Goal: Task Accomplishment & Management: Manage account settings

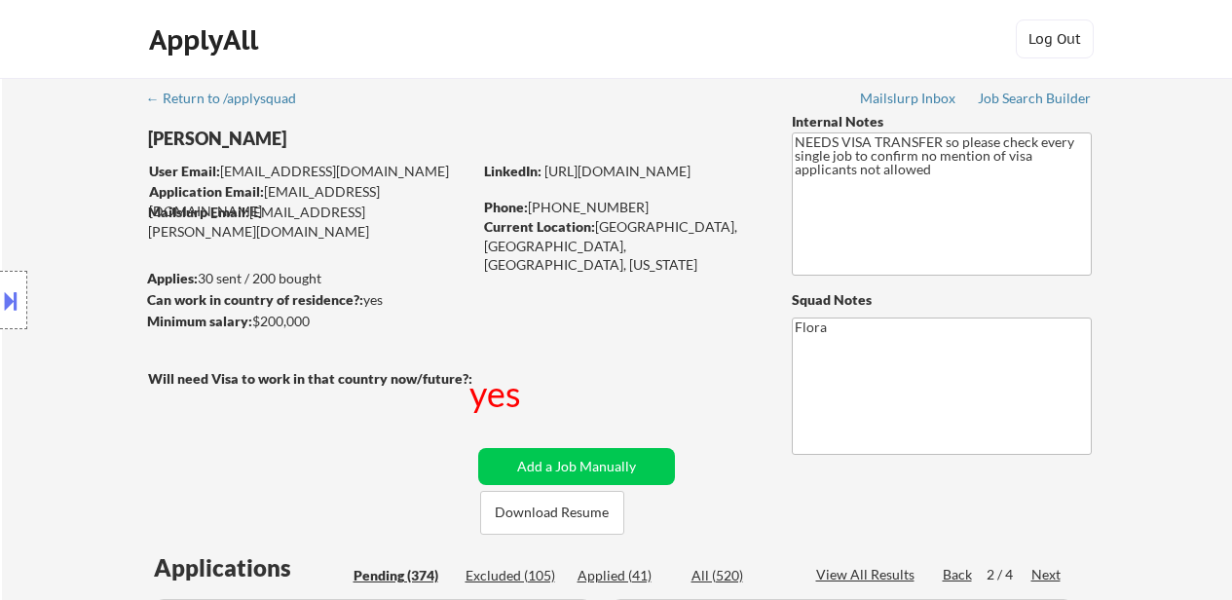
select select ""pending""
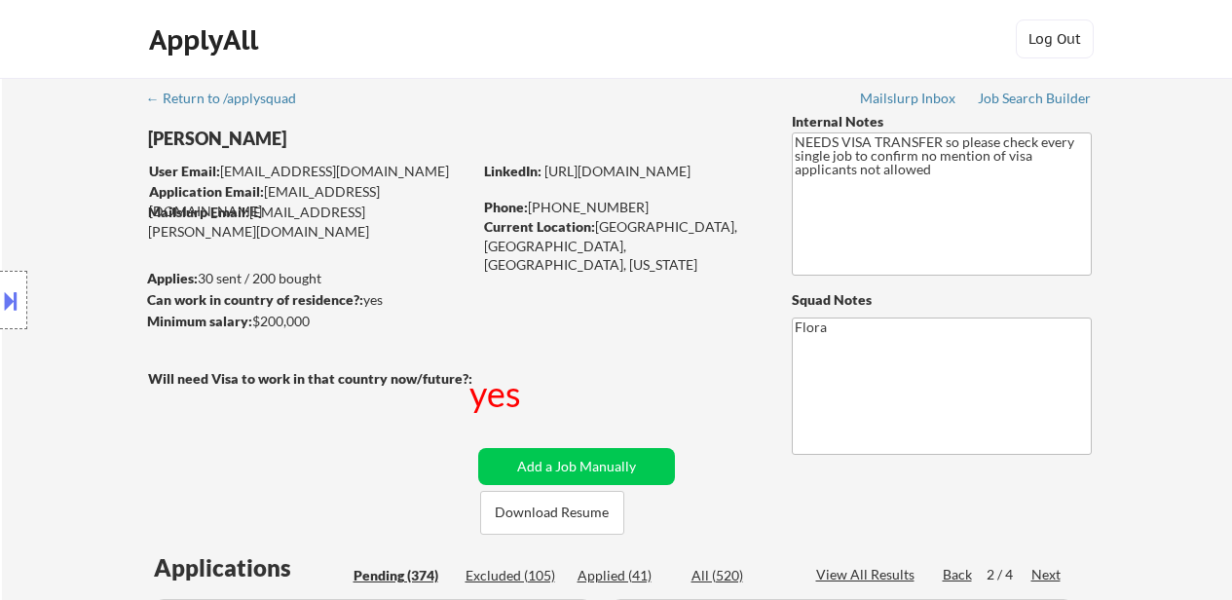
select select ""pending""
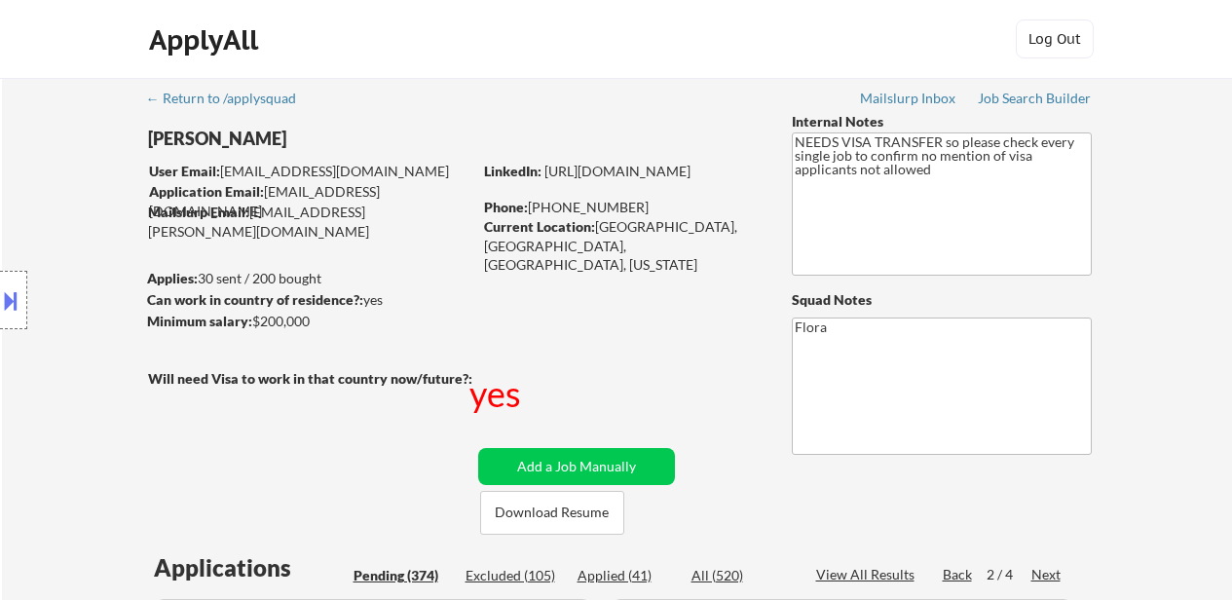
select select ""pending""
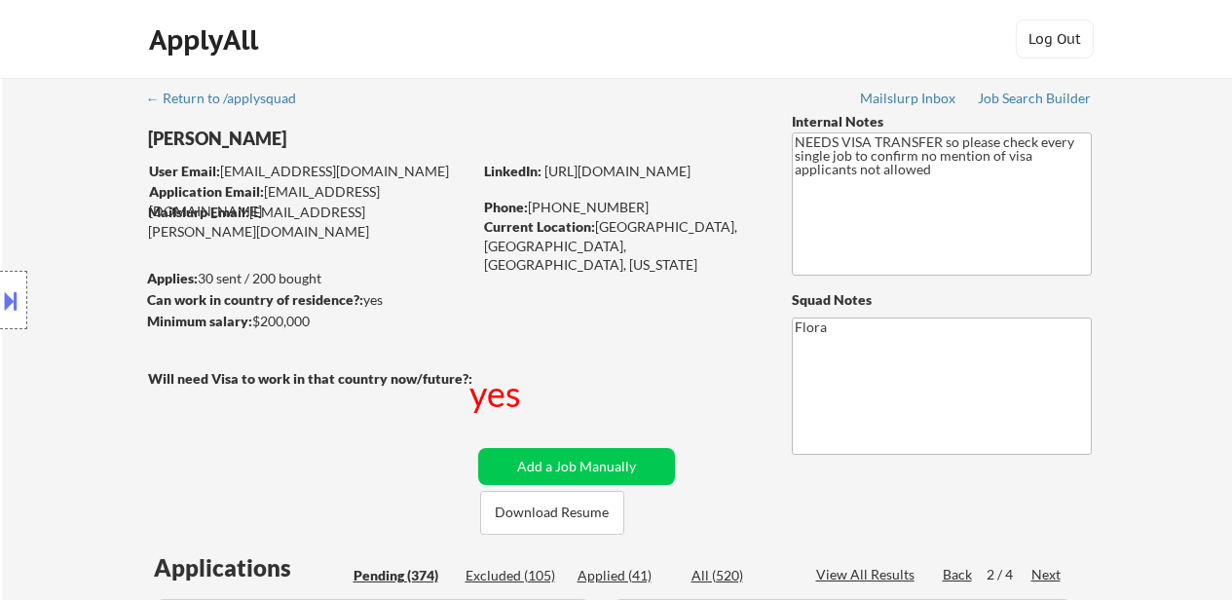
select select ""pending""
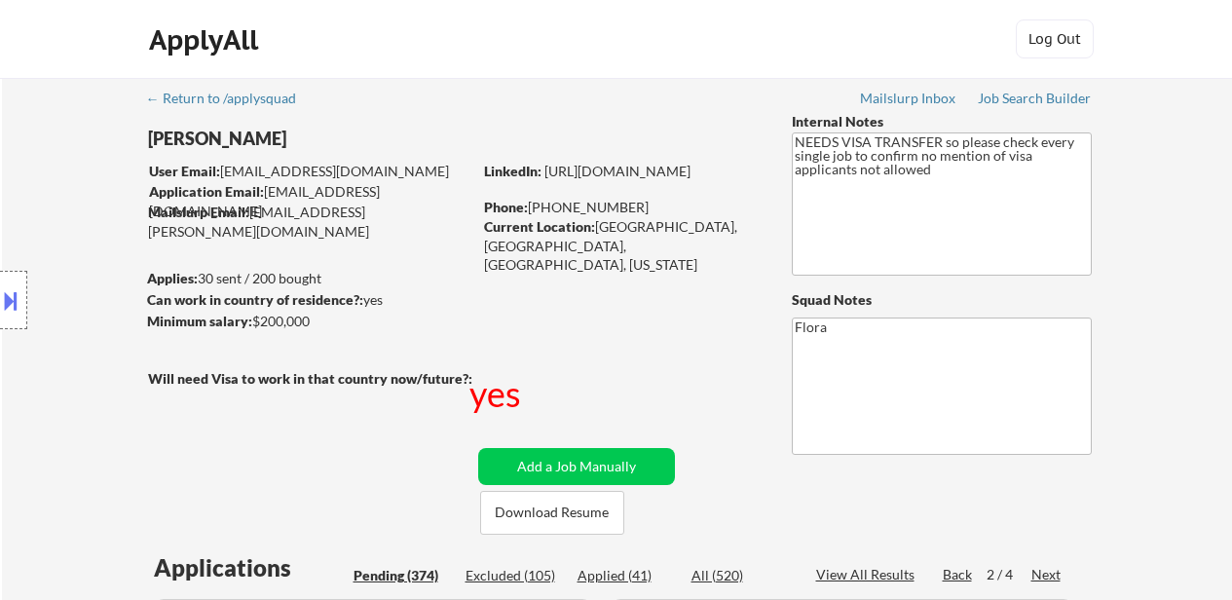
select select ""pending""
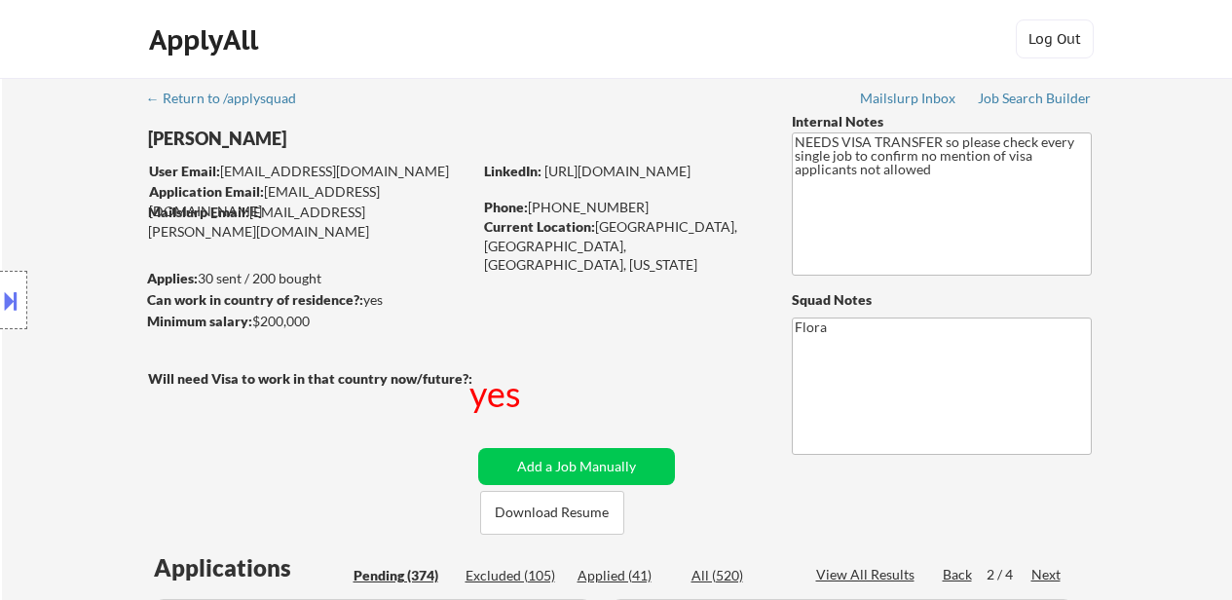
select select ""pending""
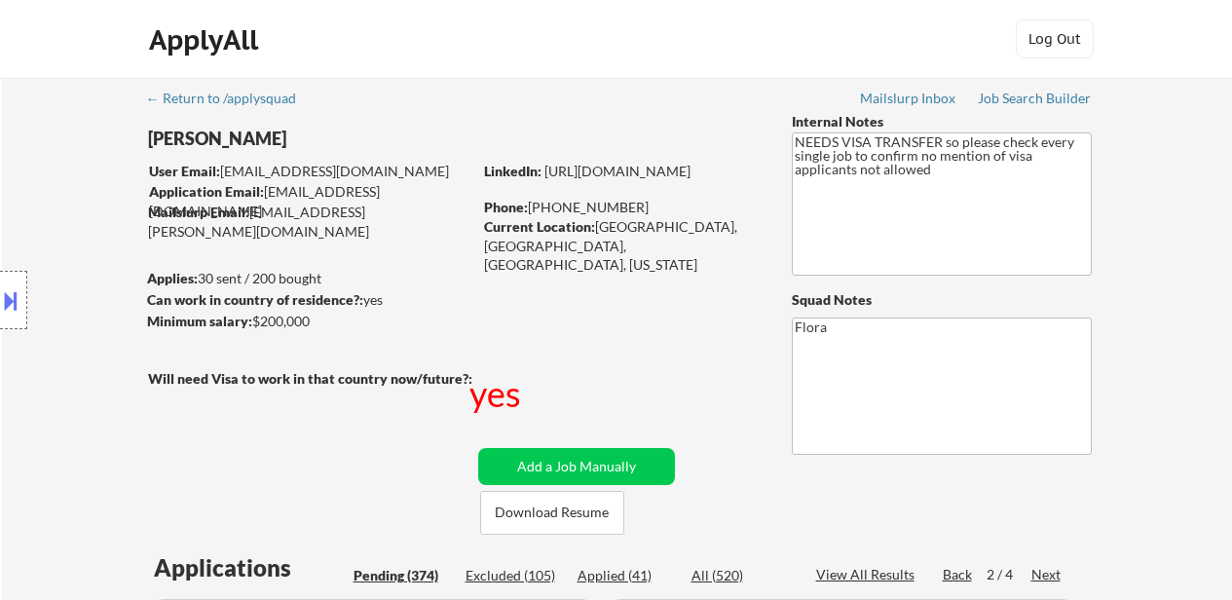
select select ""pending""
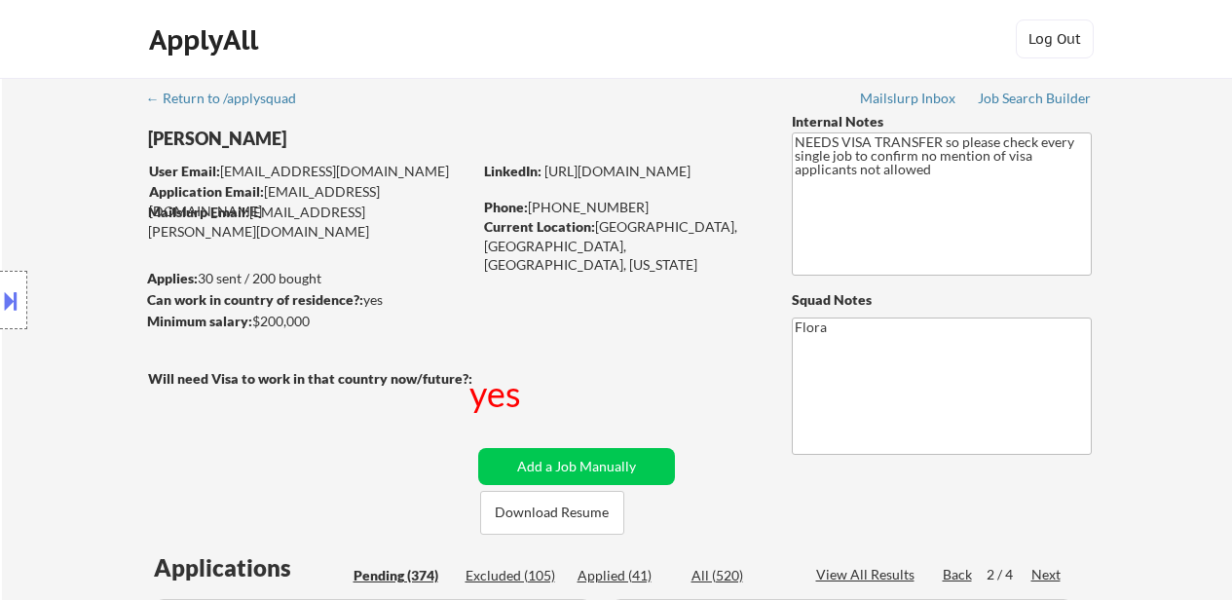
select select ""pending""
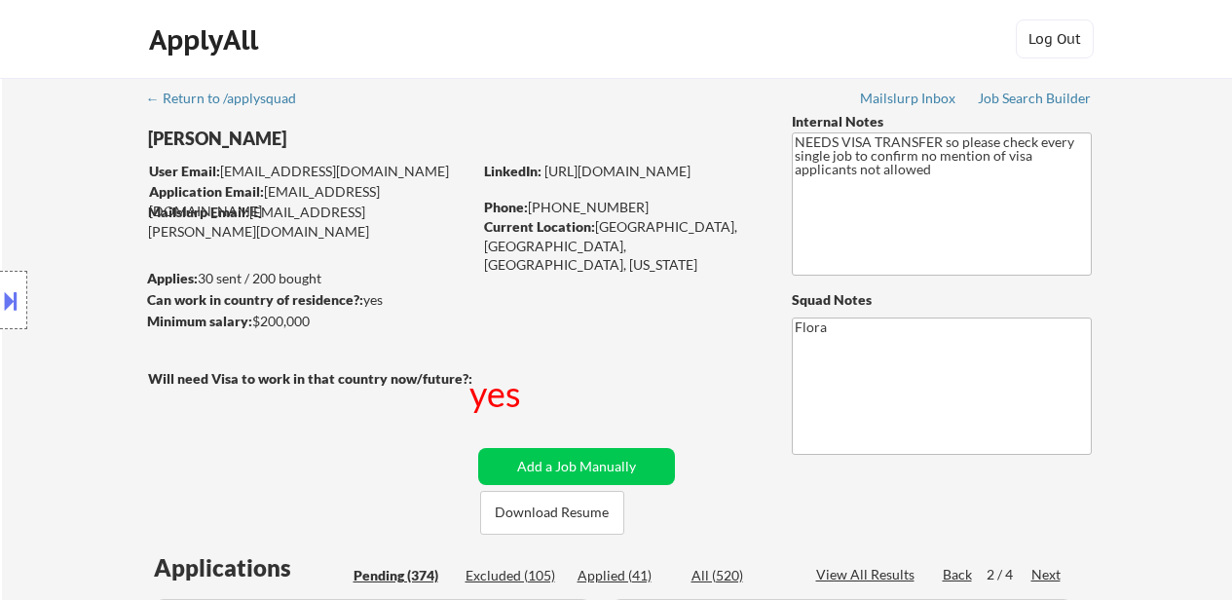
select select ""pending""
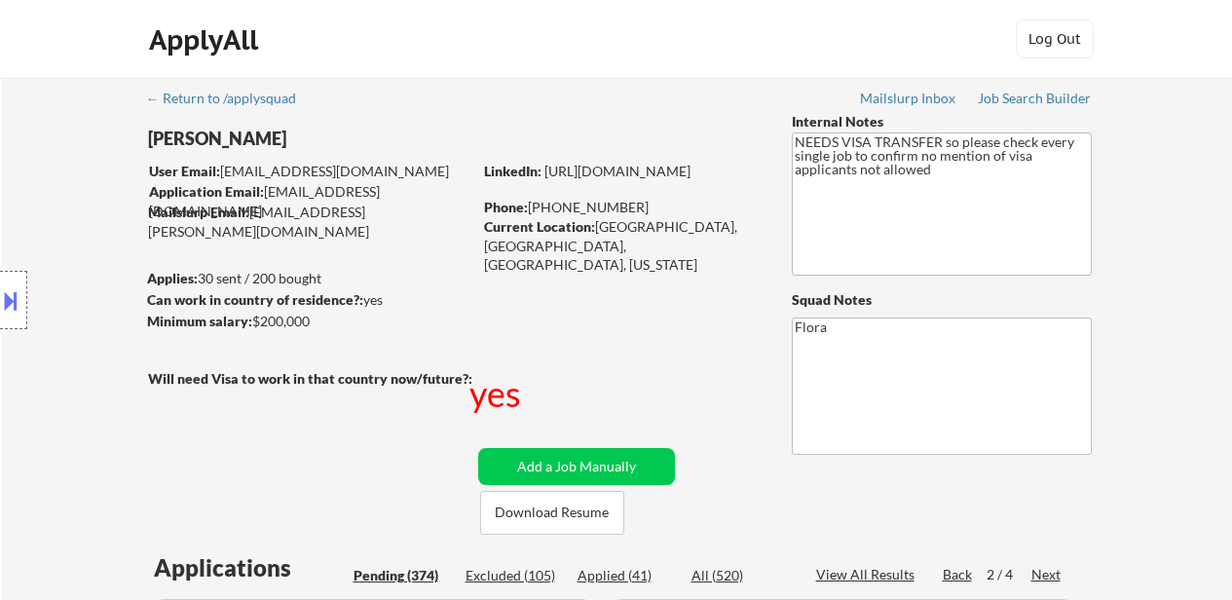
select select ""pending""
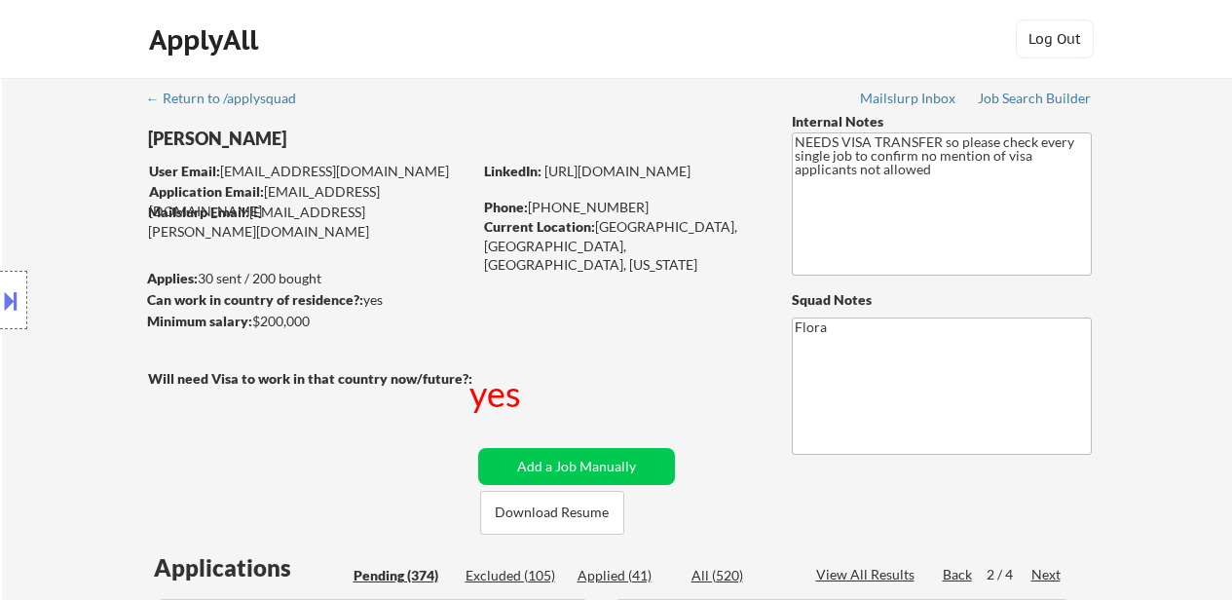
select select ""pending""
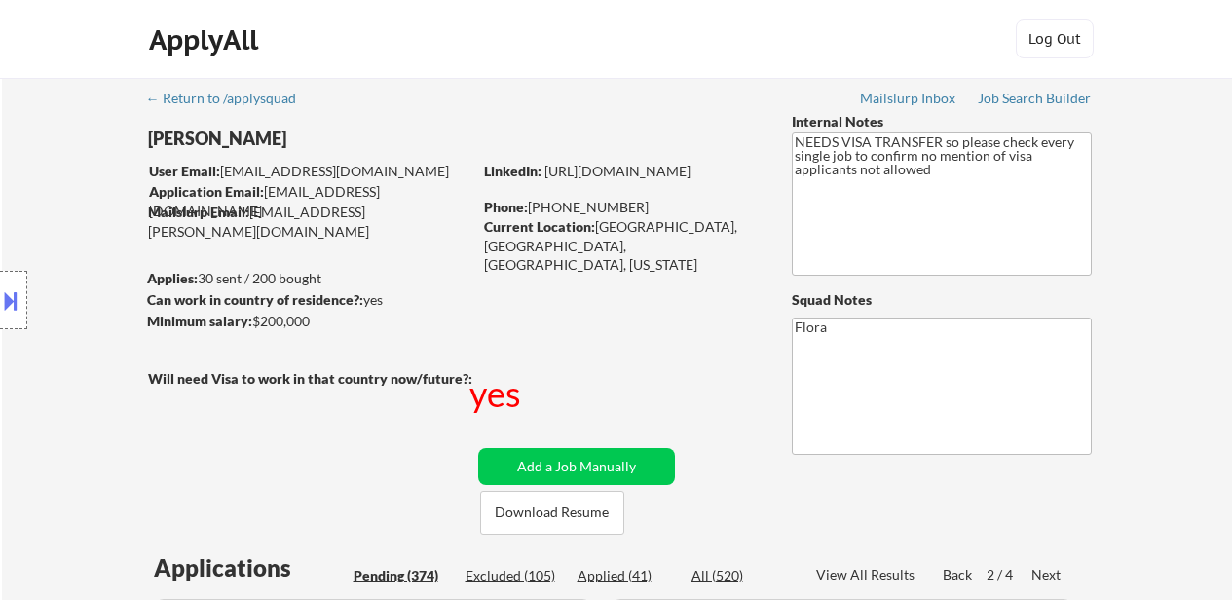
select select ""pending""
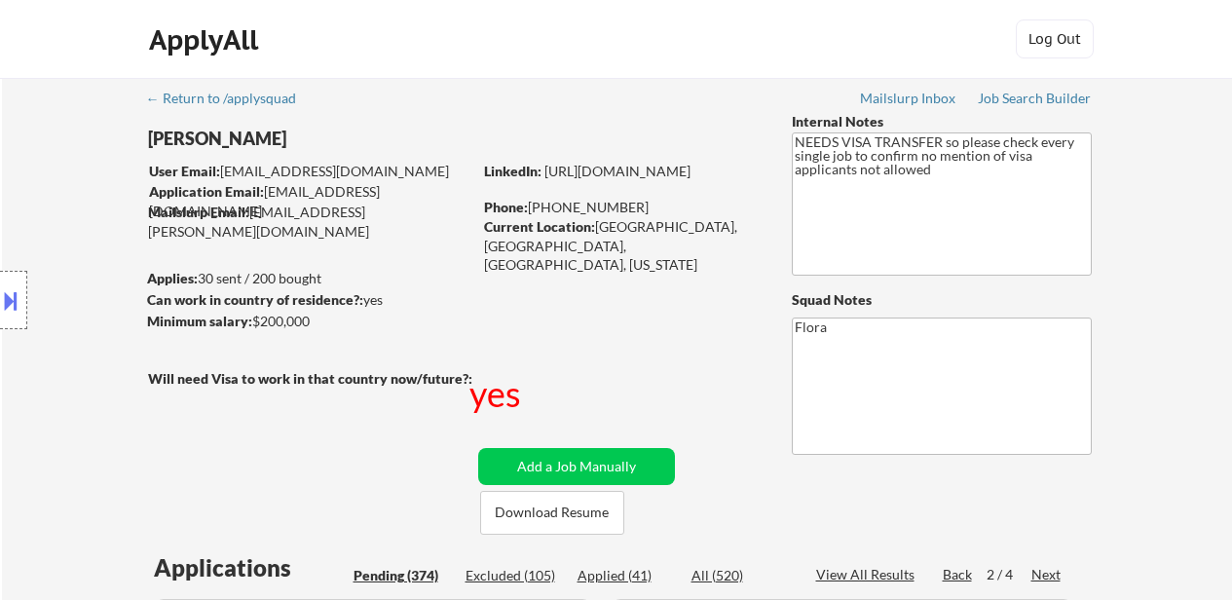
select select ""pending""
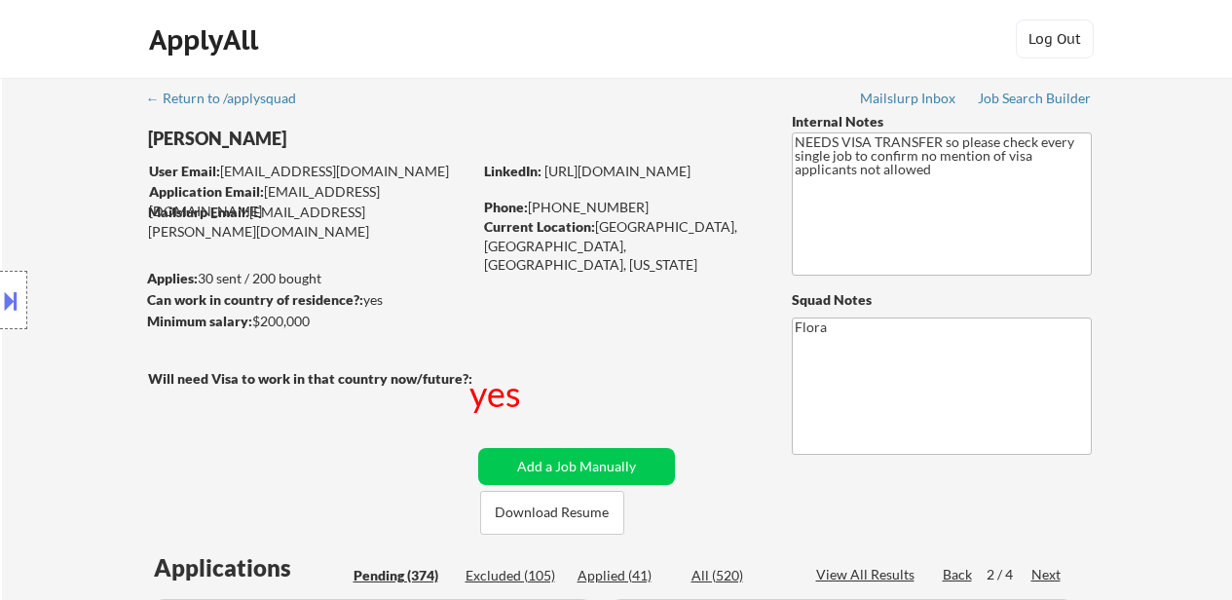
select select ""pending""
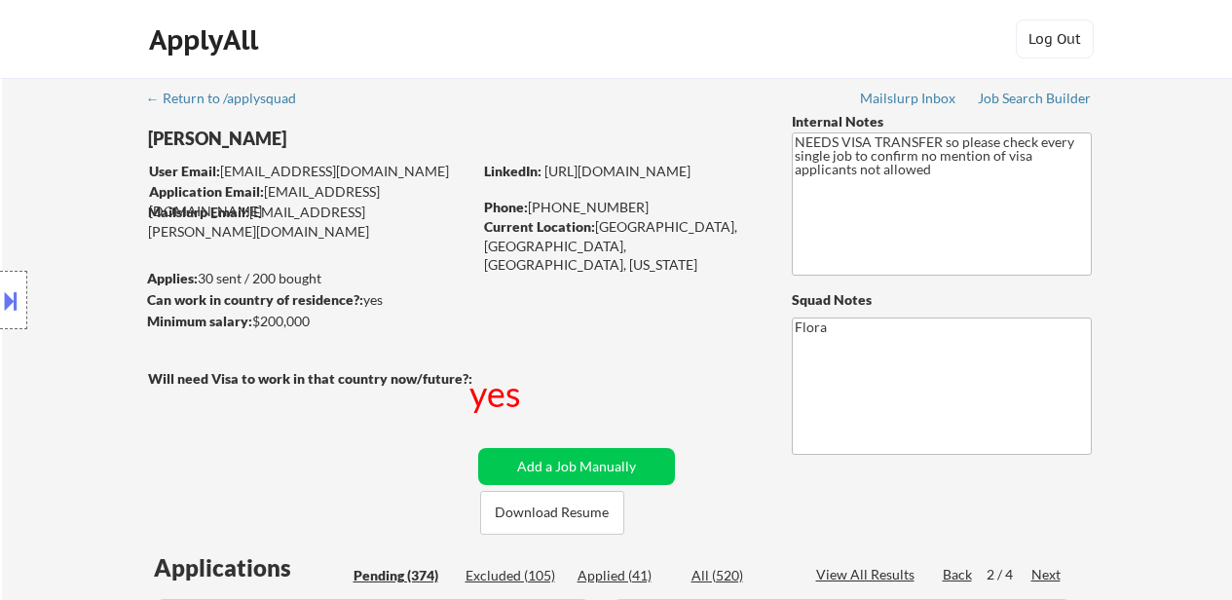
select select ""pending""
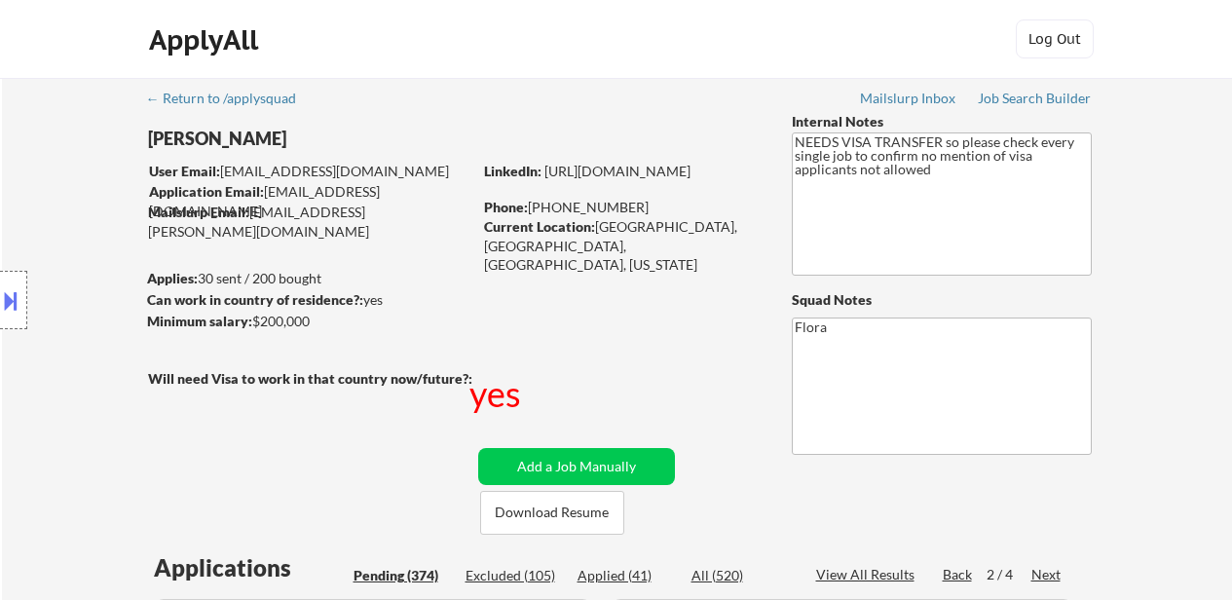
select select ""pending""
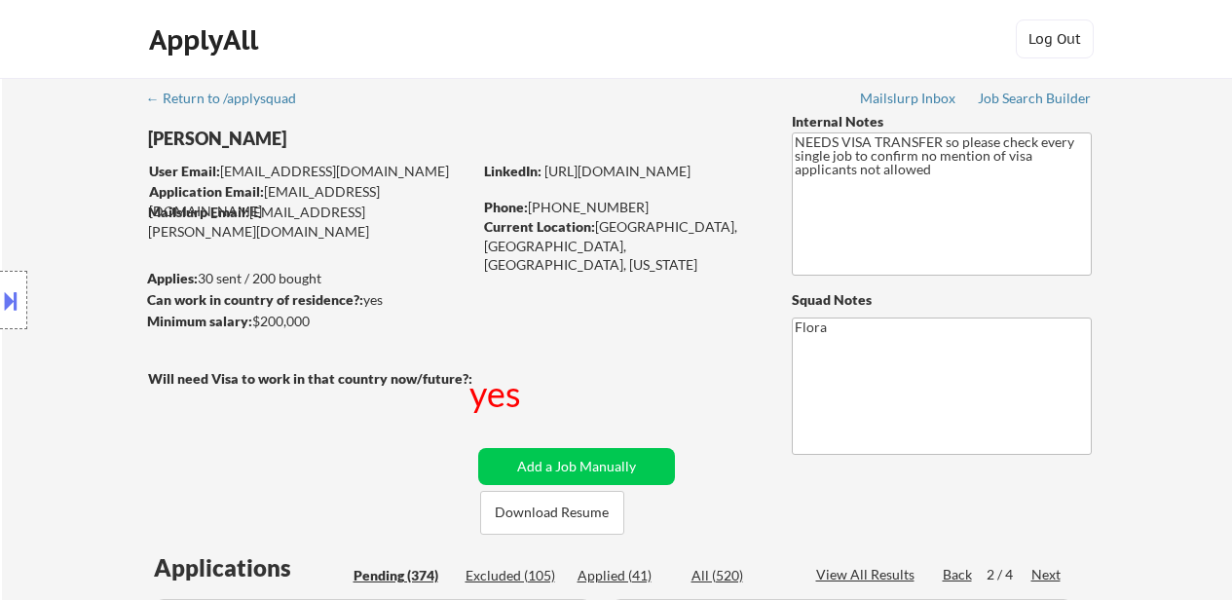
select select ""pending""
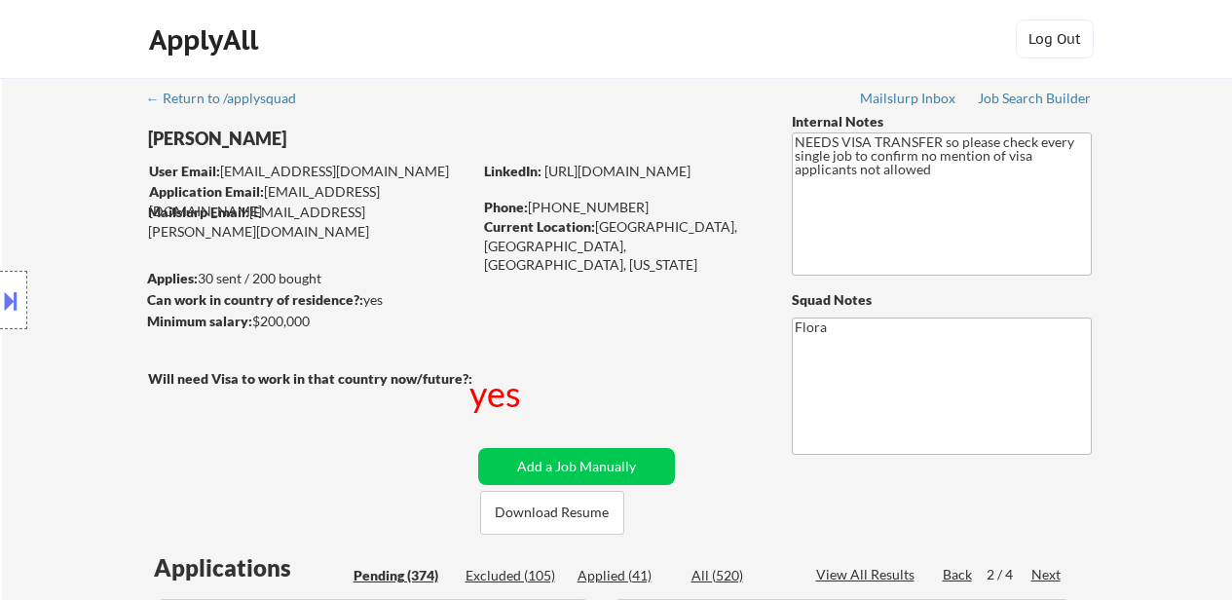
select select ""pending""
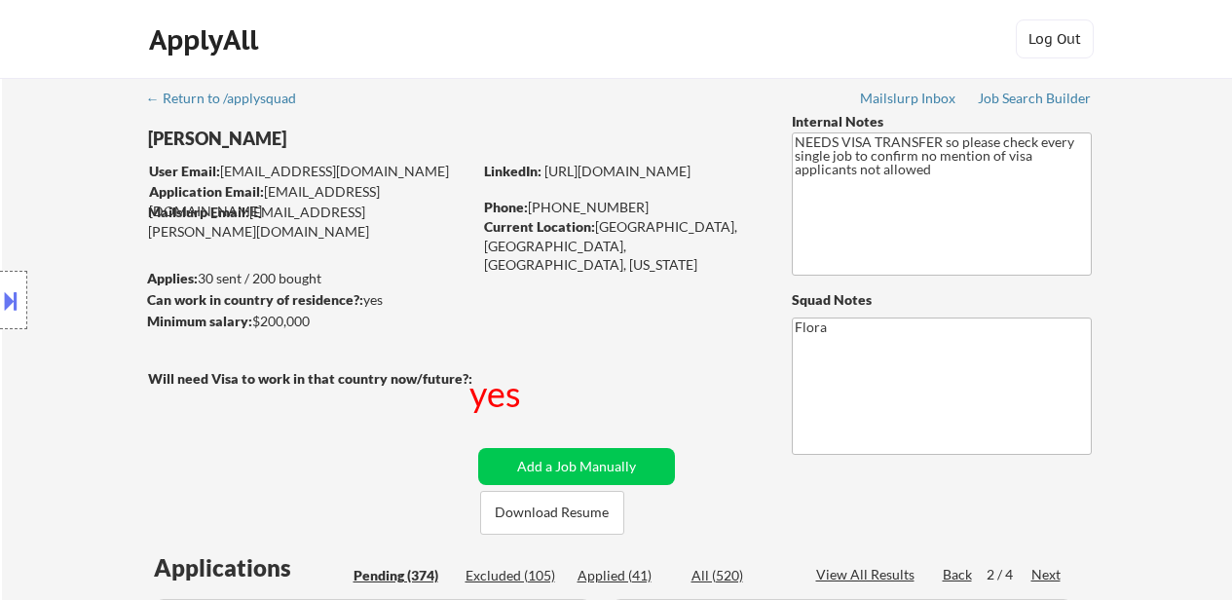
select select ""pending""
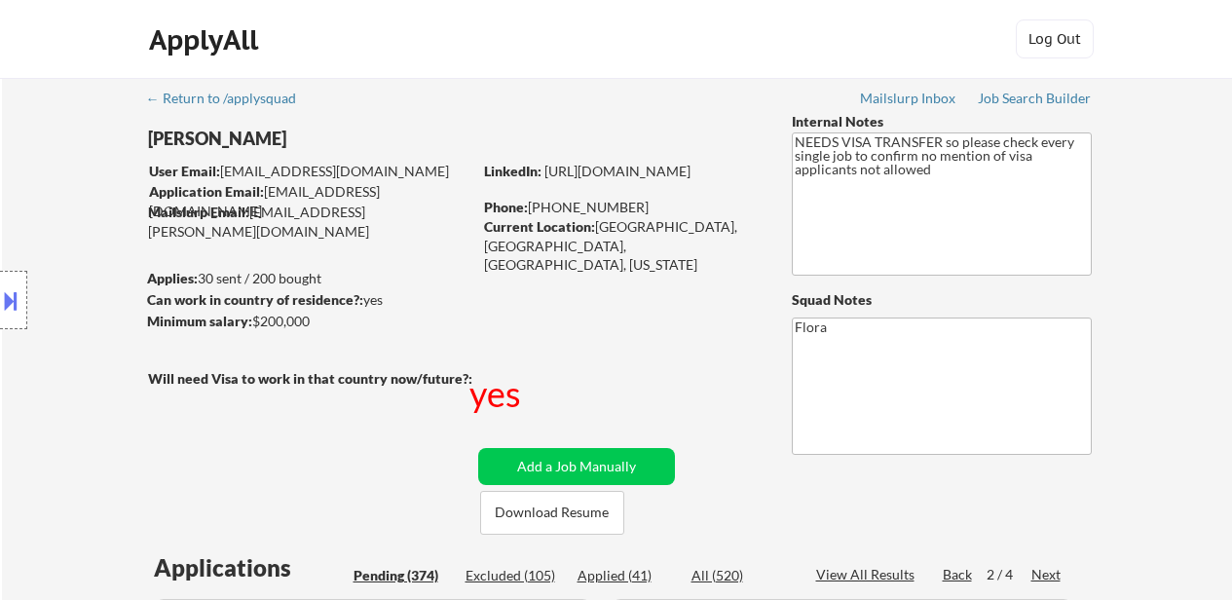
select select ""pending""
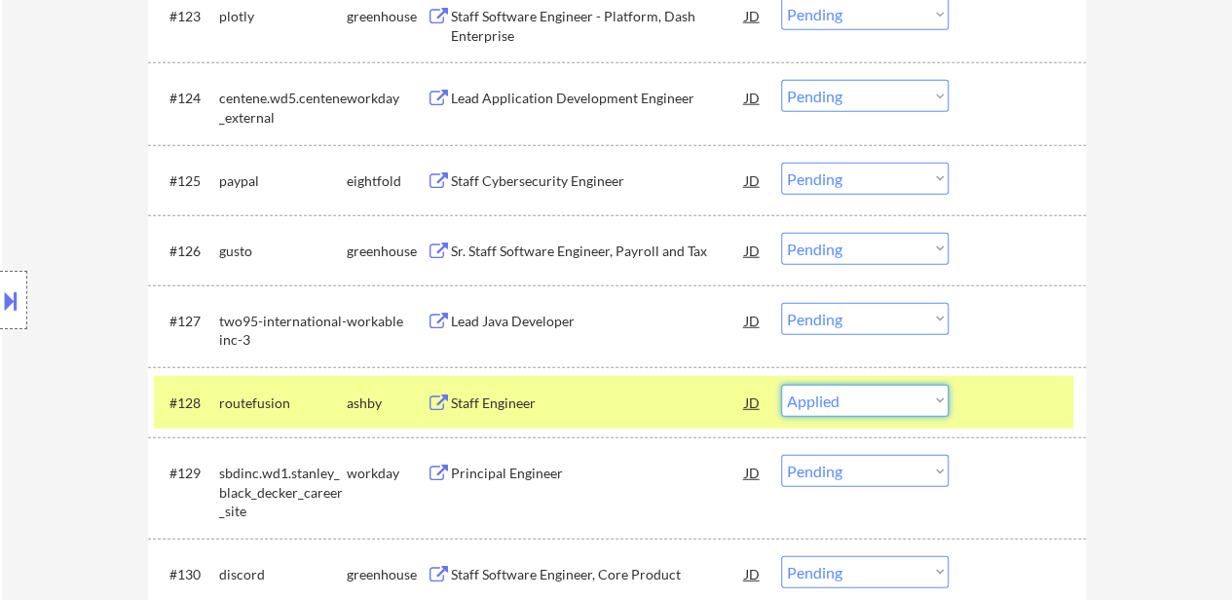
click at [781, 385] on select "Choose an option... Pending Applied Excluded (Questions) Excluded (Expired) Exc…" at bounding box center [864, 401] width 167 height 32
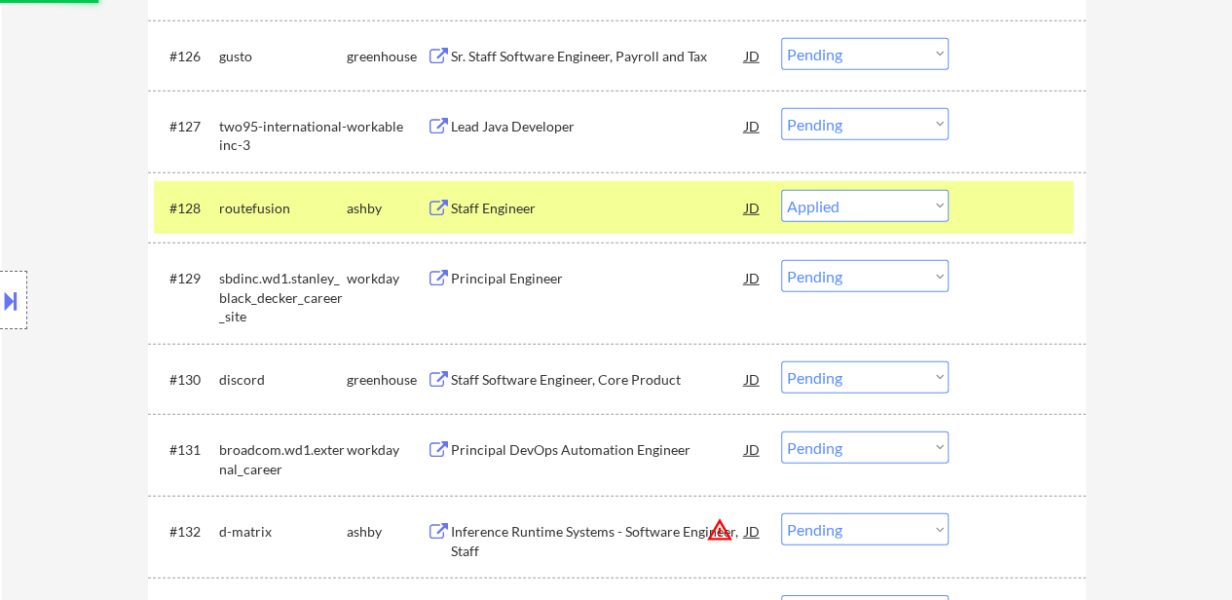
scroll to position [2736, 0]
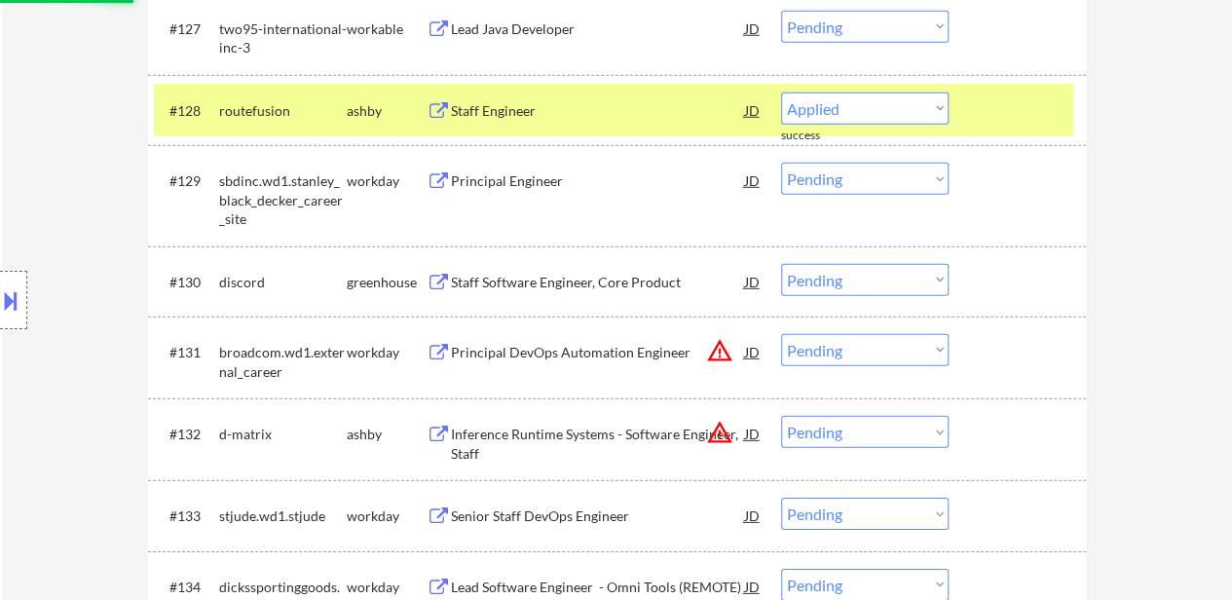
select select ""pending""
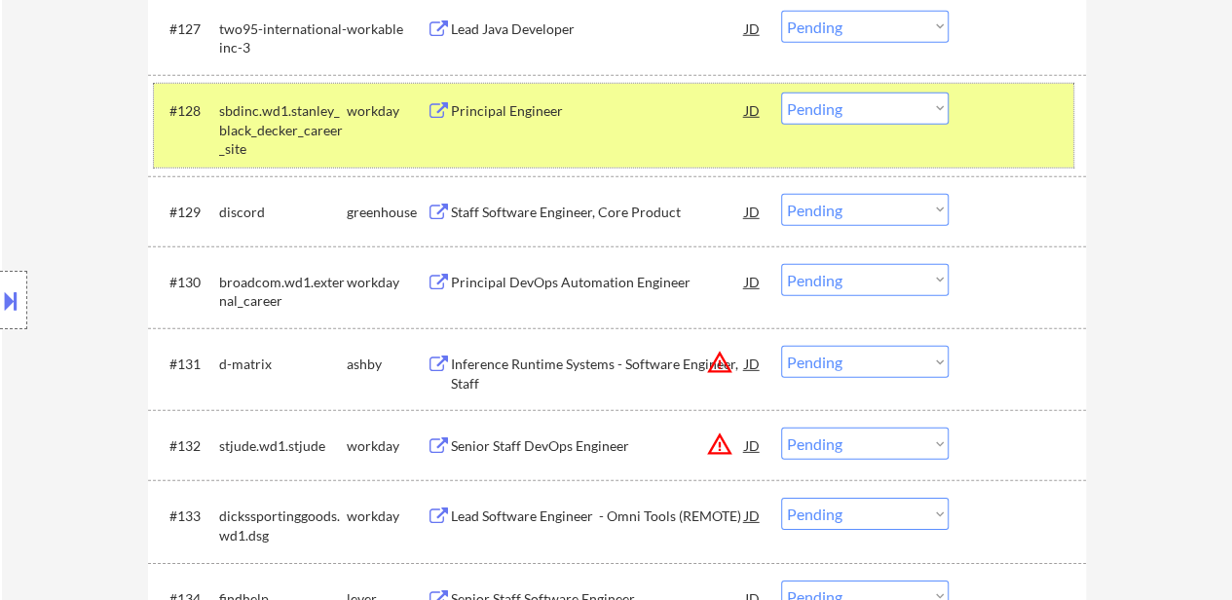
click at [998, 108] on div at bounding box center [1020, 110] width 86 height 35
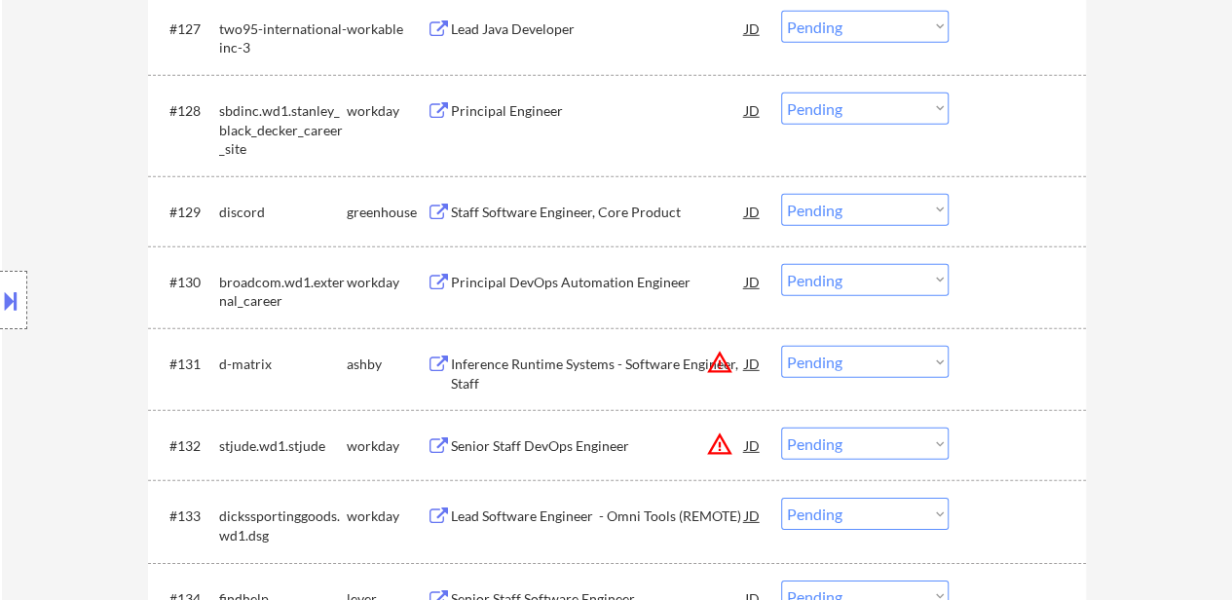
click at [596, 219] on div "Staff Software Engineer, Core Product" at bounding box center [598, 212] width 294 height 19
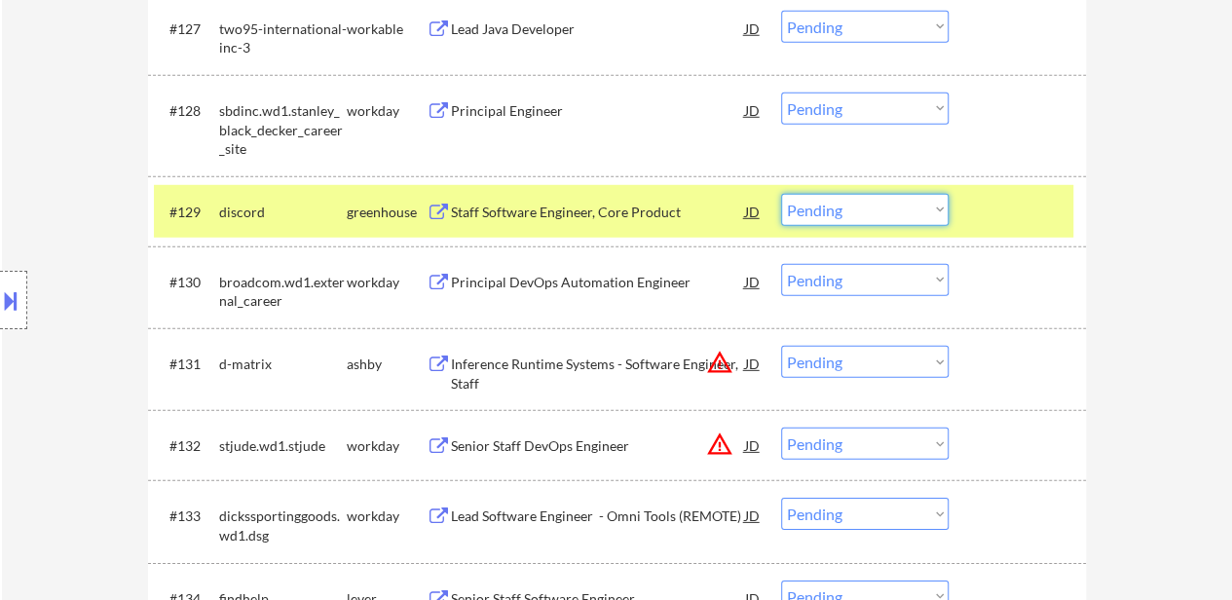
click at [933, 207] on select "Choose an option... Pending Applied Excluded (Questions) Excluded (Expired) Exc…" at bounding box center [864, 210] width 167 height 32
click at [781, 194] on select "Choose an option... Pending Applied Excluded (Questions) Excluded (Expired) Exc…" at bounding box center [864, 210] width 167 height 32
select select ""pending""
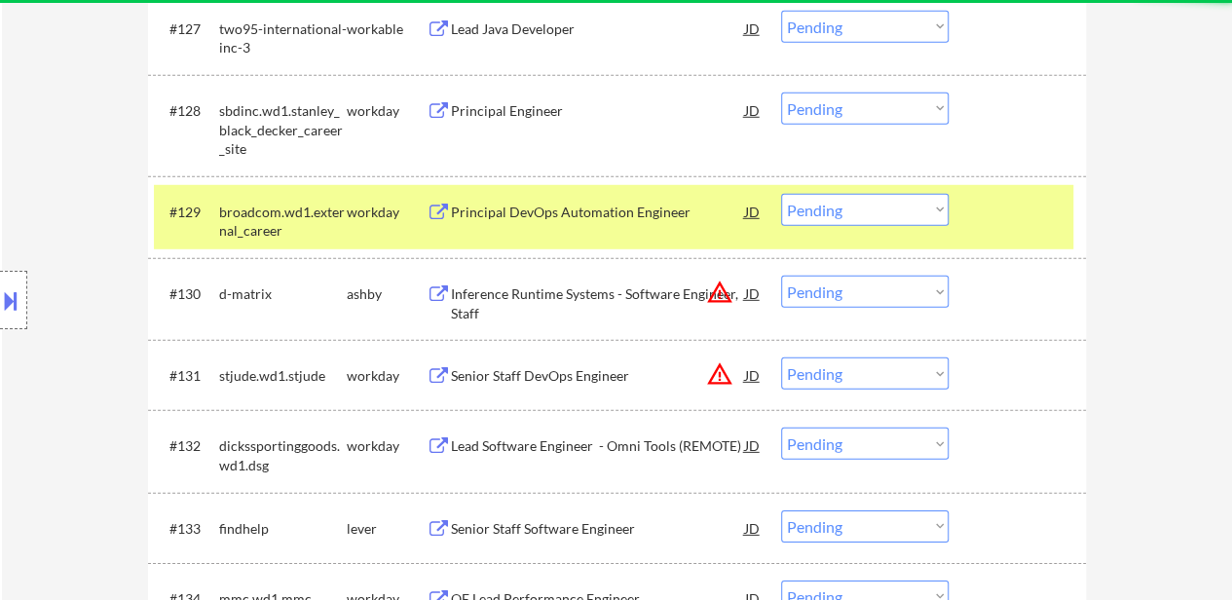
click at [1025, 212] on div at bounding box center [1020, 211] width 86 height 35
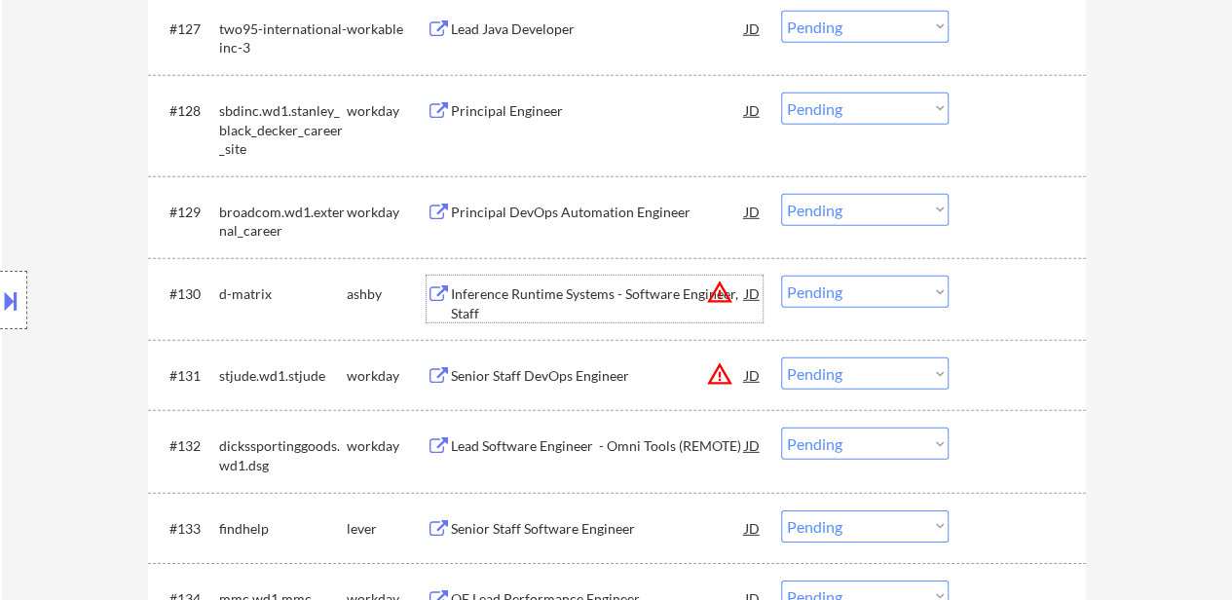
click at [588, 294] on div "Inference Runtime Systems - Software Engineer, Staff" at bounding box center [598, 303] width 294 height 38
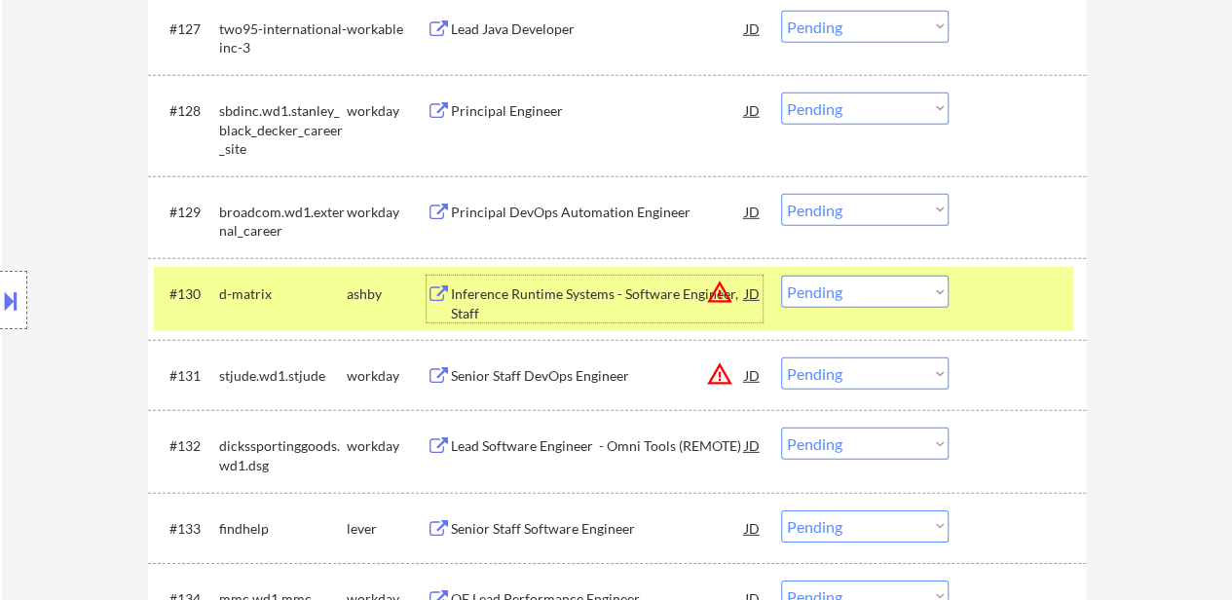
click at [876, 297] on select "Choose an option... Pending Applied Excluded (Questions) Excluded (Expired) Exc…" at bounding box center [864, 292] width 167 height 32
click at [781, 276] on select "Choose an option... Pending Applied Excluded (Questions) Excluded (Expired) Exc…" at bounding box center [864, 292] width 167 height 32
select select ""pending""
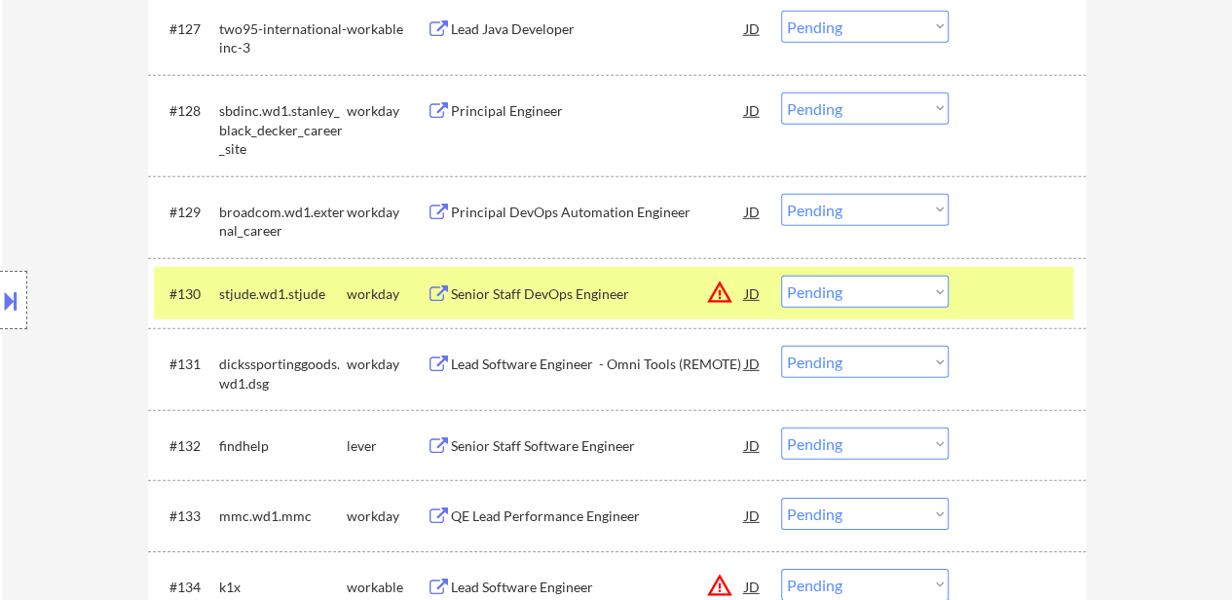
click at [1010, 295] on div at bounding box center [1020, 293] width 86 height 35
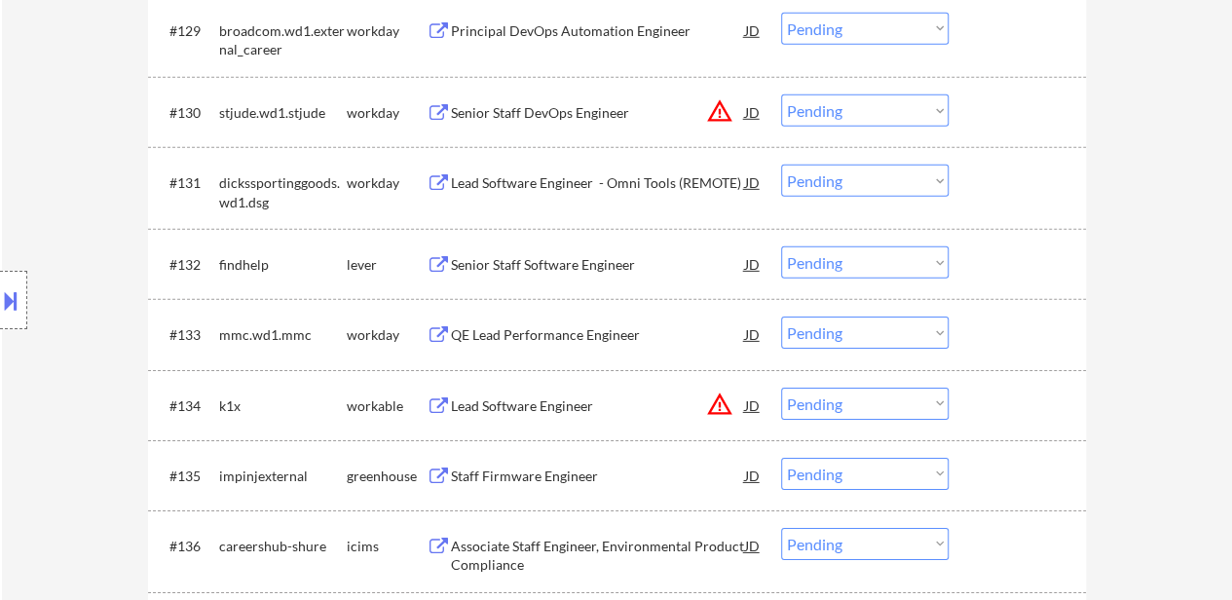
scroll to position [2931, 0]
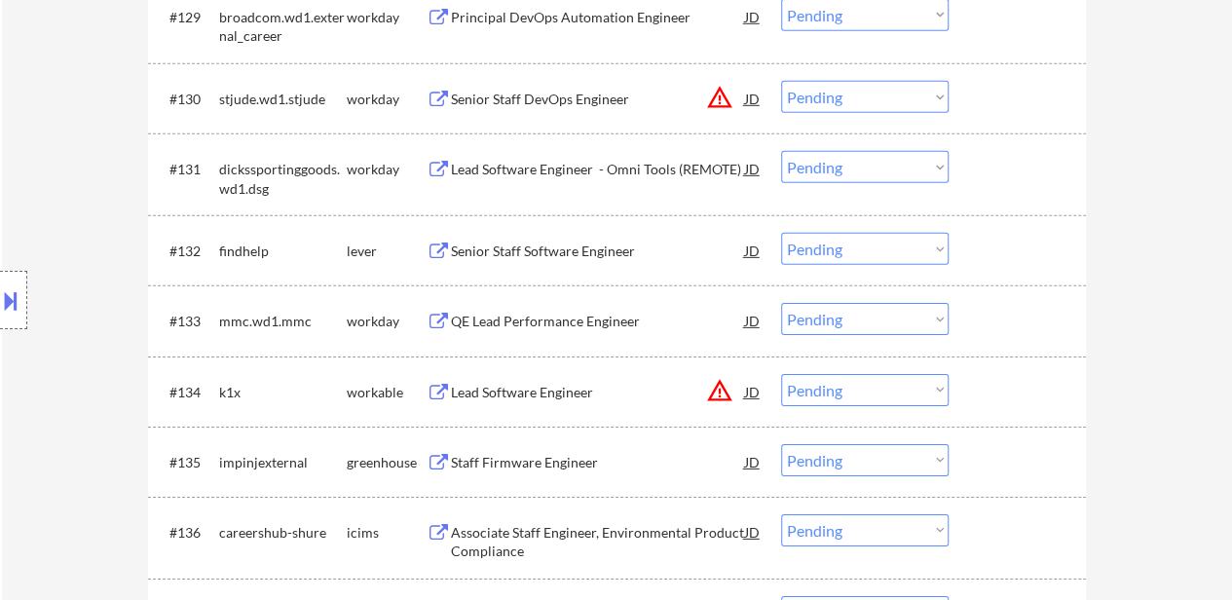
click at [598, 246] on div "Senior Staff Software Engineer" at bounding box center [598, 250] width 294 height 19
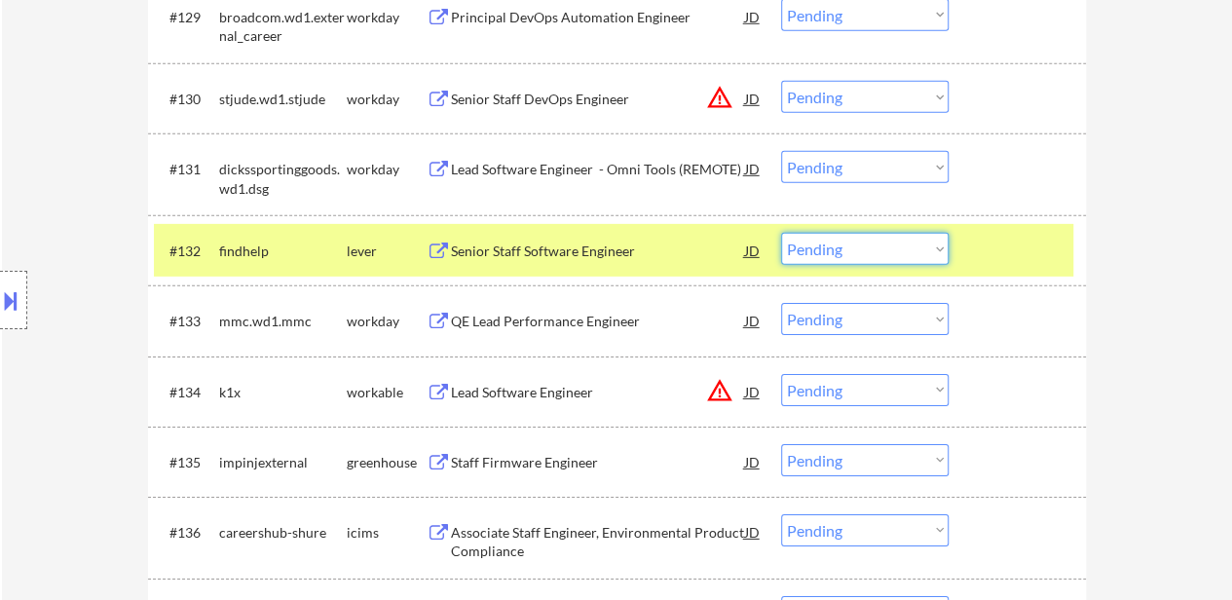
click at [890, 241] on select "Choose an option... Pending Applied Excluded (Questions) Excluded (Expired) Exc…" at bounding box center [864, 249] width 167 height 32
click at [781, 233] on select "Choose an option... Pending Applied Excluded (Questions) Excluded (Expired) Exc…" at bounding box center [864, 249] width 167 height 32
select select ""pending""
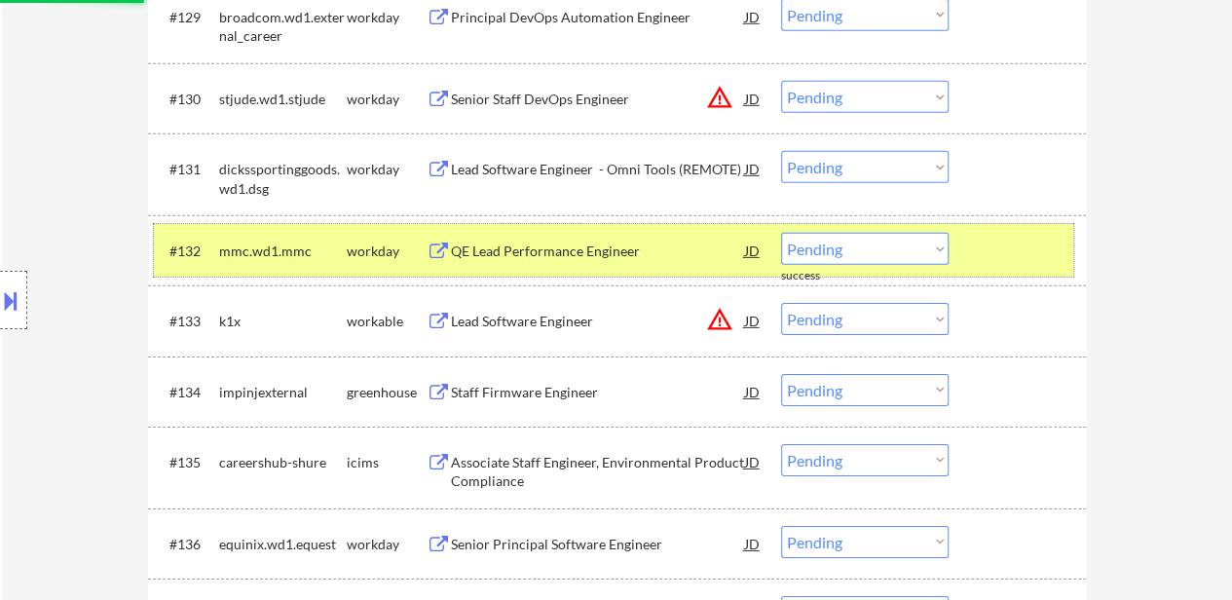
click at [1014, 230] on div "#132 mmc.wd1.mmc workday QE Lead Performance Engineer JD warning_amber Choose a…" at bounding box center [613, 250] width 919 height 53
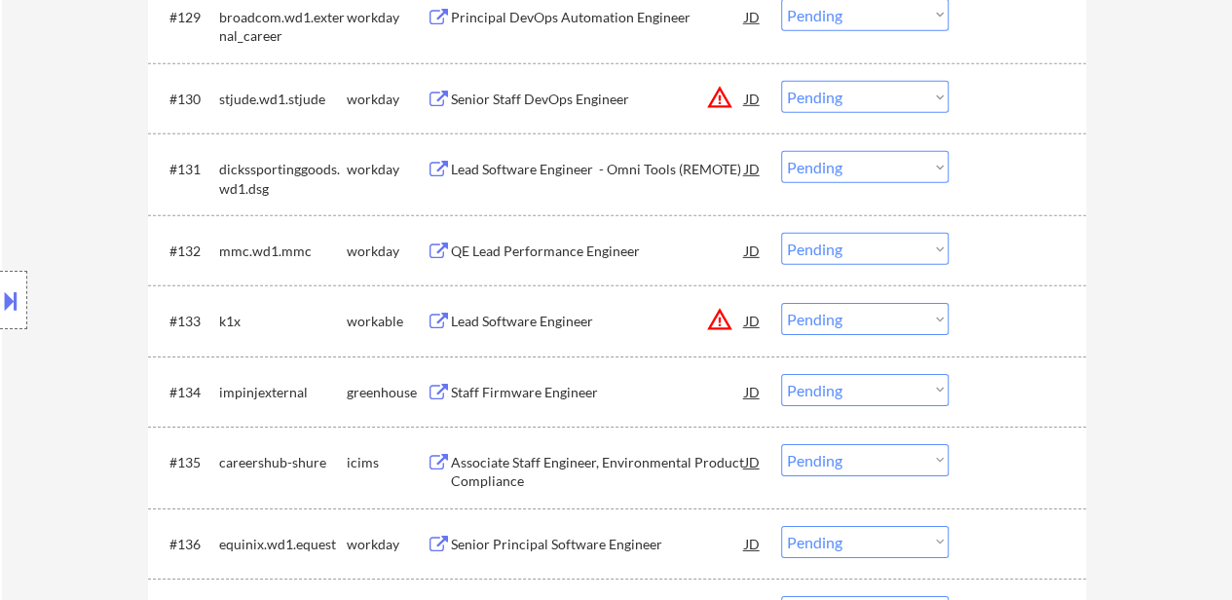
click at [559, 313] on div "Lead Software Engineer" at bounding box center [598, 321] width 294 height 19
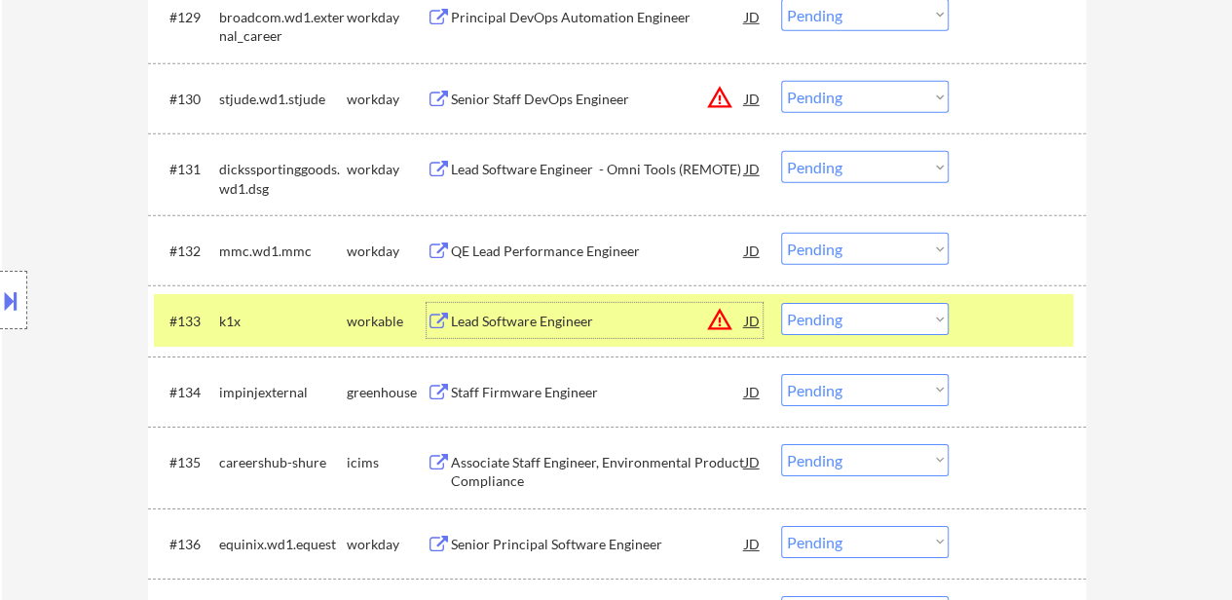
click at [876, 314] on select "Choose an option... Pending Applied Excluded (Questions) Excluded (Expired) Exc…" at bounding box center [864, 319] width 167 height 32
click at [781, 303] on select "Choose an option... Pending Applied Excluded (Questions) Excluded (Expired) Exc…" at bounding box center [864, 319] width 167 height 32
click at [536, 391] on div "Staff Firmware Engineer" at bounding box center [598, 392] width 294 height 19
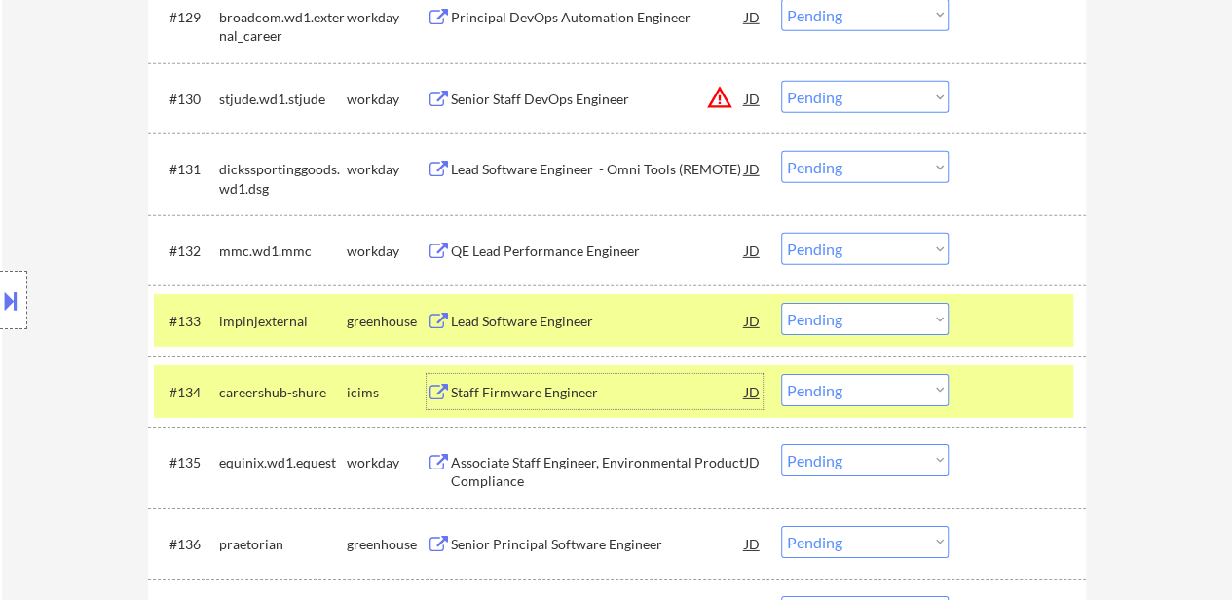
click at [1065, 380] on div "#134 careershub-shure icims Staff Firmware Engineer JD warning_amber Choose an …" at bounding box center [613, 391] width 919 height 53
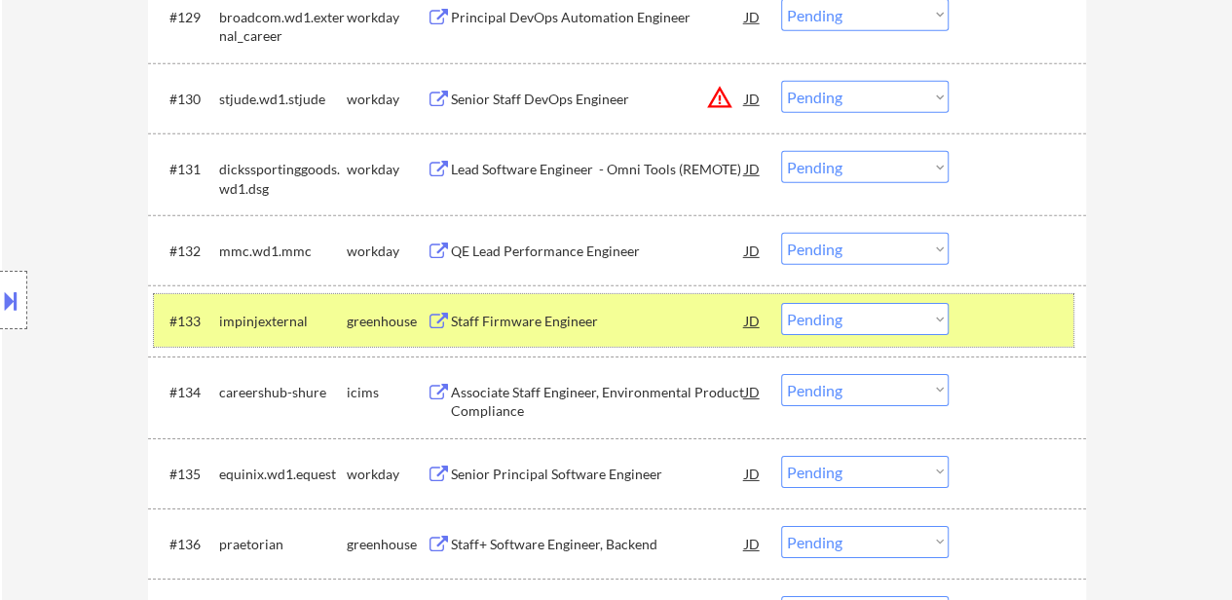
click at [892, 301] on div "#133 impinjexternal greenhouse Staff Firmware Engineer JD warning_amber Choose …" at bounding box center [613, 320] width 919 height 53
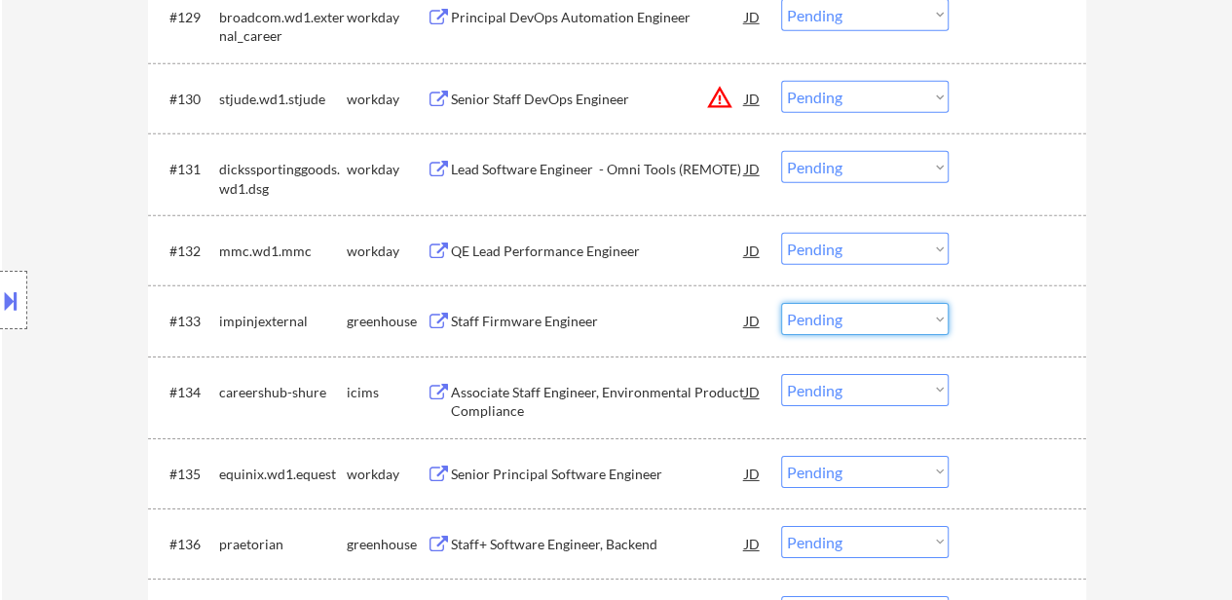
click at [888, 315] on select "Choose an option... Pending Applied Excluded (Questions) Excluded (Expired) Exc…" at bounding box center [864, 319] width 167 height 32
click at [781, 303] on select "Choose an option... Pending Applied Excluded (Questions) Excluded (Expired) Exc…" at bounding box center [864, 319] width 167 height 32
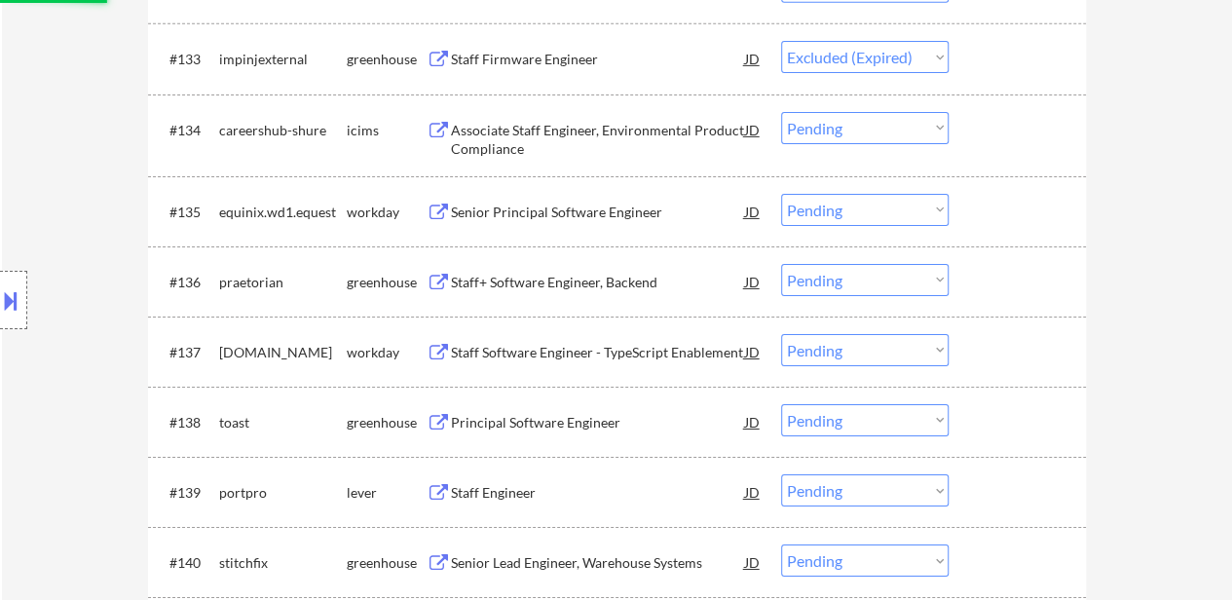
scroll to position [3223, 0]
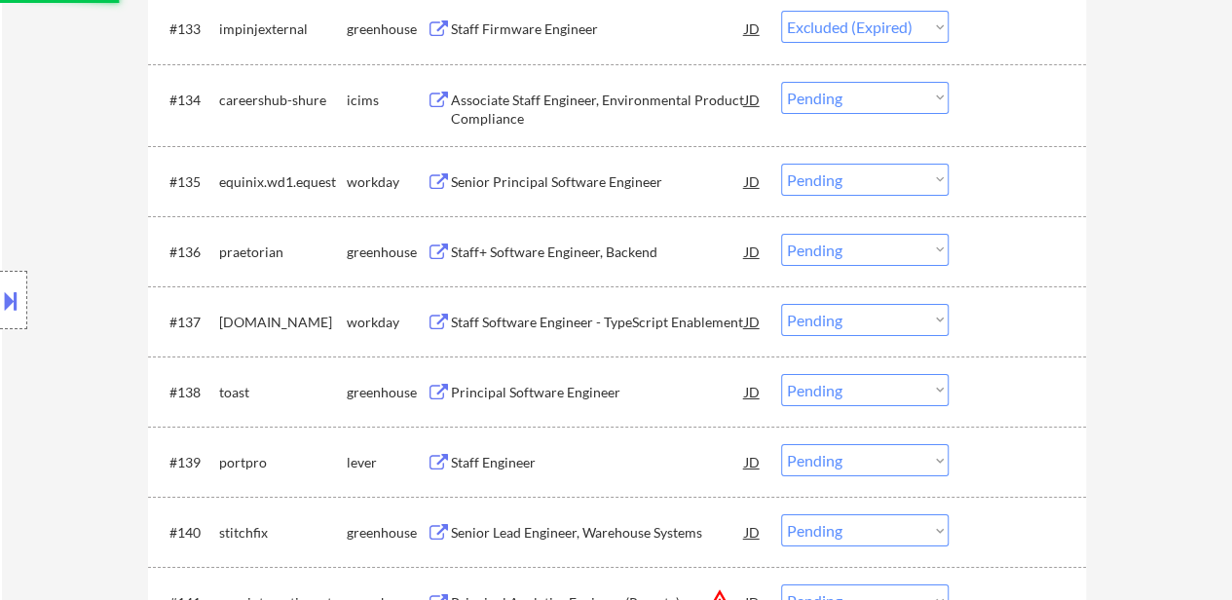
click at [529, 259] on div "Staff+ Software Engineer, Backend" at bounding box center [598, 251] width 294 height 19
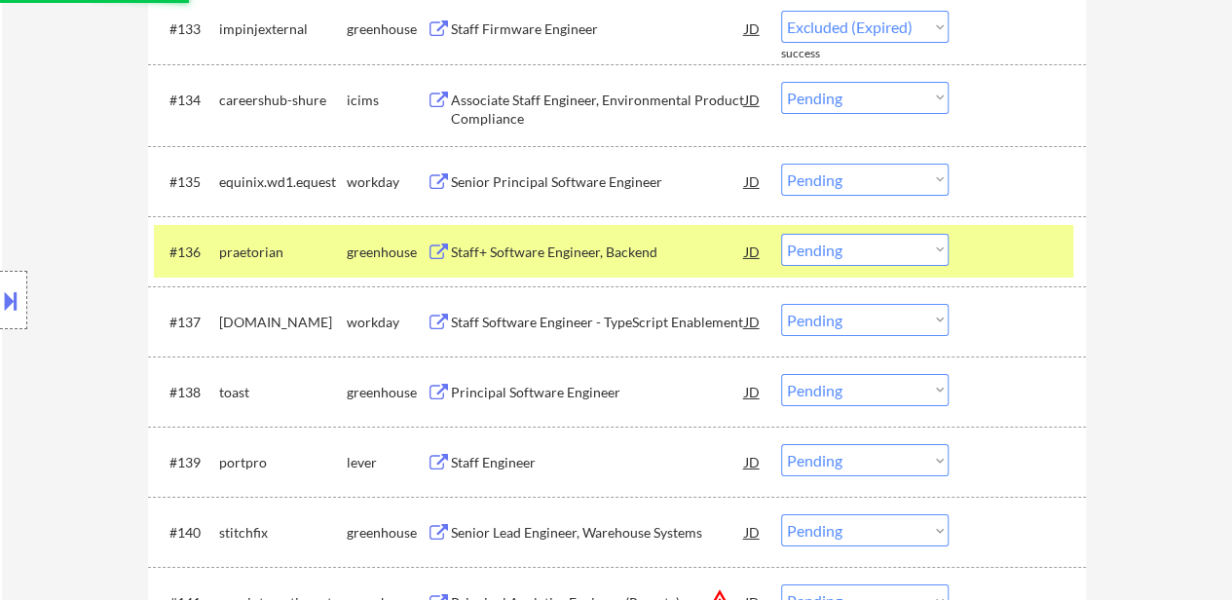
select select ""pending""
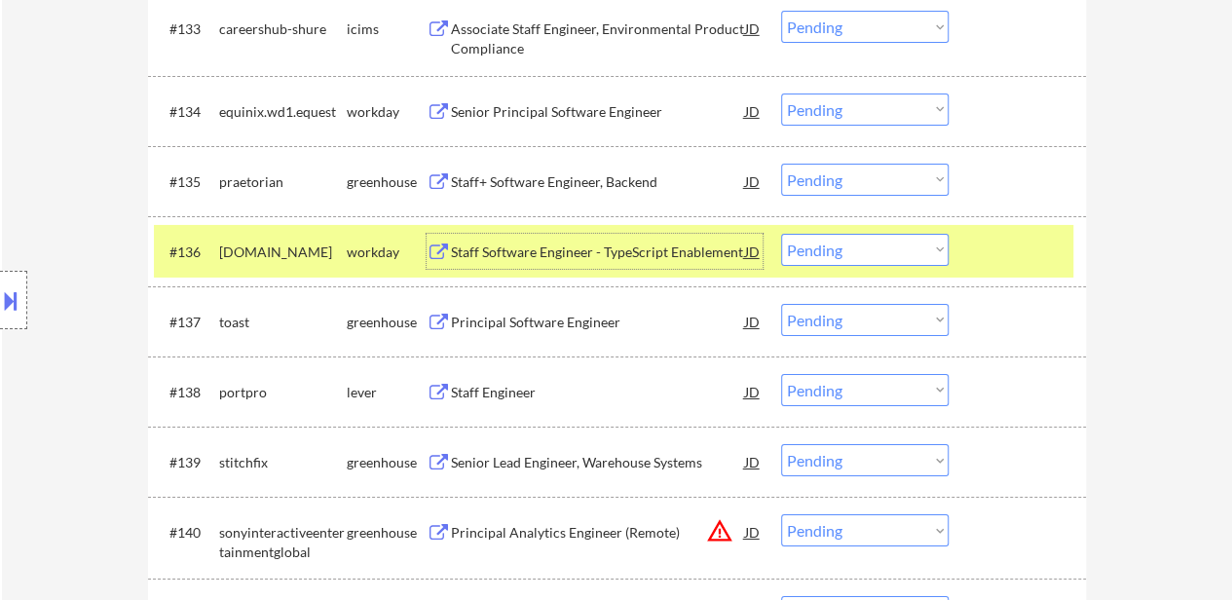
click at [989, 236] on div at bounding box center [1020, 251] width 86 height 35
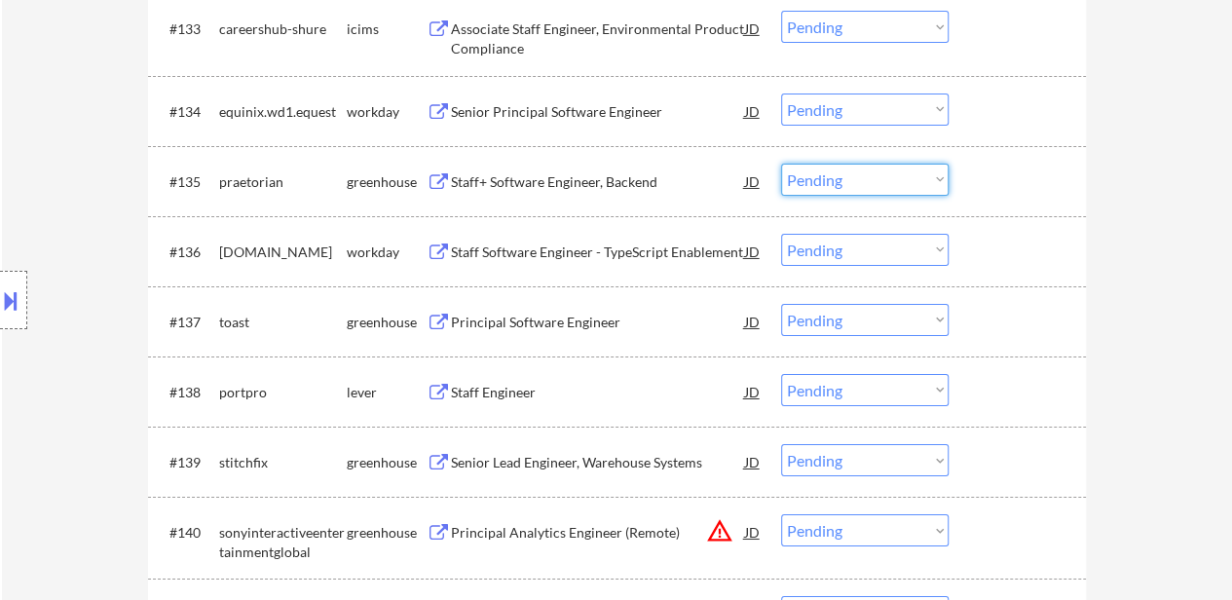
click at [869, 186] on select "Choose an option... Pending Applied Excluded (Questions) Excluded (Expired) Exc…" at bounding box center [864, 180] width 167 height 32
click at [781, 164] on select "Choose an option... Pending Applied Excluded (Questions) Excluded (Expired) Exc…" at bounding box center [864, 180] width 167 height 32
select select ""pending""
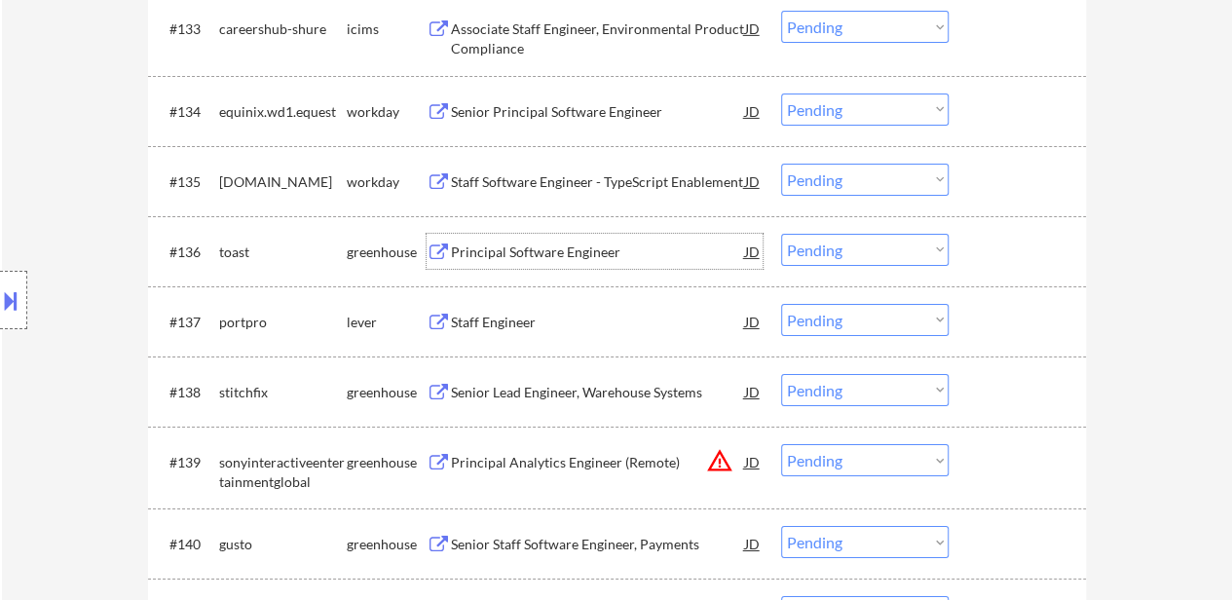
click at [569, 260] on div "Principal Software Engineer" at bounding box center [598, 251] width 294 height 19
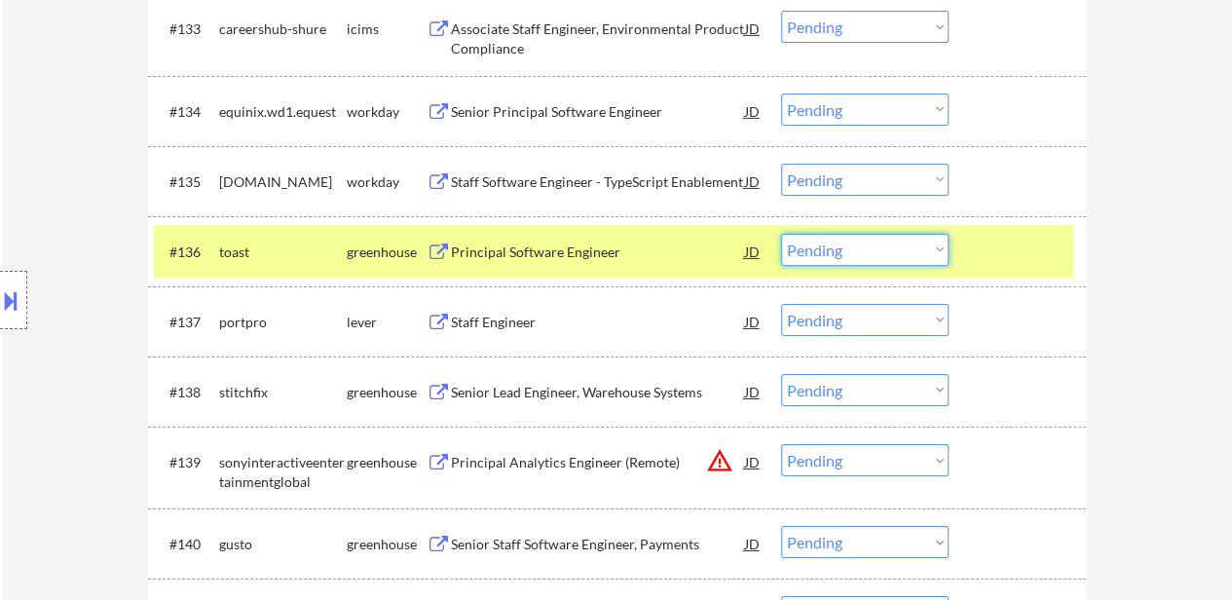
click at [847, 241] on select "Choose an option... Pending Applied Excluded (Questions) Excluded (Expired) Exc…" at bounding box center [864, 250] width 167 height 32
click at [781, 234] on select "Choose an option... Pending Applied Excluded (Questions) Excluded (Expired) Exc…" at bounding box center [864, 250] width 167 height 32
click at [502, 335] on div "Staff Engineer" at bounding box center [598, 321] width 294 height 35
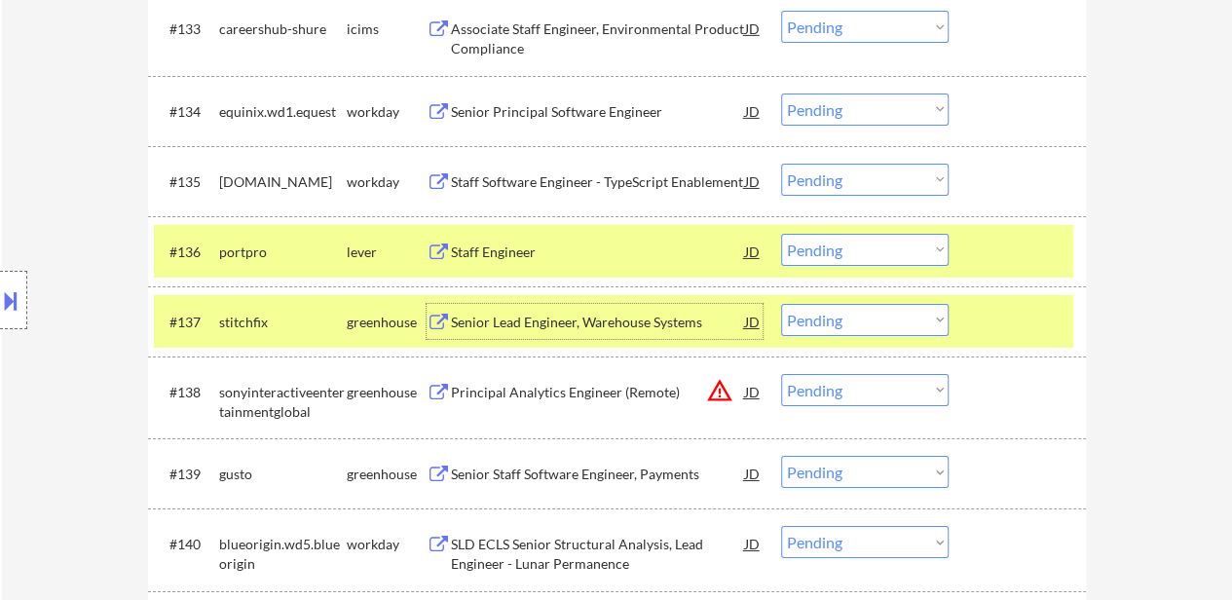
click at [892, 249] on select "Choose an option... Pending Applied Excluded (Questions) Excluded (Expired) Exc…" at bounding box center [864, 250] width 167 height 32
click at [781, 234] on select "Choose an option... Pending Applied Excluded (Questions) Excluded (Expired) Exc…" at bounding box center [864, 250] width 167 height 32
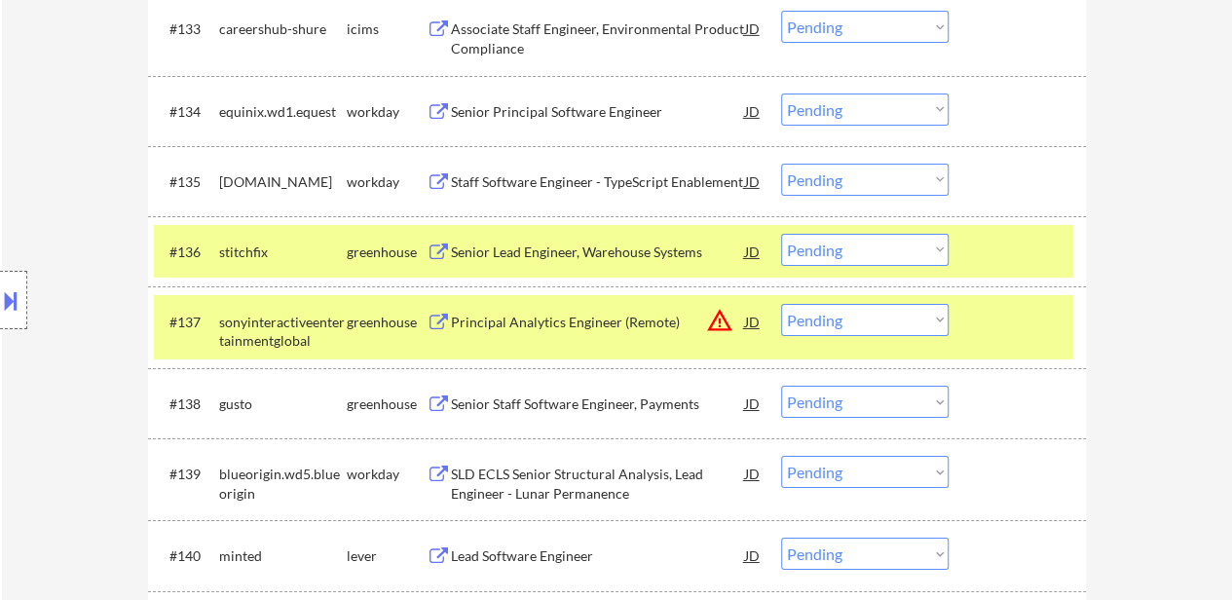
click at [977, 321] on div at bounding box center [1020, 321] width 86 height 35
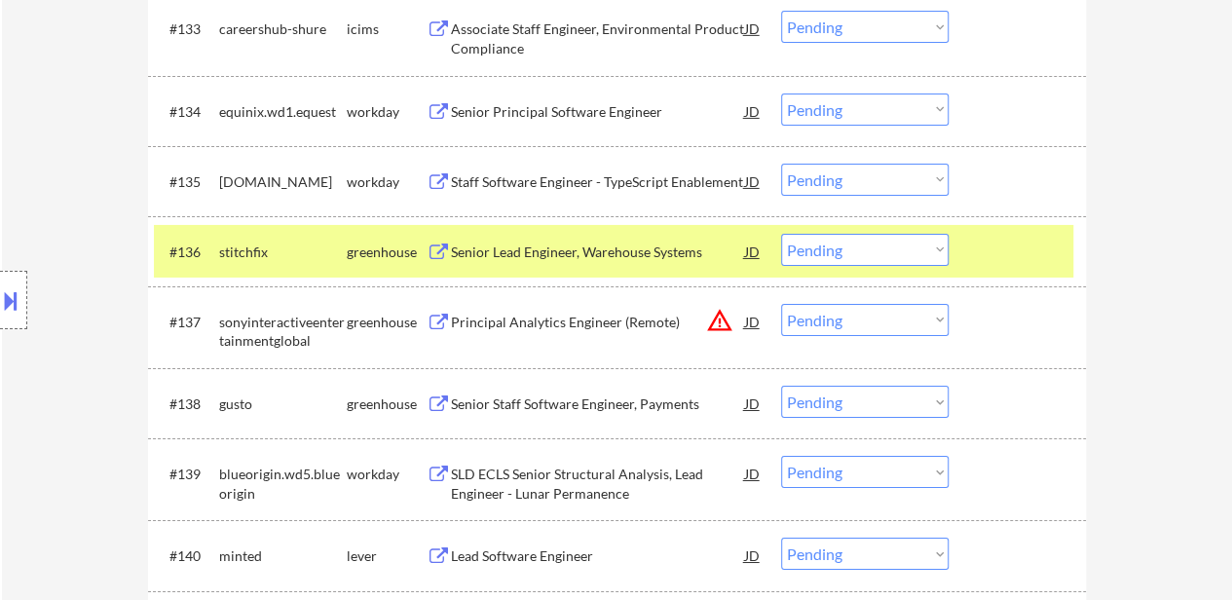
click at [596, 250] on div "Senior Lead Engineer, Warehouse Systems" at bounding box center [598, 251] width 294 height 19
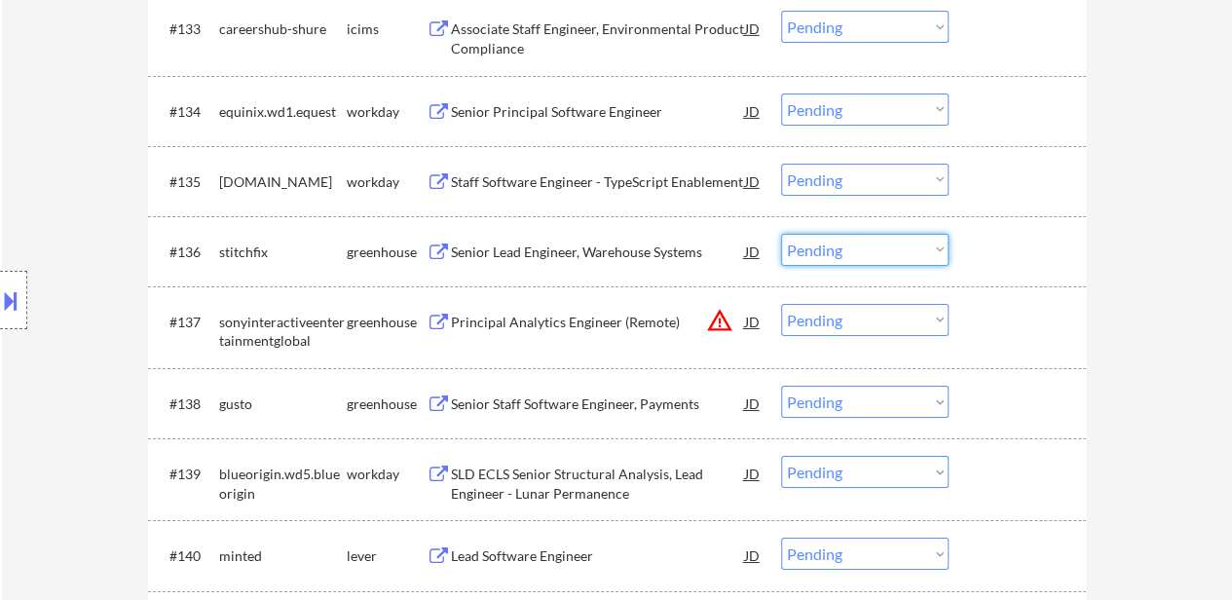
drag, startPoint x: 830, startPoint y: 246, endPoint x: 842, endPoint y: 256, distance: 16.0
click at [830, 246] on select "Choose an option... Pending Applied Excluded (Questions) Excluded (Expired) Exc…" at bounding box center [864, 250] width 167 height 32
click at [781, 234] on select "Choose an option... Pending Applied Excluded (Questions) Excluded (Expired) Exc…" at bounding box center [864, 250] width 167 height 32
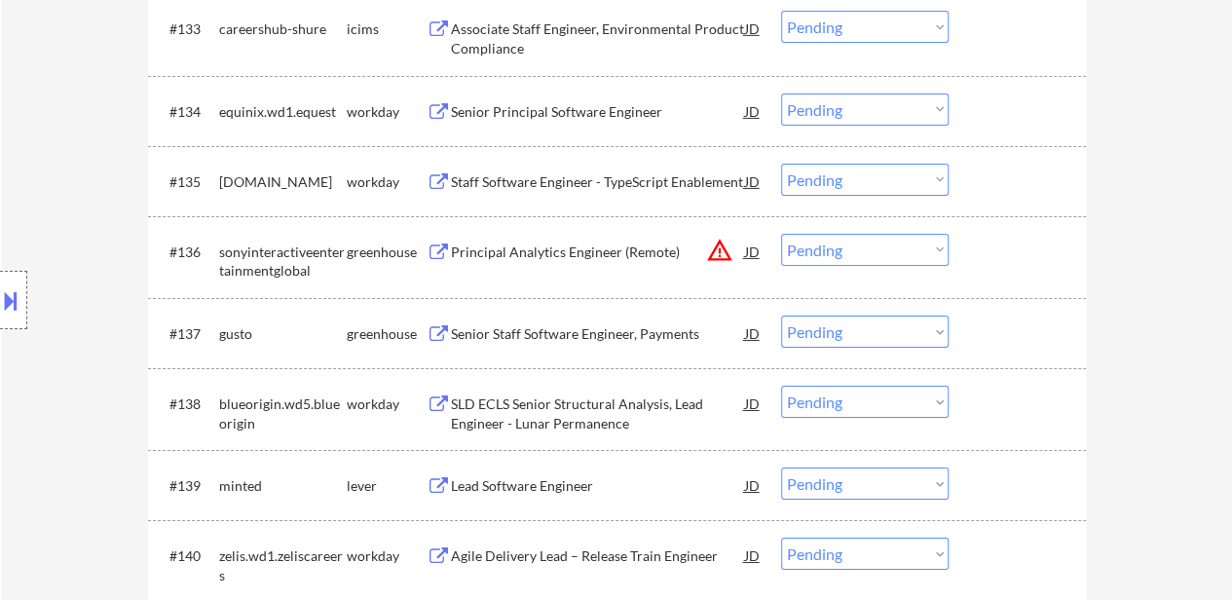
click at [569, 258] on div "Principal Analytics Engineer (Remote)" at bounding box center [598, 251] width 294 height 19
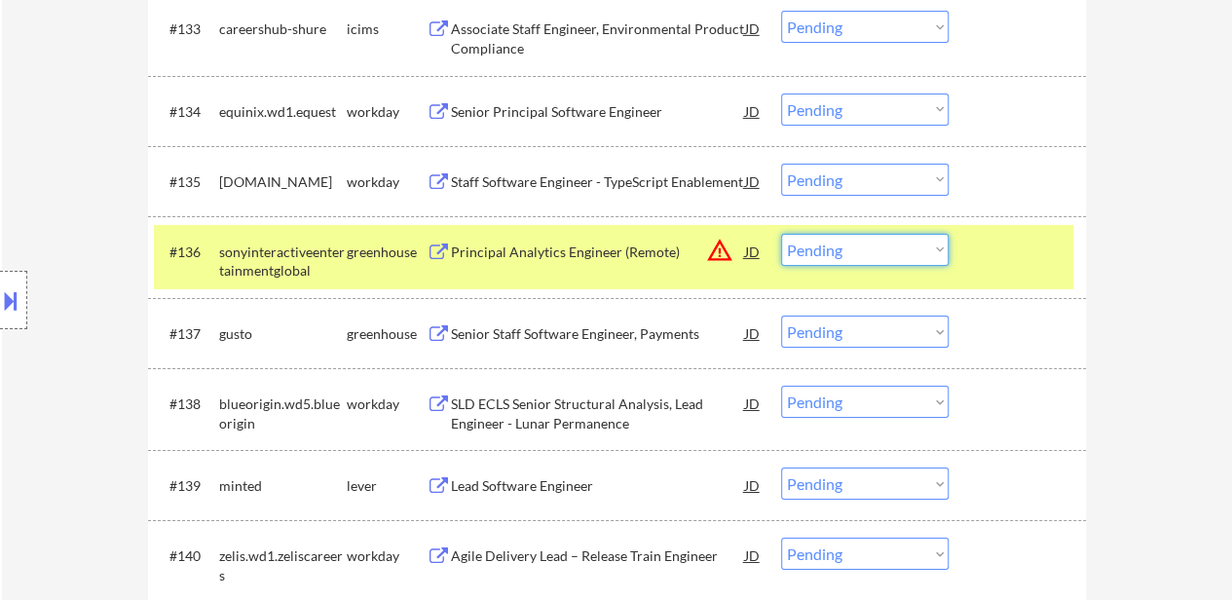
click at [910, 247] on select "Choose an option... Pending Applied Excluded (Questions) Excluded (Expired) Exc…" at bounding box center [864, 250] width 167 height 32
click at [781, 234] on select "Choose an option... Pending Applied Excluded (Questions) Excluded (Expired) Exc…" at bounding box center [864, 250] width 167 height 32
click at [606, 326] on div "Senior Staff Software Engineer, Payments" at bounding box center [598, 333] width 294 height 19
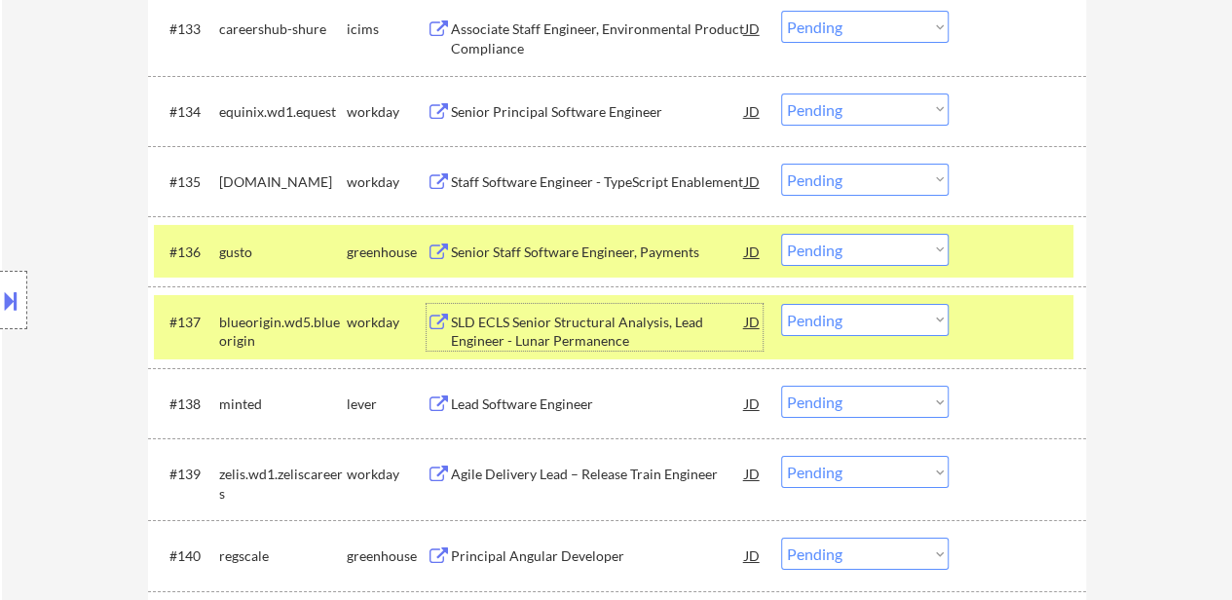
click at [975, 322] on div "#137 blueorigin.wd5.blueorigin workday SLD ECLS Senior Structural Analysis, Lea…" at bounding box center [613, 327] width 919 height 64
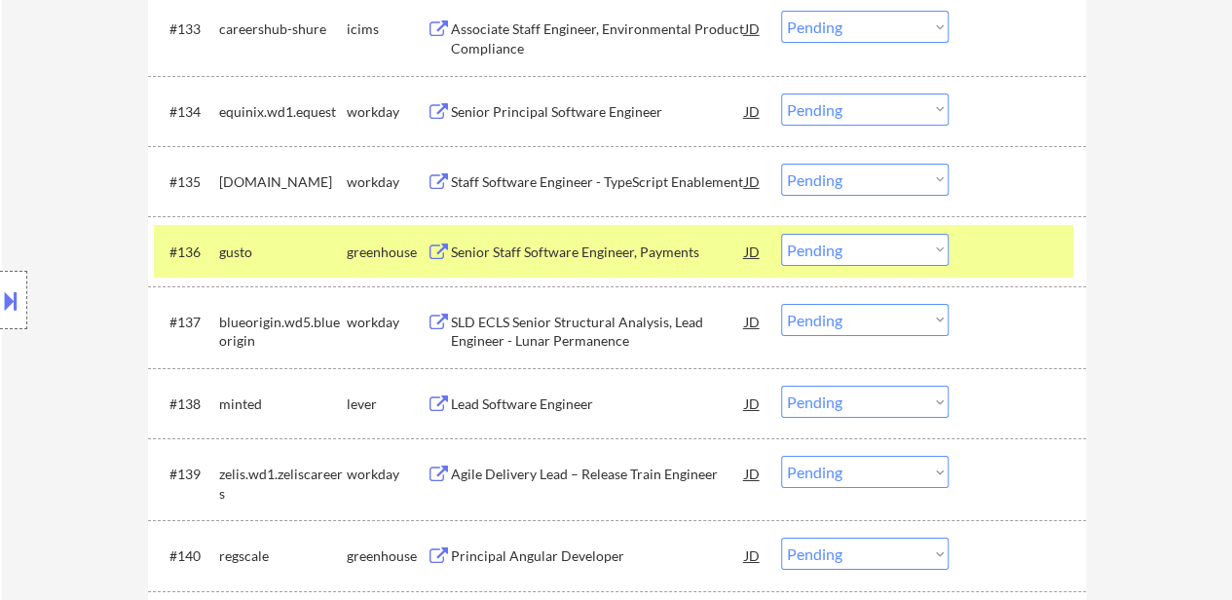
click at [571, 398] on div "Lead Software Engineer" at bounding box center [598, 403] width 294 height 19
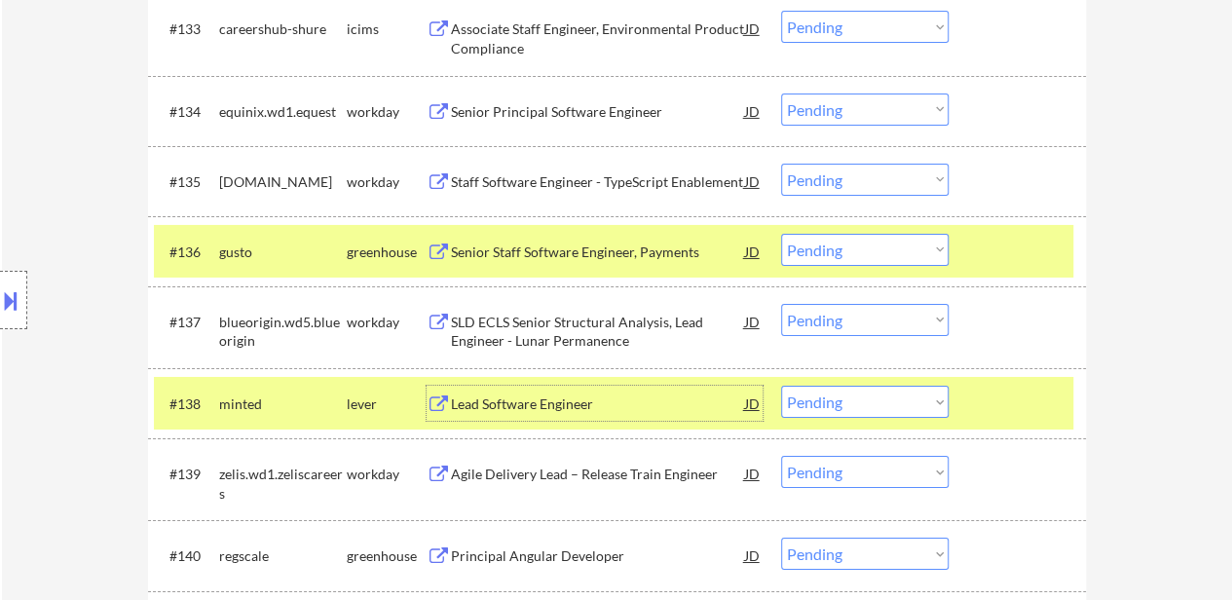
click at [833, 250] on select "Choose an option... Pending Applied Excluded (Questions) Excluded (Expired) Exc…" at bounding box center [864, 250] width 167 height 32
click at [781, 234] on select "Choose an option... Pending Applied Excluded (Questions) Excluded (Expired) Exc…" at bounding box center [864, 250] width 167 height 32
select select ""pending""
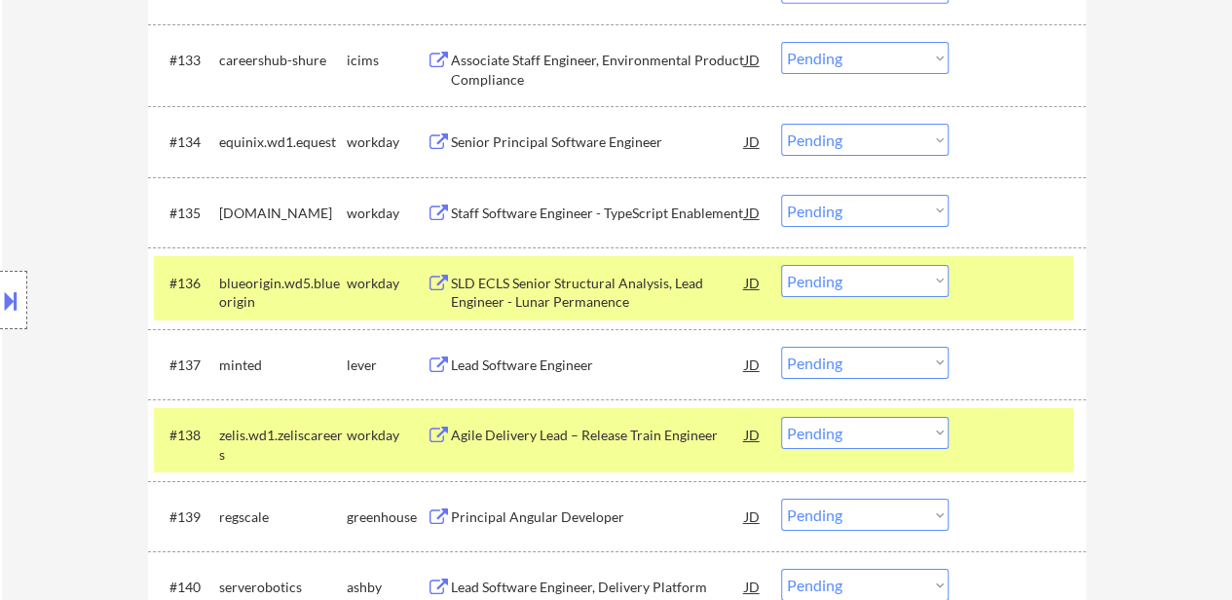
click at [898, 367] on select "Choose an option... Pending Applied Excluded (Questions) Excluded (Expired) Exc…" at bounding box center [864, 363] width 167 height 32
click at [781, 347] on select "Choose an option... Pending Applied Excluded (Questions) Excluded (Expired) Exc…" at bounding box center [864, 363] width 167 height 32
select select ""pending""
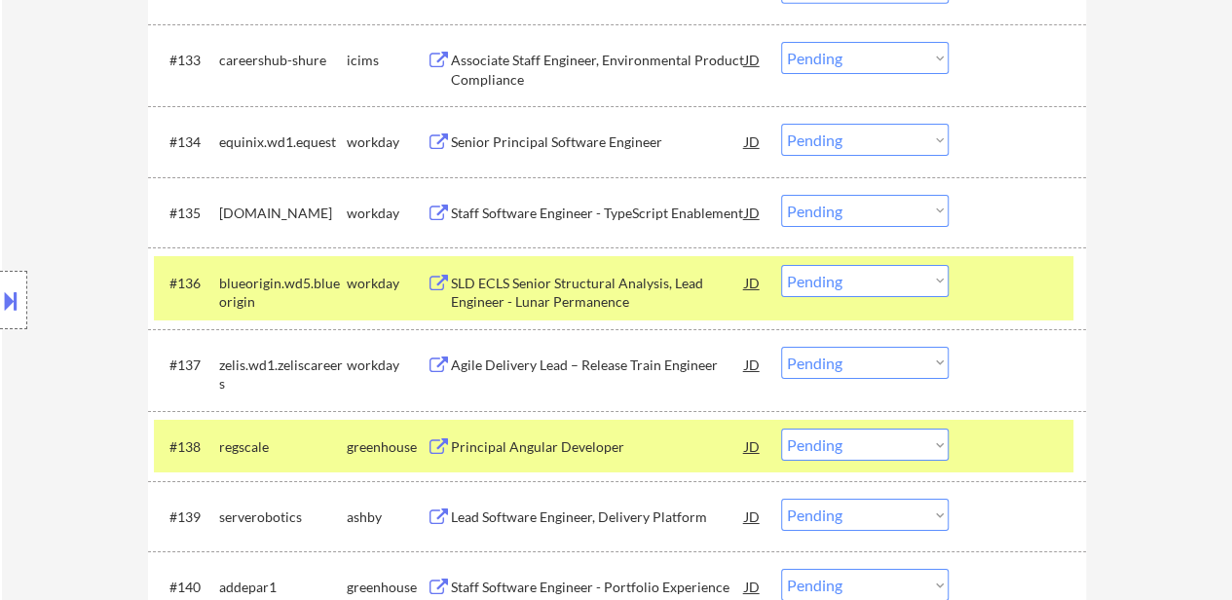
click at [983, 274] on div at bounding box center [1020, 282] width 86 height 35
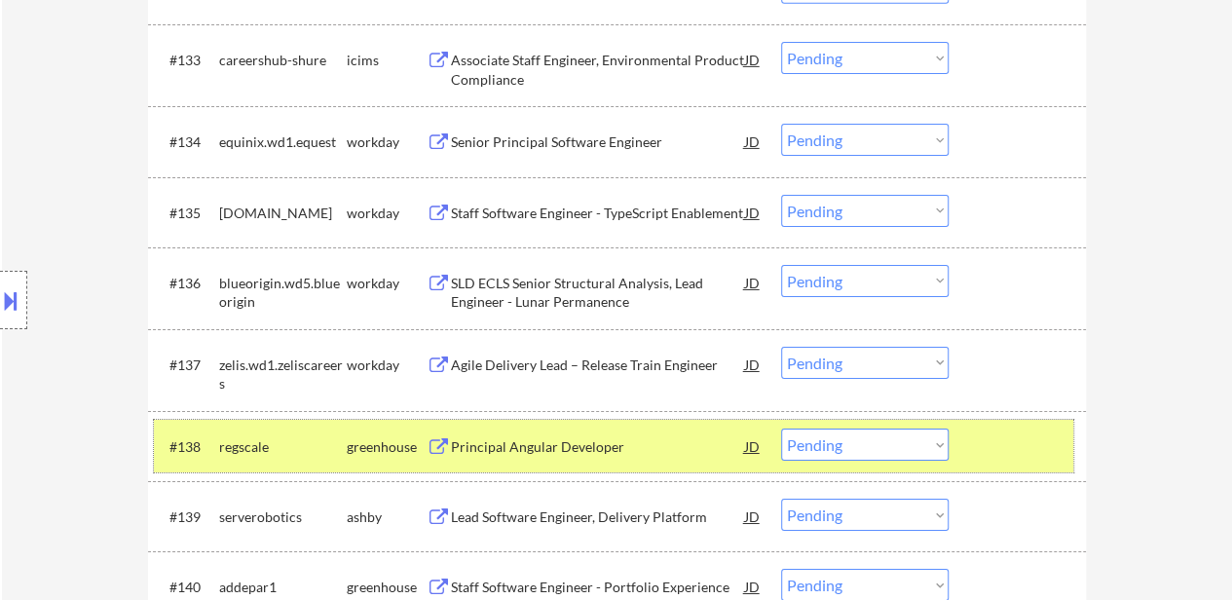
click at [981, 448] on div at bounding box center [1020, 445] width 86 height 35
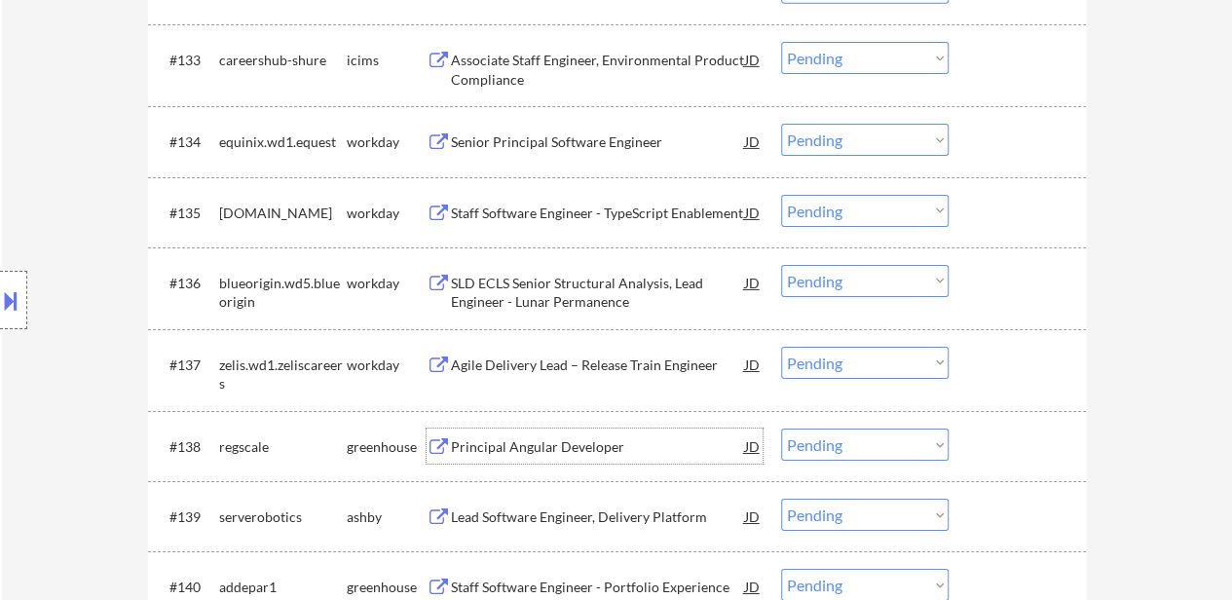
click at [586, 442] on div "Principal Angular Developer" at bounding box center [598, 446] width 294 height 19
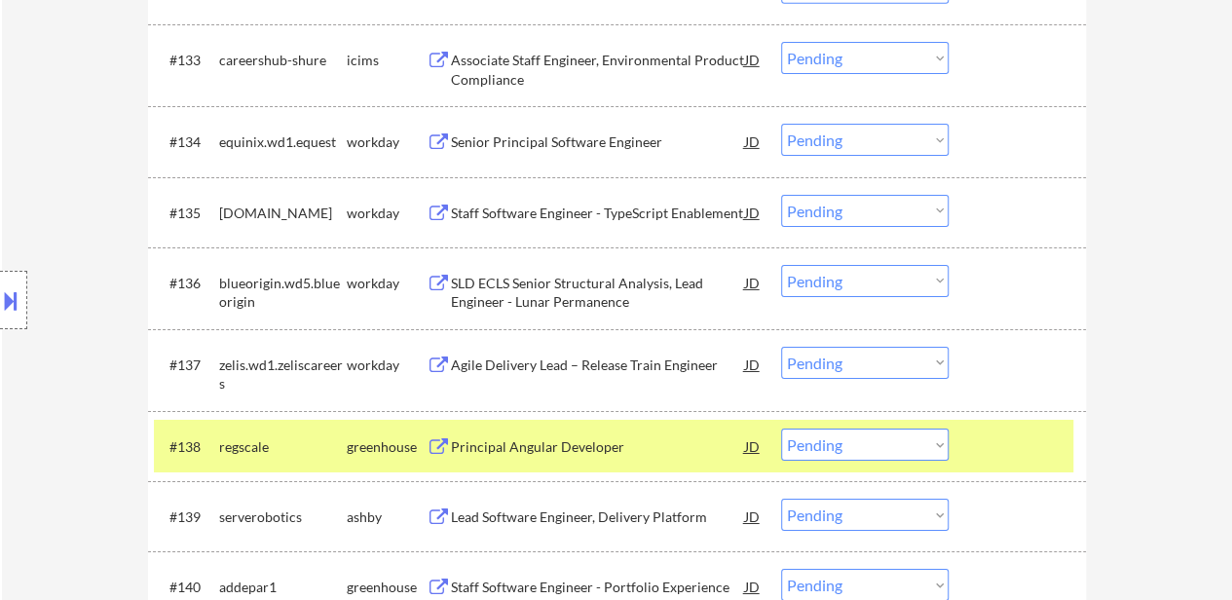
select select ""pending""
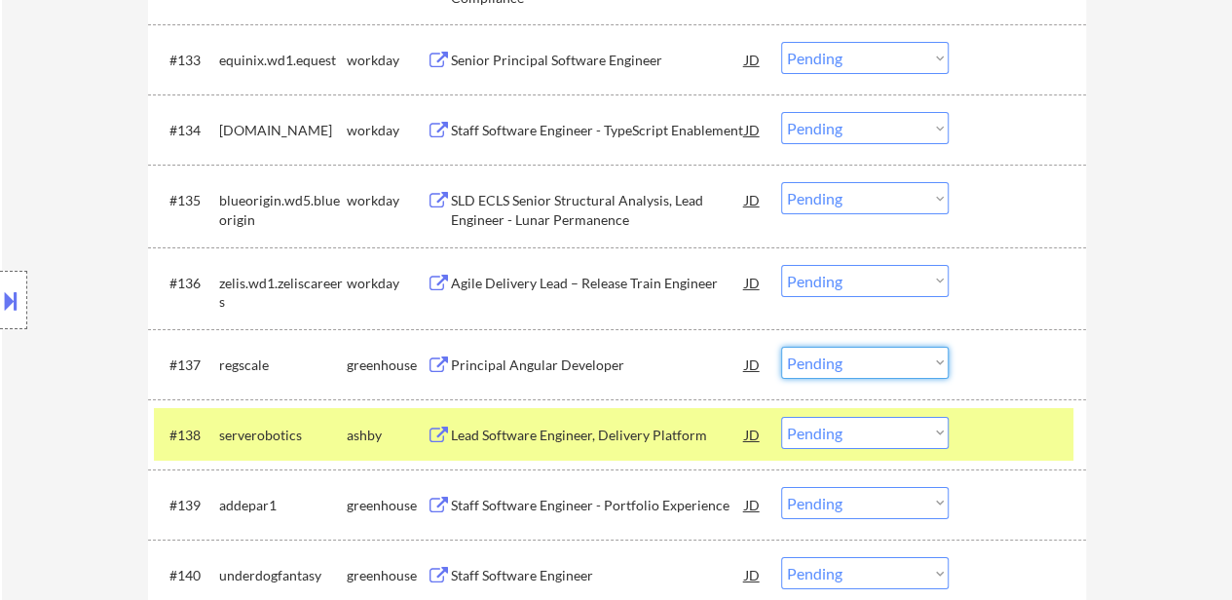
click at [927, 353] on select "Choose an option... Pending Applied Excluded (Questions) Excluded (Expired) Exc…" at bounding box center [864, 363] width 167 height 32
click at [781, 347] on select "Choose an option... Pending Applied Excluded (Questions) Excluded (Expired) Exc…" at bounding box center [864, 363] width 167 height 32
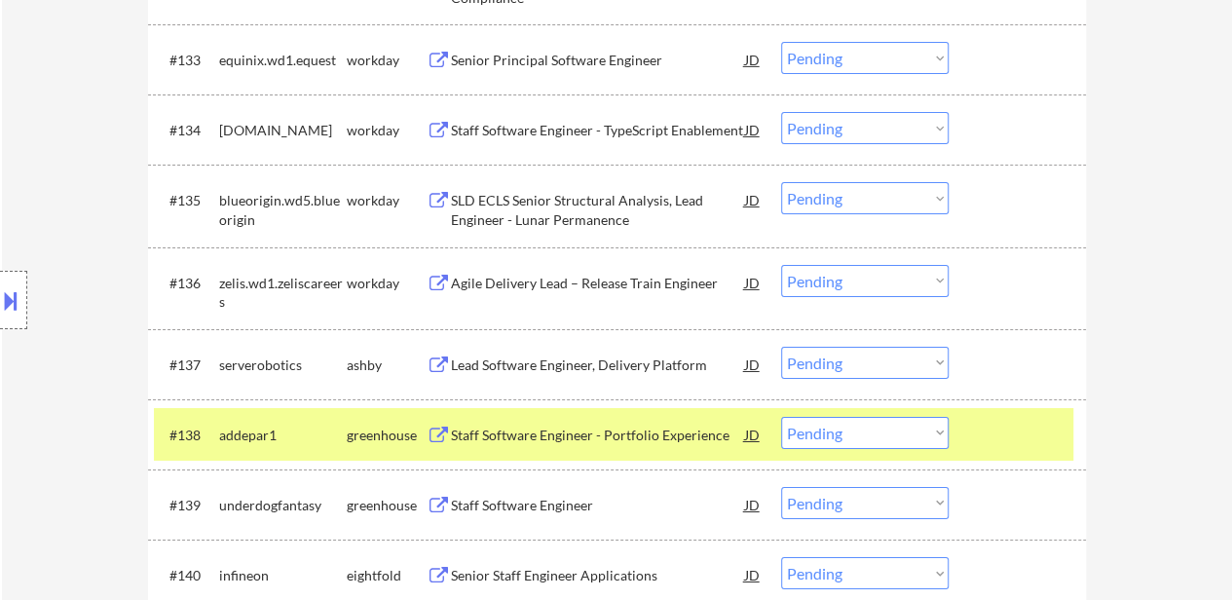
click at [1017, 427] on div at bounding box center [1020, 434] width 86 height 35
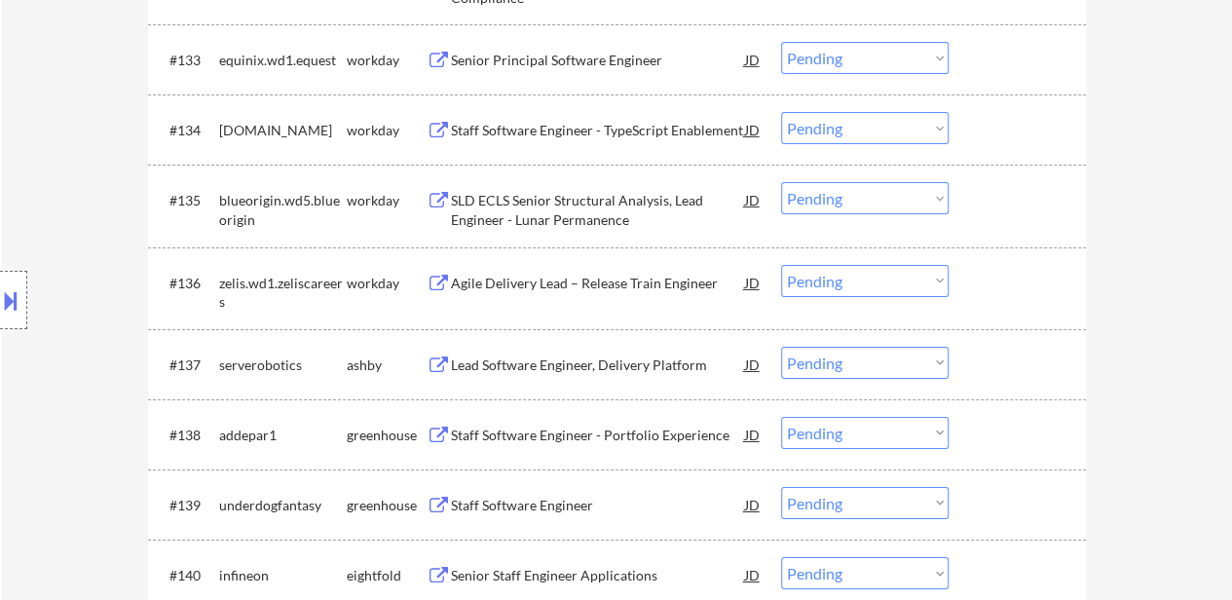
click at [580, 367] on div "Lead Software Engineer, Delivery Platform" at bounding box center [598, 364] width 294 height 19
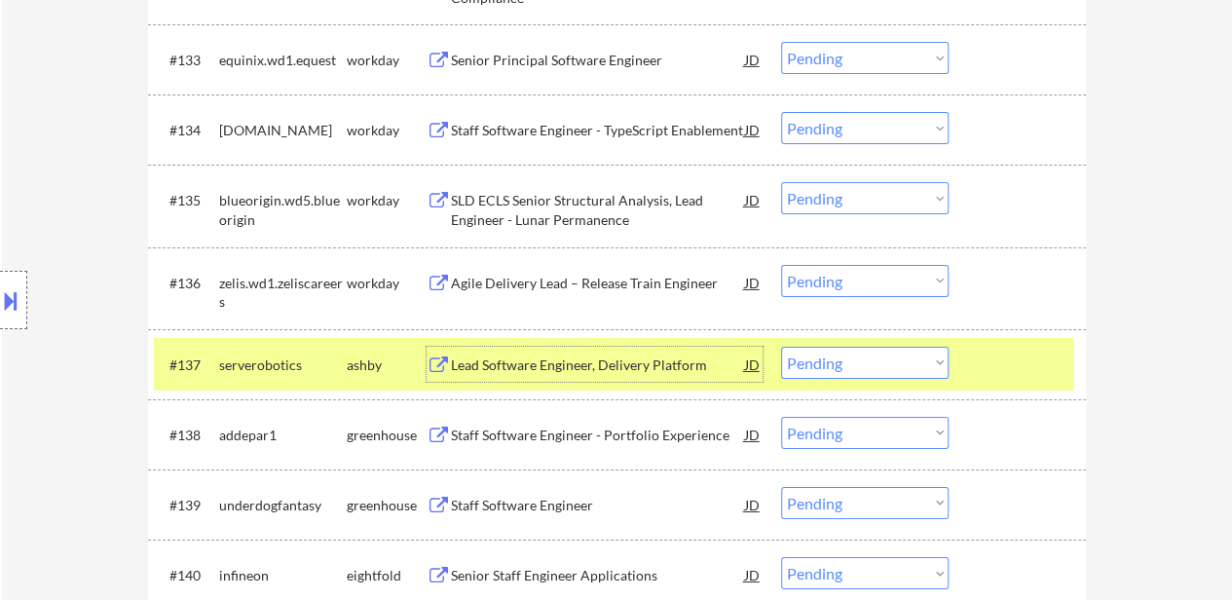
click at [867, 359] on select "Choose an option... Pending Applied Excluded (Questions) Excluded (Expired) Exc…" at bounding box center [864, 363] width 167 height 32
click at [781, 347] on select "Choose an option... Pending Applied Excluded (Questions) Excluded (Expired) Exc…" at bounding box center [864, 363] width 167 height 32
click at [627, 420] on div "Staff Software Engineer - Portfolio Experience" at bounding box center [598, 434] width 294 height 35
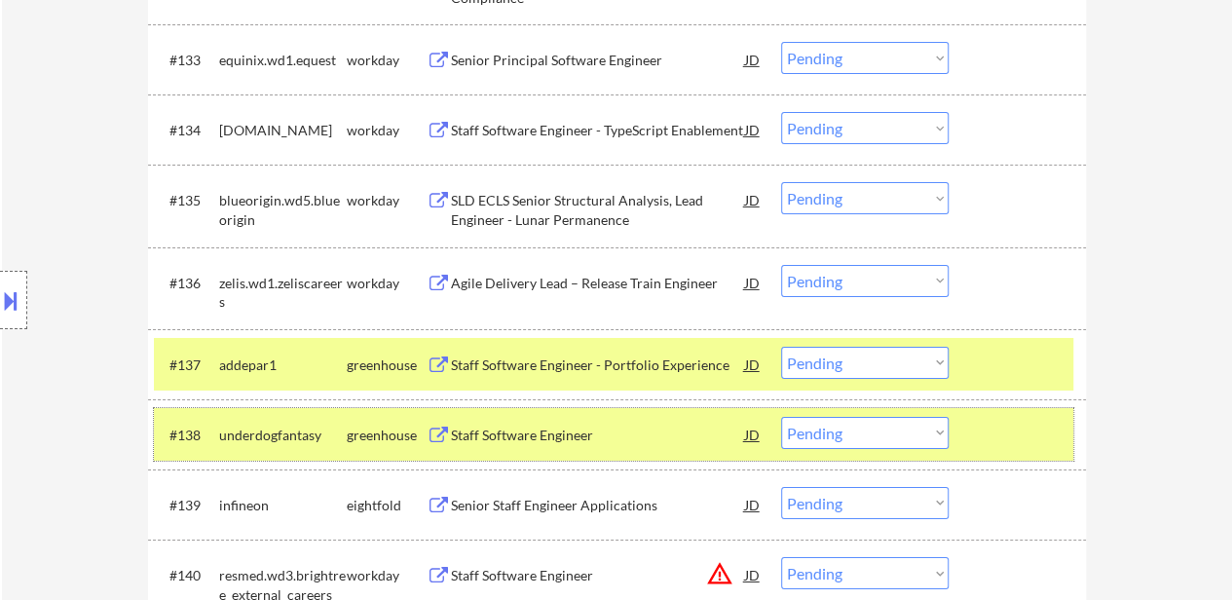
click at [987, 428] on div at bounding box center [1020, 434] width 86 height 35
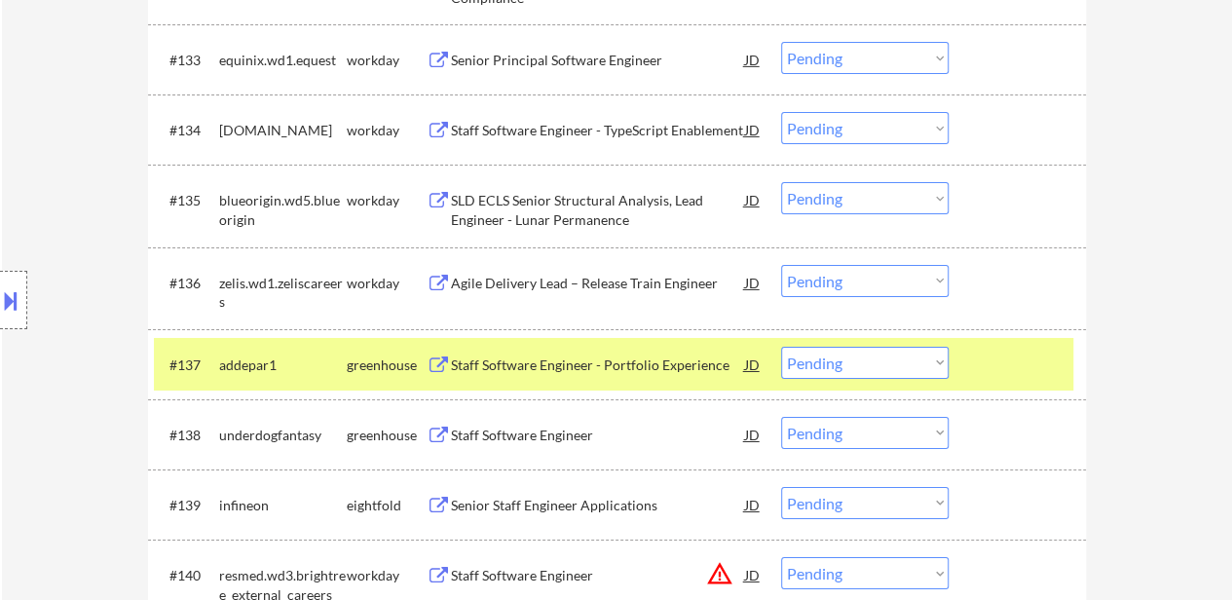
click at [902, 361] on select "Choose an option... Pending Applied Excluded (Questions) Excluded (Expired) Exc…" at bounding box center [864, 363] width 167 height 32
click at [781, 347] on select "Choose an option... Pending Applied Excluded (Questions) Excluded (Expired) Exc…" at bounding box center [864, 363] width 167 height 32
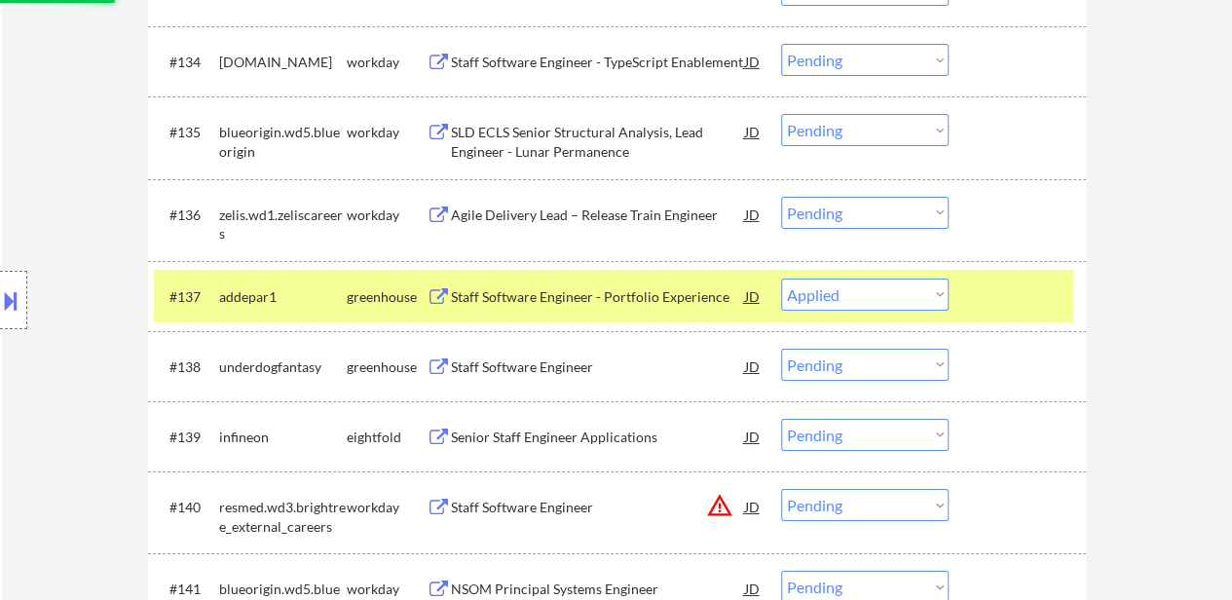
scroll to position [3320, 0]
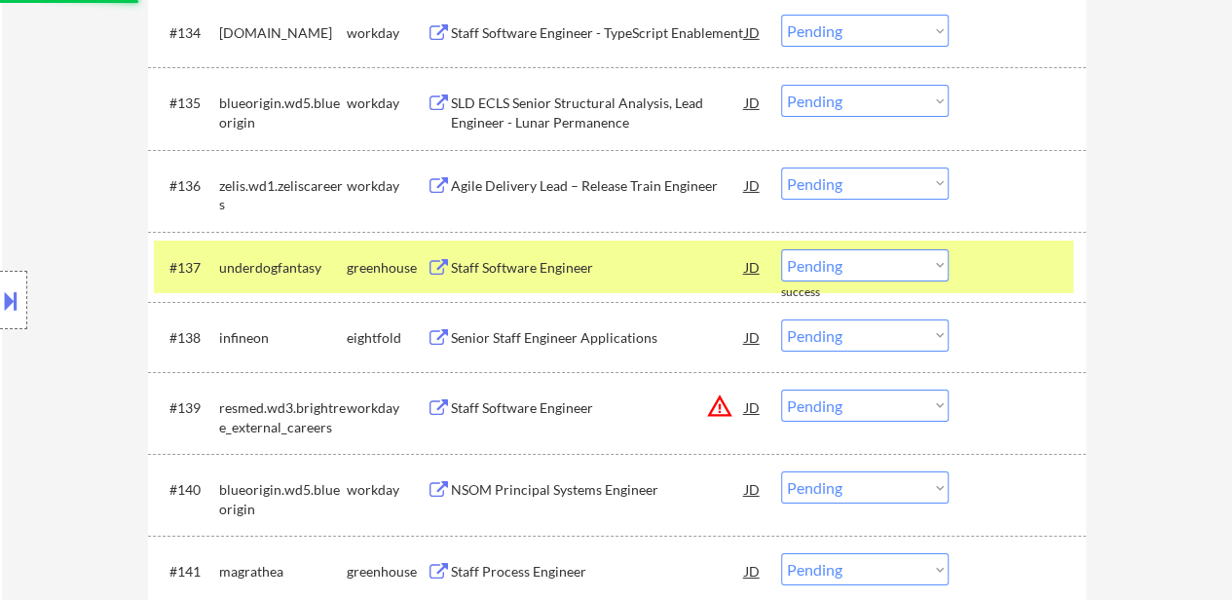
click at [993, 246] on div "#137 underdogfantasy greenhouse Staff Software Engineer JD warning_amber Choose…" at bounding box center [613, 267] width 919 height 53
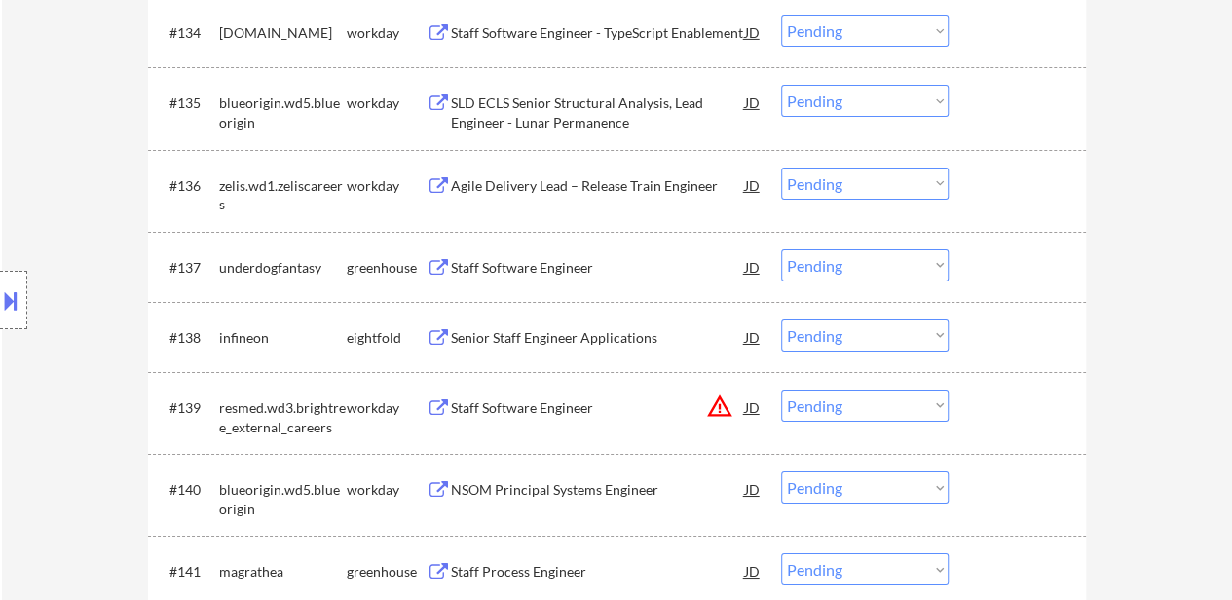
click at [566, 268] on div "Staff Software Engineer" at bounding box center [598, 267] width 294 height 19
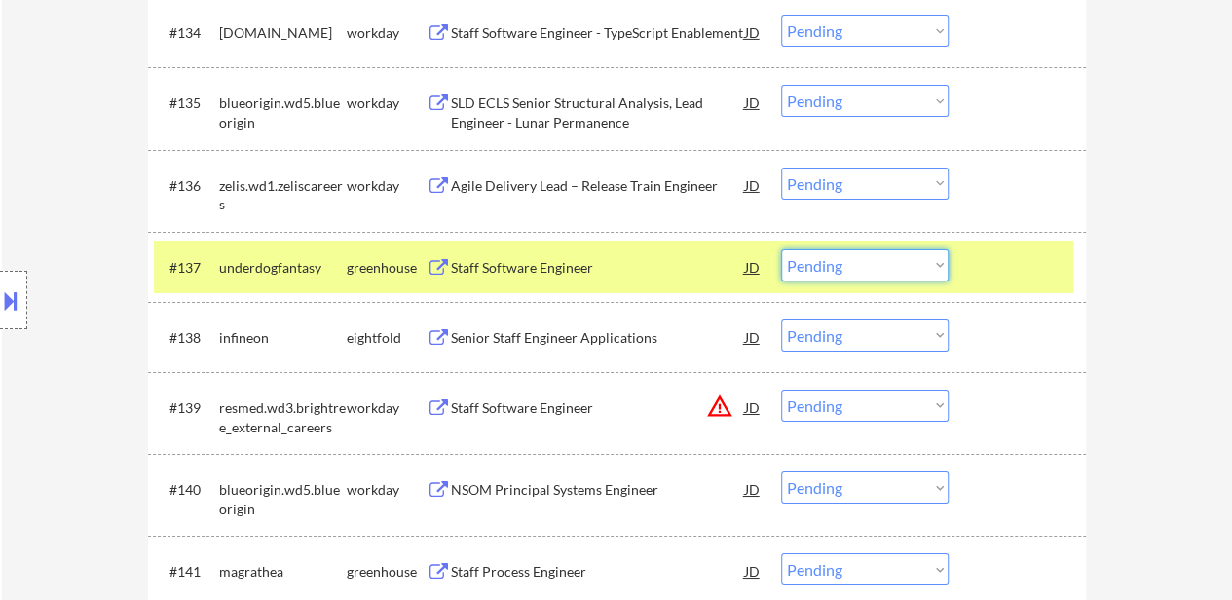
click at [894, 259] on select "Choose an option... Pending Applied Excluded (Questions) Excluded (Expired) Exc…" at bounding box center [864, 265] width 167 height 32
click at [781, 249] on select "Choose an option... Pending Applied Excluded (Questions) Excluded (Expired) Exc…" at bounding box center [864, 265] width 167 height 32
select select ""pending""
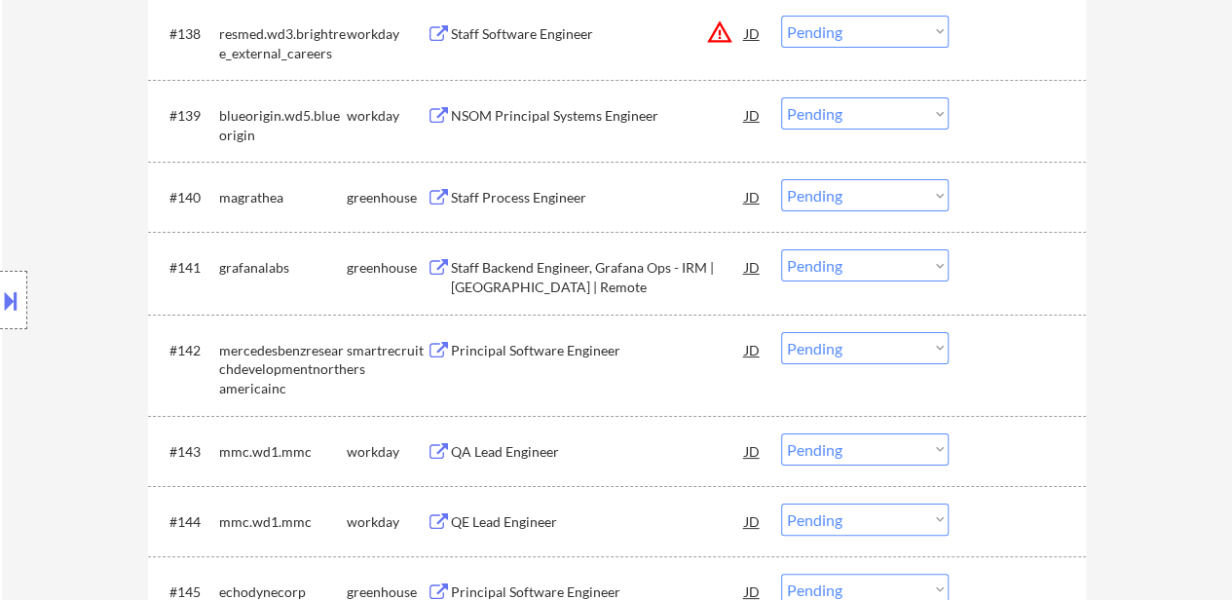
scroll to position [3710, 0]
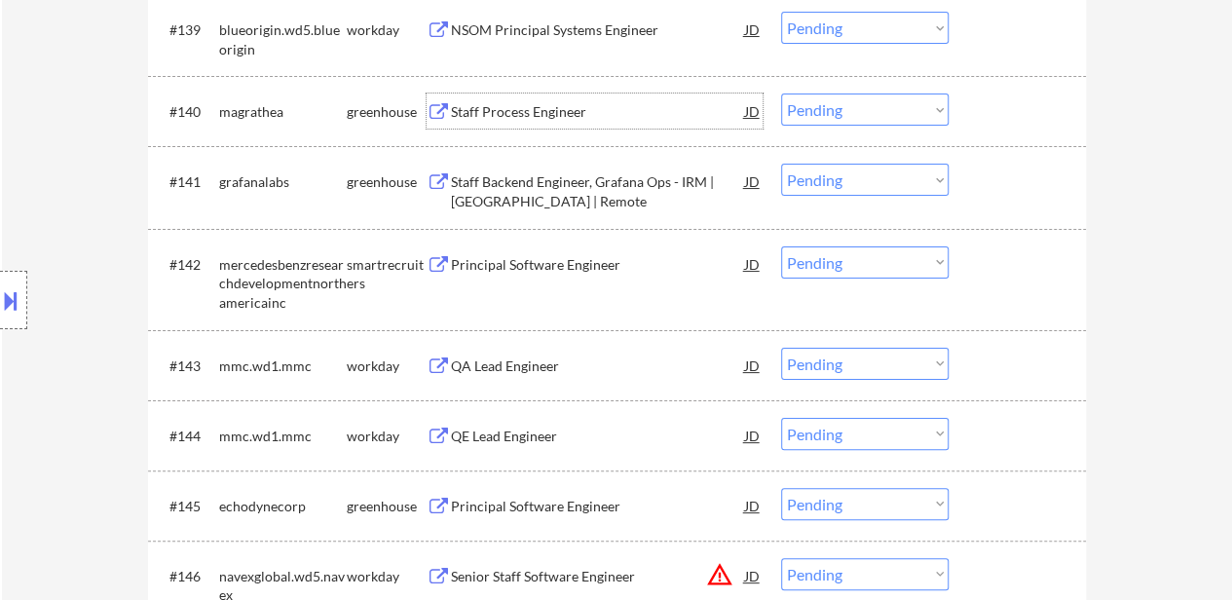
click at [506, 105] on div "Staff Process Engineer" at bounding box center [598, 111] width 294 height 19
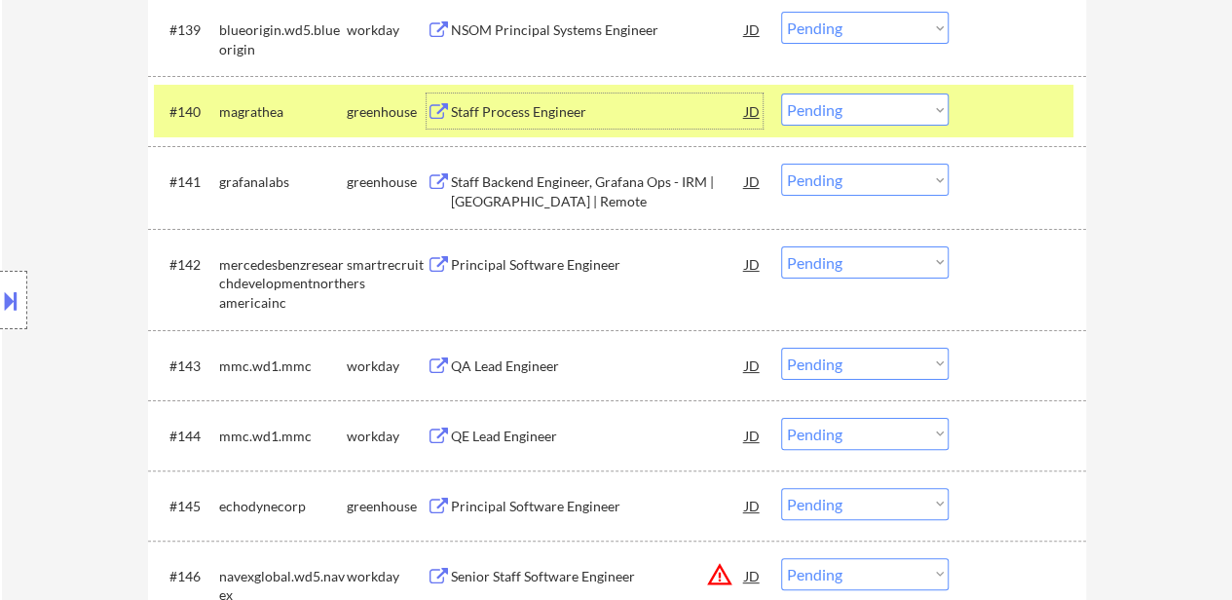
click at [851, 113] on select "Choose an option... Pending Applied Excluded (Questions) Excluded (Expired) Exc…" at bounding box center [864, 109] width 167 height 32
click at [781, 93] on select "Choose an option... Pending Applied Excluded (Questions) Excluded (Expired) Exc…" at bounding box center [864, 109] width 167 height 32
click at [567, 167] on div "Staff Backend Engineer, Grafana Ops - IRM | USA | Remote" at bounding box center [598, 187] width 294 height 47
select select ""pending""
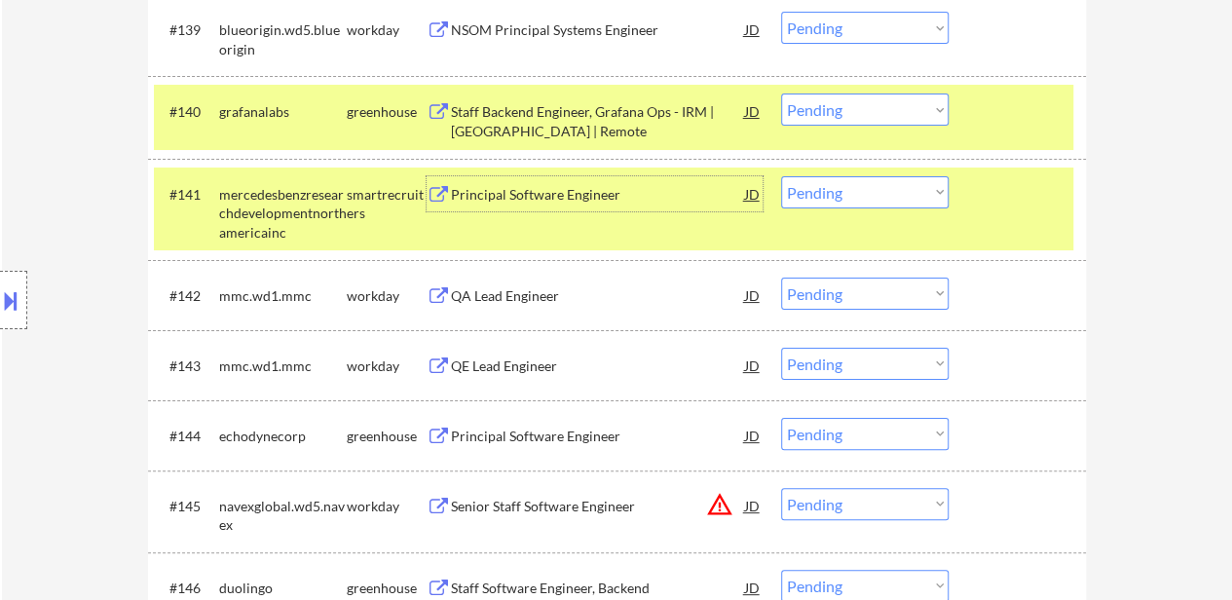
click at [989, 108] on div at bounding box center [1020, 110] width 86 height 35
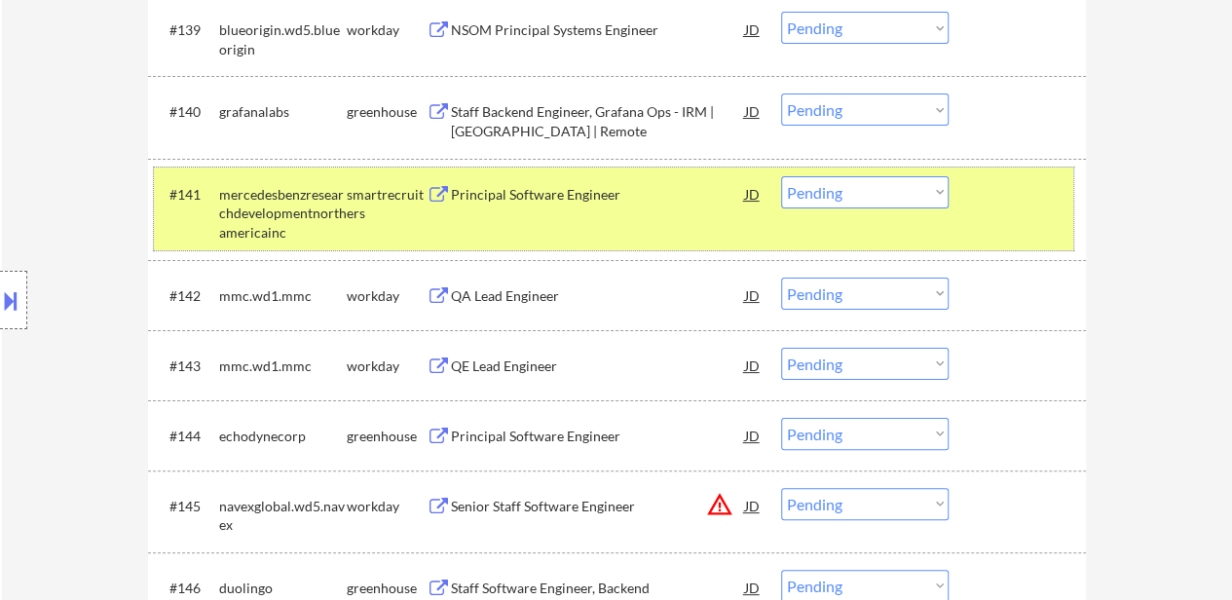
click at [964, 203] on div "#141 mercedesbenzresearchdevelopmentnorthamericainc smartrecruiters Principal S…" at bounding box center [613, 209] width 919 height 84
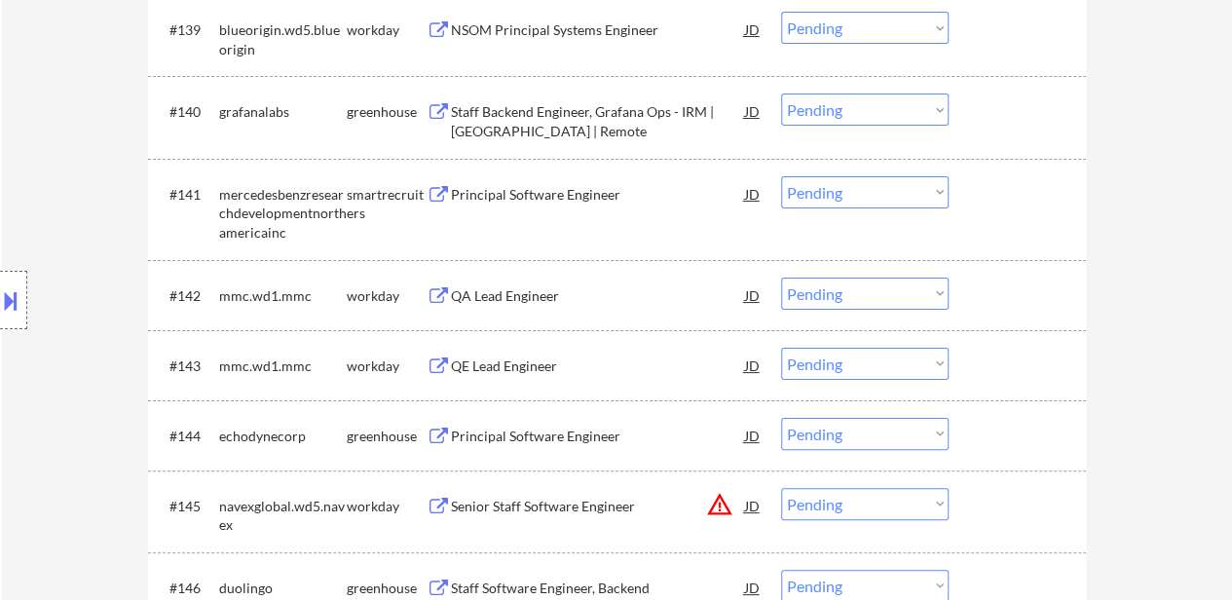
click at [835, 182] on select "Choose an option... Pending Applied Excluded (Questions) Excluded (Expired) Exc…" at bounding box center [864, 192] width 167 height 32
click at [781, 176] on select "Choose an option... Pending Applied Excluded (Questions) Excluded (Expired) Exc…" at bounding box center [864, 192] width 167 height 32
select select ""pending""
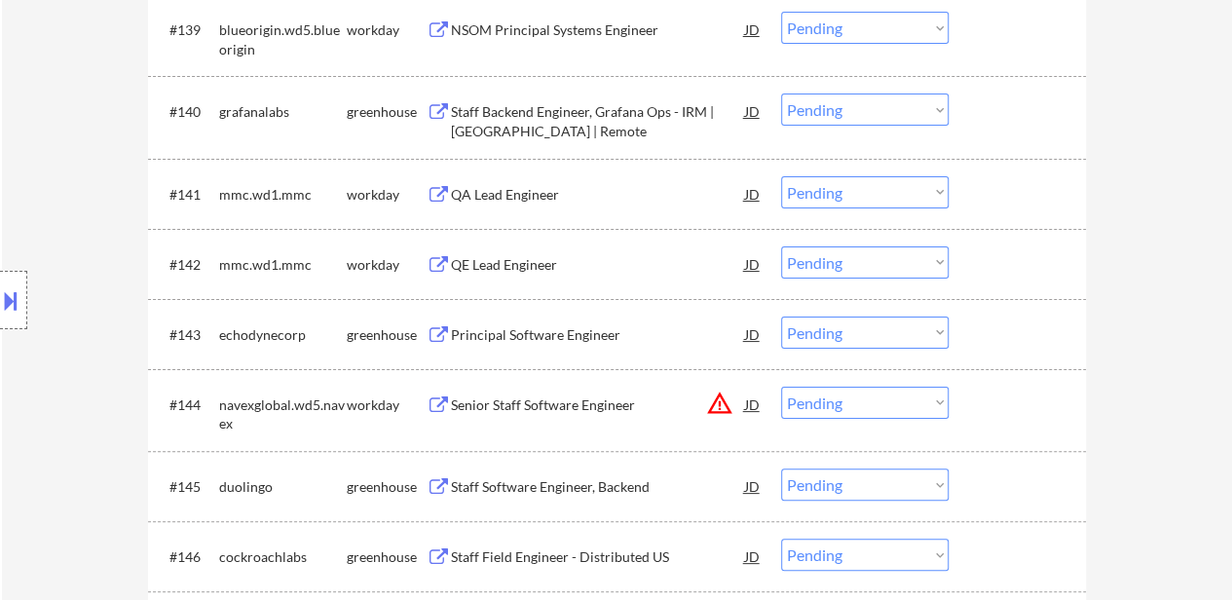
click at [469, 332] on div "Principal Software Engineer" at bounding box center [598, 334] width 294 height 19
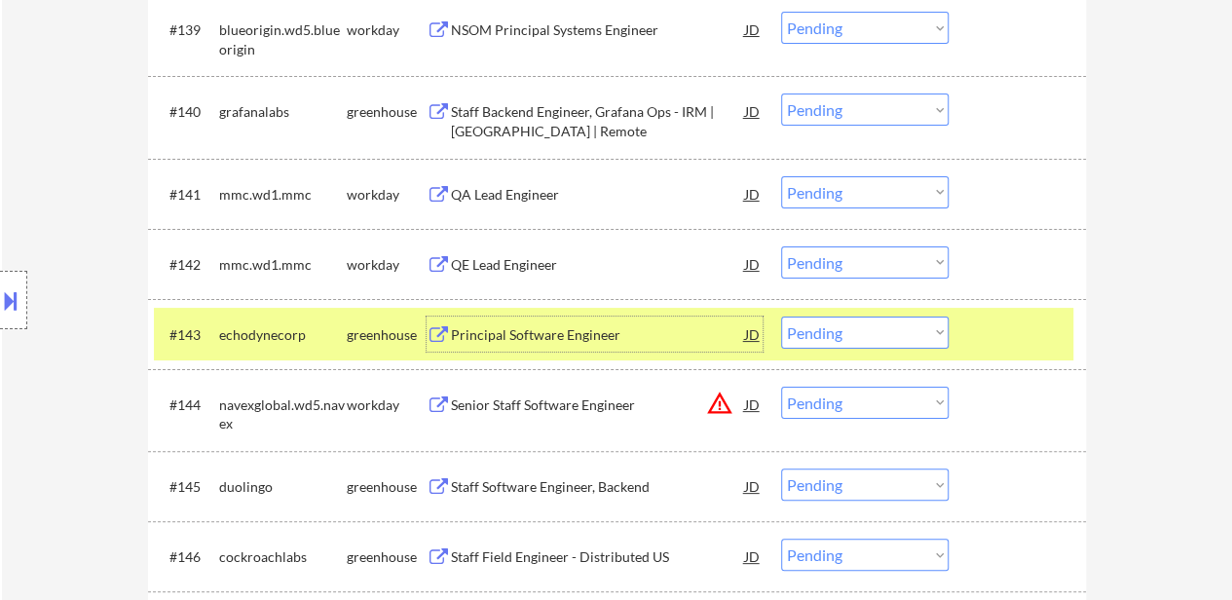
click at [882, 332] on select "Choose an option... Pending Applied Excluded (Questions) Excluded (Expired) Exc…" at bounding box center [864, 332] width 167 height 32
click at [781, 316] on select "Choose an option... Pending Applied Excluded (Questions) Excluded (Expired) Exc…" at bounding box center [864, 332] width 167 height 32
click at [567, 481] on div "Staff Software Engineer, Backend" at bounding box center [598, 486] width 294 height 19
select select ""pending""
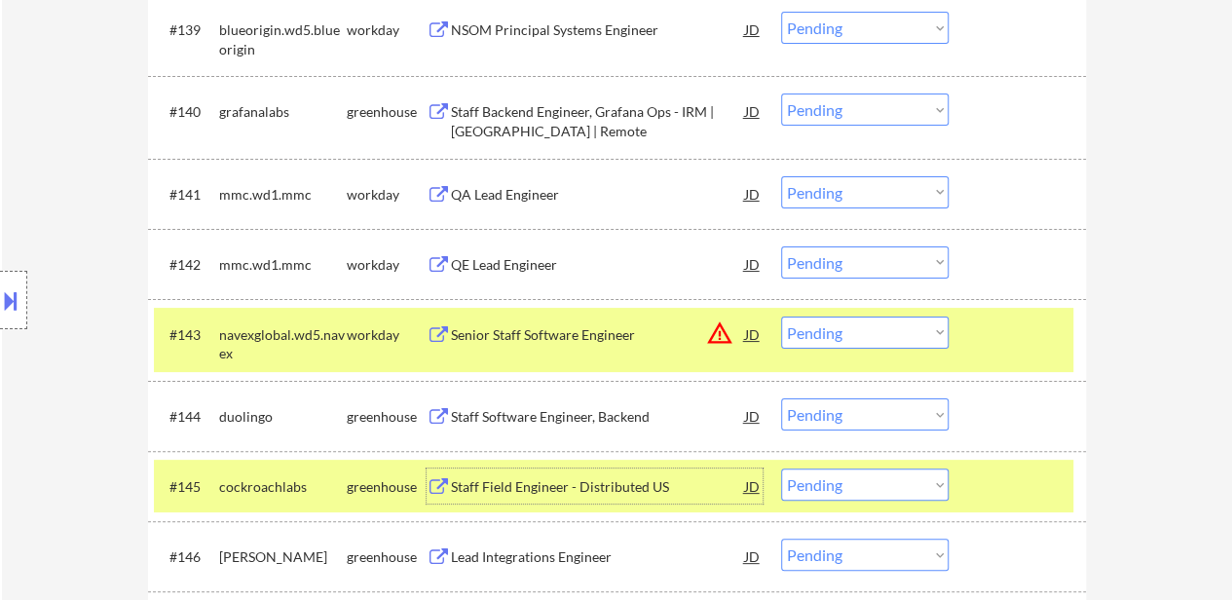
click at [881, 489] on select "Choose an option... Pending Applied Excluded (Questions) Excluded (Expired) Exc…" at bounding box center [864, 484] width 167 height 32
click at [781, 468] on select "Choose an option... Pending Applied Excluded (Questions) Excluded (Expired) Exc…" at bounding box center [864, 484] width 167 height 32
select select ""pending""
click at [1038, 330] on div at bounding box center [1020, 333] width 86 height 35
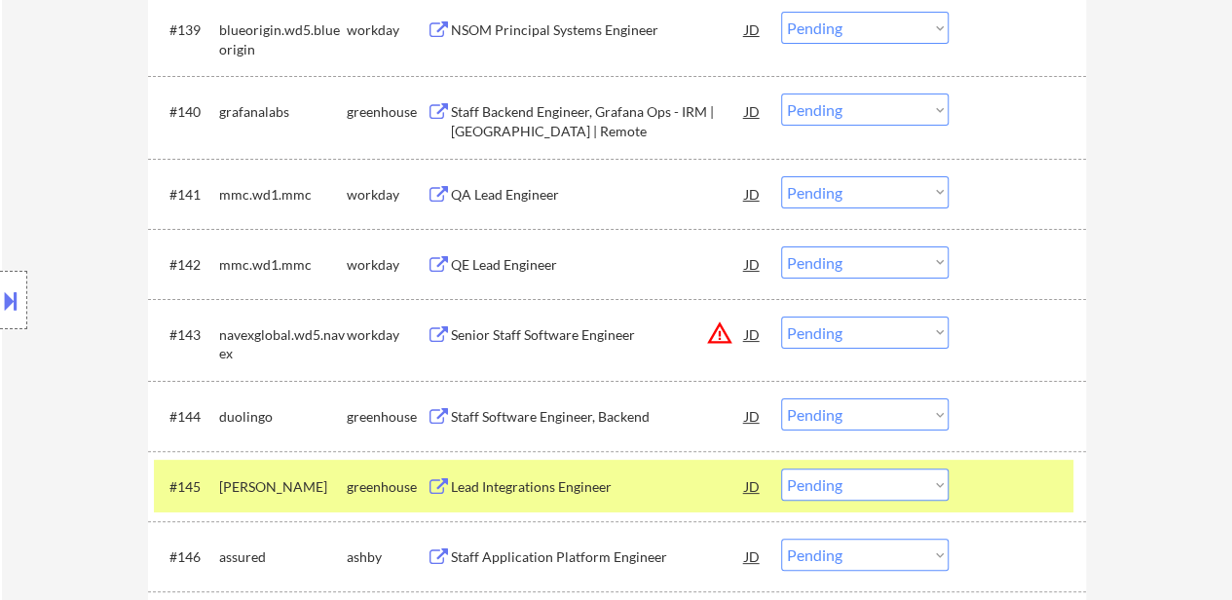
click at [1022, 489] on div at bounding box center [1020, 485] width 86 height 35
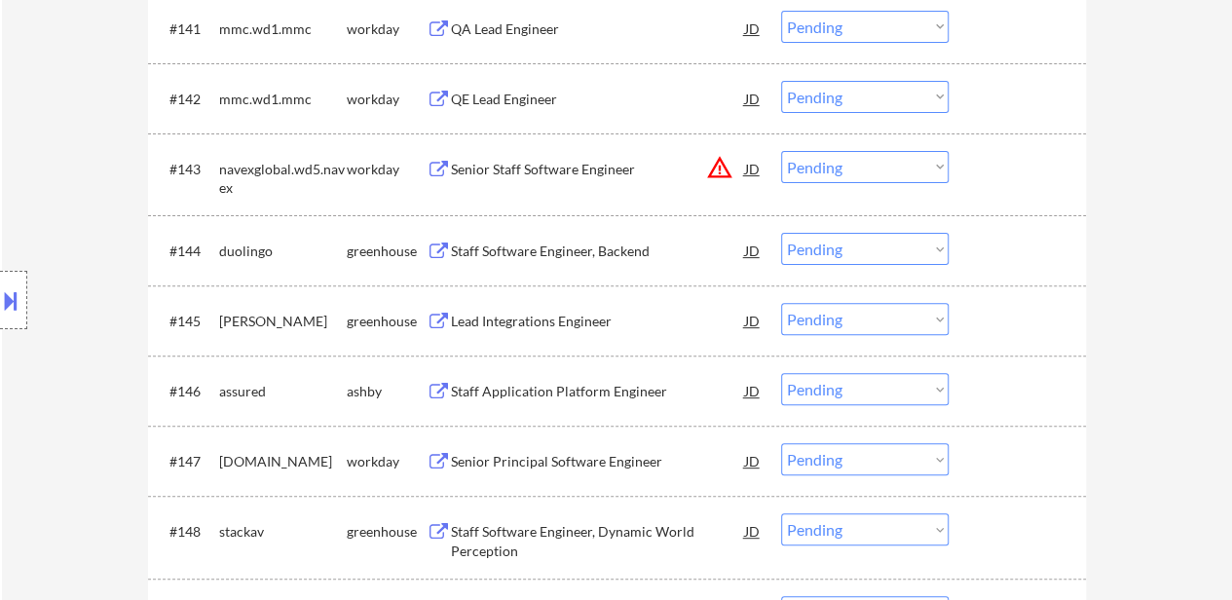
scroll to position [3905, 0]
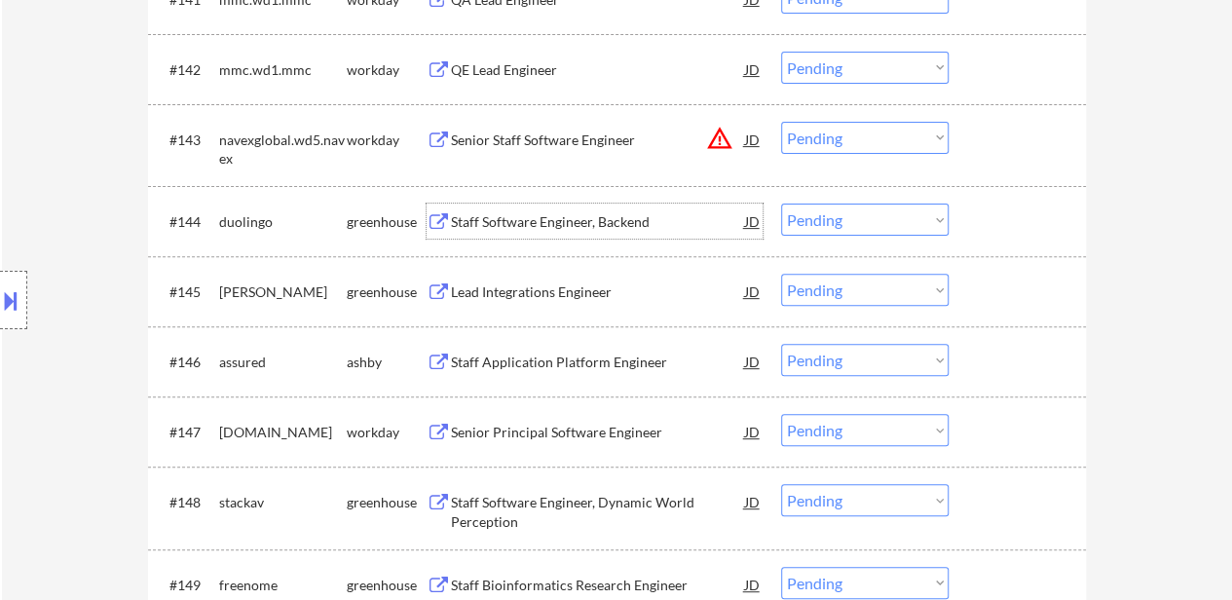
click at [601, 209] on div "Staff Software Engineer, Backend" at bounding box center [598, 221] width 294 height 35
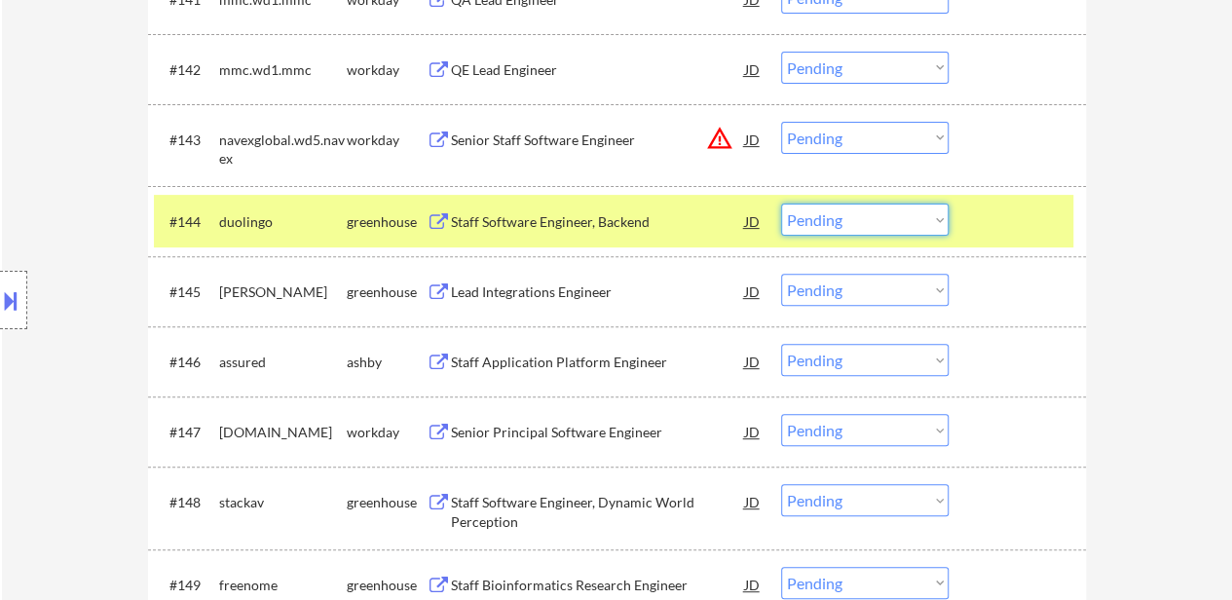
drag, startPoint x: 918, startPoint y: 215, endPoint x: 915, endPoint y: 230, distance: 14.9
click at [918, 215] on select "Choose an option... Pending Applied Excluded (Questions) Excluded (Expired) Exc…" at bounding box center [864, 220] width 167 height 32
click at [781, 204] on select "Choose an option... Pending Applied Excluded (Questions) Excluded (Expired) Exc…" at bounding box center [864, 220] width 167 height 32
click at [500, 303] on div "Lead Integrations Engineer" at bounding box center [598, 291] width 294 height 35
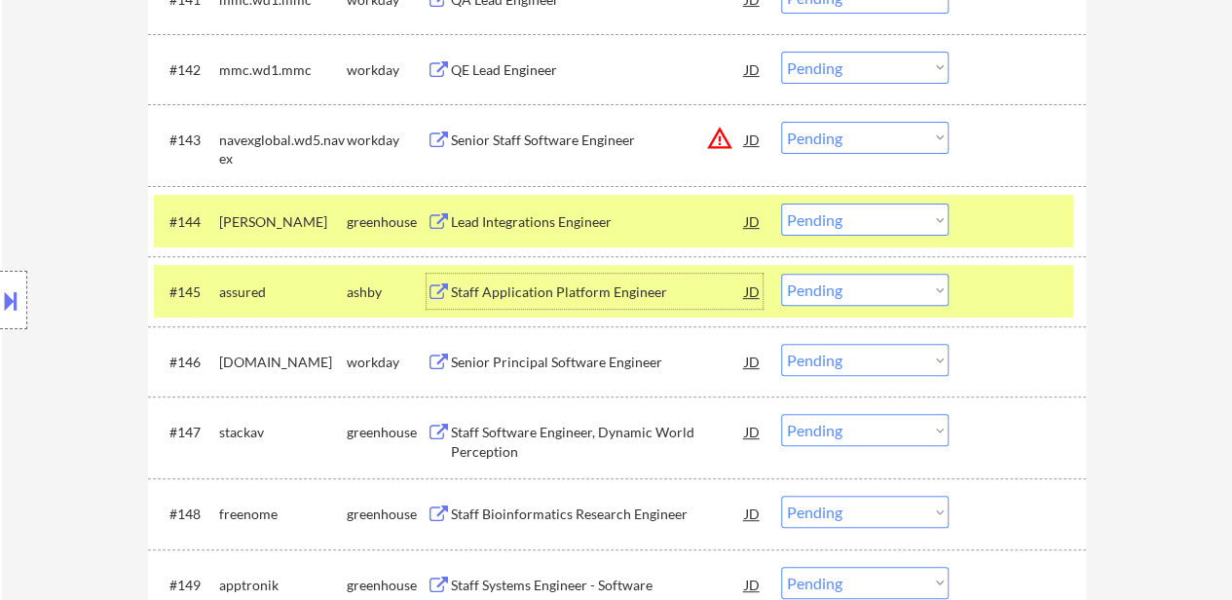
click at [847, 215] on select "Choose an option... Pending Applied Excluded (Questions) Excluded (Expired) Exc…" at bounding box center [864, 220] width 167 height 32
click at [781, 204] on select "Choose an option... Pending Applied Excluded (Questions) Excluded (Expired) Exc…" at bounding box center [864, 220] width 167 height 32
click at [588, 294] on div "Staff Application Platform Engineer" at bounding box center [598, 291] width 294 height 19
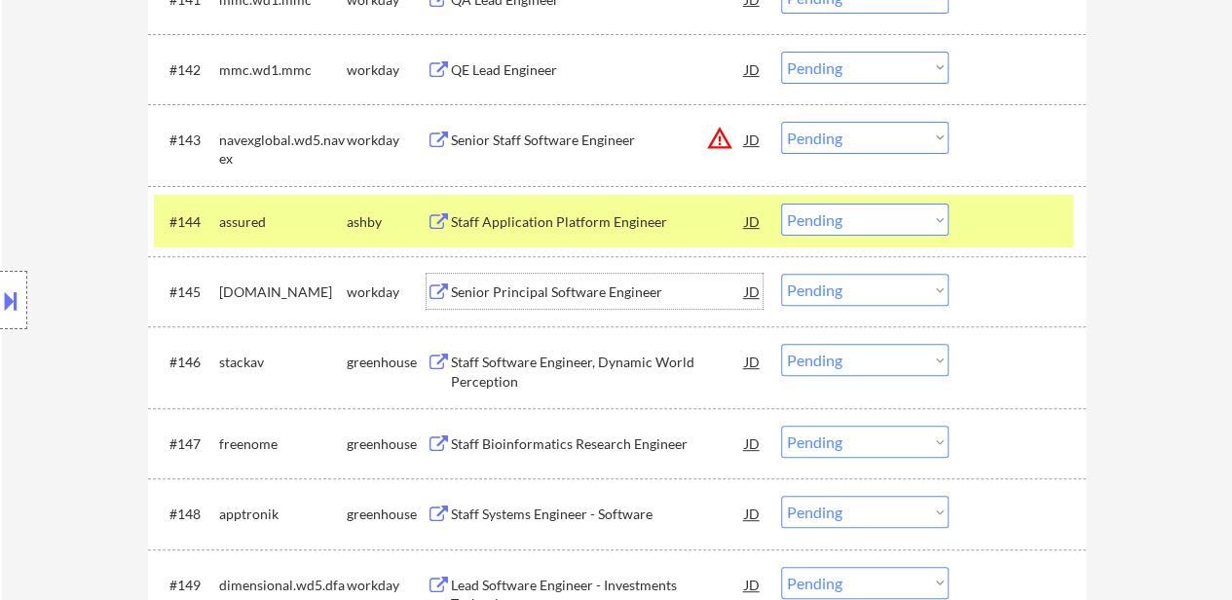
click at [883, 213] on select "Choose an option... Pending Applied Excluded (Questions) Excluded (Expired) Exc…" at bounding box center [864, 220] width 167 height 32
click at [781, 204] on select "Choose an option... Pending Applied Excluded (Questions) Excluded (Expired) Exc…" at bounding box center [864, 220] width 167 height 32
select select ""pending""
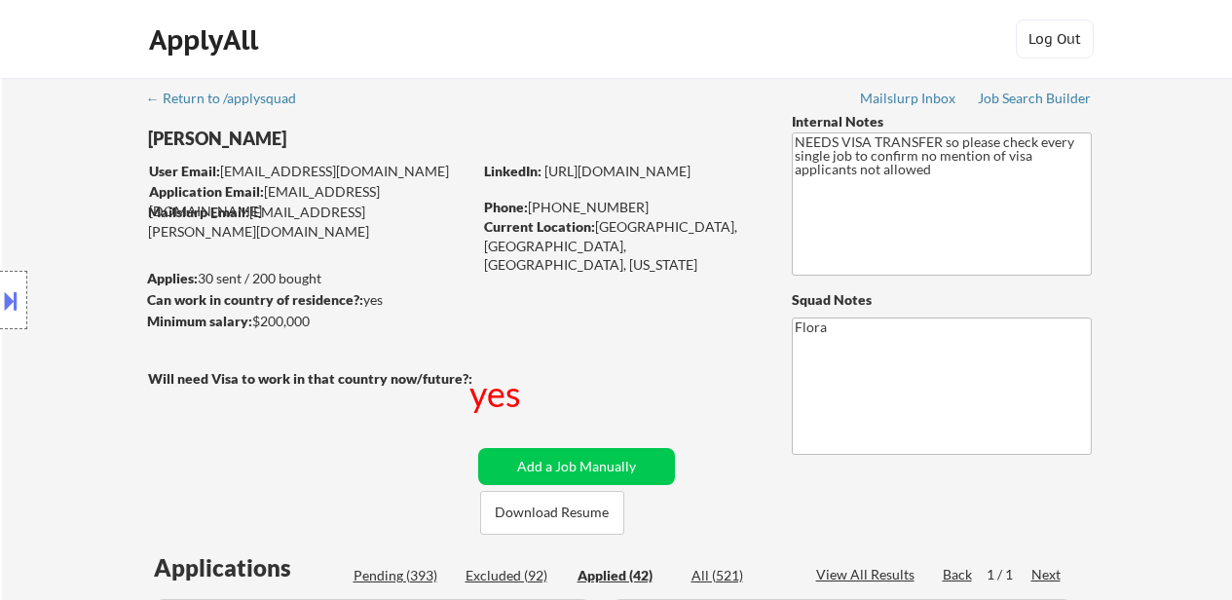
select select ""applied""
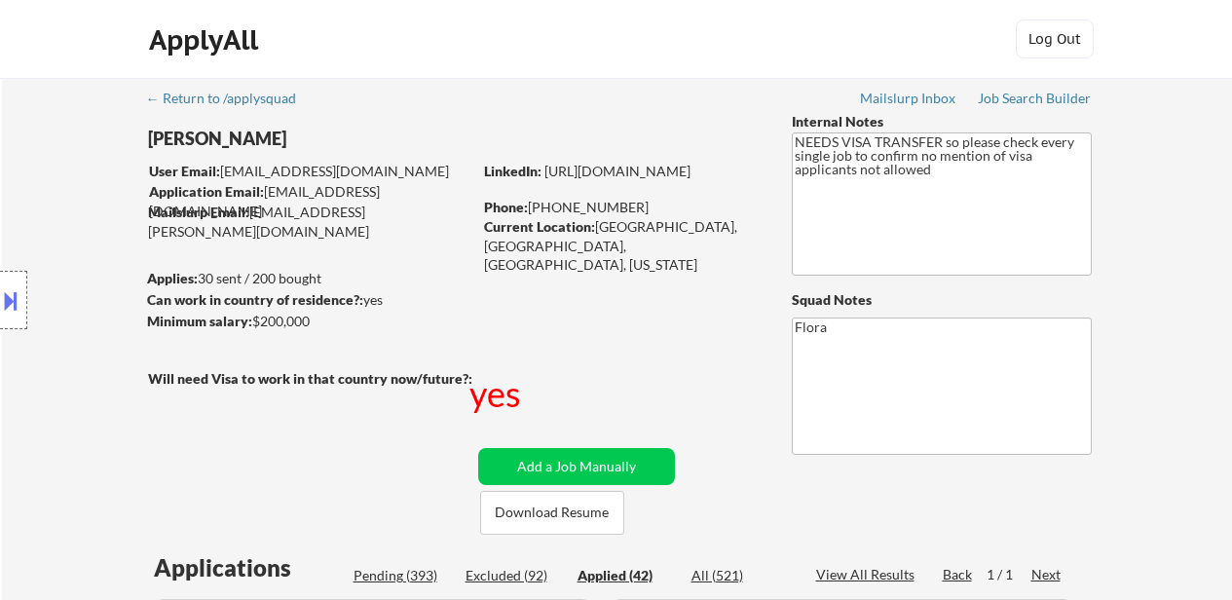
select select ""applied""
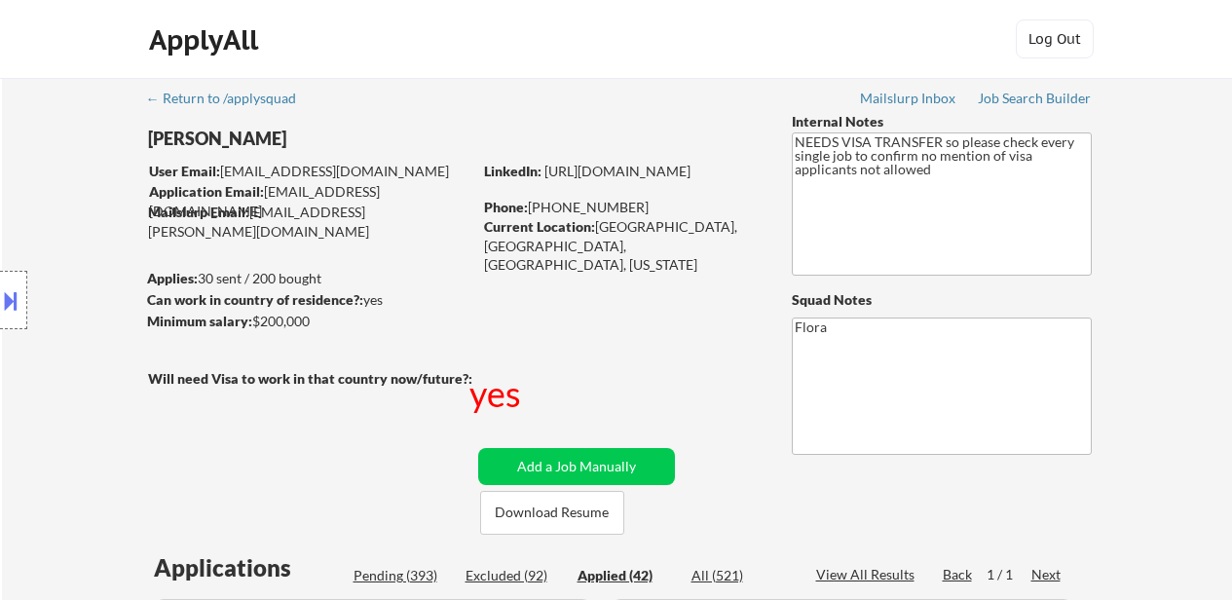
select select ""applied""
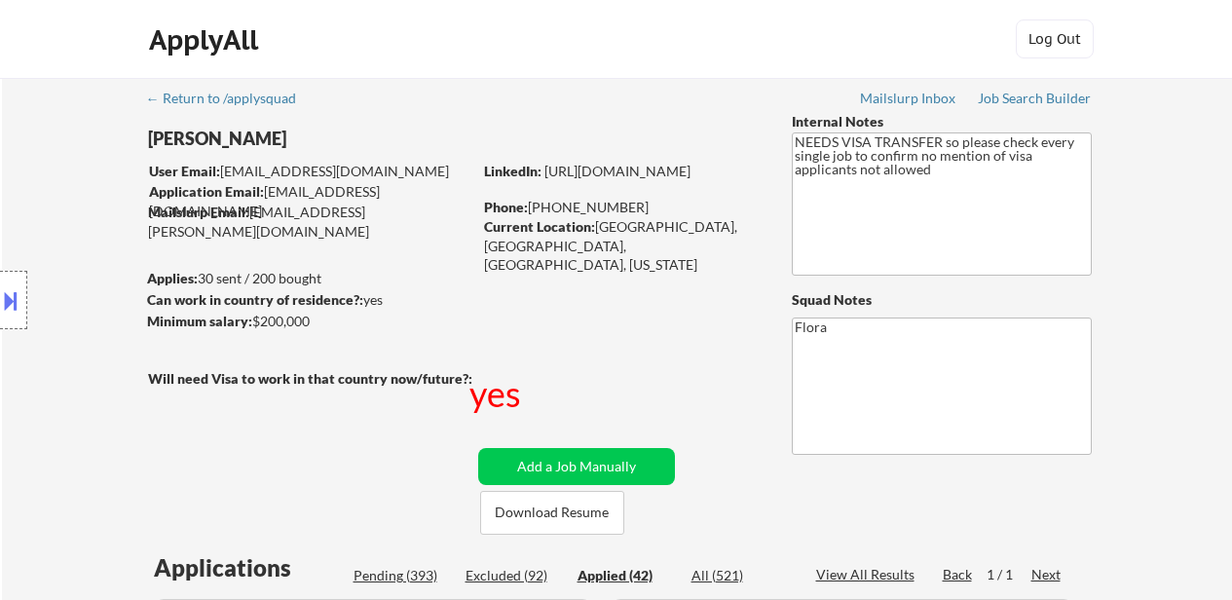
select select ""applied""
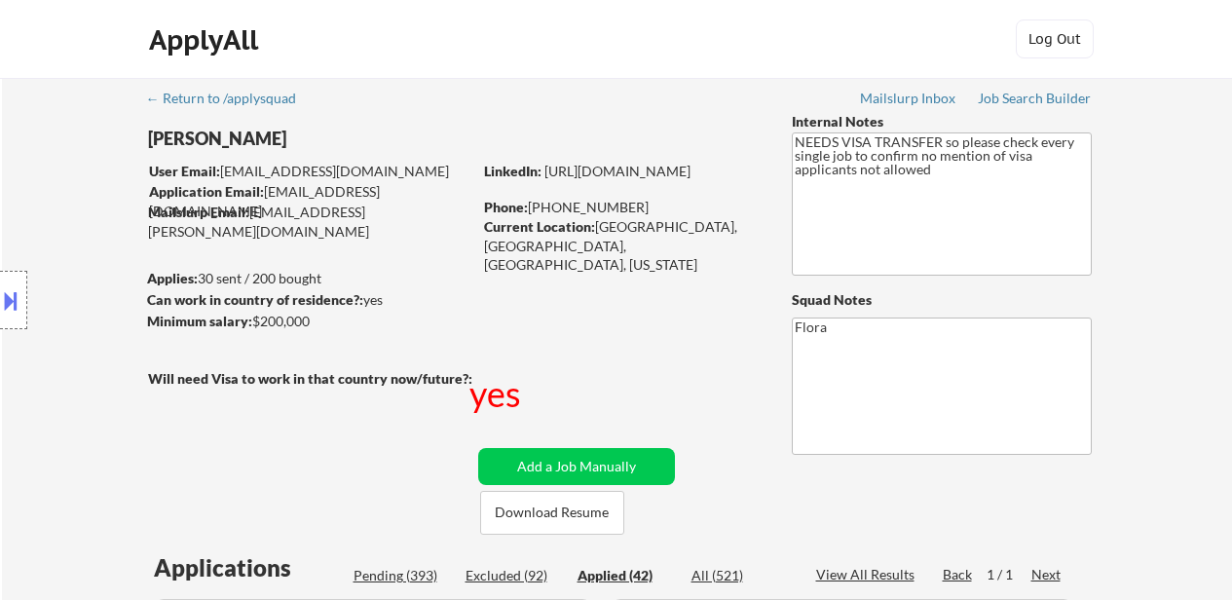
select select ""applied""
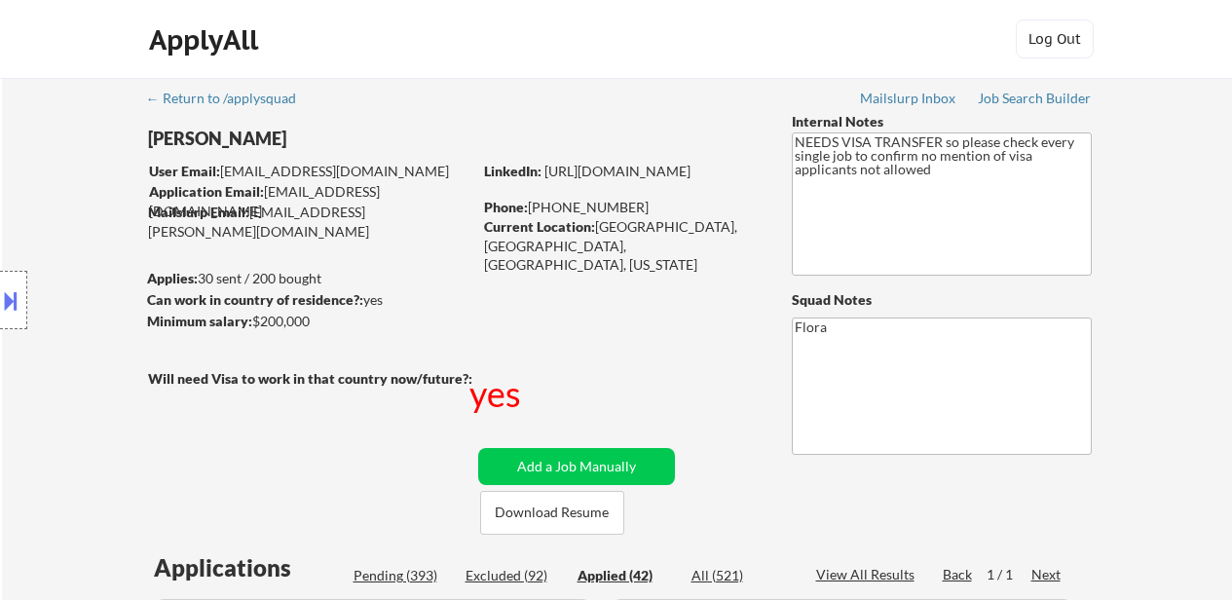
select select ""applied""
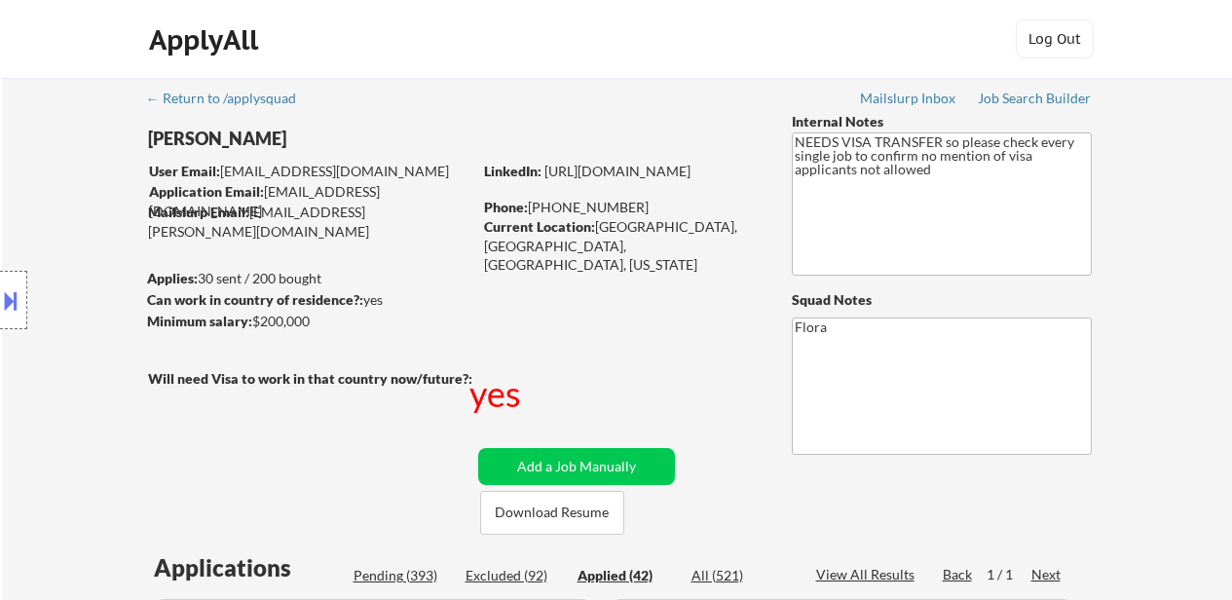
select select ""applied""
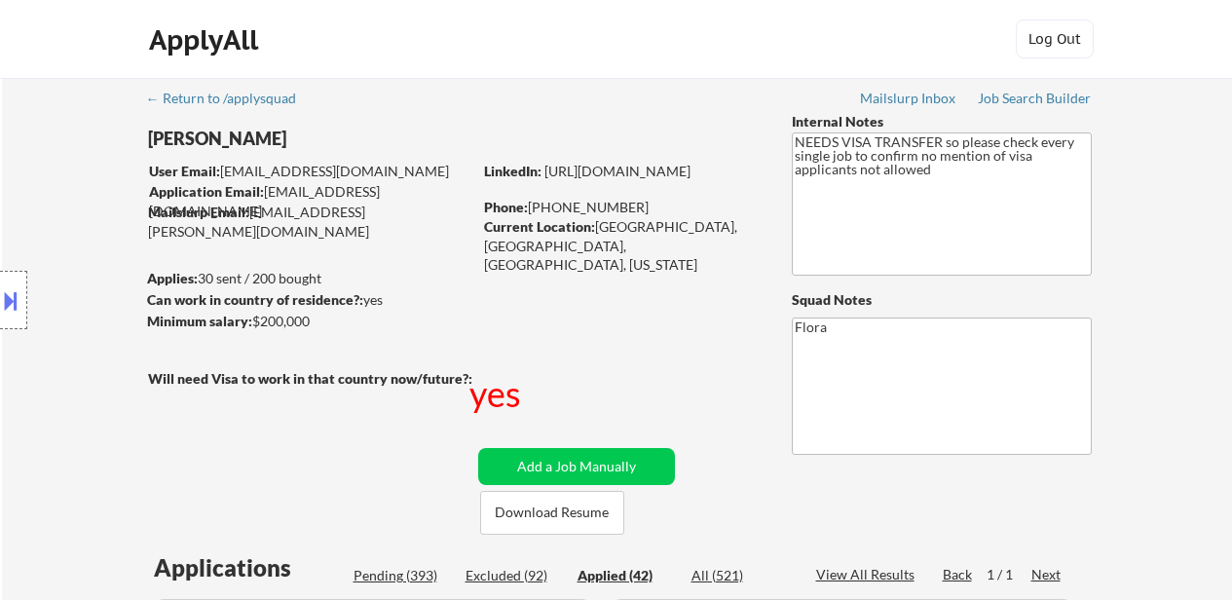
select select ""applied""
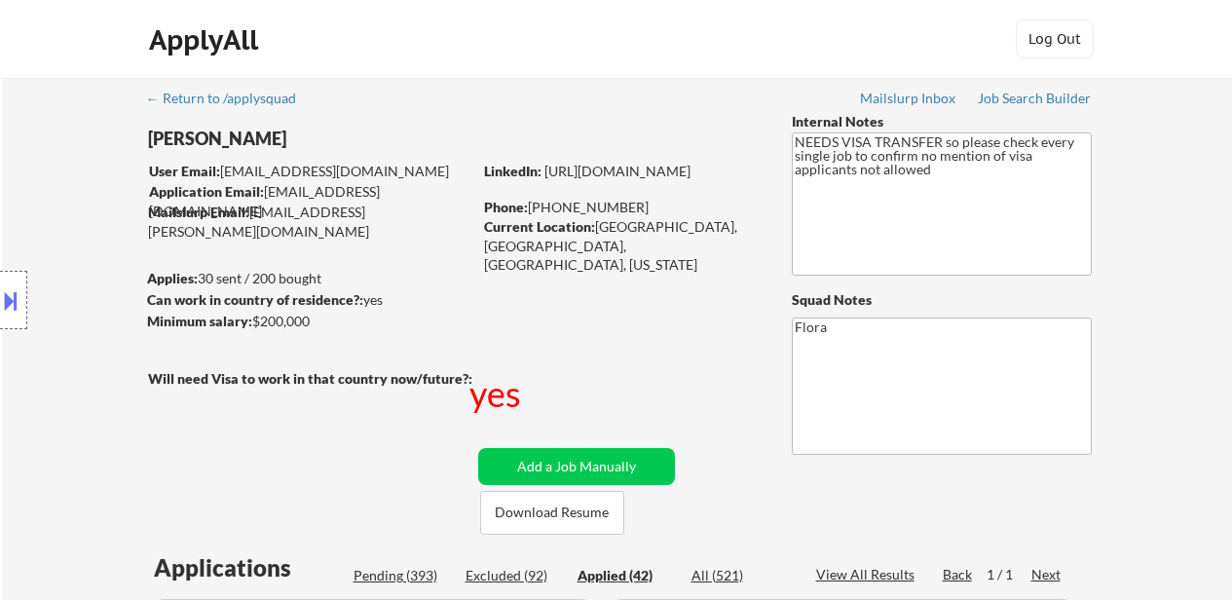
select select ""applied""
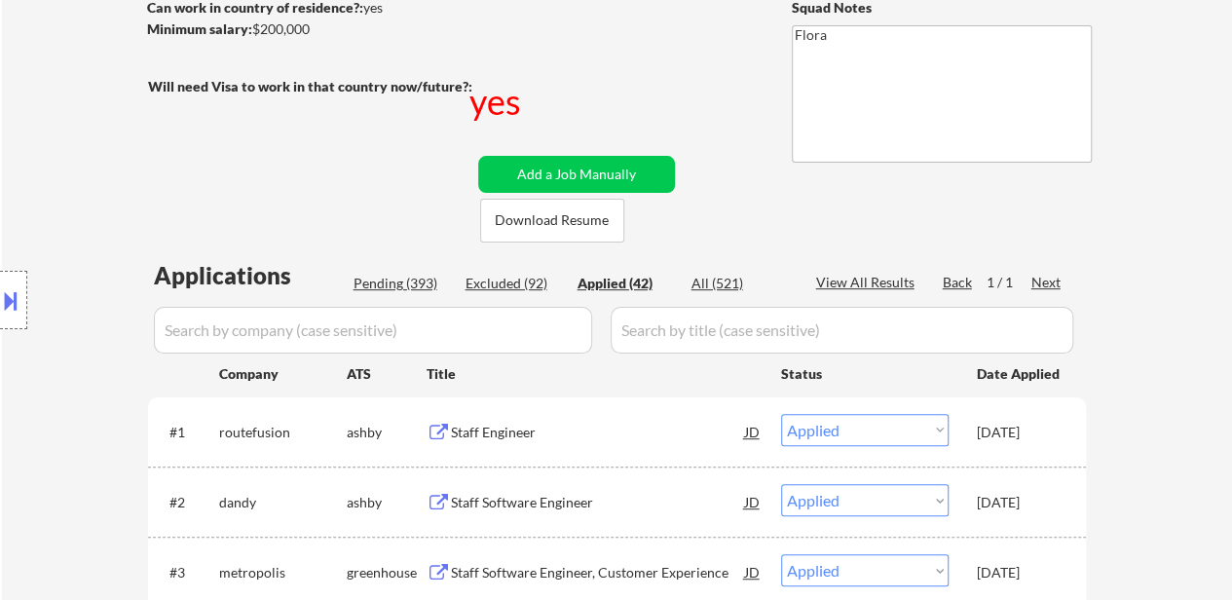
scroll to position [292, 0]
select select ""applied""
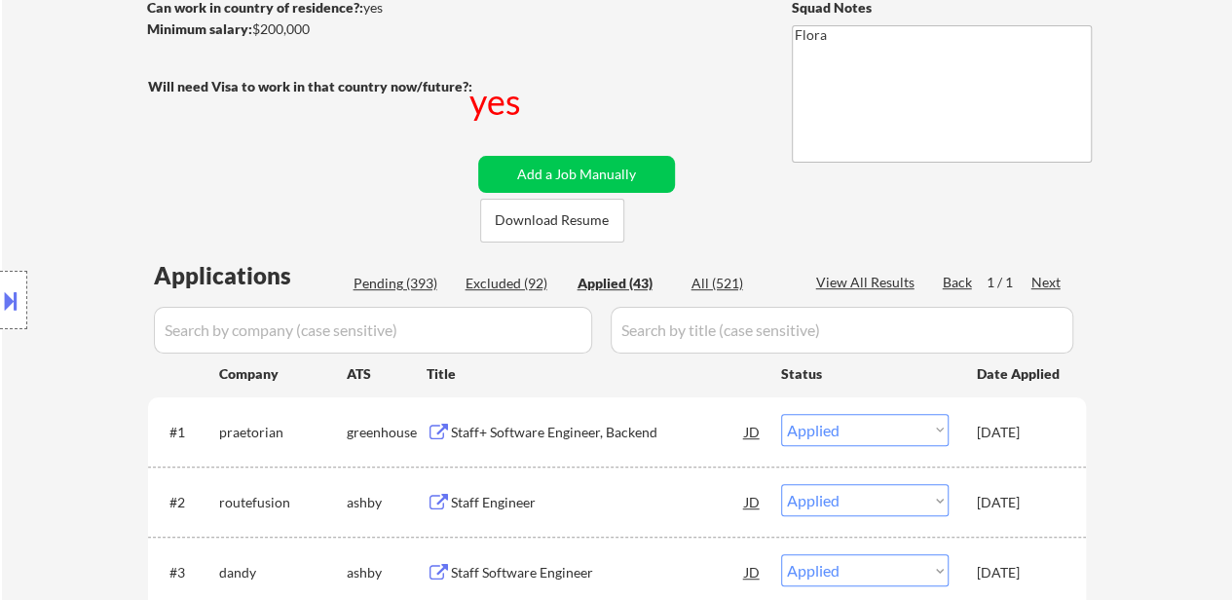
select select ""applied""
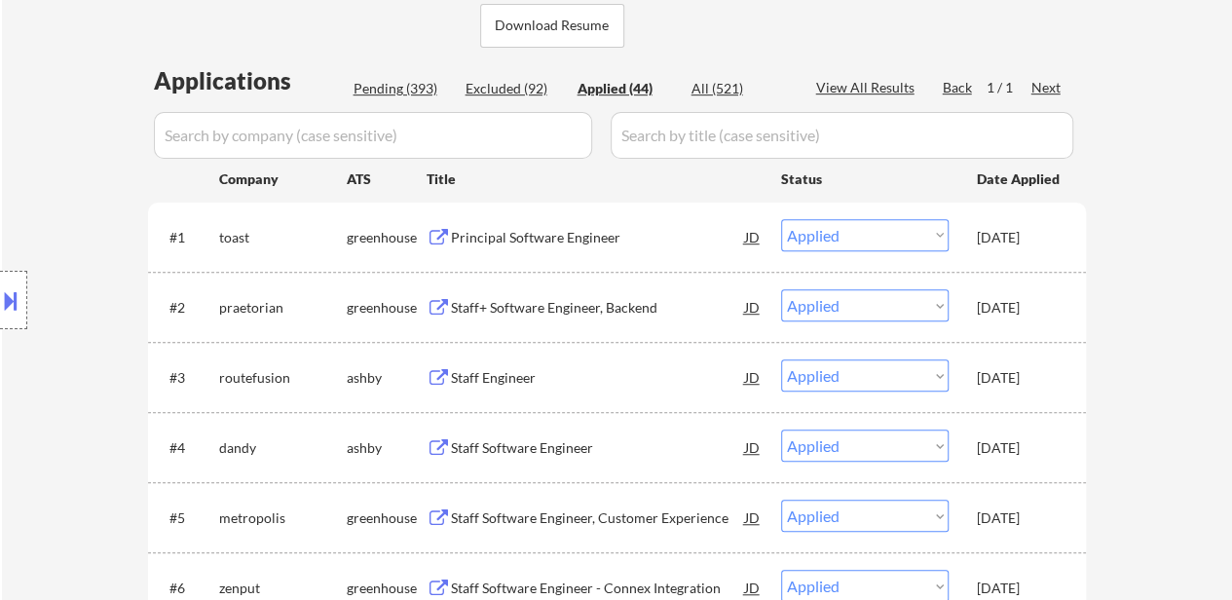
select select ""applied""
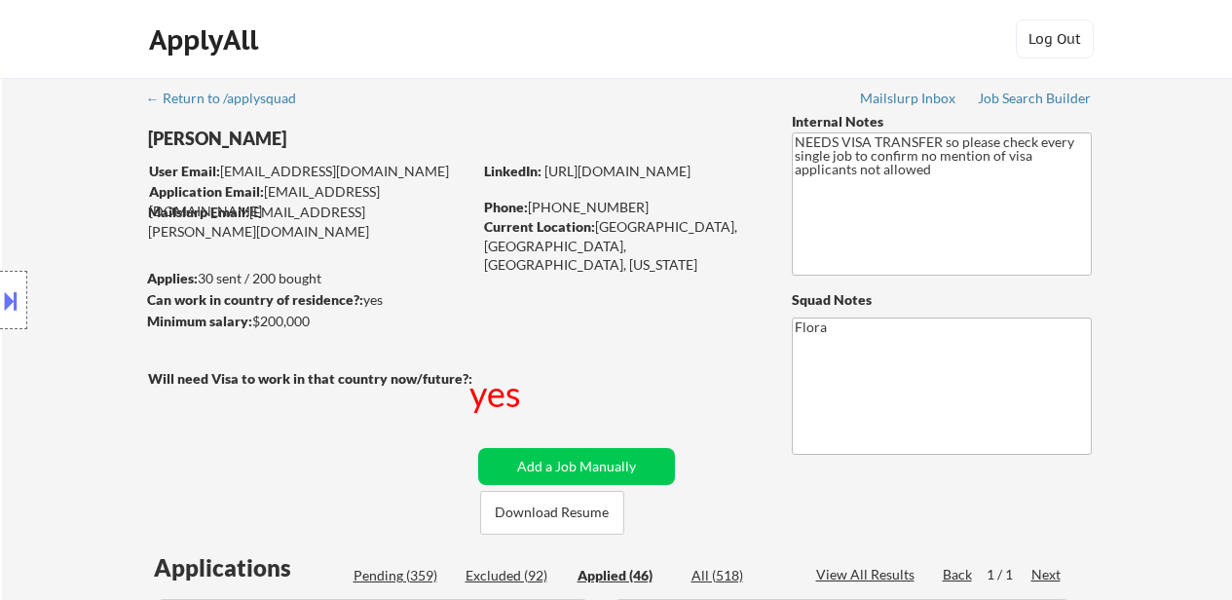
select select ""applied""
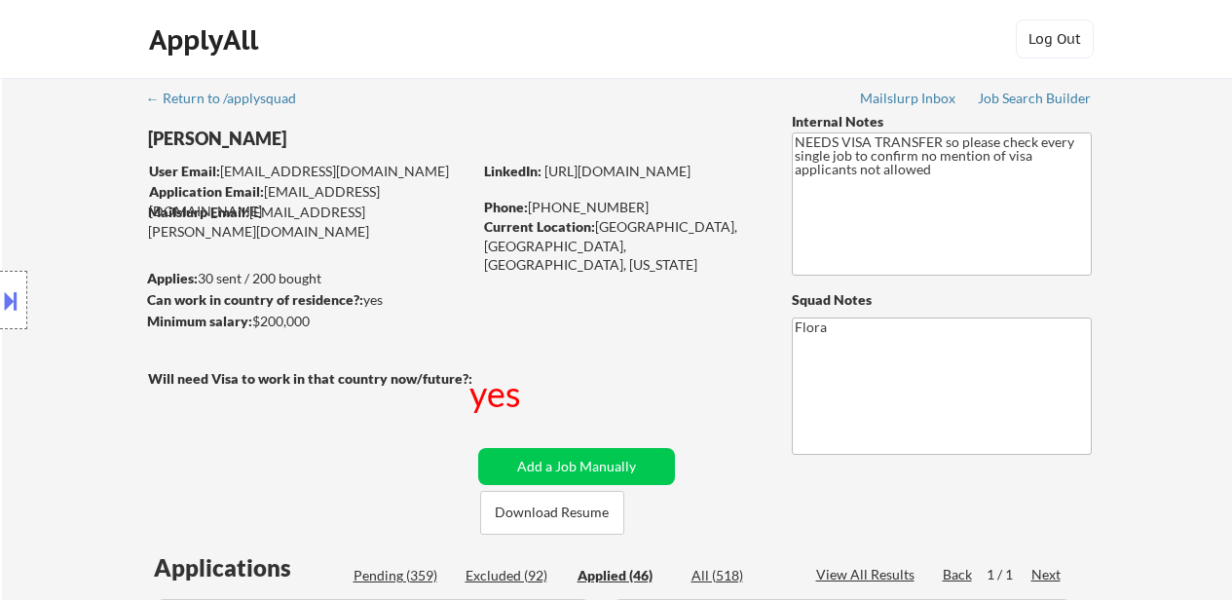
select select ""applied""
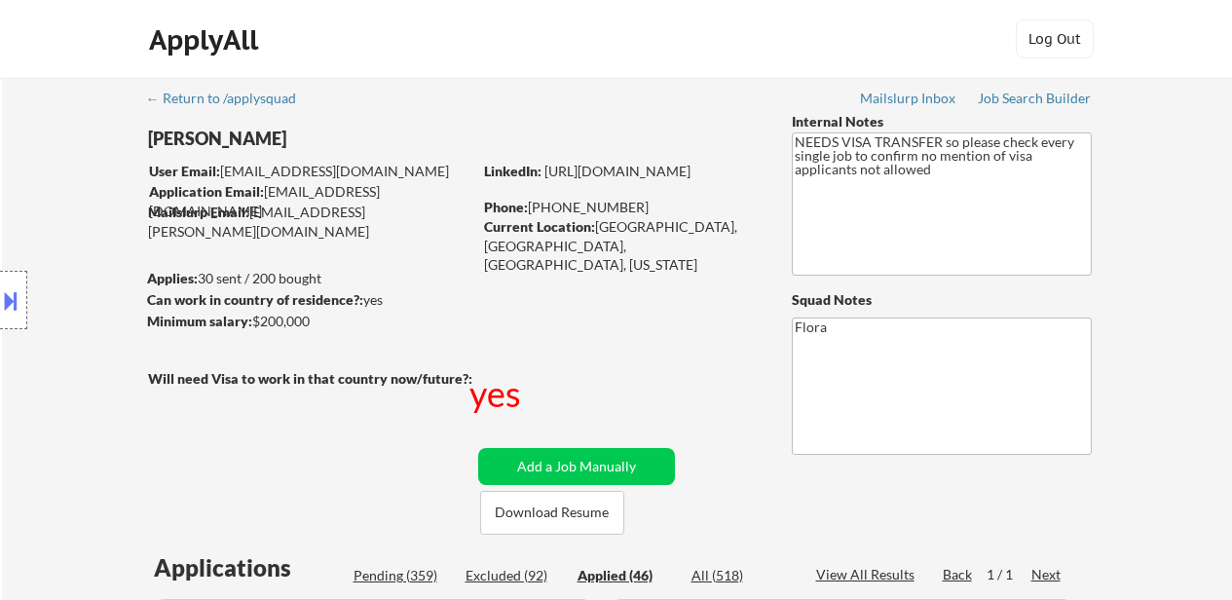
select select ""applied""
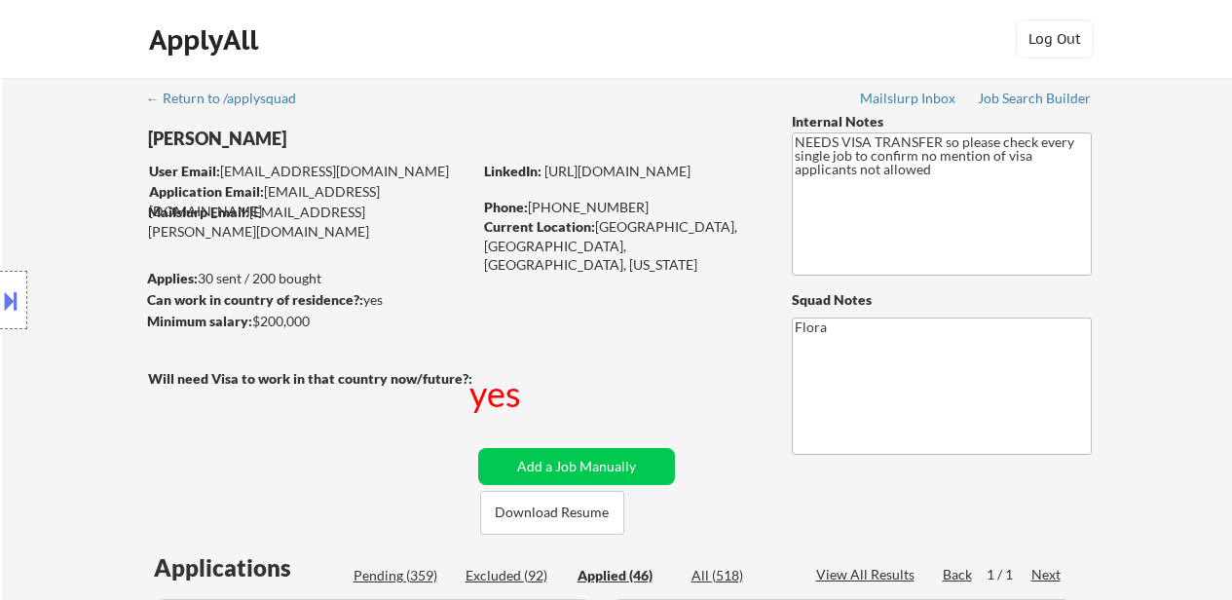
select select ""applied""
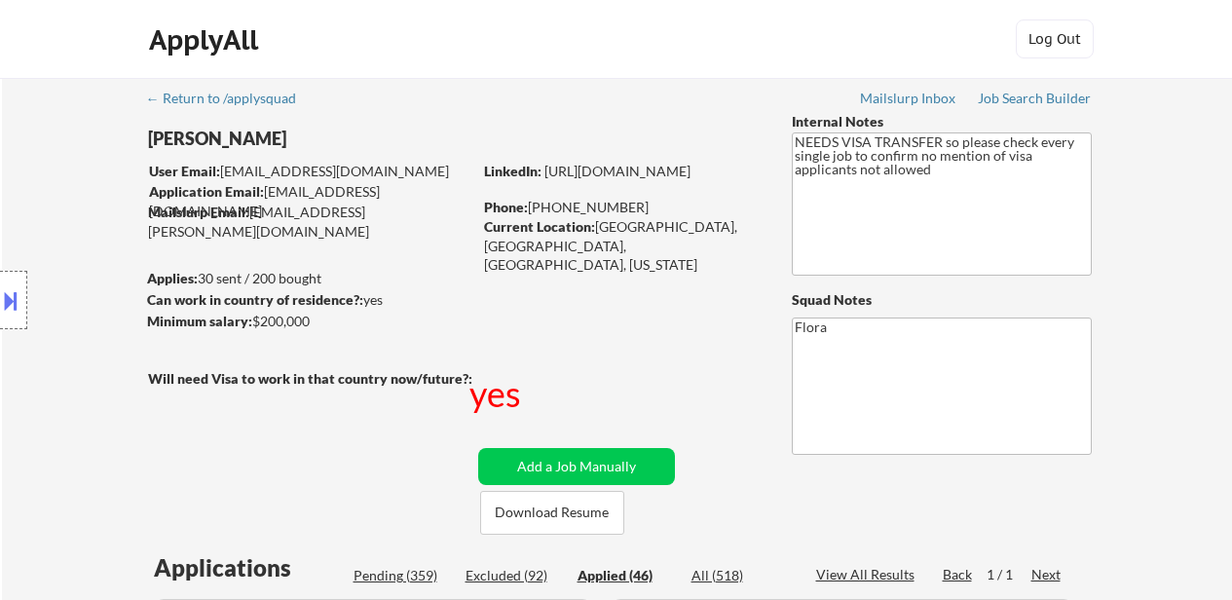
select select ""applied""
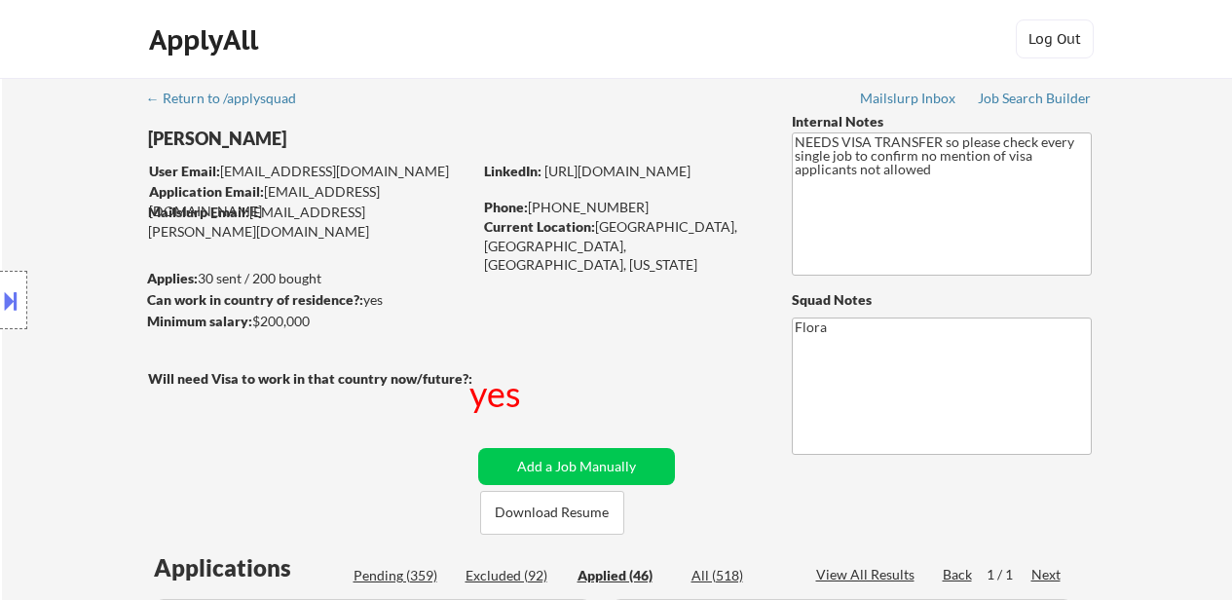
select select ""applied""
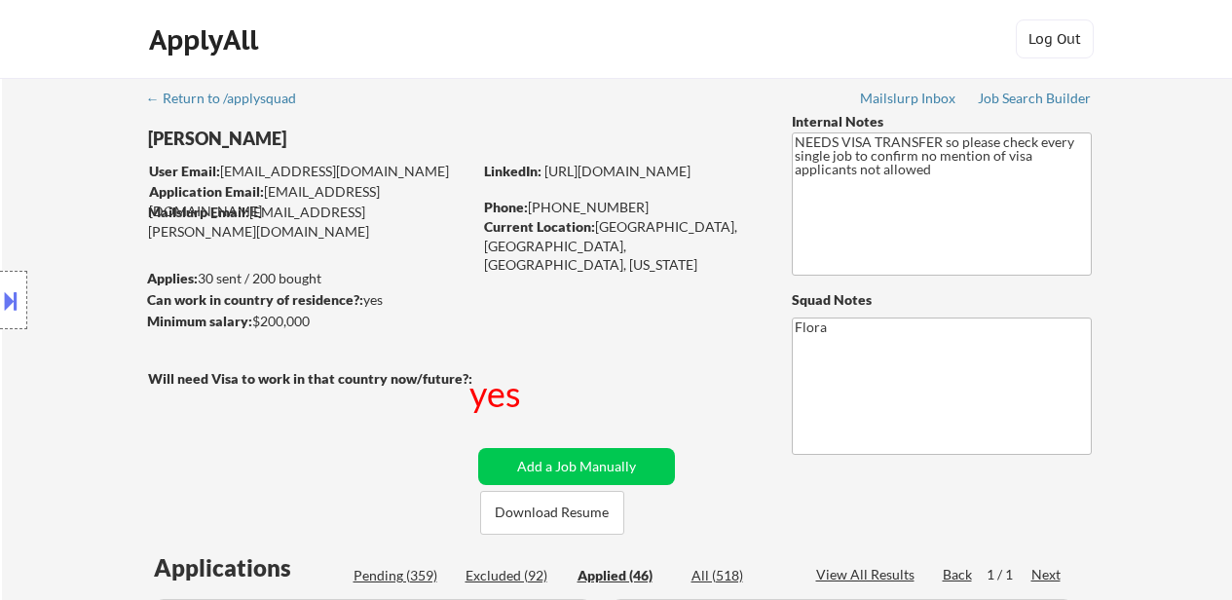
select select ""applied""
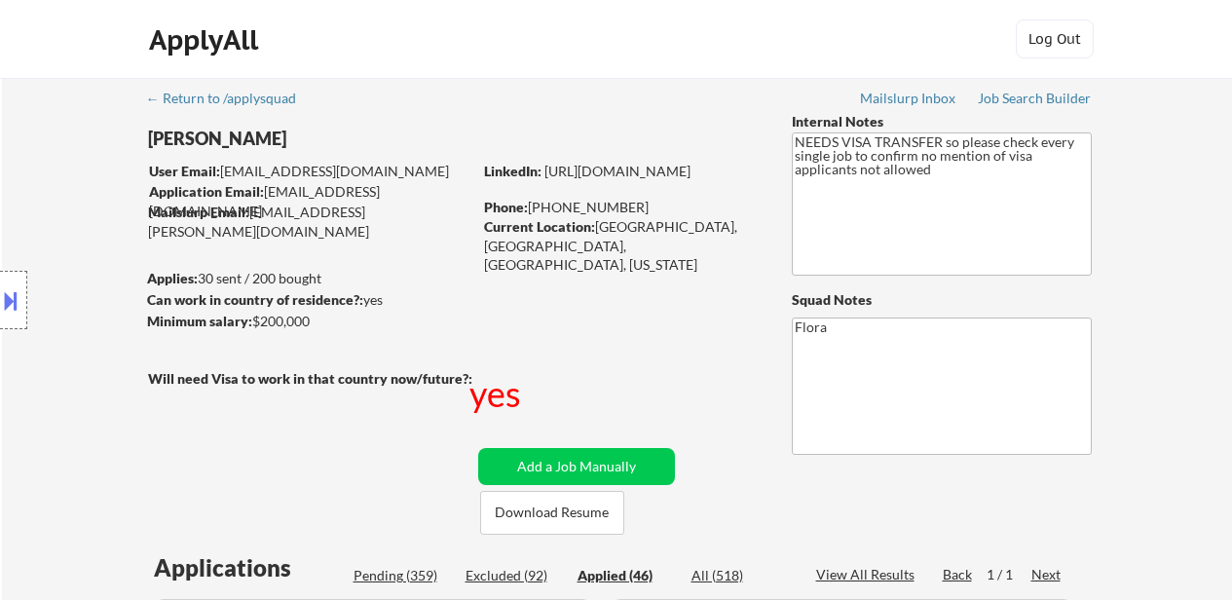
select select ""applied""
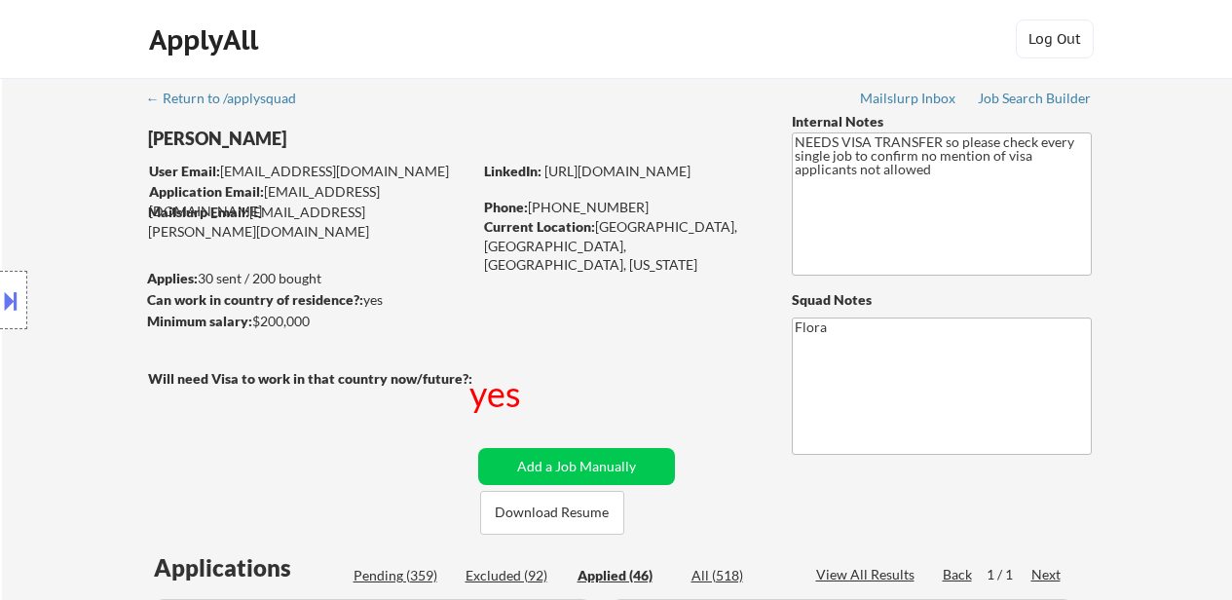
select select ""applied""
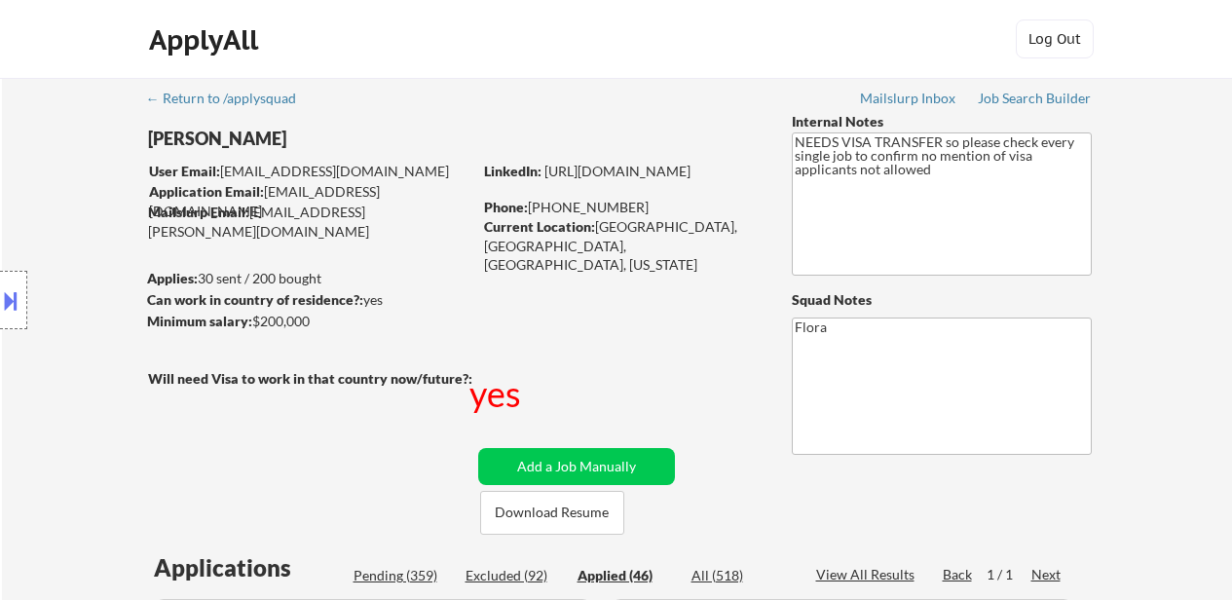
select select ""applied""
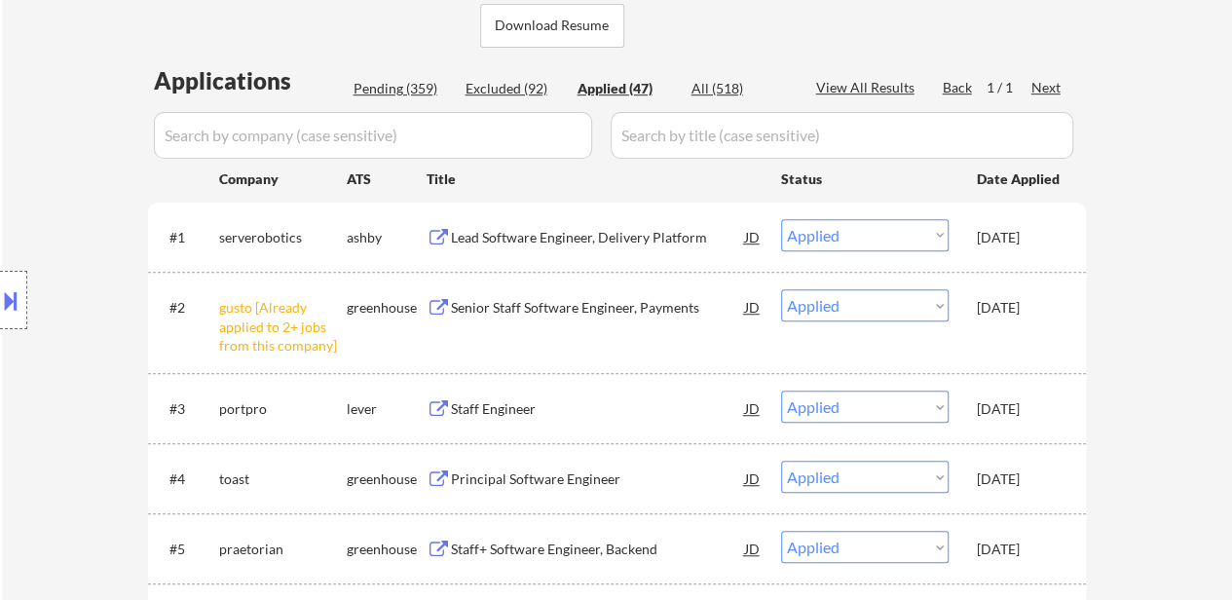
select select ""applied""
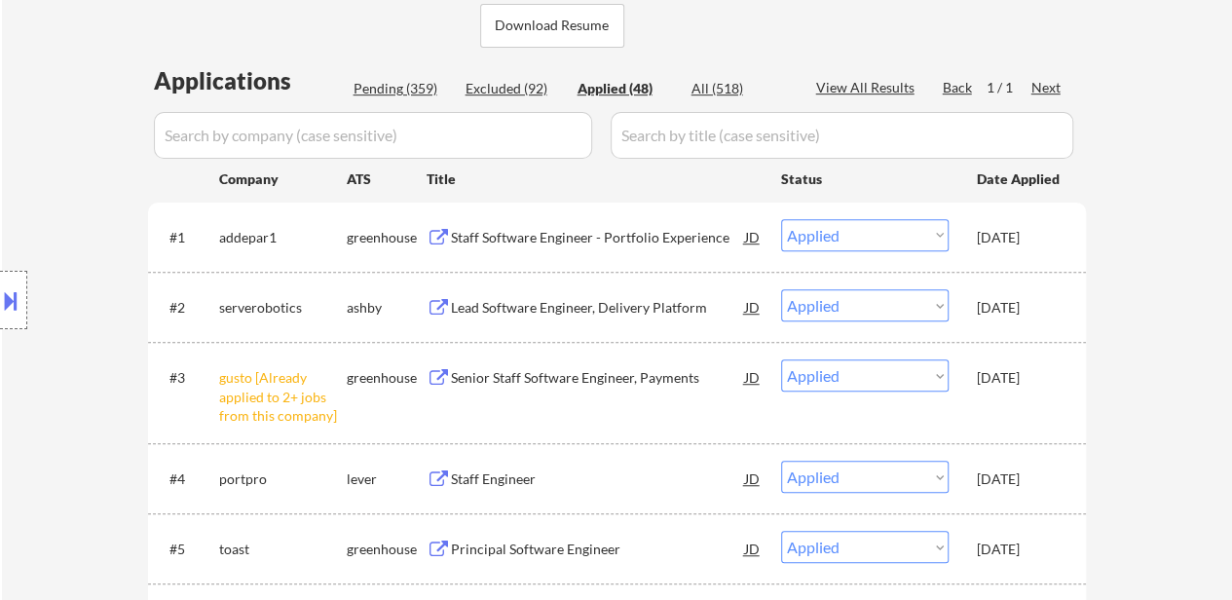
select select ""applied""
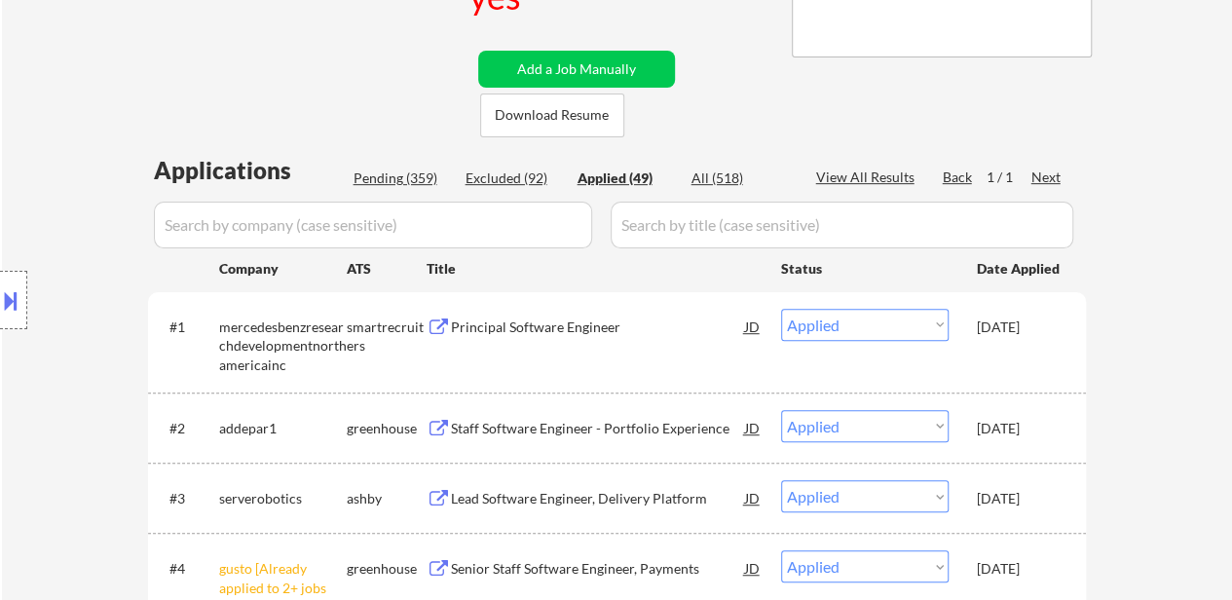
scroll to position [195, 0]
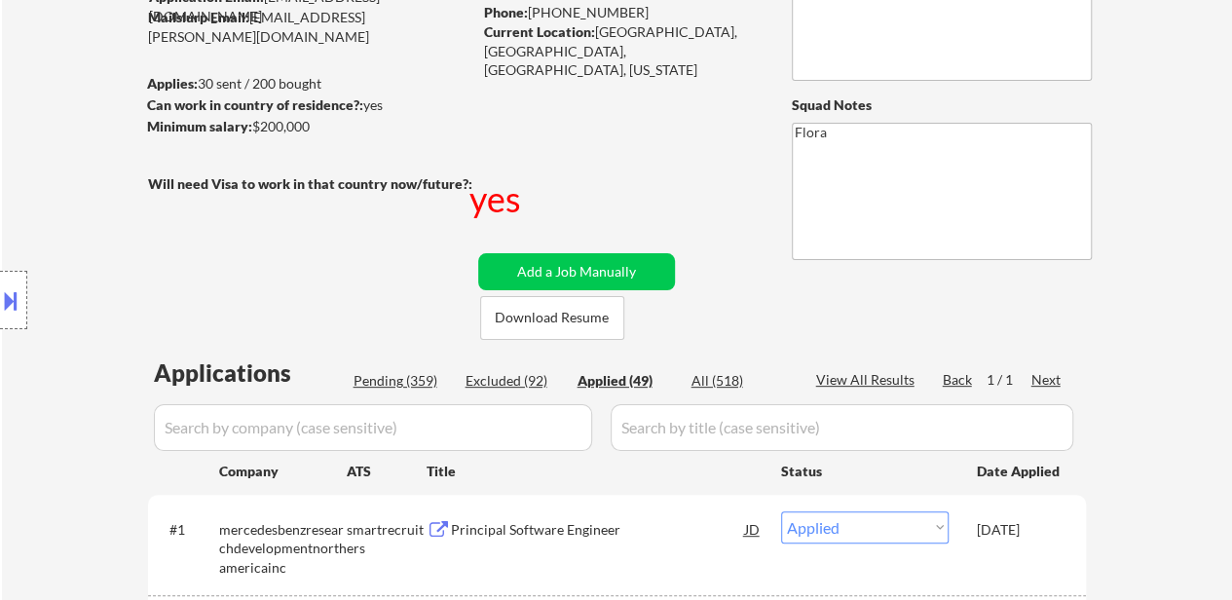
select select ""applied""
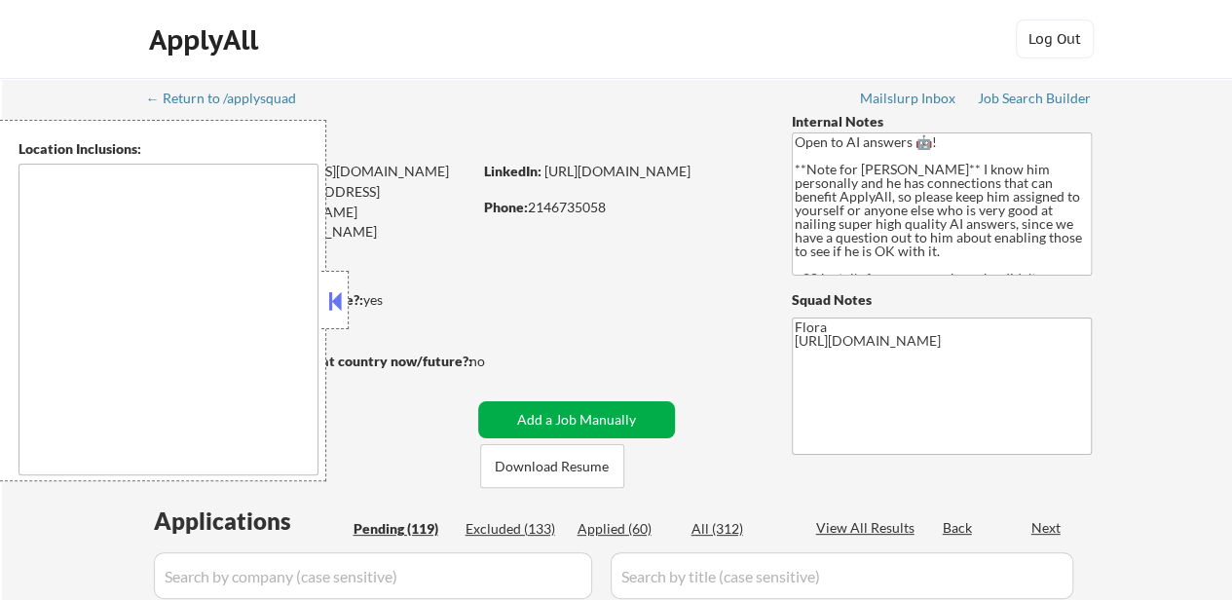
type textarea "[US_STATE], [GEOGRAPHIC_DATA] [GEOGRAPHIC_DATA], [GEOGRAPHIC_DATA] [GEOGRAPHIC_…"
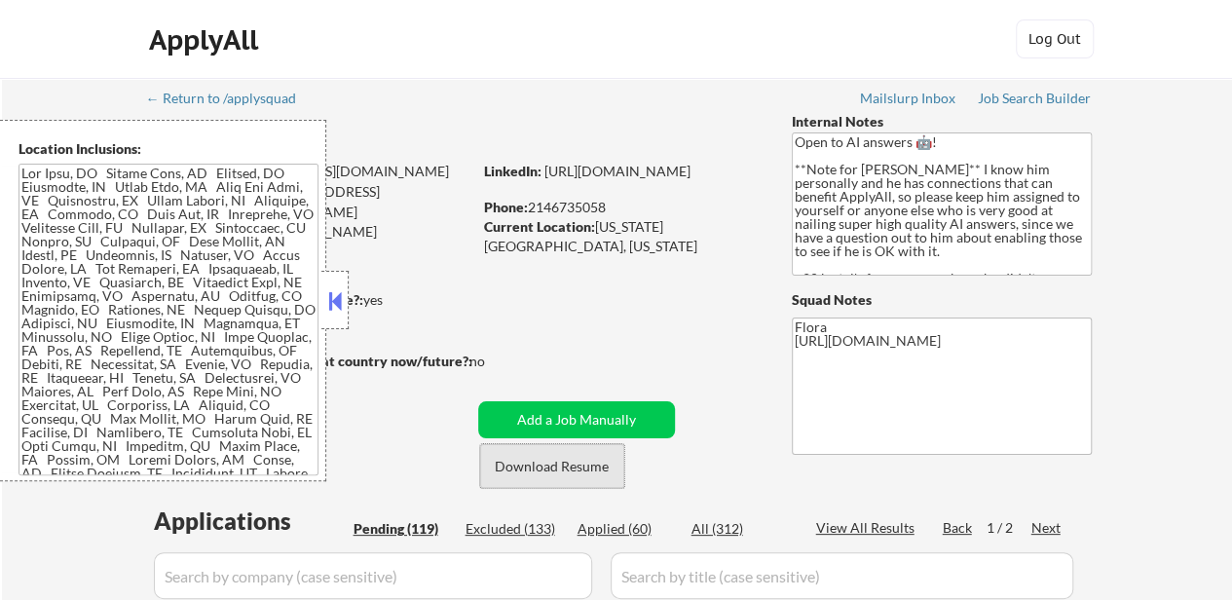
click at [541, 472] on button "Download Resume" at bounding box center [552, 466] width 144 height 44
click at [341, 304] on button at bounding box center [334, 300] width 21 height 29
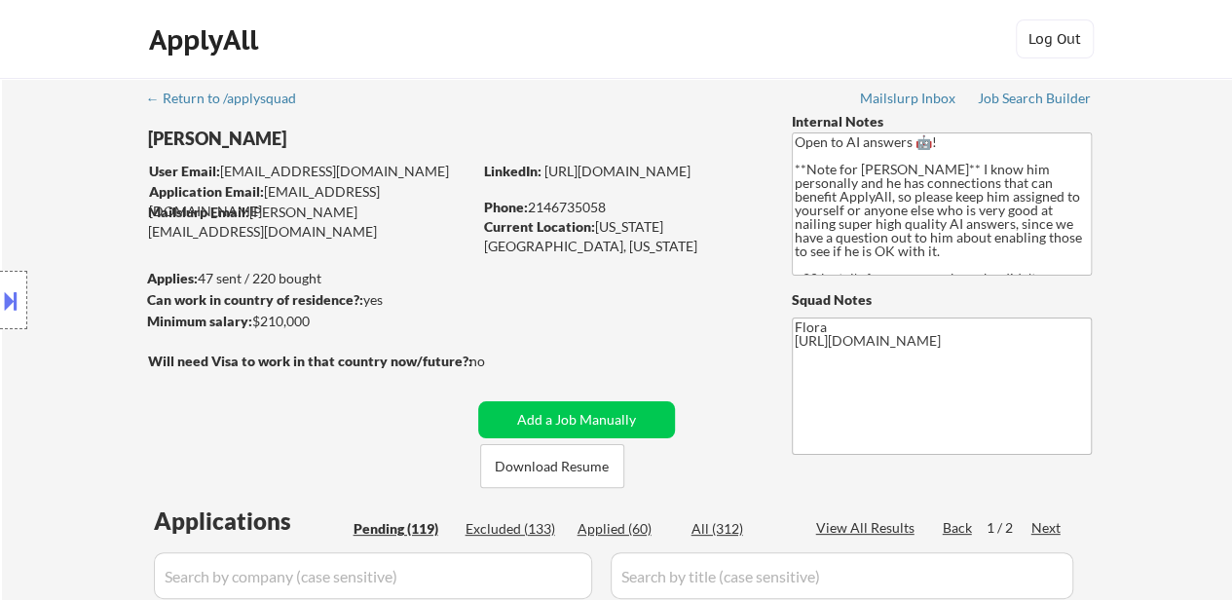
select select ""pending""
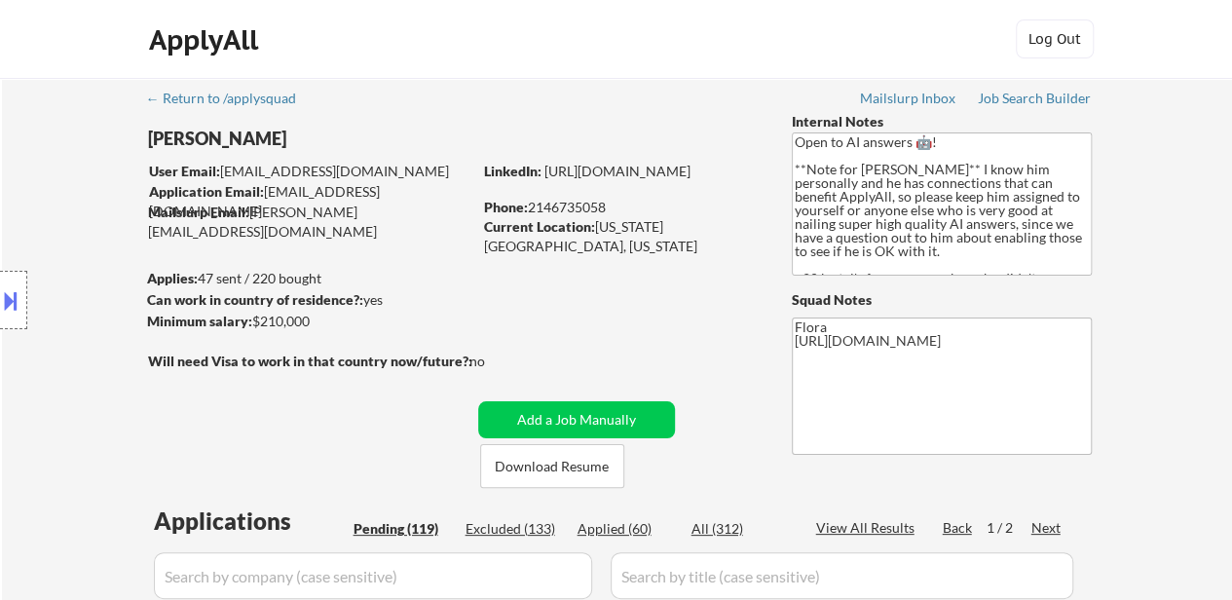
select select ""pending""
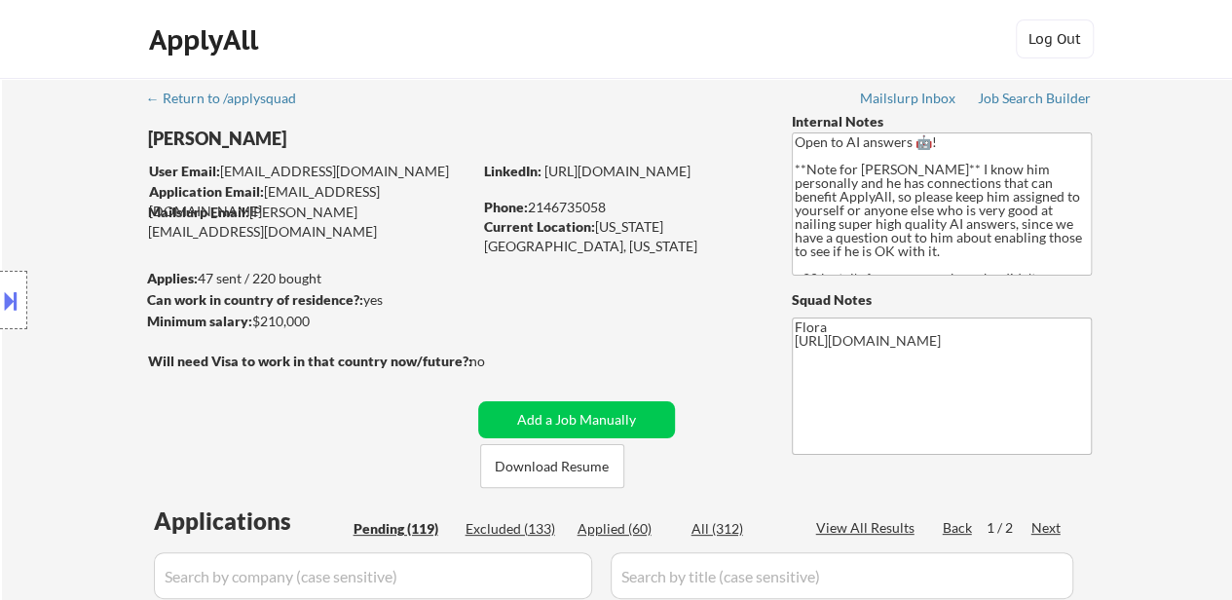
select select ""pending""
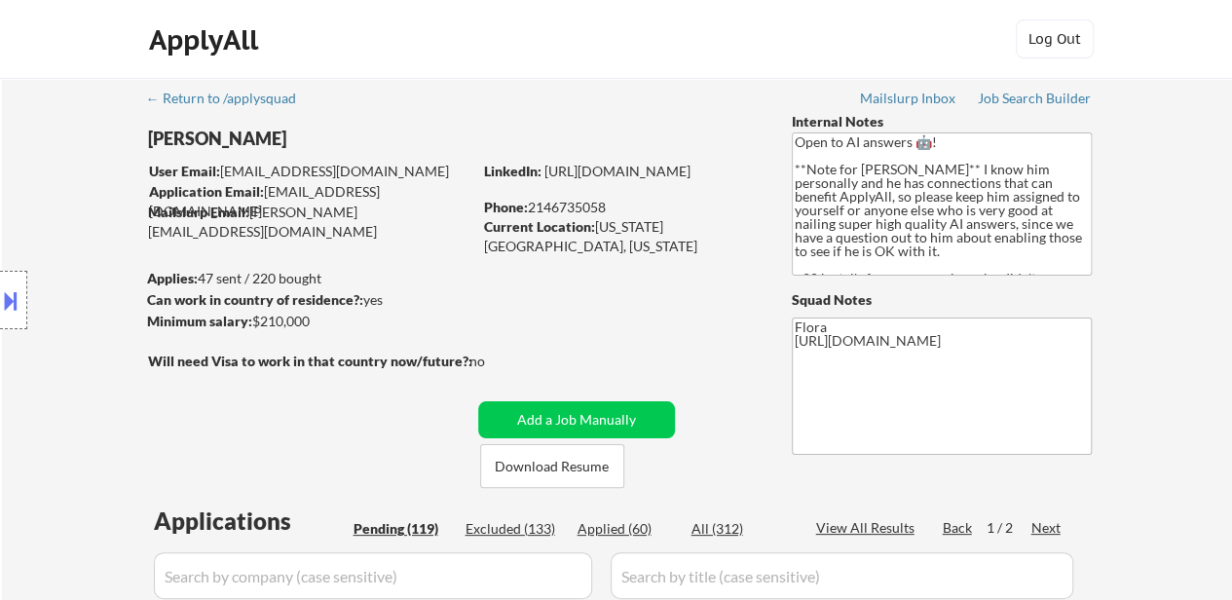
select select ""pending""
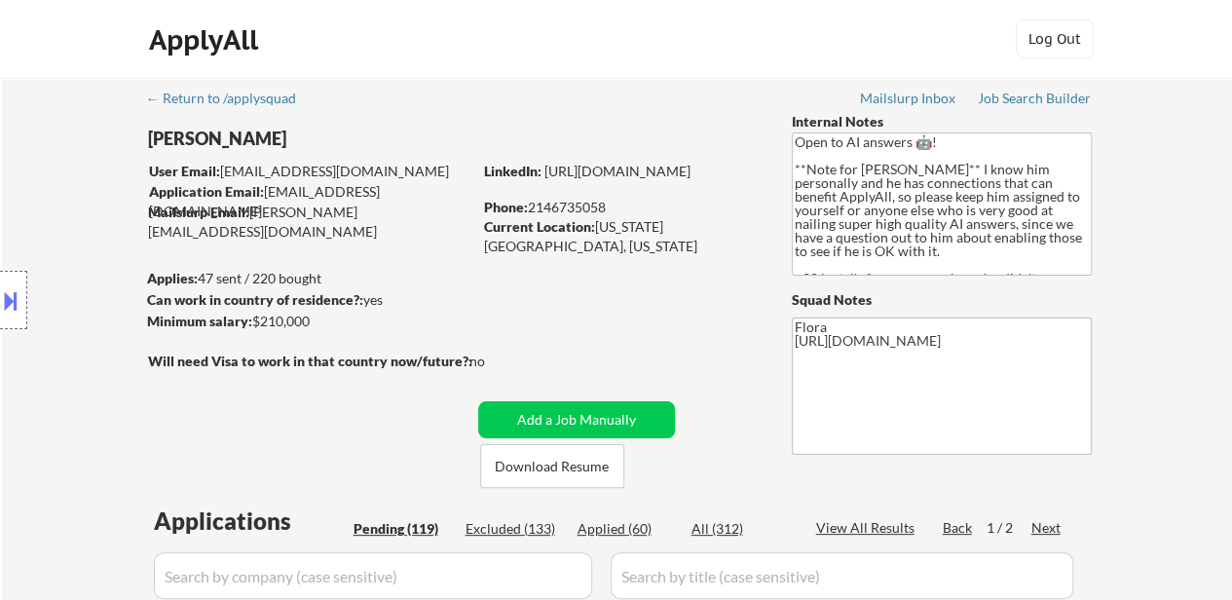
select select ""pending""
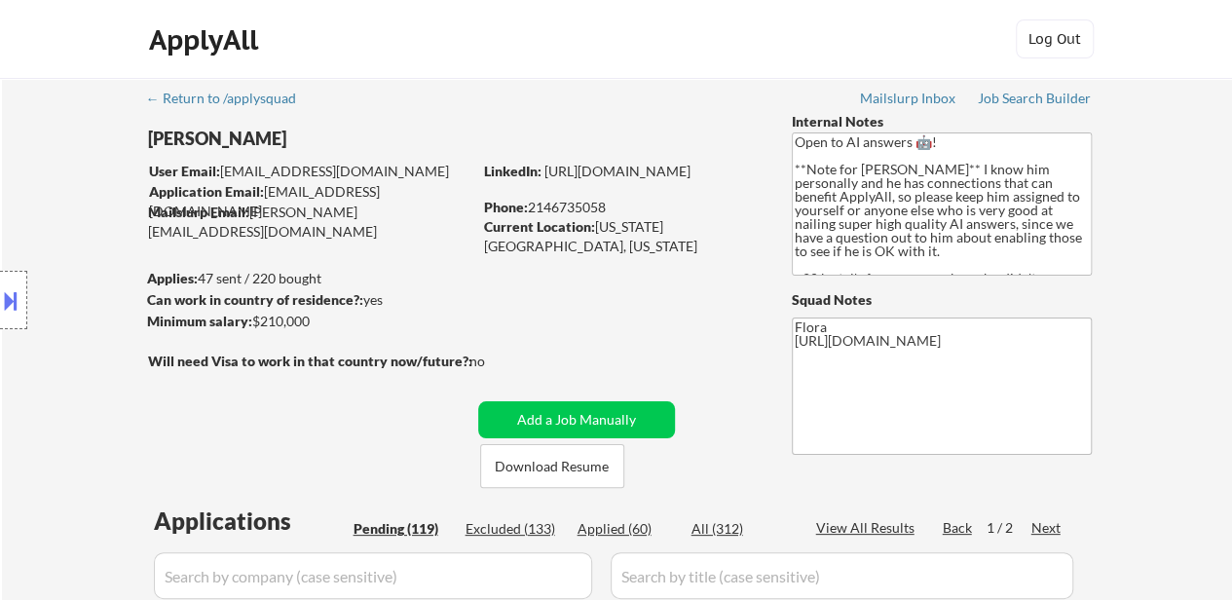
select select ""pending""
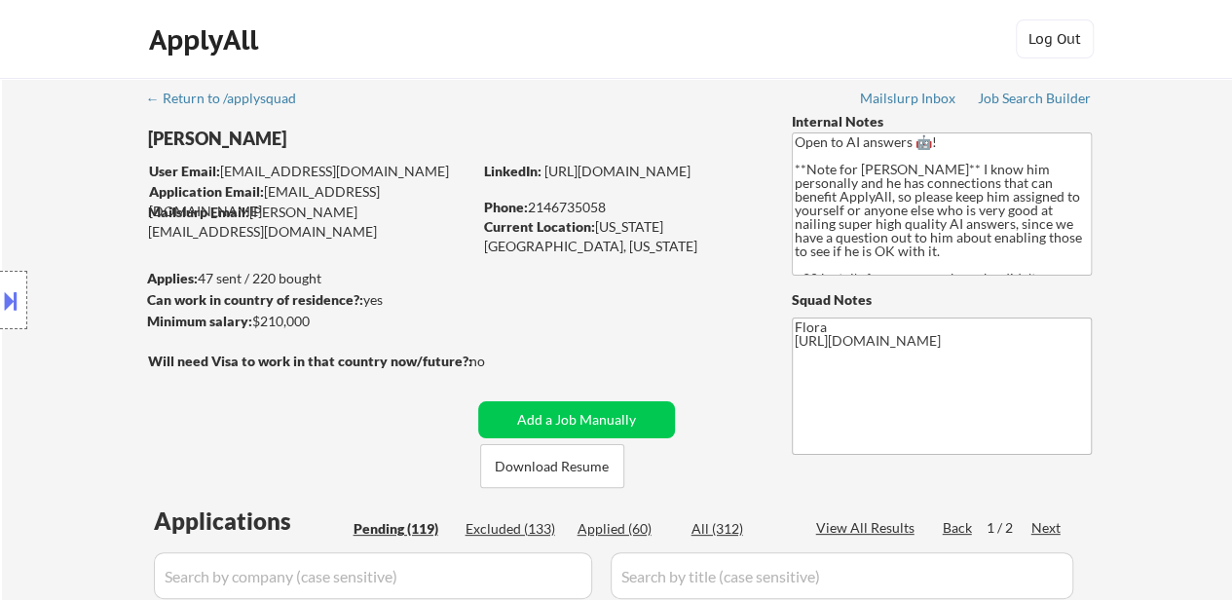
select select ""pending""
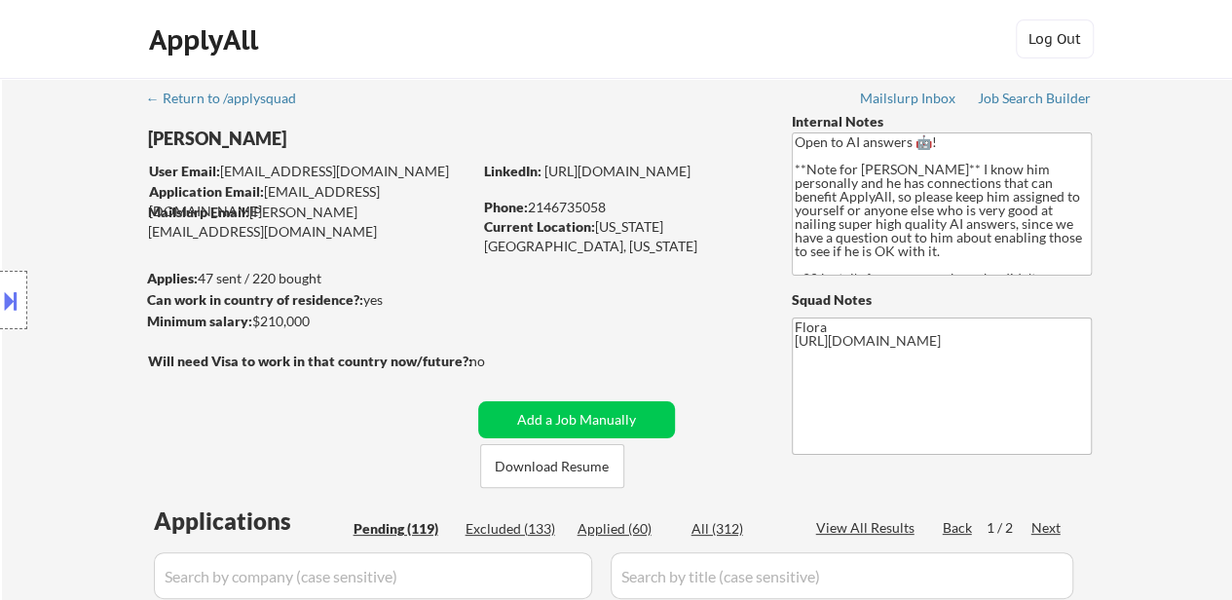
select select ""pending""
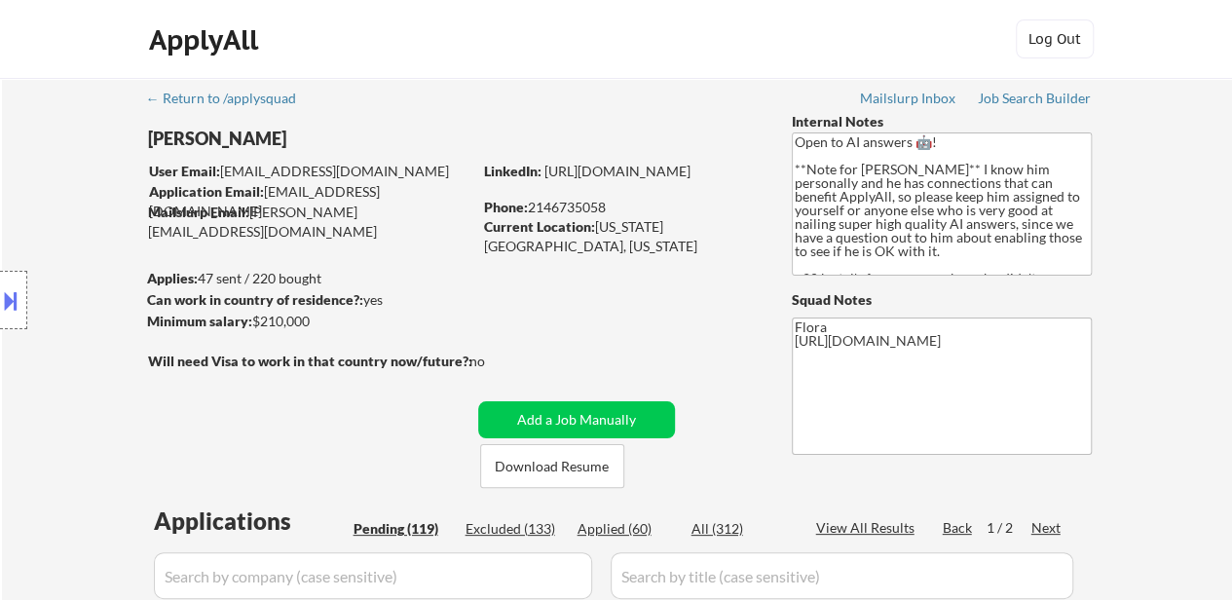
select select ""pending""
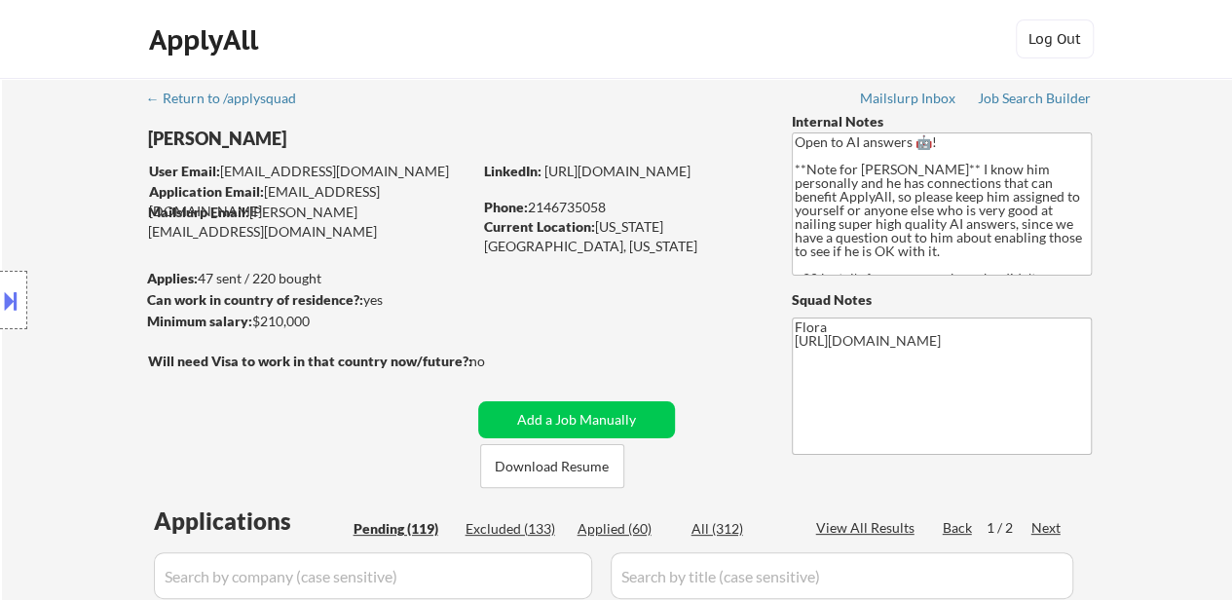
select select ""pending""
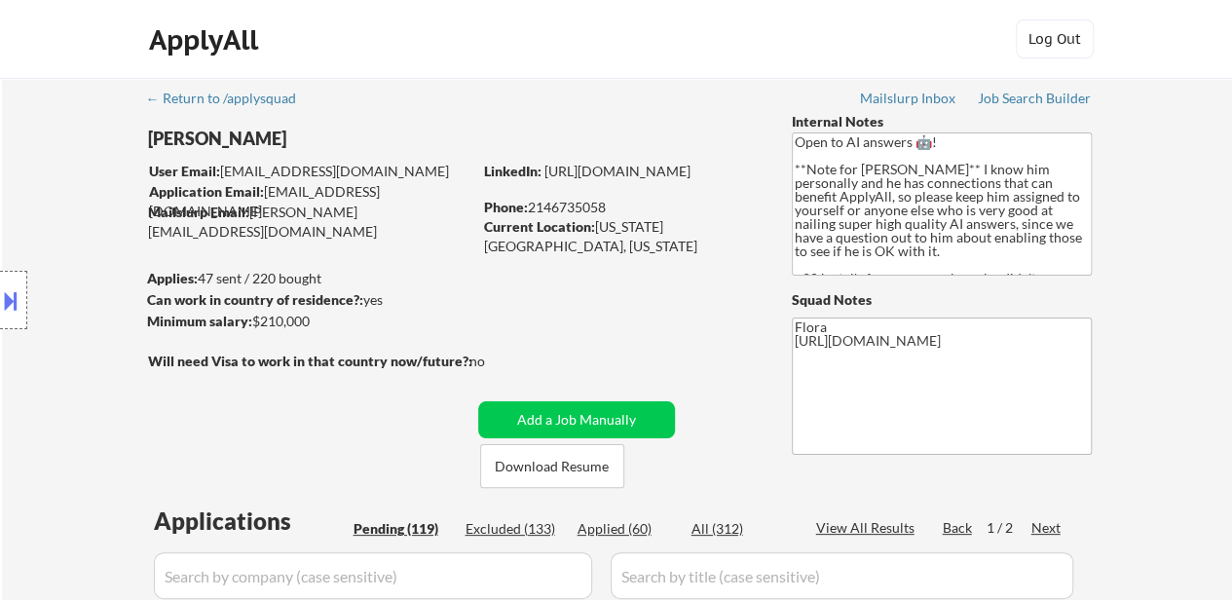
select select ""pending""
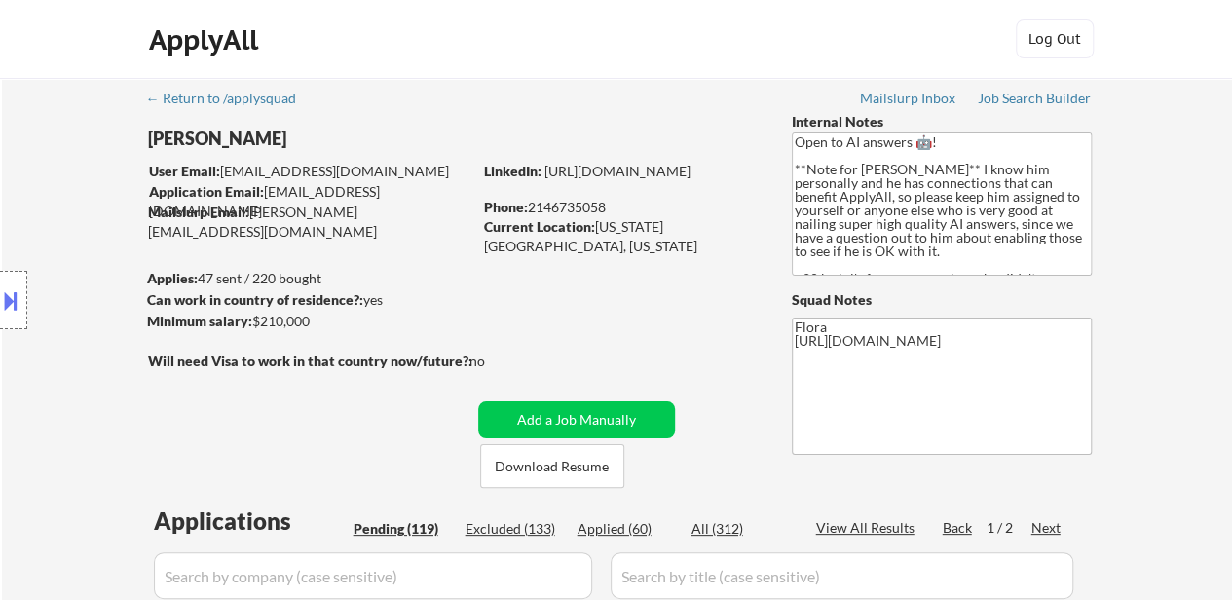
select select ""pending""
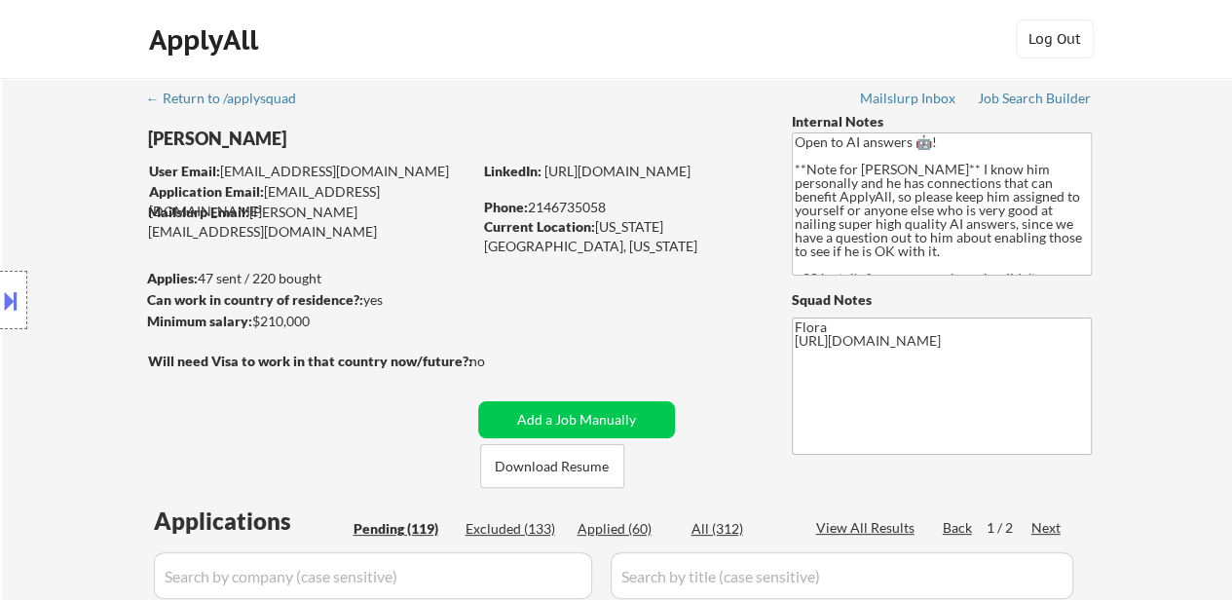
select select ""pending""
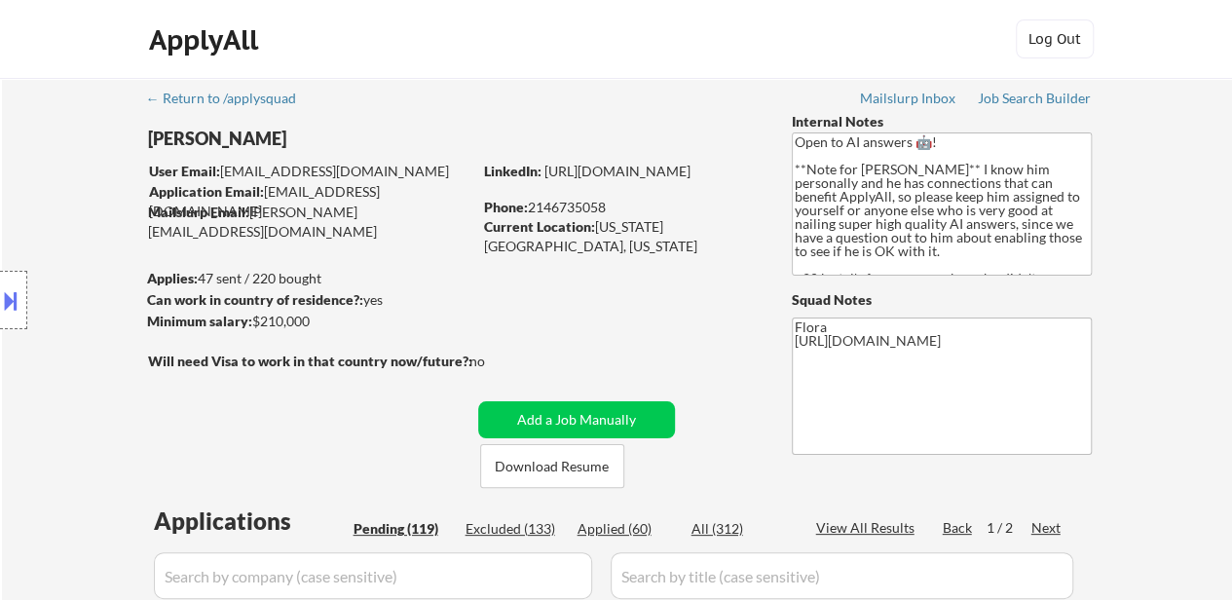
select select ""pending""
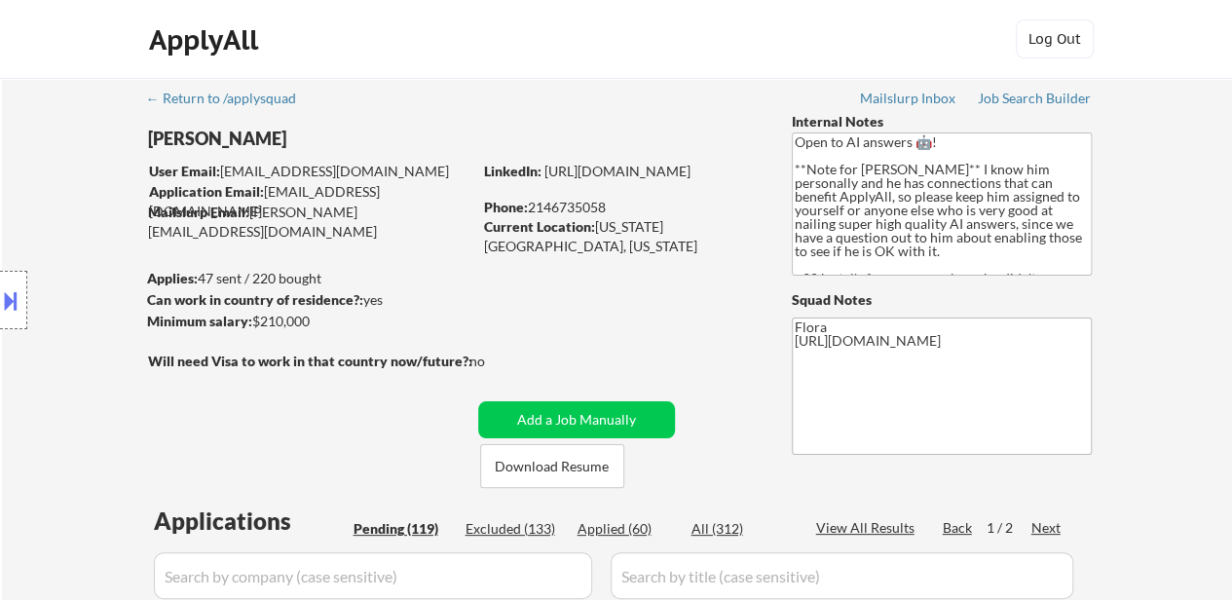
select select ""pending""
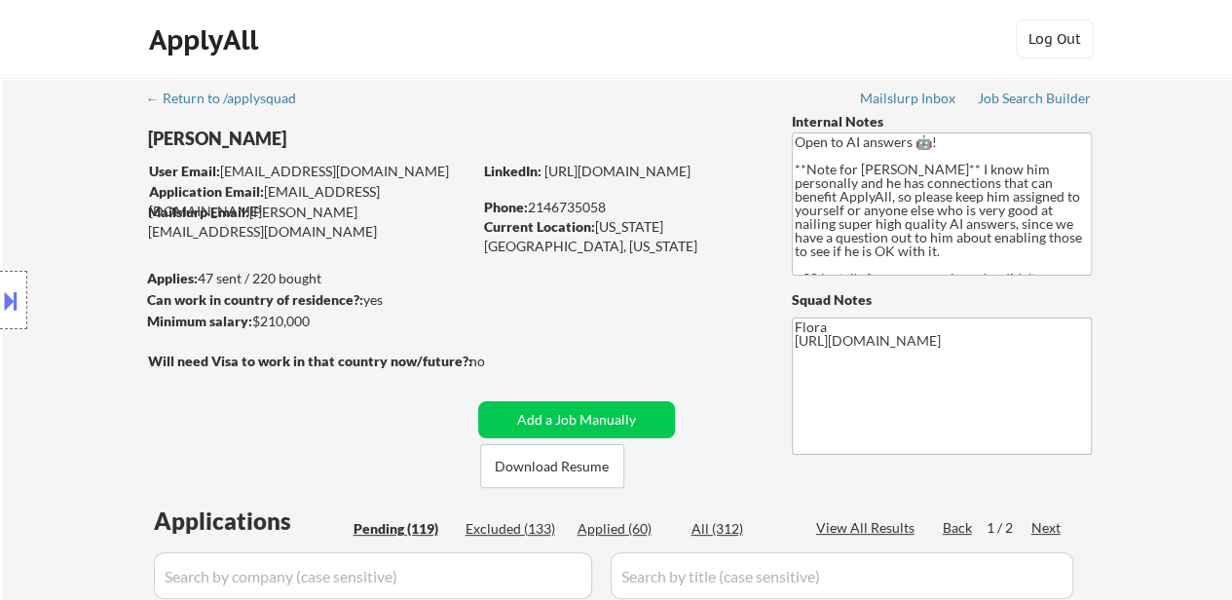
select select ""pending""
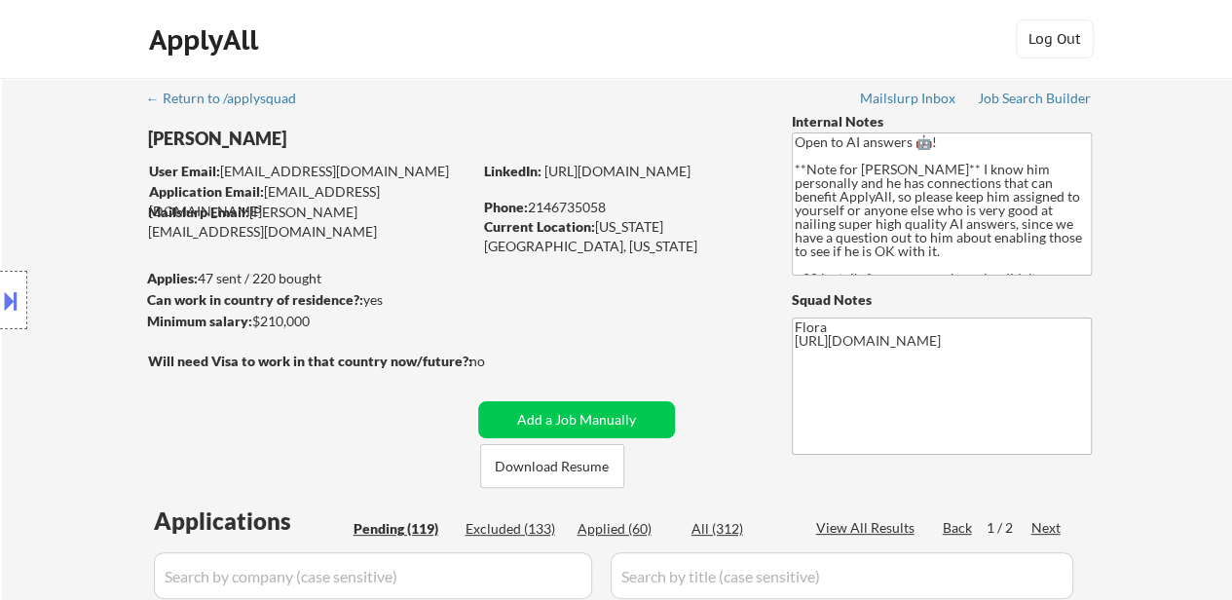
select select ""pending""
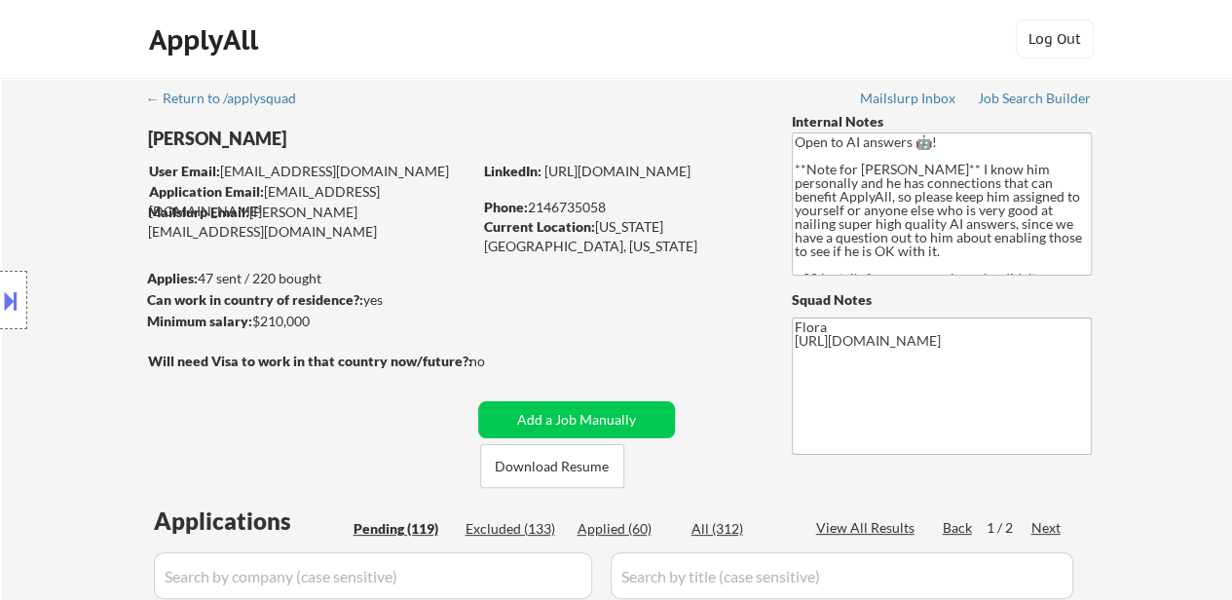
select select ""pending""
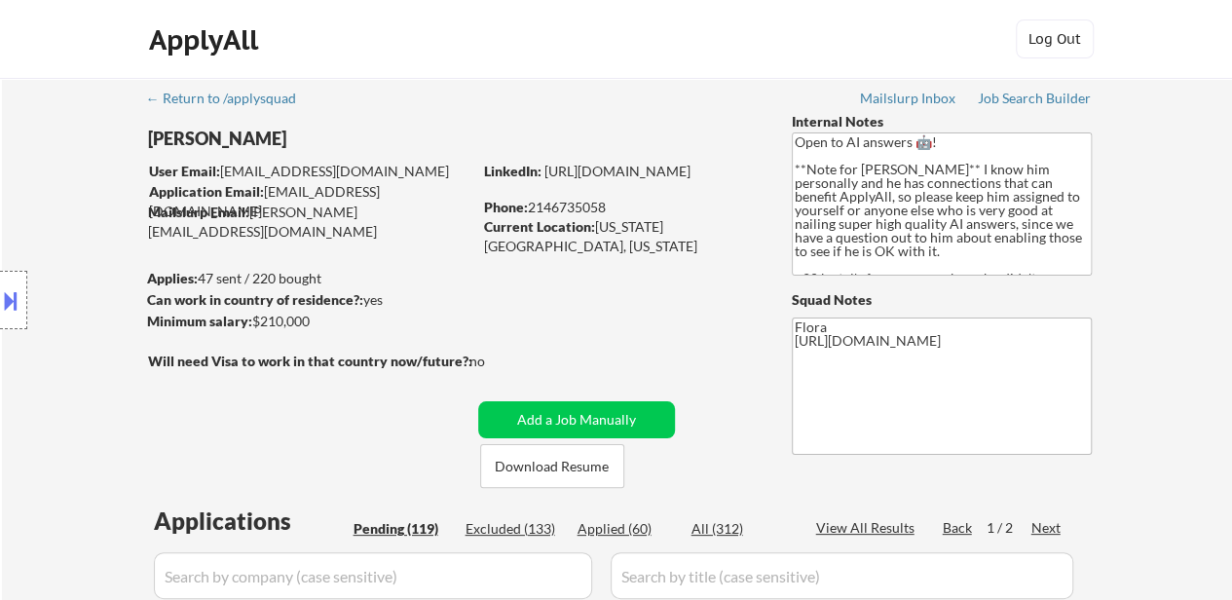
select select ""pending""
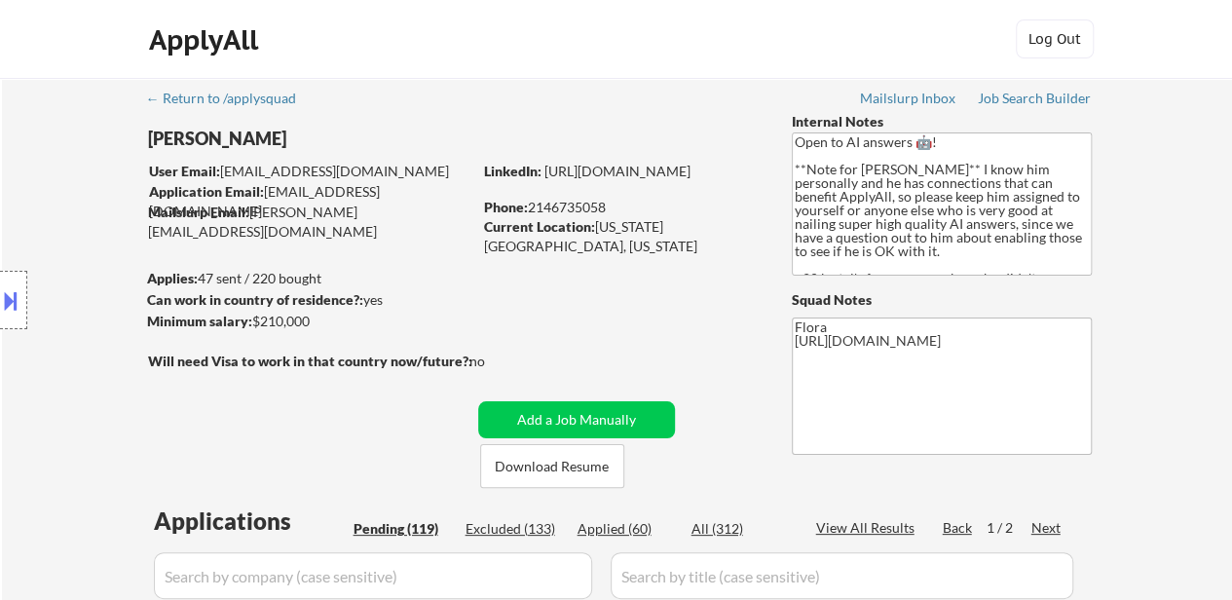
select select ""pending""
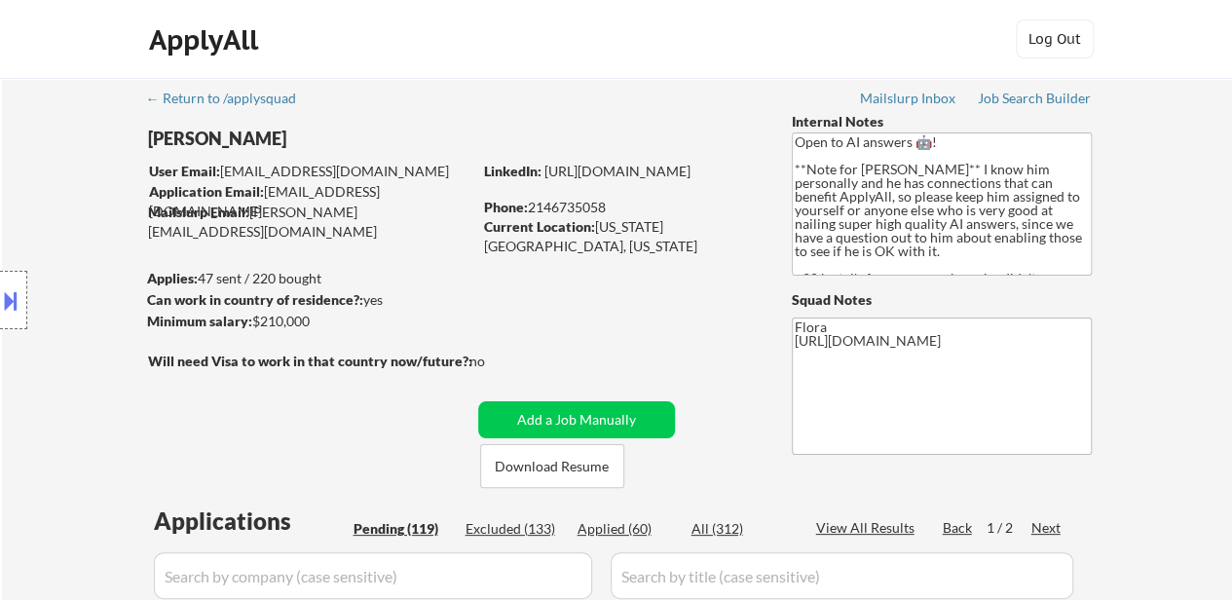
select select ""pending""
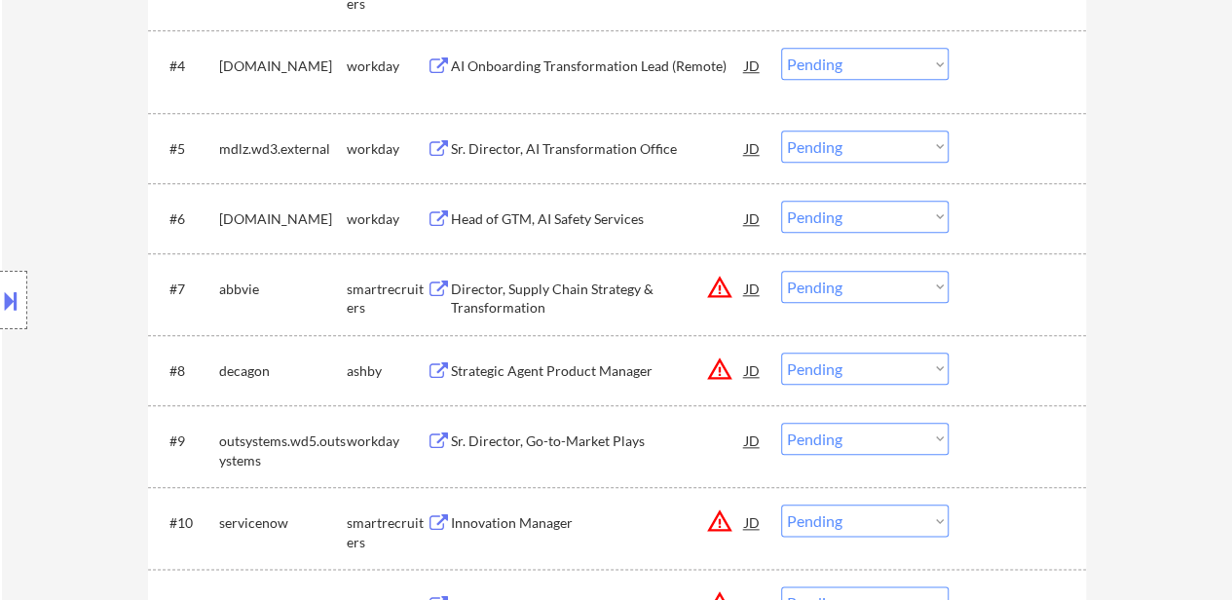
scroll to position [876, 0]
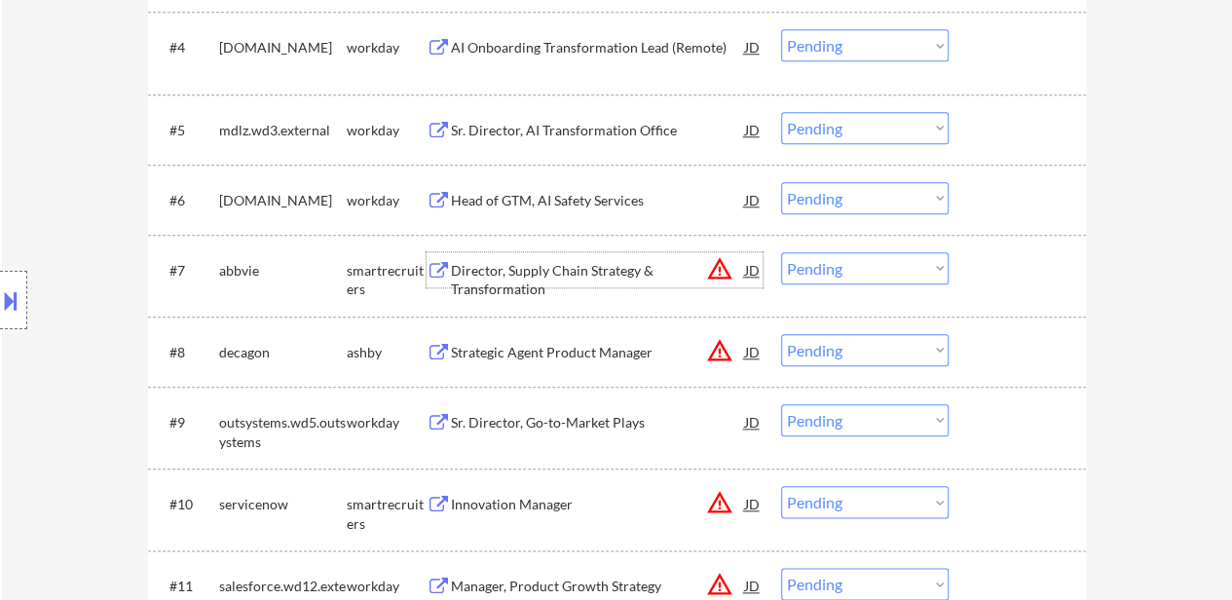
click at [639, 274] on div "Director, Supply Chain Strategy & Transformation" at bounding box center [598, 280] width 294 height 38
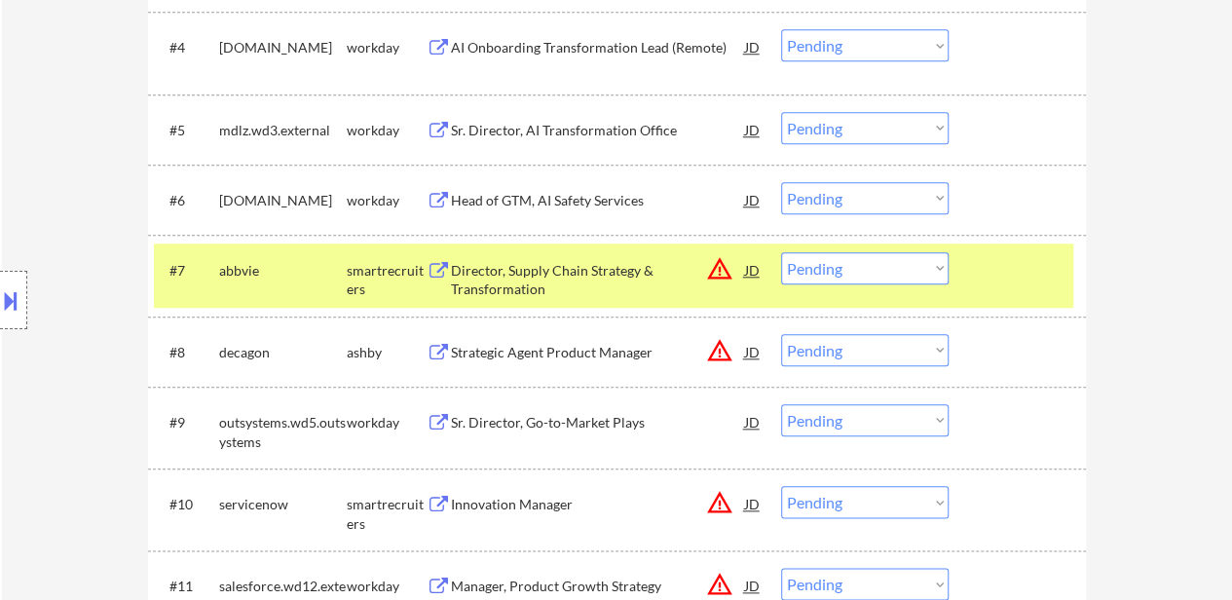
click at [4, 306] on button at bounding box center [10, 300] width 21 height 32
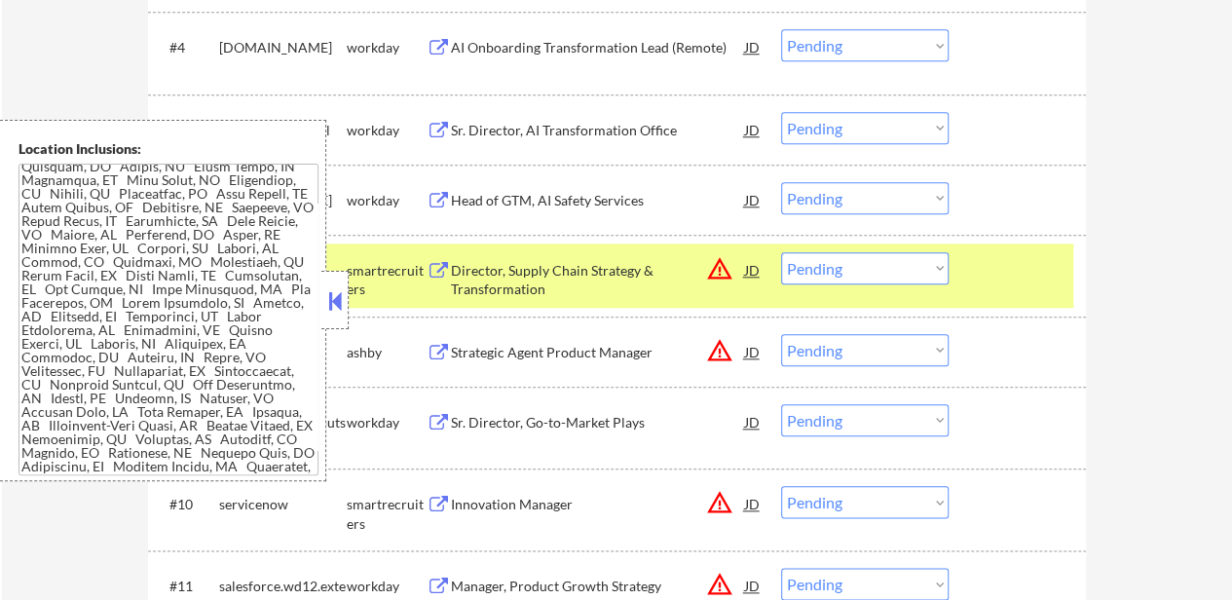
scroll to position [682, 0]
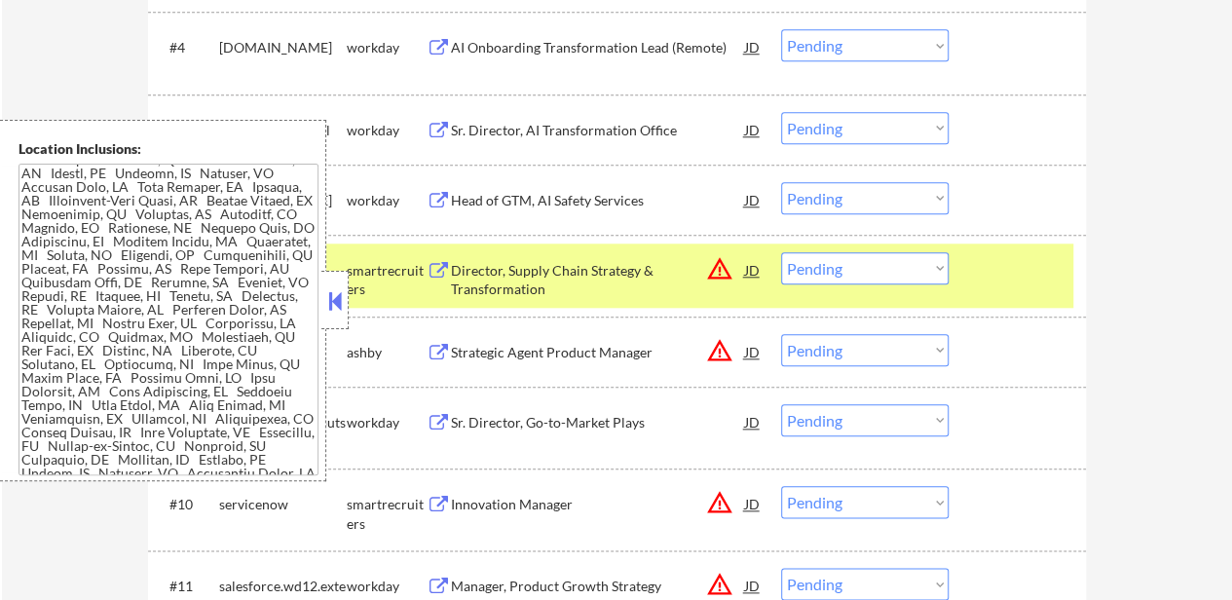
click at [337, 299] on button at bounding box center [334, 300] width 21 height 29
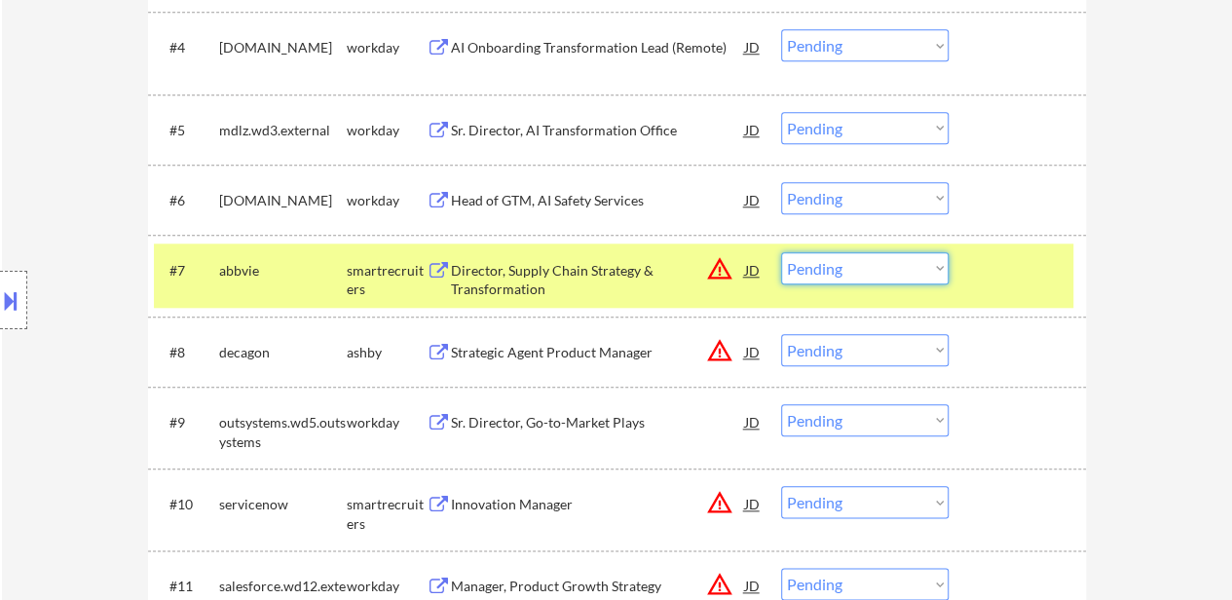
click at [869, 262] on select "Choose an option... Pending Applied Excluded (Questions) Excluded (Expired) Exc…" at bounding box center [864, 268] width 167 height 32
click at [781, 252] on select "Choose an option... Pending Applied Excluded (Questions) Excluded (Expired) Exc…" at bounding box center [864, 268] width 167 height 32
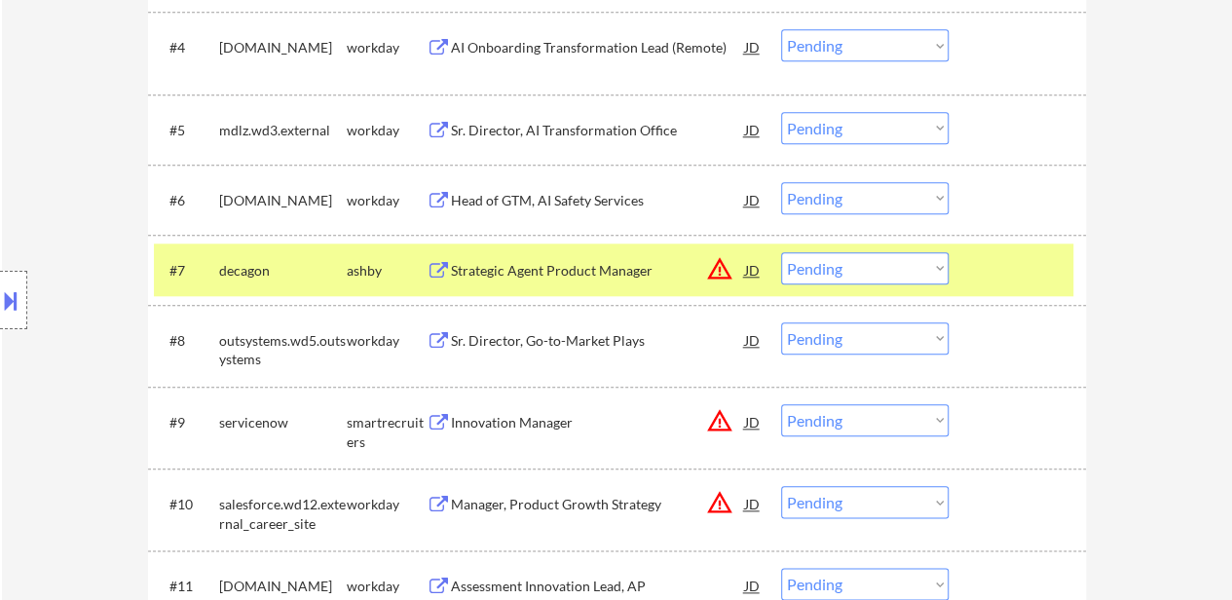
click at [537, 273] on div "Strategic Agent Product Manager" at bounding box center [598, 270] width 294 height 19
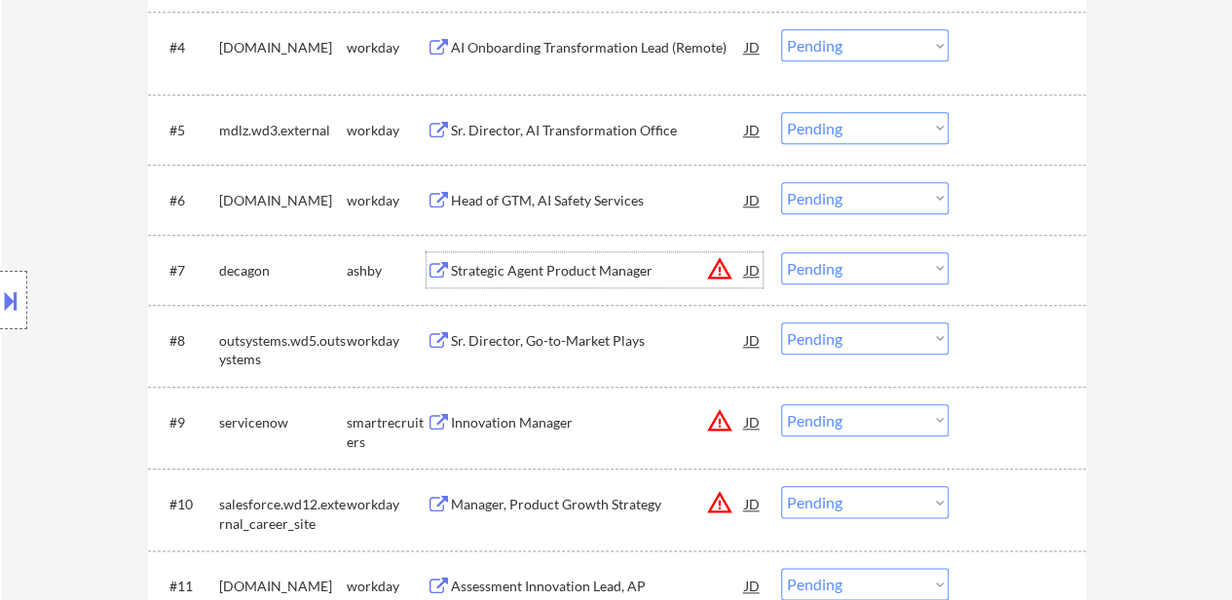
click at [1036, 261] on div at bounding box center [1020, 269] width 86 height 35
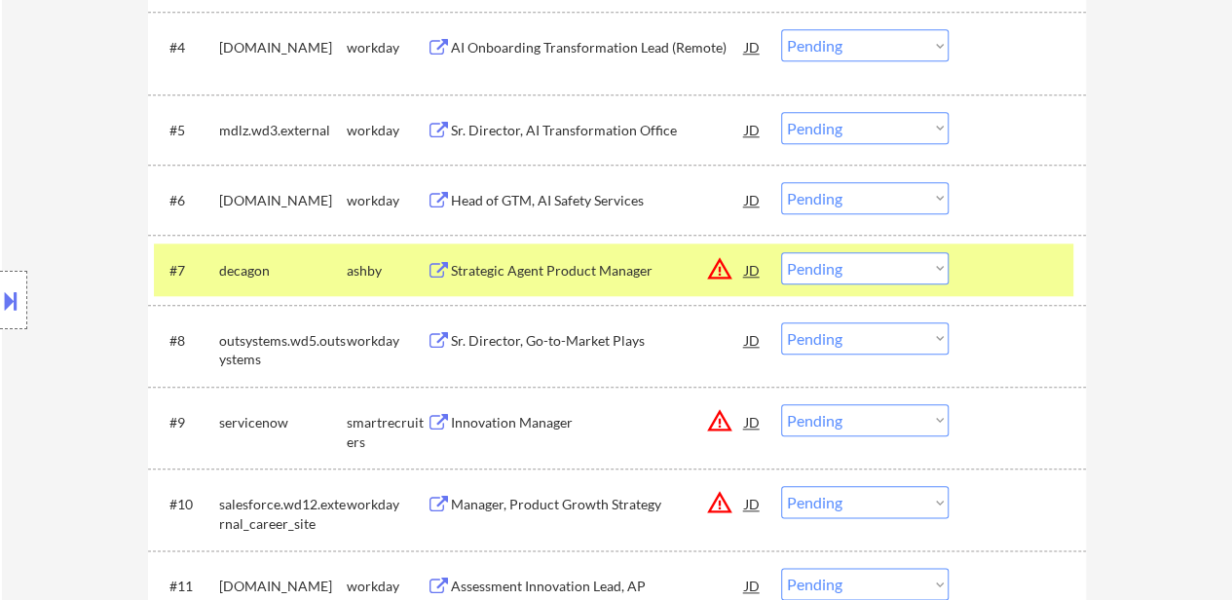
click at [861, 268] on select "Choose an option... Pending Applied Excluded (Questions) Excluded (Expired) Exc…" at bounding box center [864, 268] width 167 height 32
click at [781, 252] on select "Choose an option... Pending Applied Excluded (Questions) Excluded (Expired) Exc…" at bounding box center [864, 268] width 167 height 32
select select ""pending""
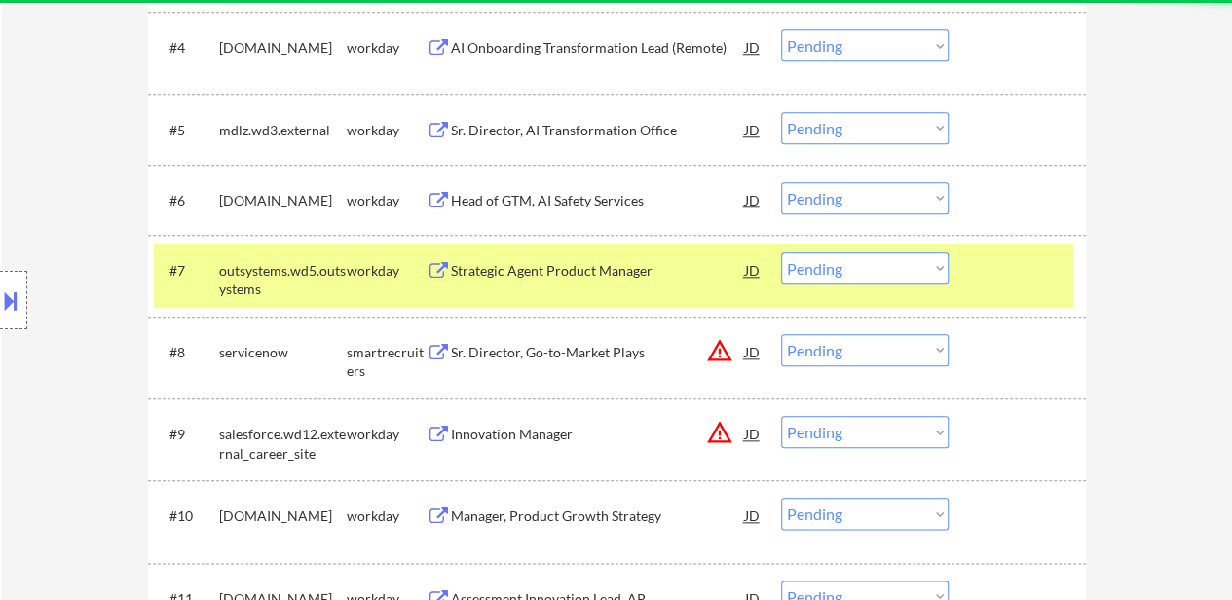
click at [1008, 271] on div at bounding box center [1020, 269] width 86 height 35
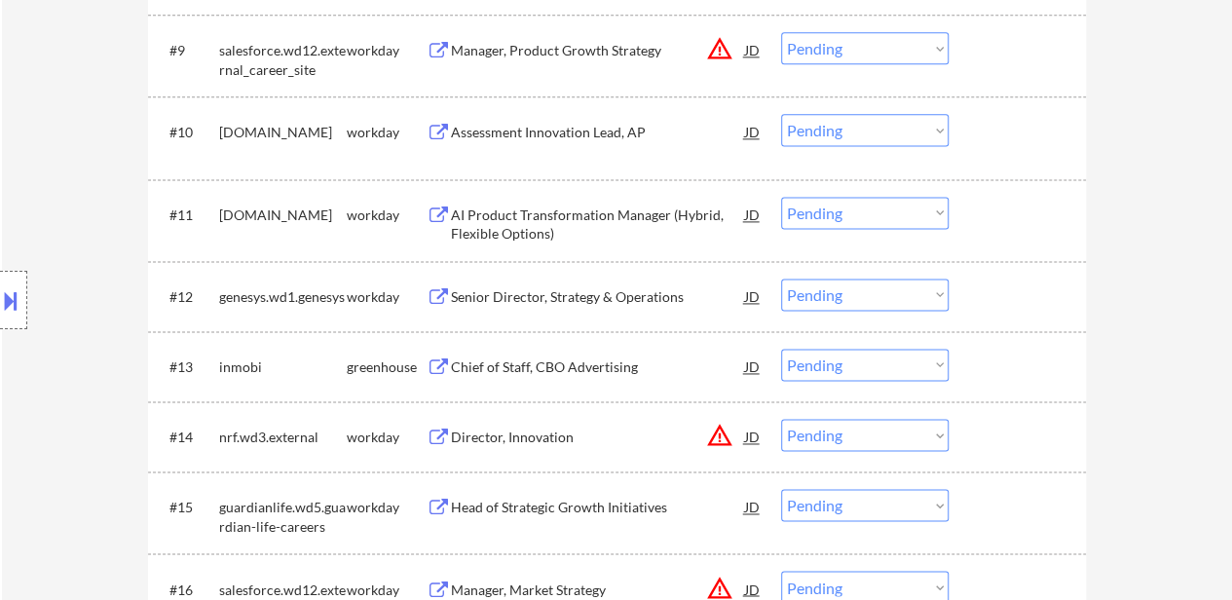
scroll to position [1266, 0]
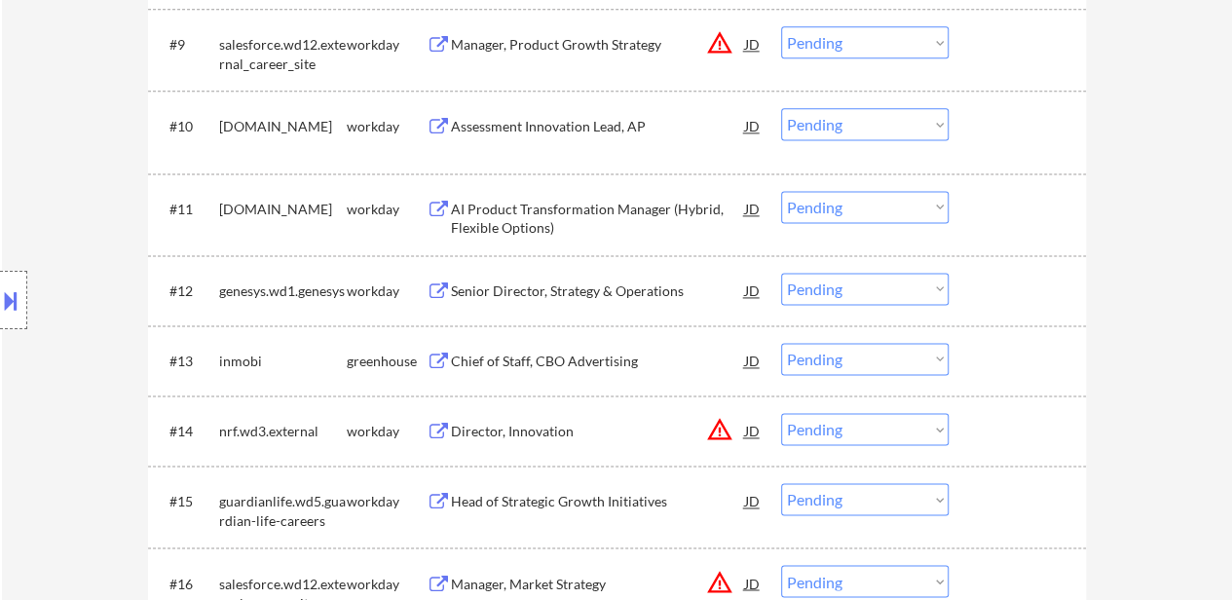
click at [620, 352] on div "Chief of Staff, CBO Advertising" at bounding box center [598, 361] width 294 height 19
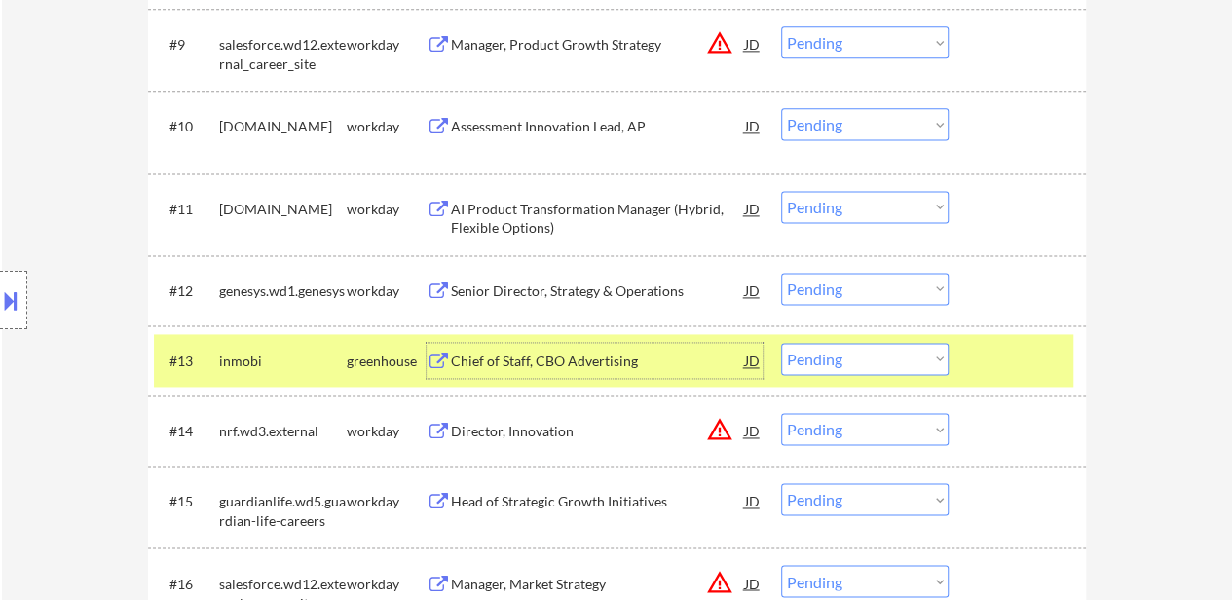
click at [821, 355] on select "Choose an option... Pending Applied Excluded (Questions) Excluded (Expired) Exc…" at bounding box center [864, 359] width 167 height 32
click at [781, 343] on select "Choose an option... Pending Applied Excluded (Questions) Excluded (Expired) Exc…" at bounding box center [864, 359] width 167 height 32
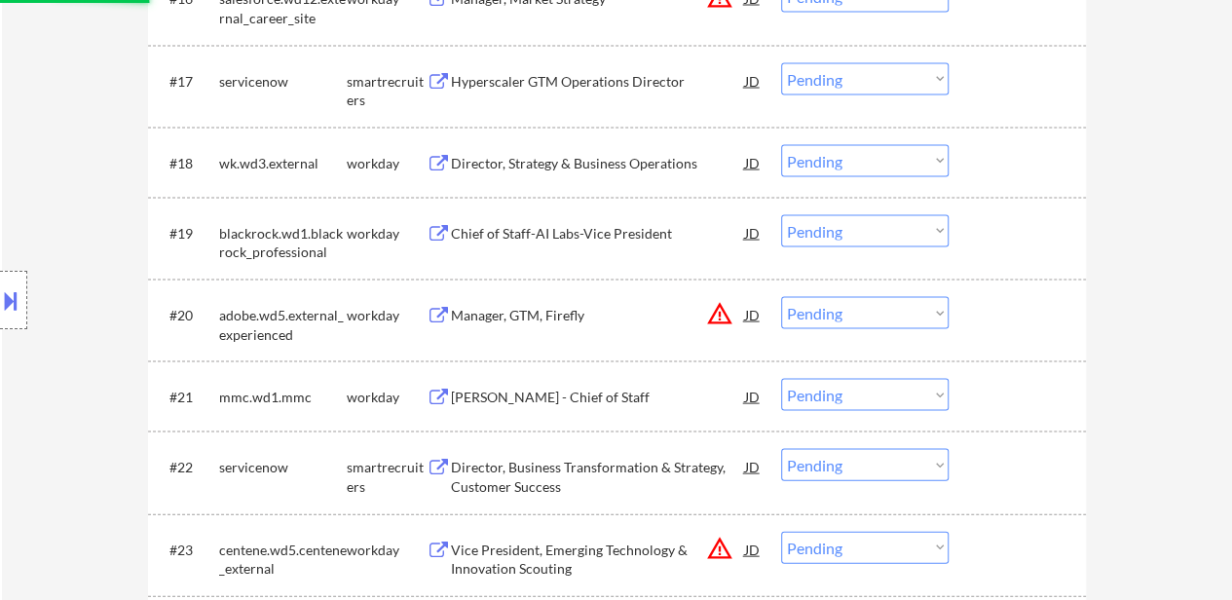
select select ""pending""
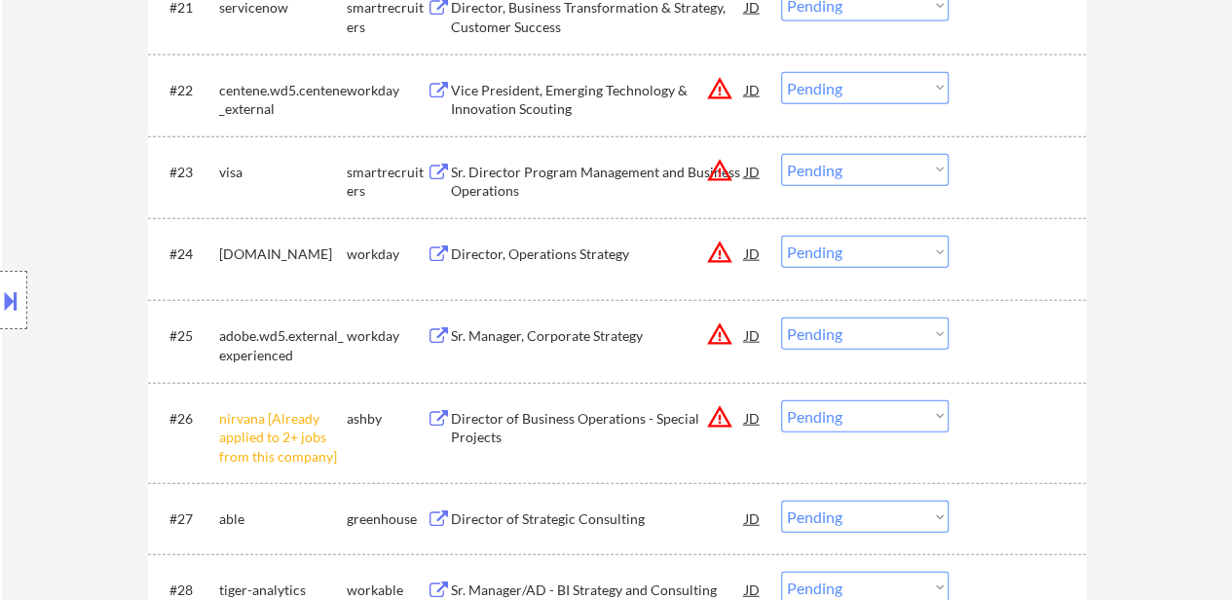
scroll to position [2434, 0]
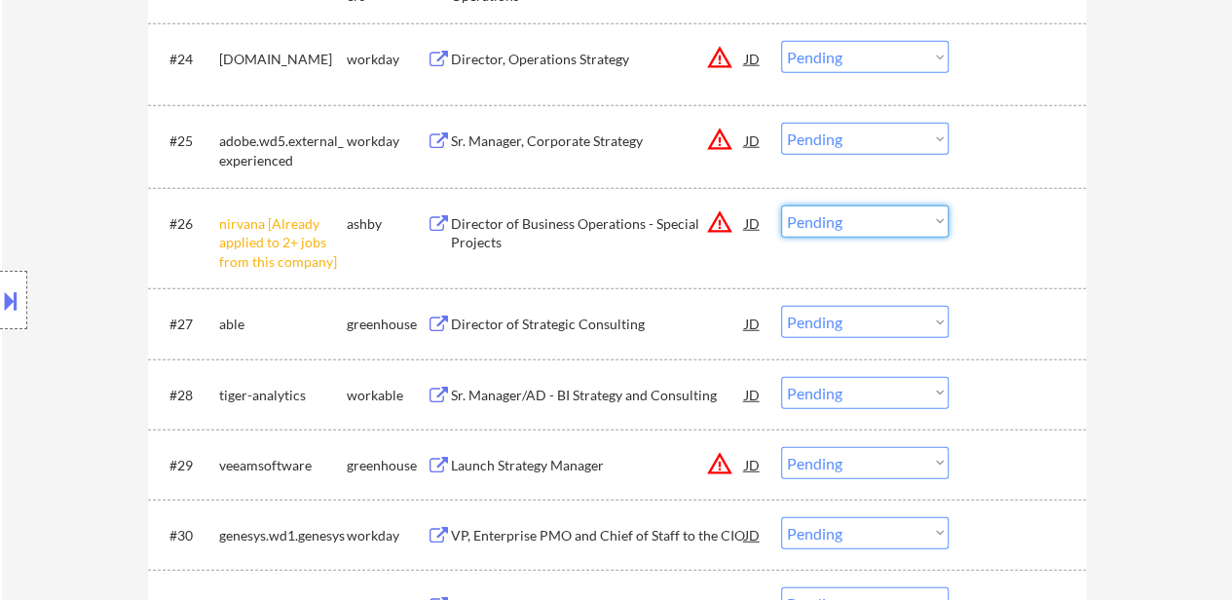
click at [888, 215] on select "Choose an option... Pending Applied Excluded (Questions) Excluded (Expired) Exc…" at bounding box center [864, 221] width 167 height 32
click at [781, 205] on select "Choose an option... Pending Applied Excluded (Questions) Excluded (Expired) Exc…" at bounding box center [864, 221] width 167 height 32
click at [578, 314] on div "Director of Strategic Consulting" at bounding box center [598, 323] width 294 height 35
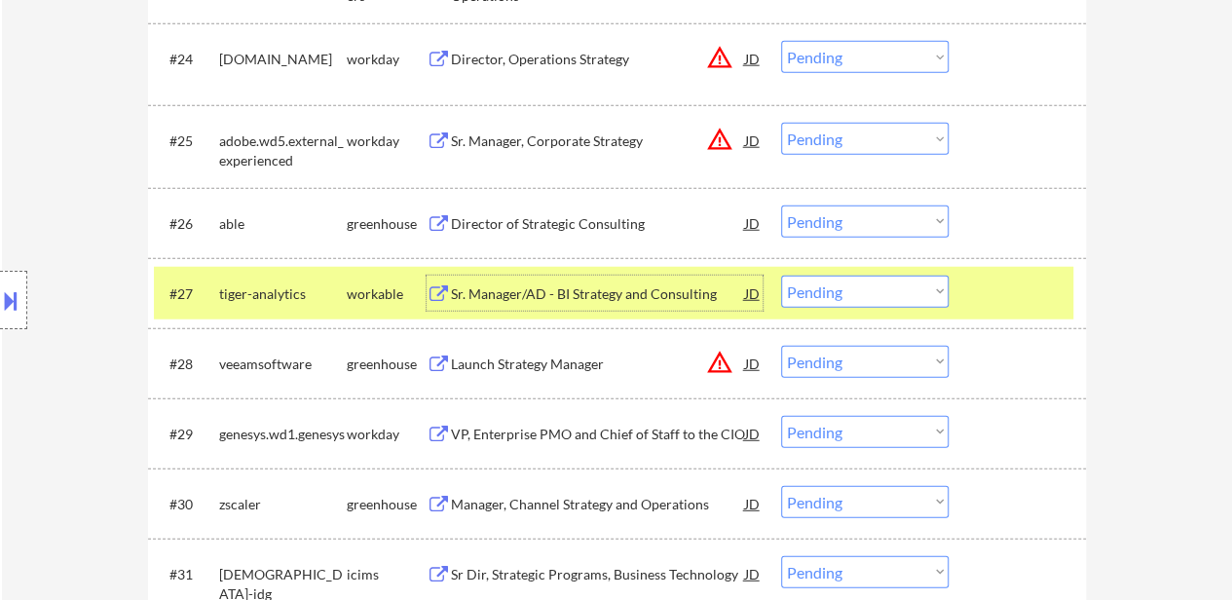
click at [874, 217] on select "Choose an option... Pending Applied Excluded (Questions) Excluded (Expired) Exc…" at bounding box center [864, 221] width 167 height 32
click at [781, 205] on select "Choose an option... Pending Applied Excluded (Questions) Excluded (Expired) Exc…" at bounding box center [864, 221] width 167 height 32
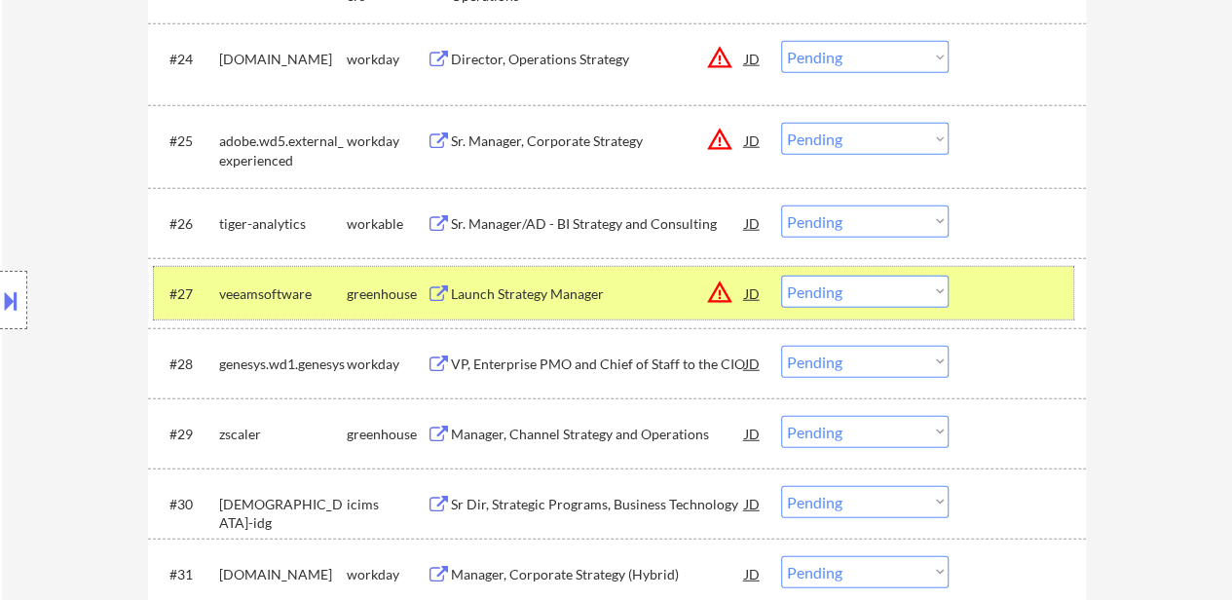
click at [987, 293] on div at bounding box center [1020, 293] width 86 height 35
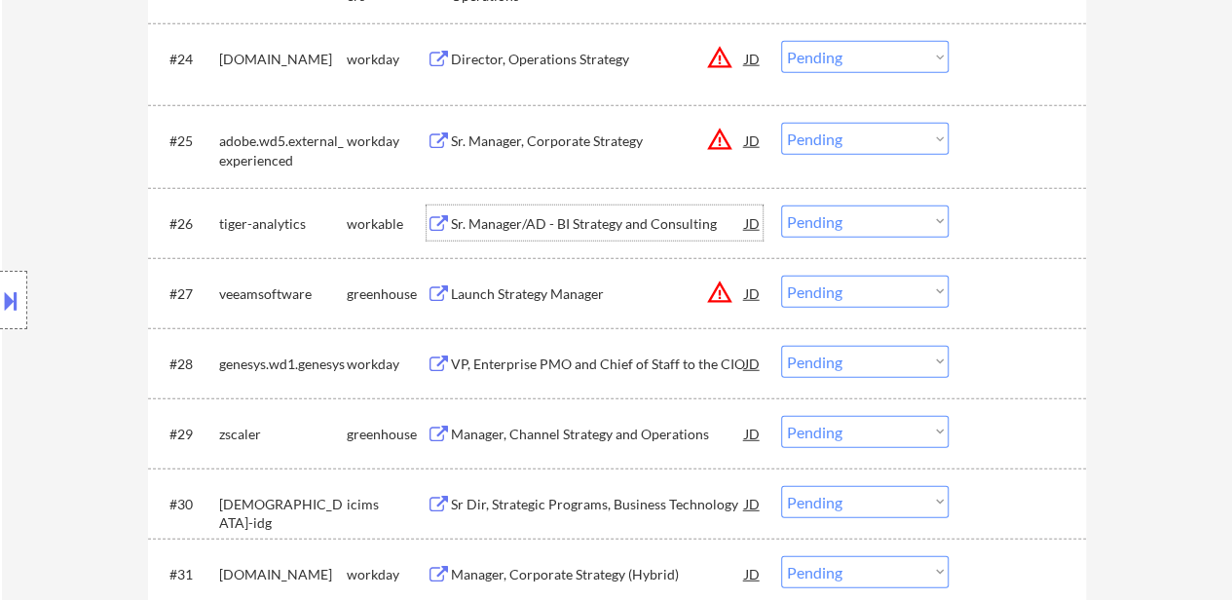
click at [635, 214] on div "Sr. Manager/AD - BI Strategy and Consulting" at bounding box center [598, 223] width 294 height 19
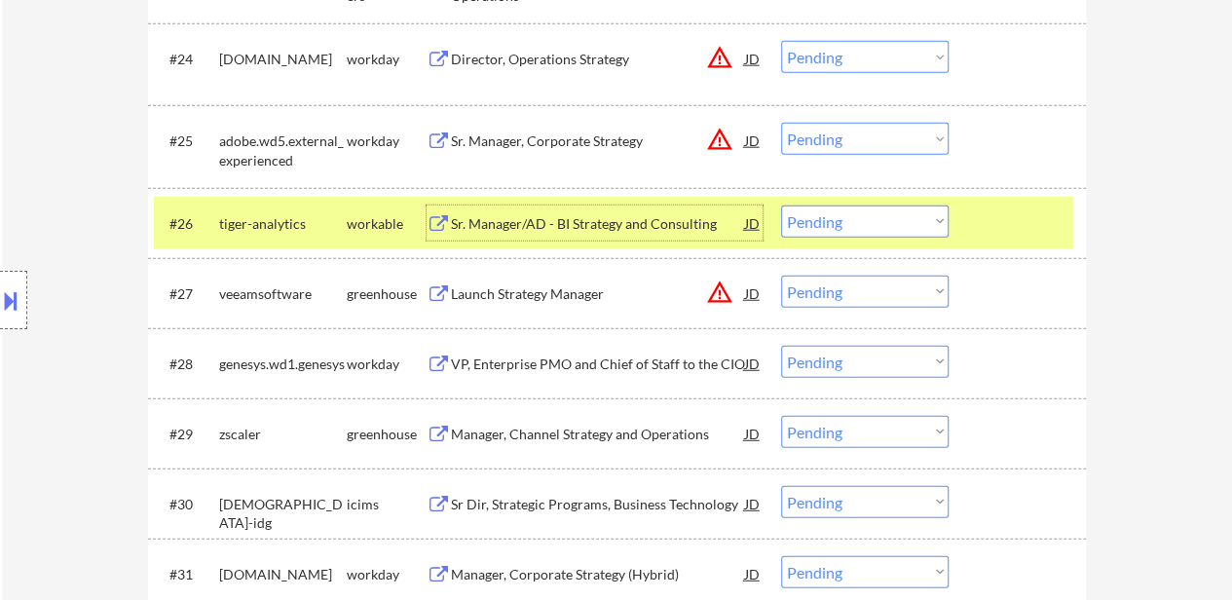
click at [826, 211] on select "Choose an option... Pending Applied Excluded (Questions) Excluded (Expired) Exc…" at bounding box center [864, 221] width 167 height 32
click at [781, 205] on select "Choose an option... Pending Applied Excluded (Questions) Excluded (Expired) Exc…" at bounding box center [864, 221] width 167 height 32
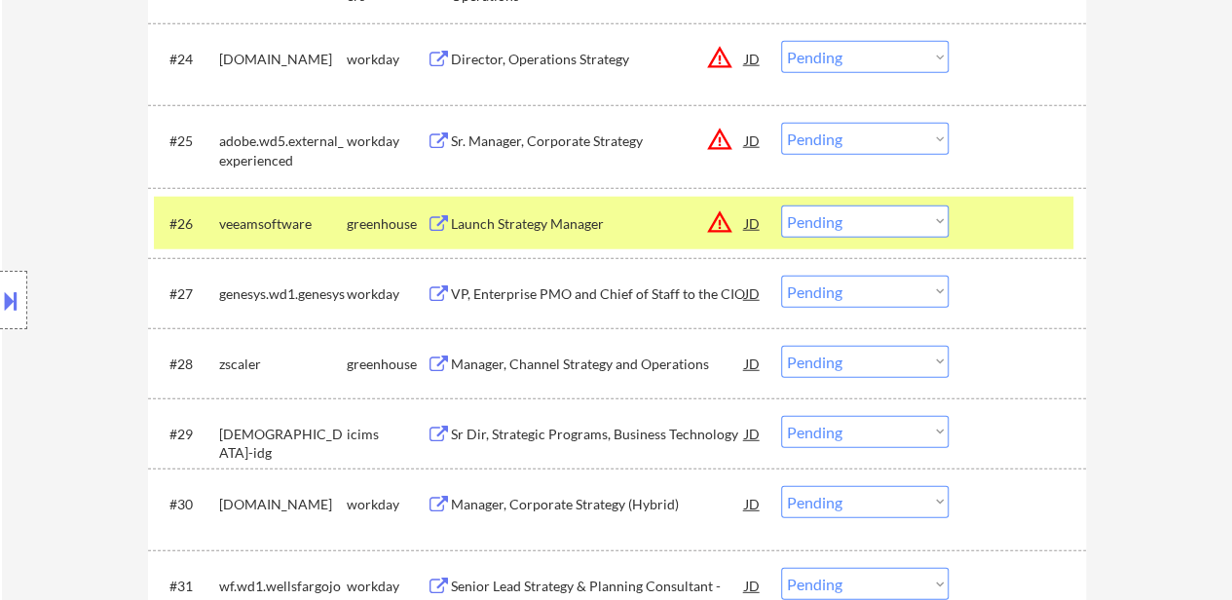
click at [1023, 225] on div at bounding box center [1020, 222] width 86 height 35
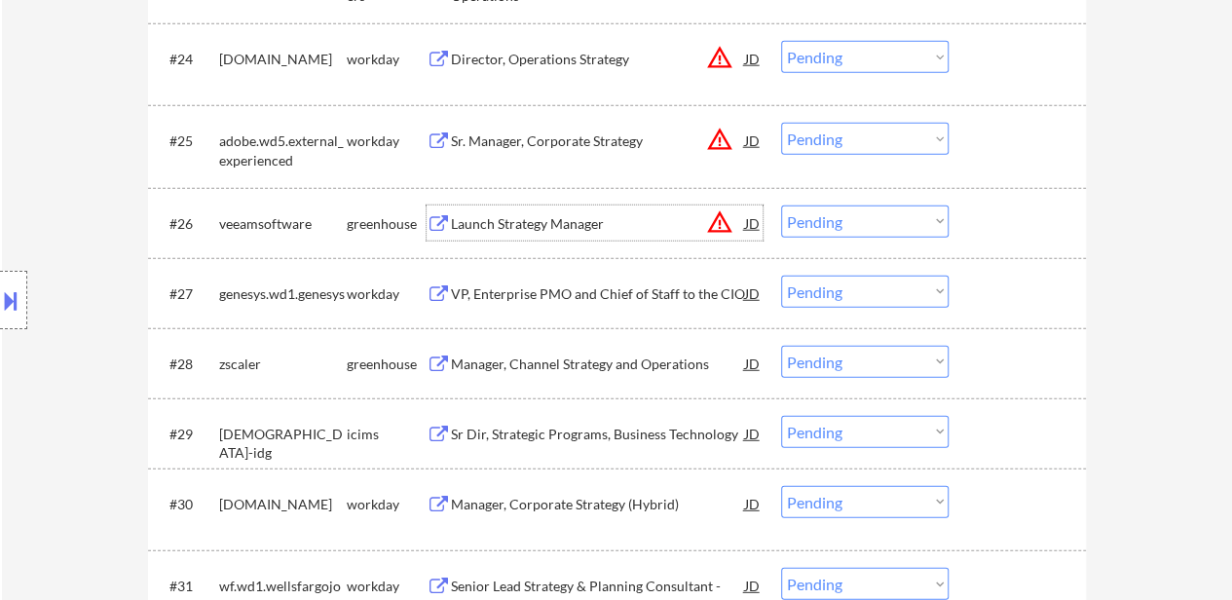
click at [613, 220] on div "Launch Strategy Manager" at bounding box center [598, 223] width 294 height 19
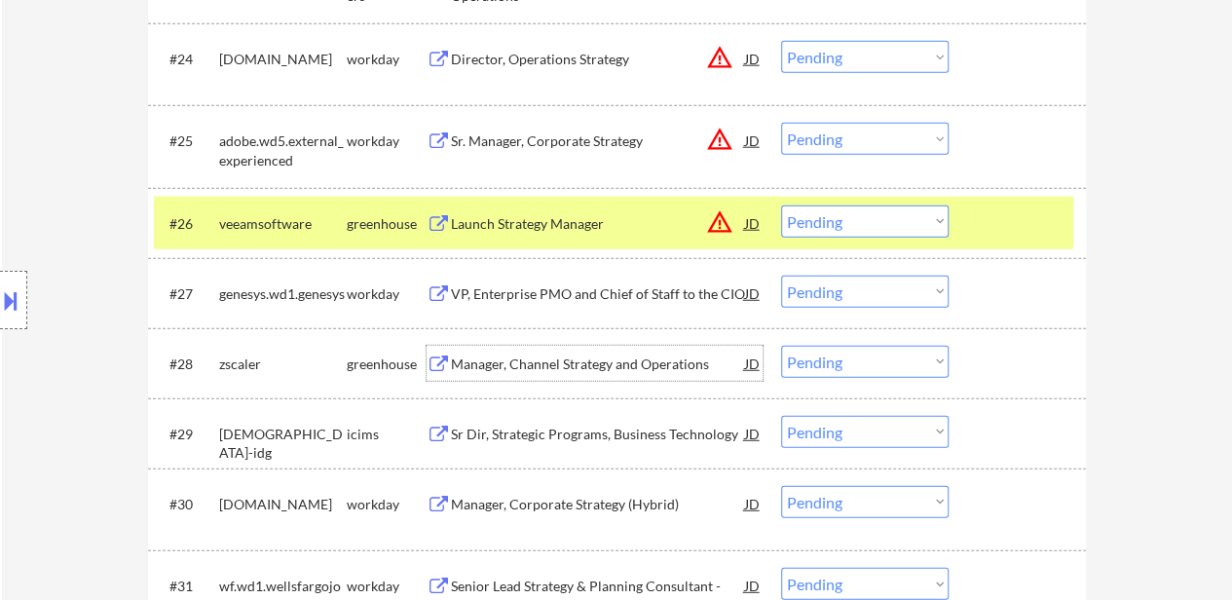
click at [631, 366] on div "Manager, Channel Strategy and Operations" at bounding box center [598, 363] width 294 height 19
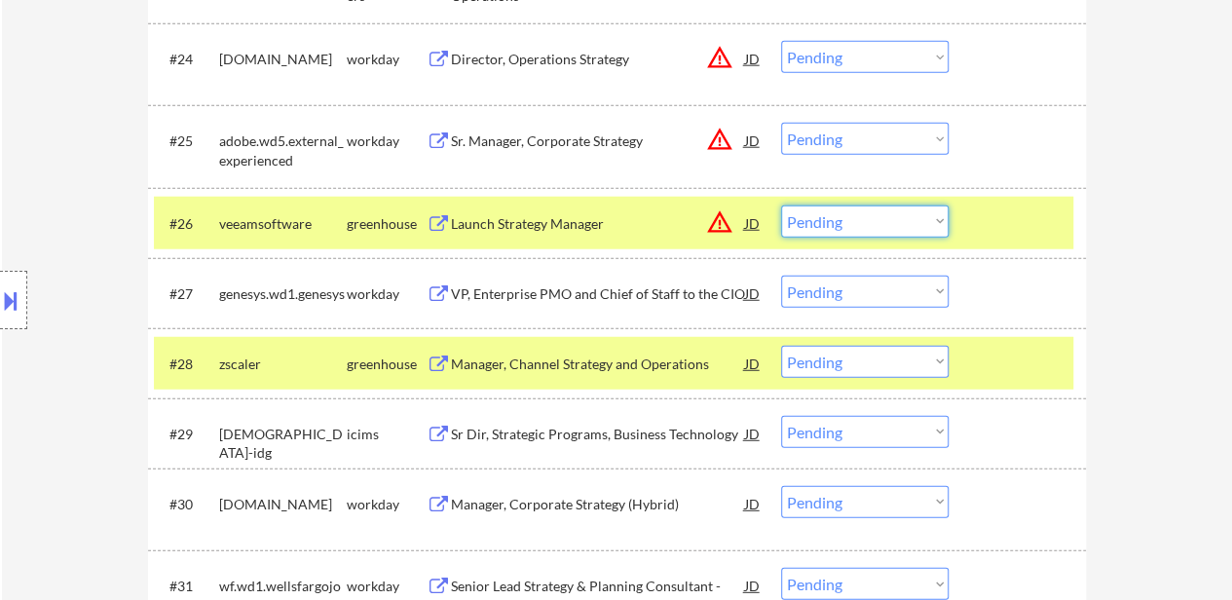
click at [835, 221] on select "Choose an option... Pending Applied Excluded (Questions) Excluded (Expired) Exc…" at bounding box center [864, 221] width 167 height 32
click at [781, 205] on select "Choose an option... Pending Applied Excluded (Questions) Excluded (Expired) Exc…" at bounding box center [864, 221] width 167 height 32
select select ""pending""
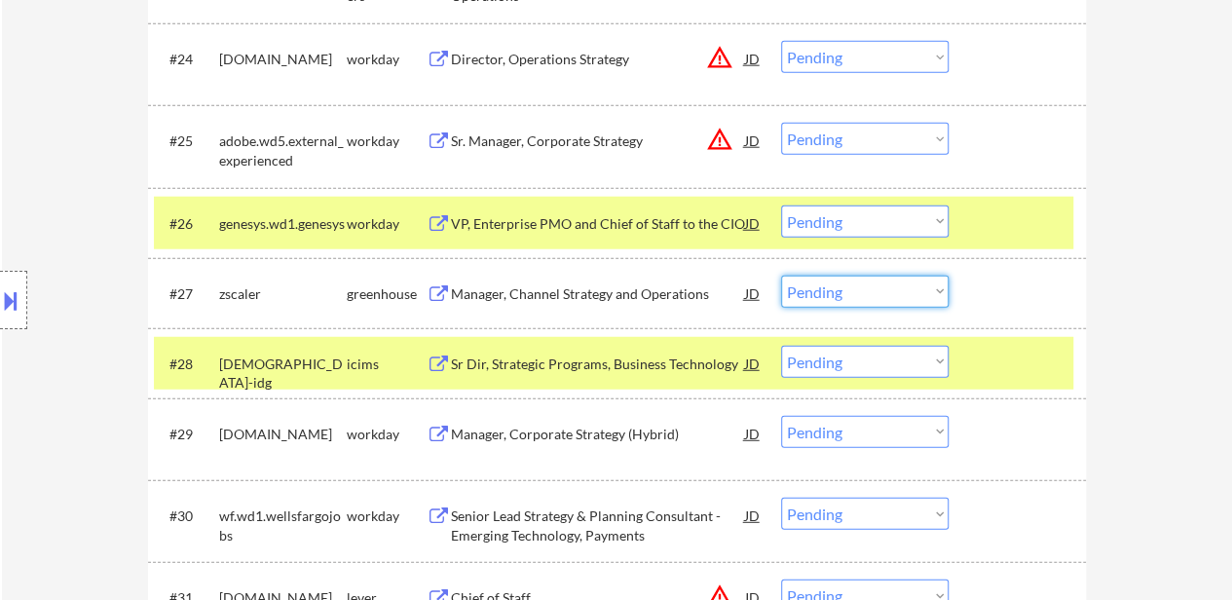
click at [894, 291] on select "Choose an option... Pending Applied Excluded (Questions) Excluded (Expired) Exc…" at bounding box center [864, 292] width 167 height 32
click at [781, 276] on select "Choose an option... Pending Applied Excluded (Questions) Excluded (Expired) Exc…" at bounding box center [864, 292] width 167 height 32
select select ""pending""
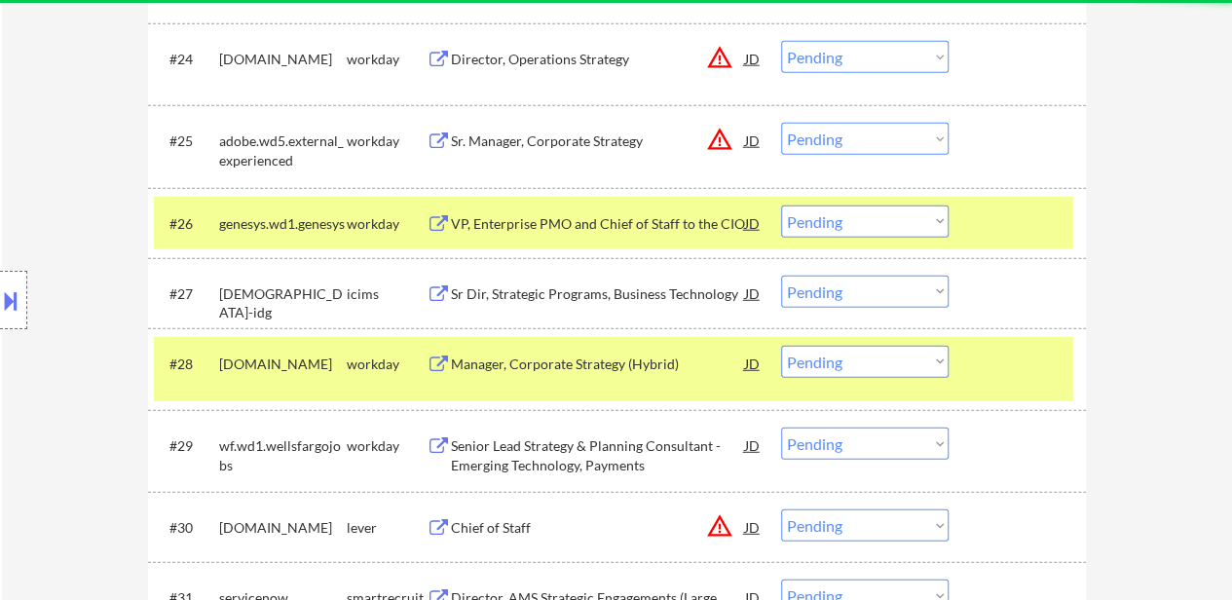
click at [1019, 219] on div at bounding box center [1020, 222] width 86 height 35
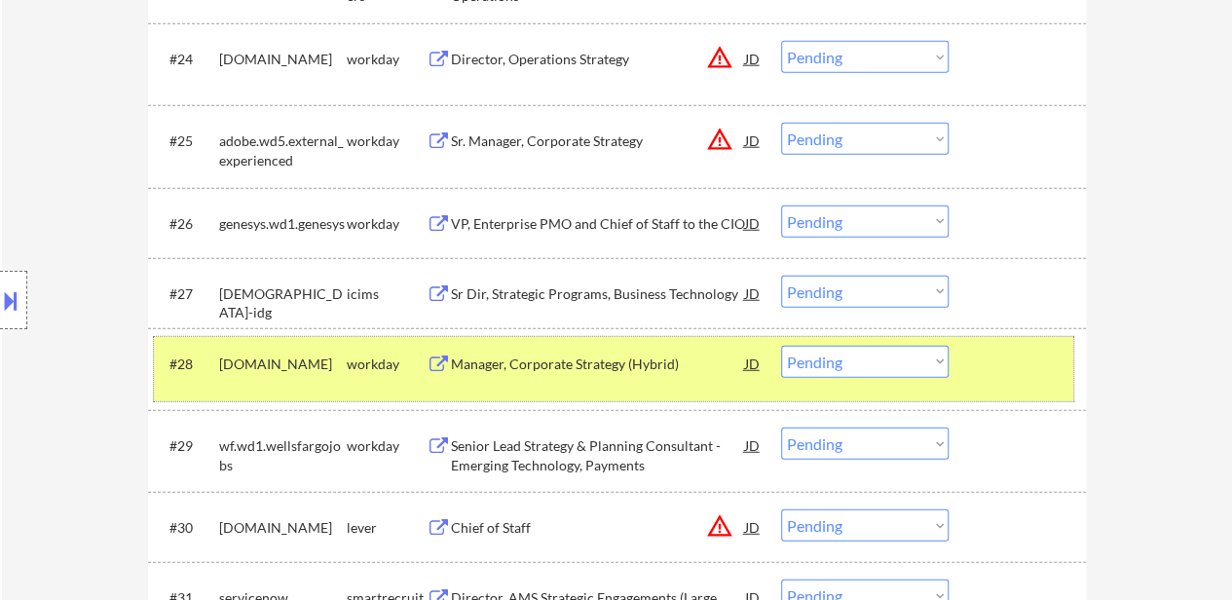
click at [1018, 350] on div at bounding box center [1020, 363] width 86 height 35
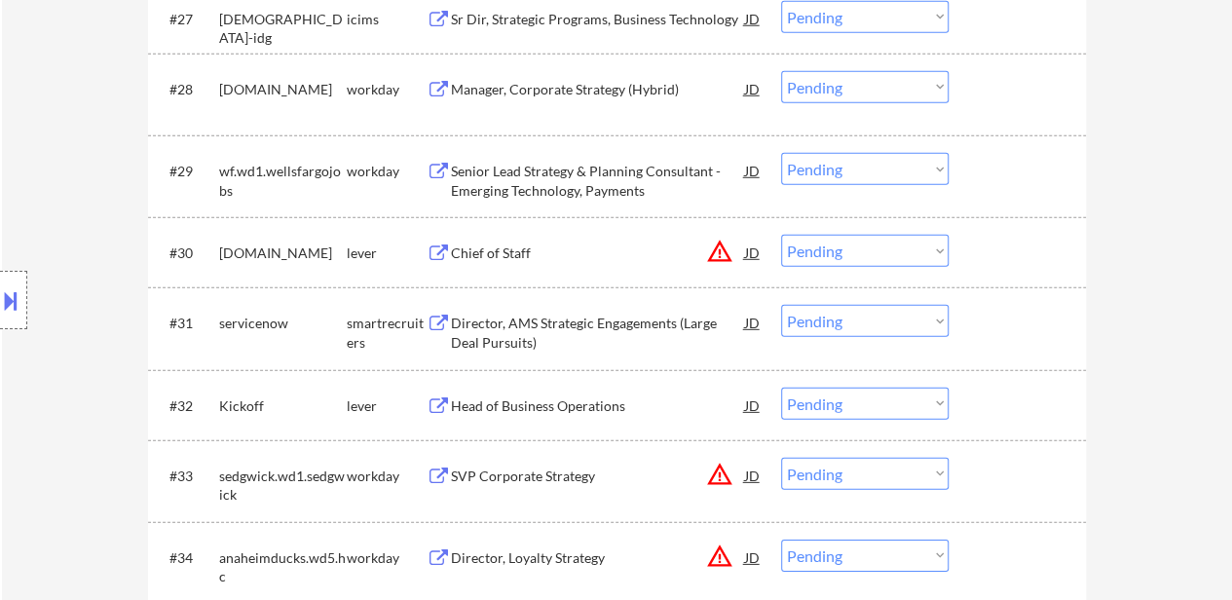
scroll to position [2726, 0]
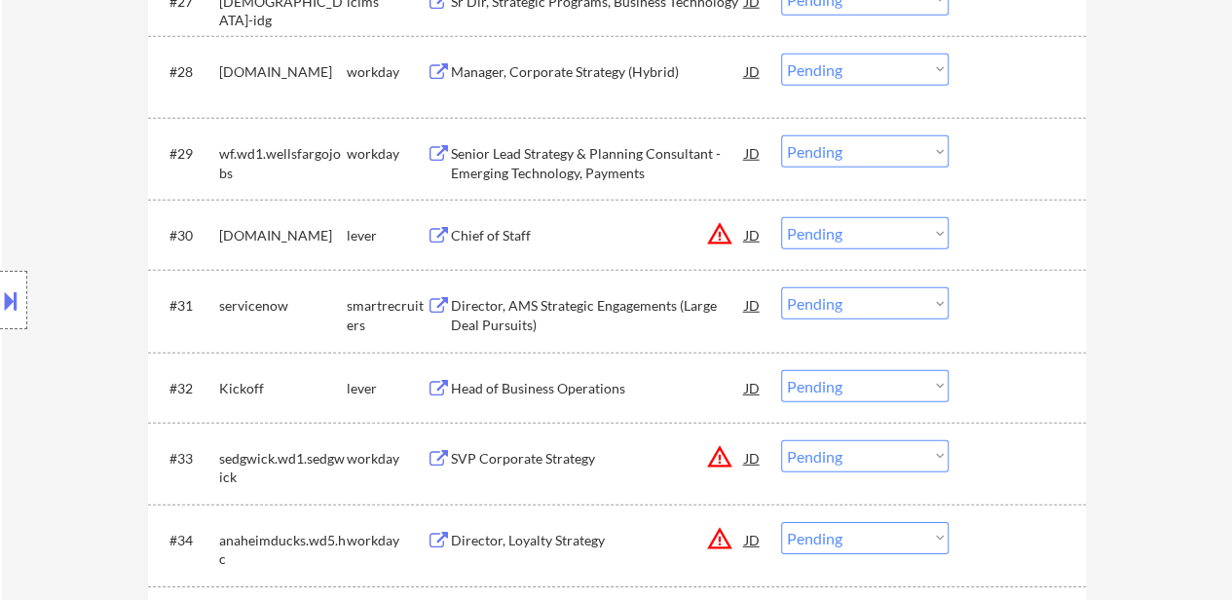
click at [524, 233] on div "Chief of Staff" at bounding box center [598, 235] width 294 height 19
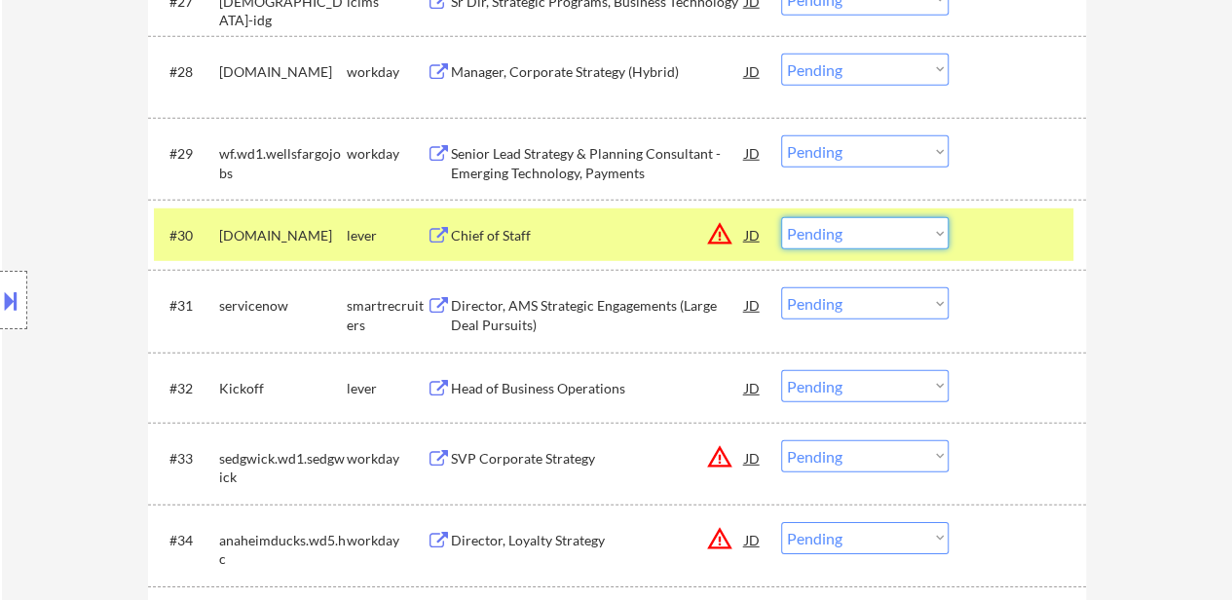
click at [836, 233] on select "Choose an option... Pending Applied Excluded (Questions) Excluded (Expired) Exc…" at bounding box center [864, 233] width 167 height 32
click at [781, 217] on select "Choose an option... Pending Applied Excluded (Questions) Excluded (Expired) Exc…" at bounding box center [864, 233] width 167 height 32
click at [515, 394] on div "Head of Business Operations" at bounding box center [598, 388] width 294 height 19
select select ""pending""
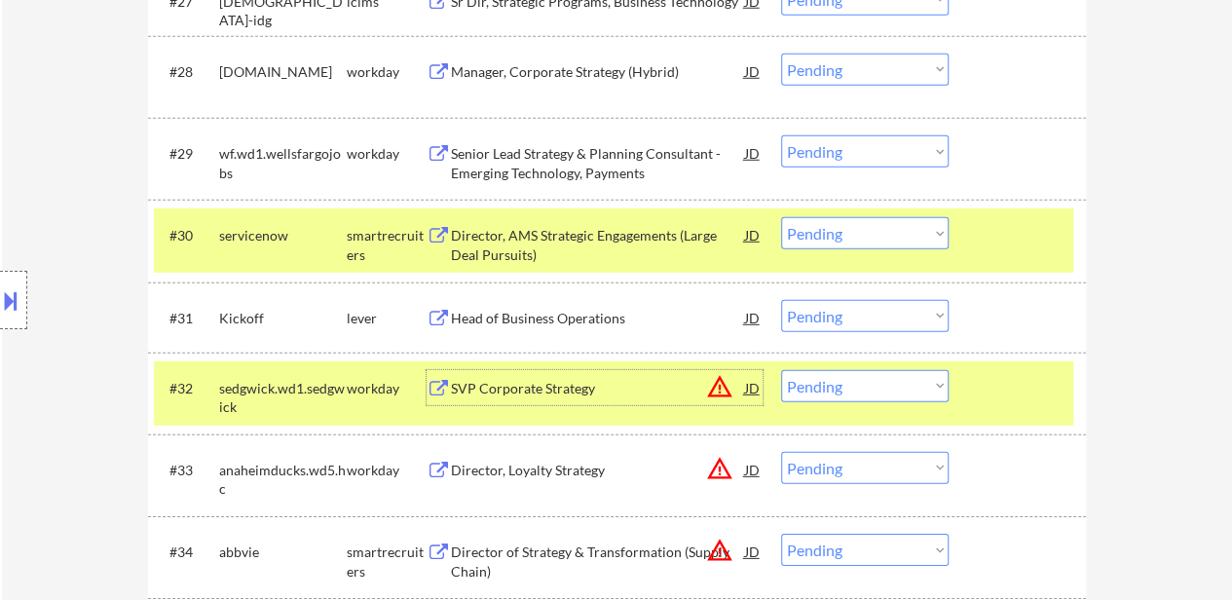
click at [989, 404] on div "#32 sedgwick.wd1.sedgwick workday SVP Corporate Strategy JD warning_amber Choos…" at bounding box center [613, 393] width 919 height 64
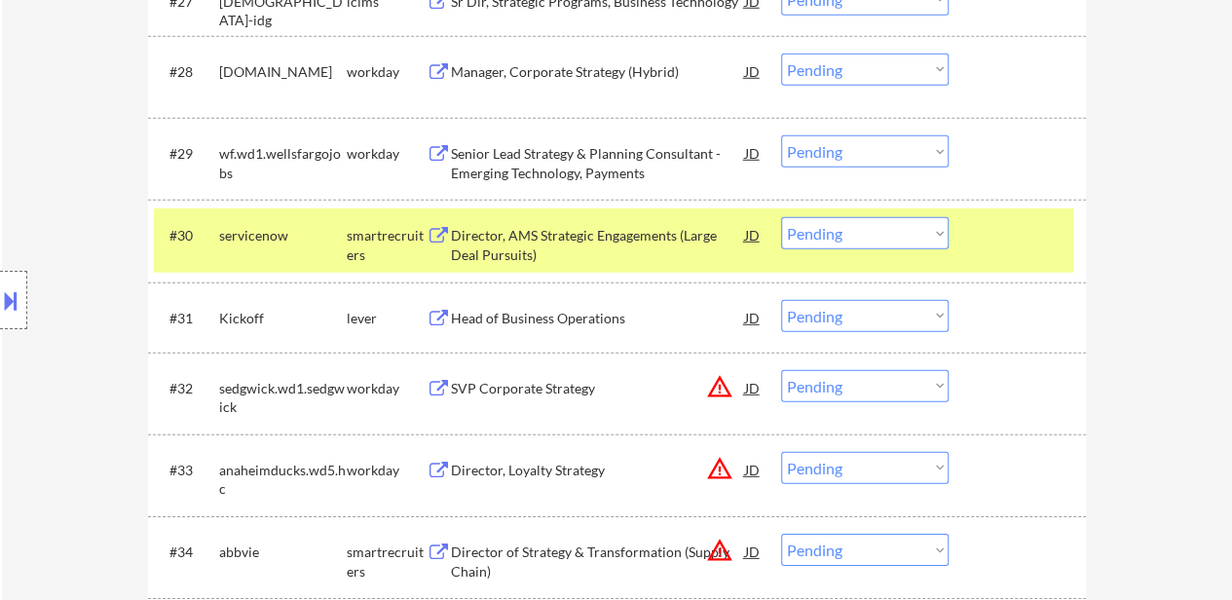
click at [987, 244] on div at bounding box center [1020, 234] width 86 height 35
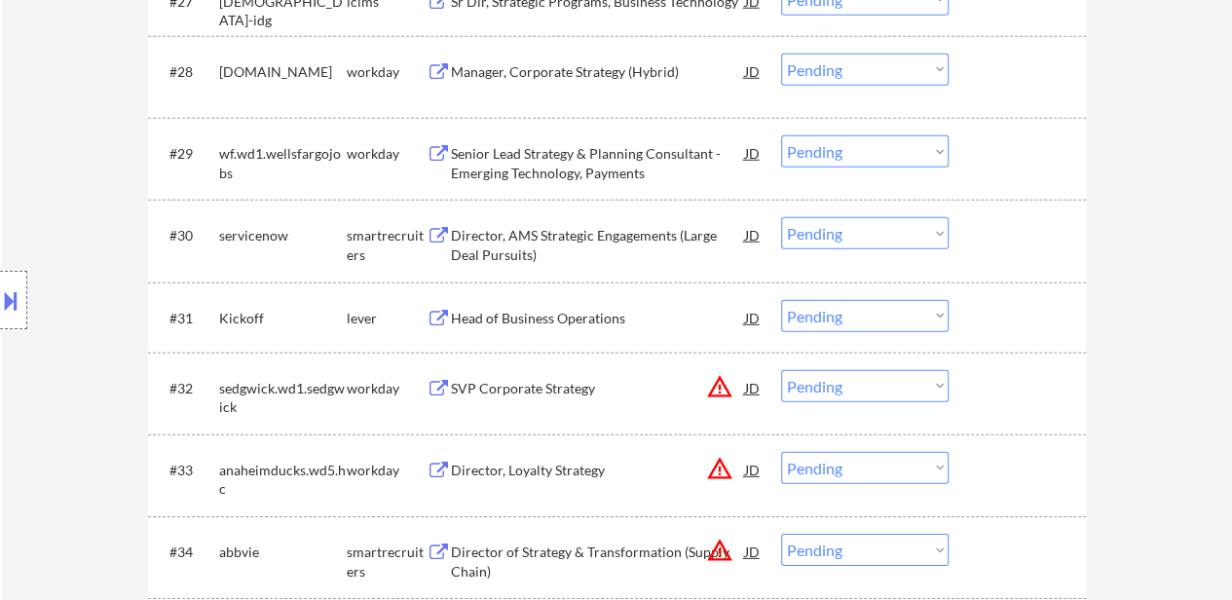
click at [537, 320] on div "Head of Business Operations" at bounding box center [598, 318] width 294 height 19
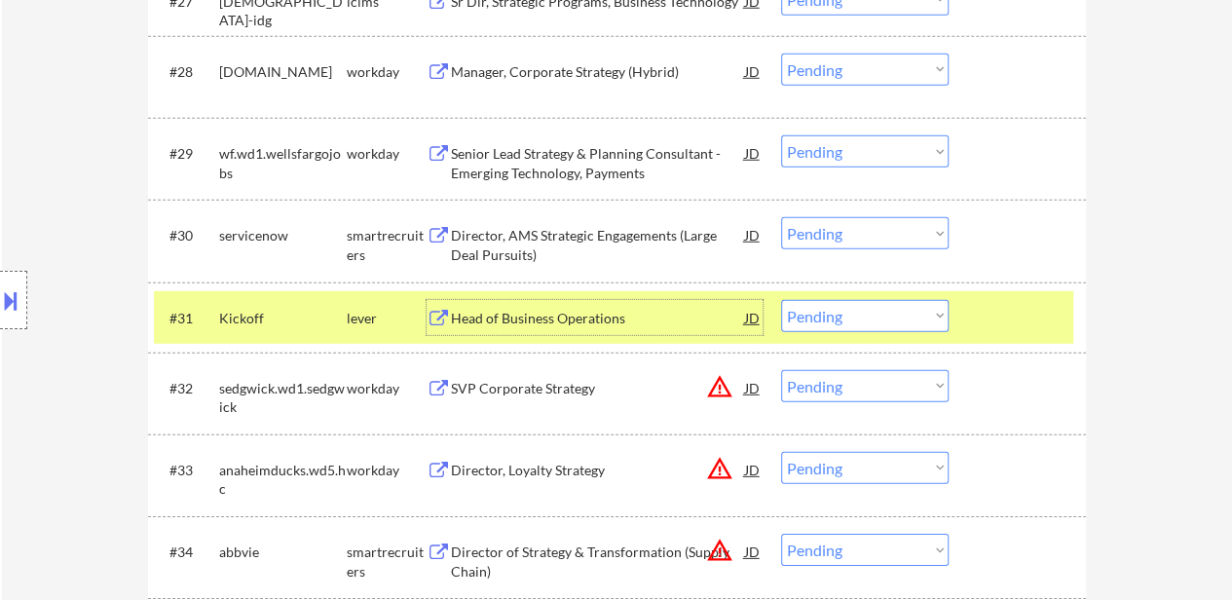
click at [912, 313] on select "Choose an option... Pending Applied Excluded (Questions) Excluded (Expired) Exc…" at bounding box center [864, 316] width 167 height 32
click at [781, 300] on select "Choose an option... Pending Applied Excluded (Questions) Excluded (Expired) Exc…" at bounding box center [864, 316] width 167 height 32
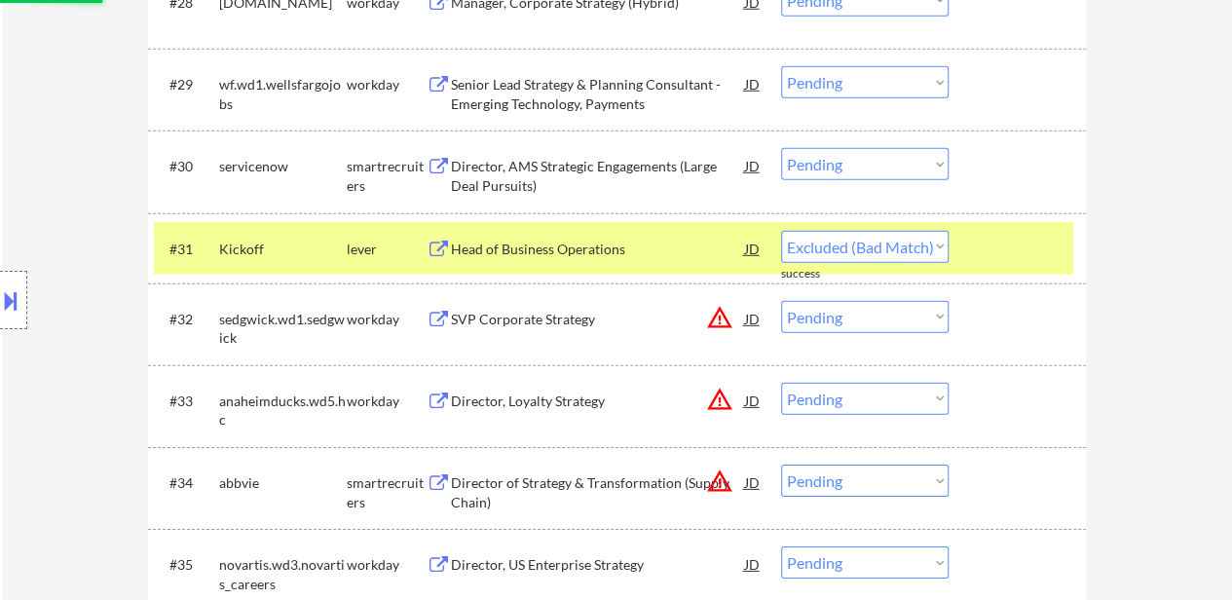
scroll to position [2921, 0]
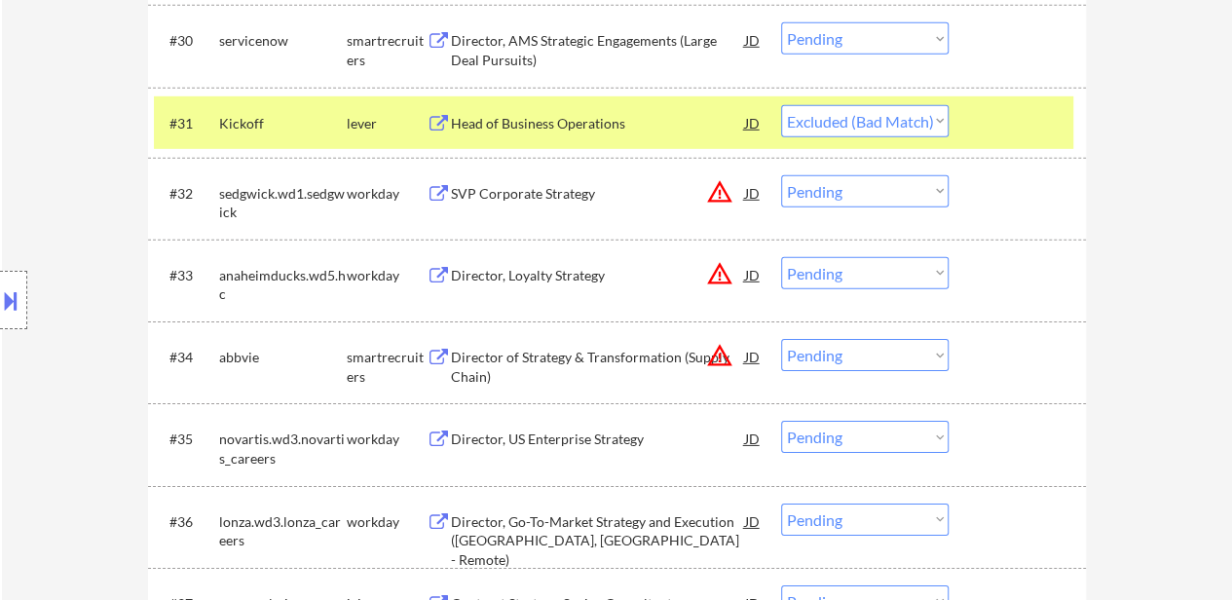
click at [992, 133] on div at bounding box center [1020, 122] width 86 height 35
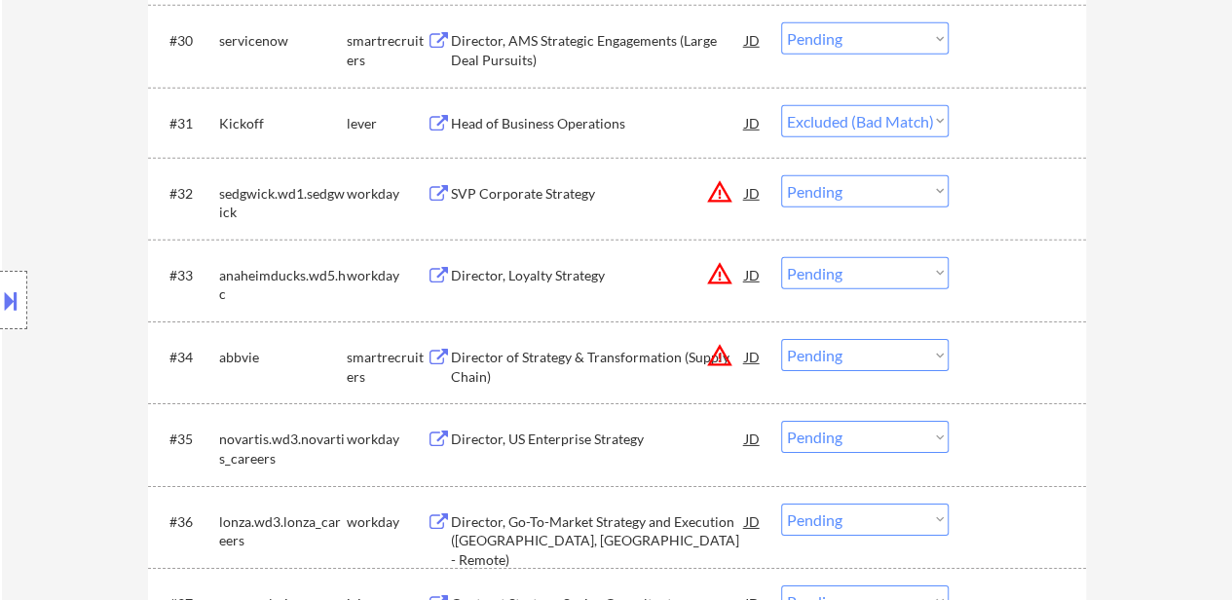
click at [623, 357] on div "Director of Strategy & Transformation (Supply Chain)" at bounding box center [598, 367] width 294 height 38
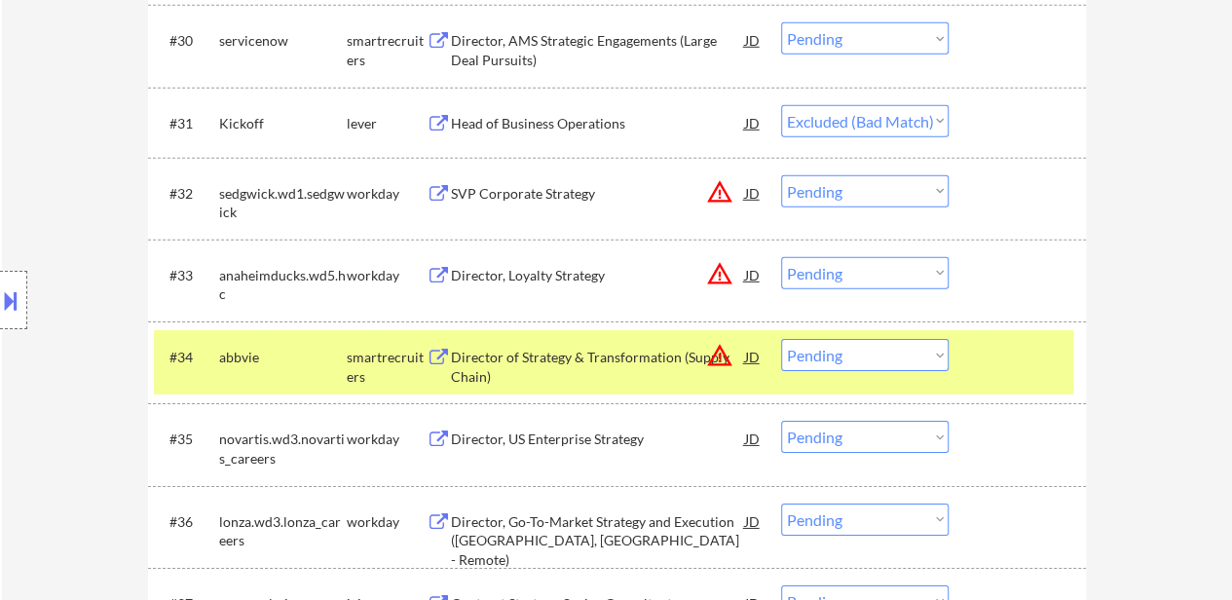
select select ""pending""
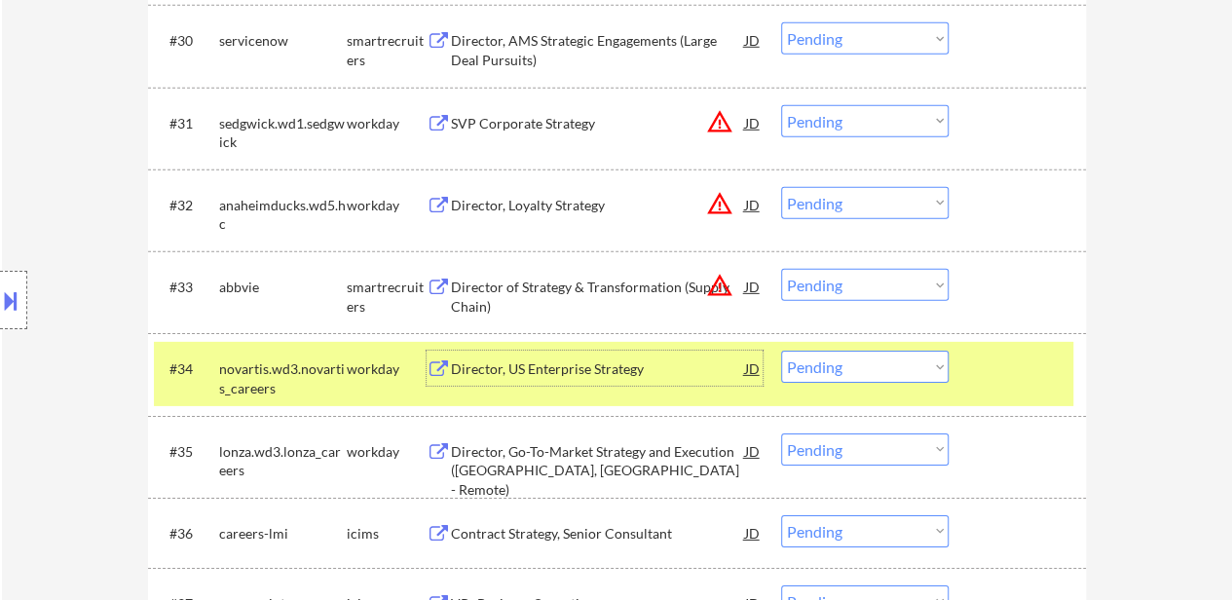
click at [874, 278] on select "Choose an option... Pending Applied Excluded (Questions) Excluded (Expired) Exc…" at bounding box center [864, 285] width 167 height 32
click at [781, 269] on select "Choose an option... Pending Applied Excluded (Questions) Excluded (Expired) Exc…" at bounding box center [864, 285] width 167 height 32
click at [1036, 389] on div "#34 novartis.wd3.novartis_careers workday Director, US Enterprise Strategy JD w…" at bounding box center [613, 374] width 919 height 64
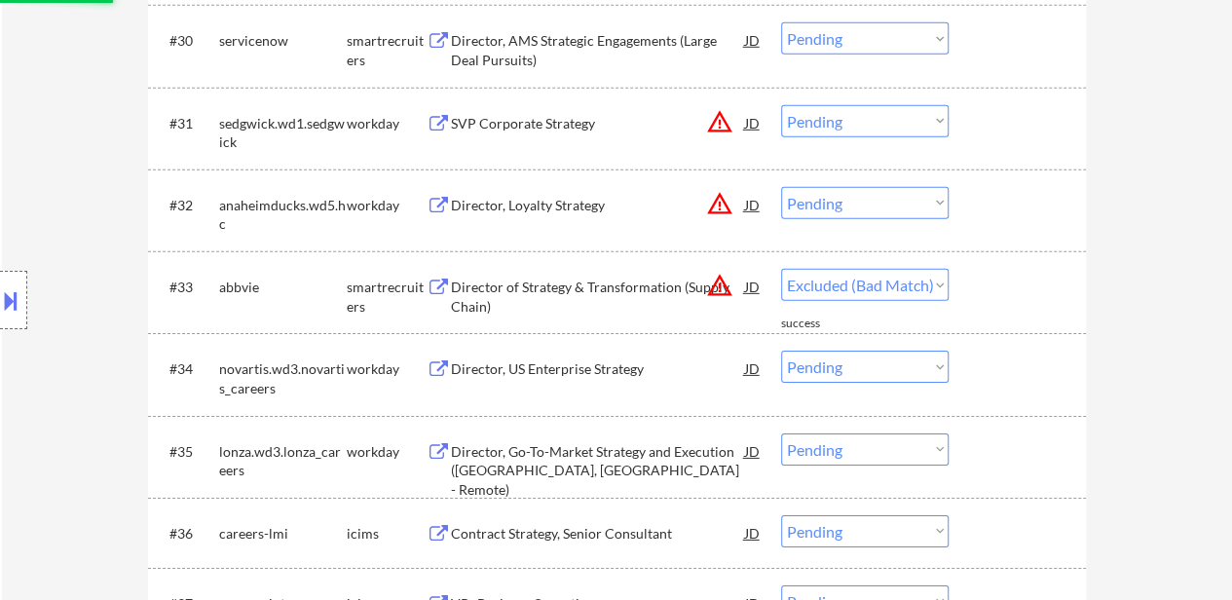
select select ""pending""
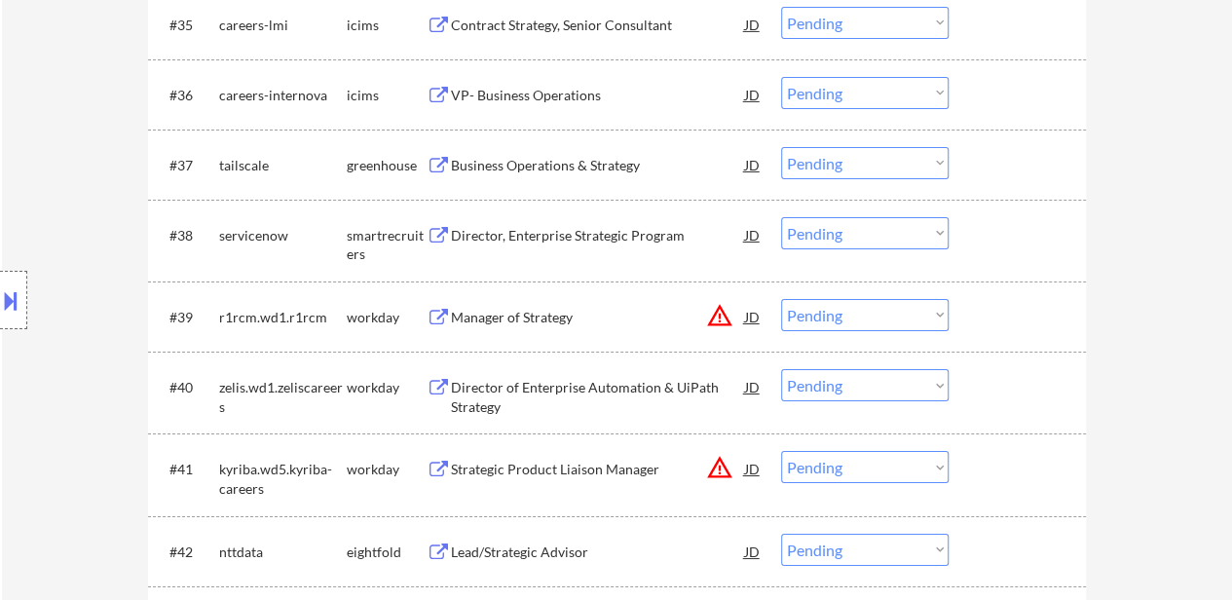
scroll to position [3408, 0]
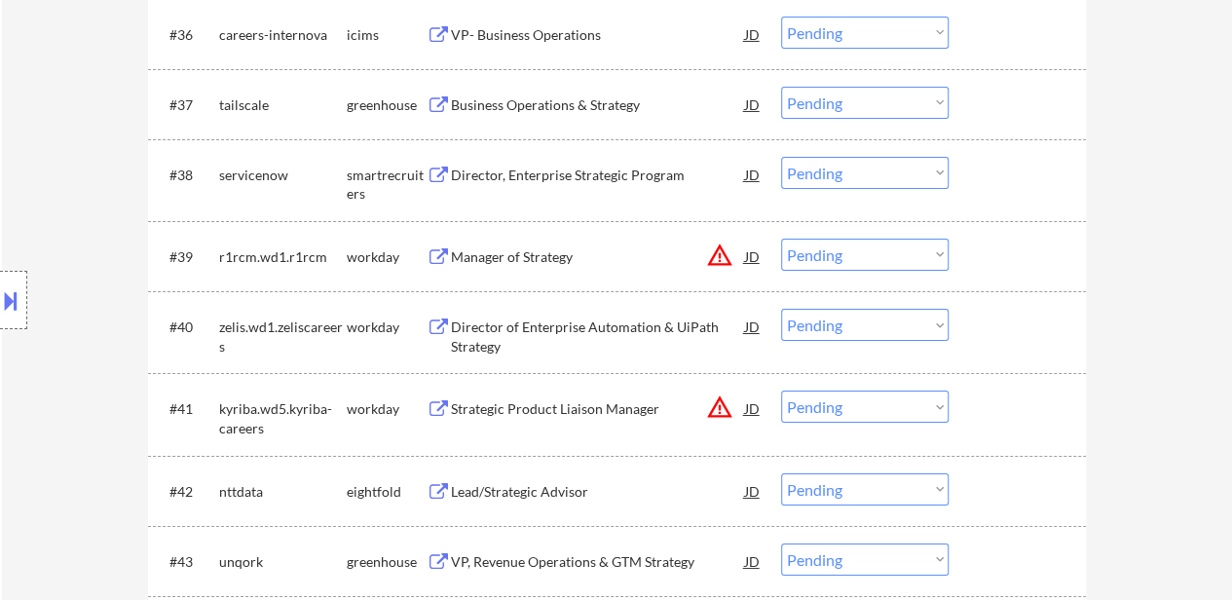
click at [600, 111] on div "Business Operations & Strategy" at bounding box center [598, 104] width 294 height 19
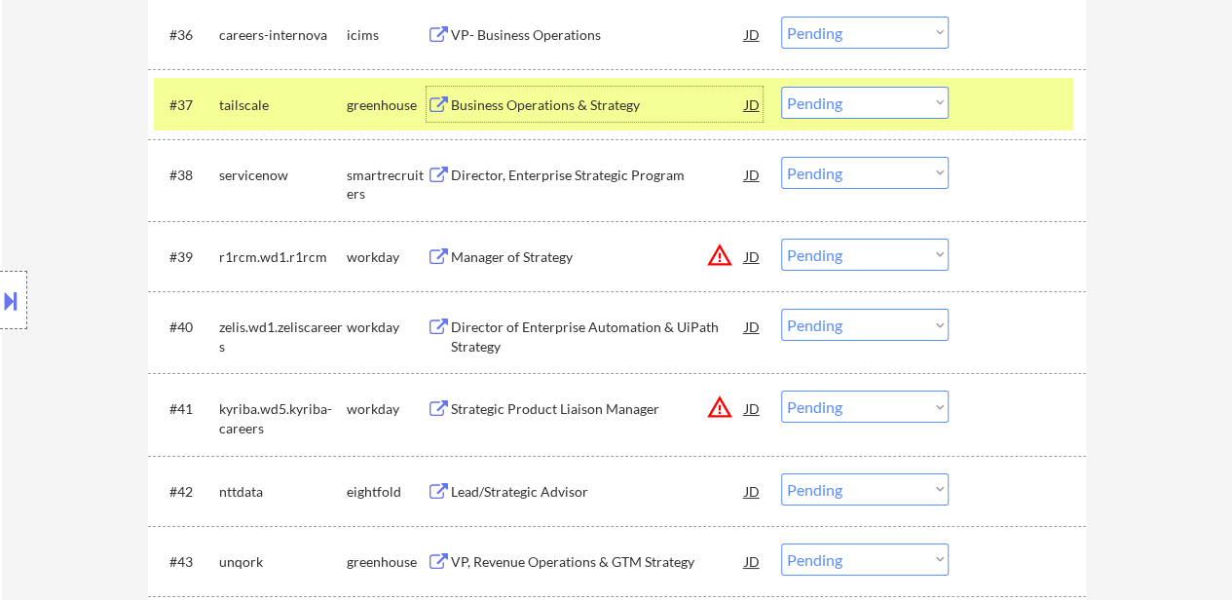
click at [838, 107] on select "Choose an option... Pending Applied Excluded (Questions) Excluded (Expired) Exc…" at bounding box center [864, 103] width 167 height 32
click at [781, 87] on select "Choose an option... Pending Applied Excluded (Questions) Excluded (Expired) Exc…" at bounding box center [864, 103] width 167 height 32
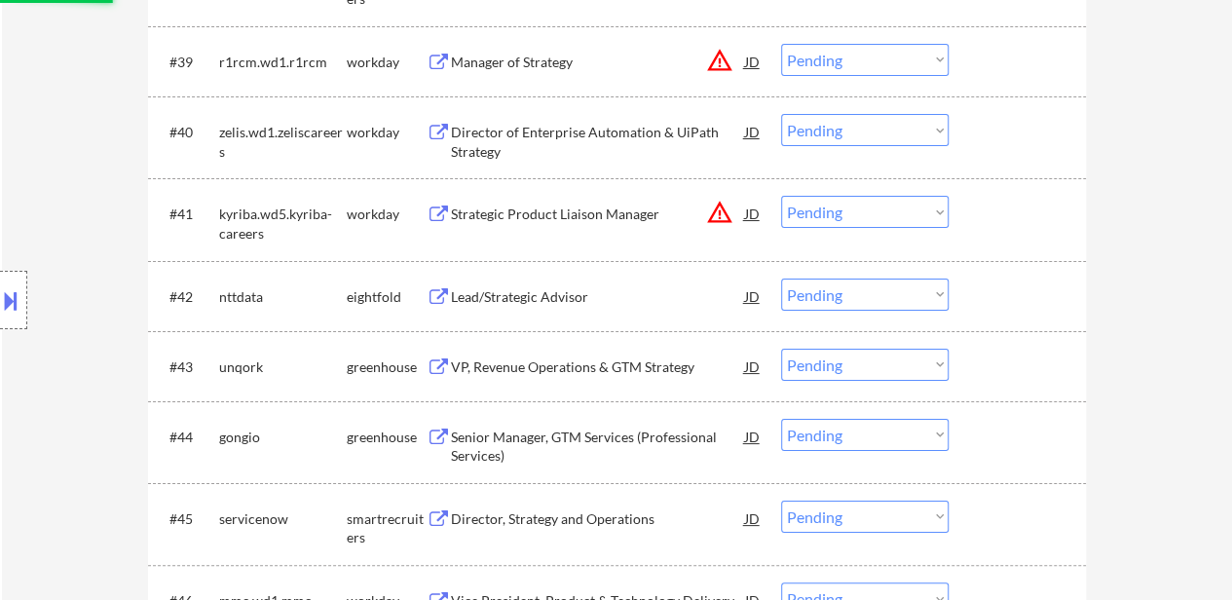
select select ""pending""
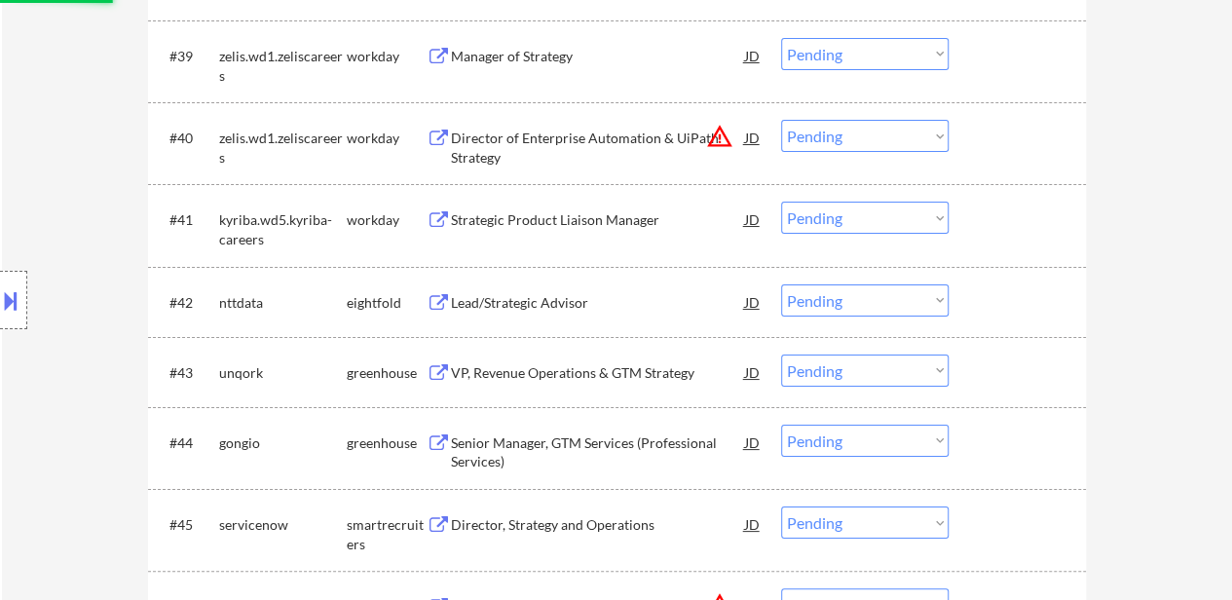
scroll to position [3700, 0]
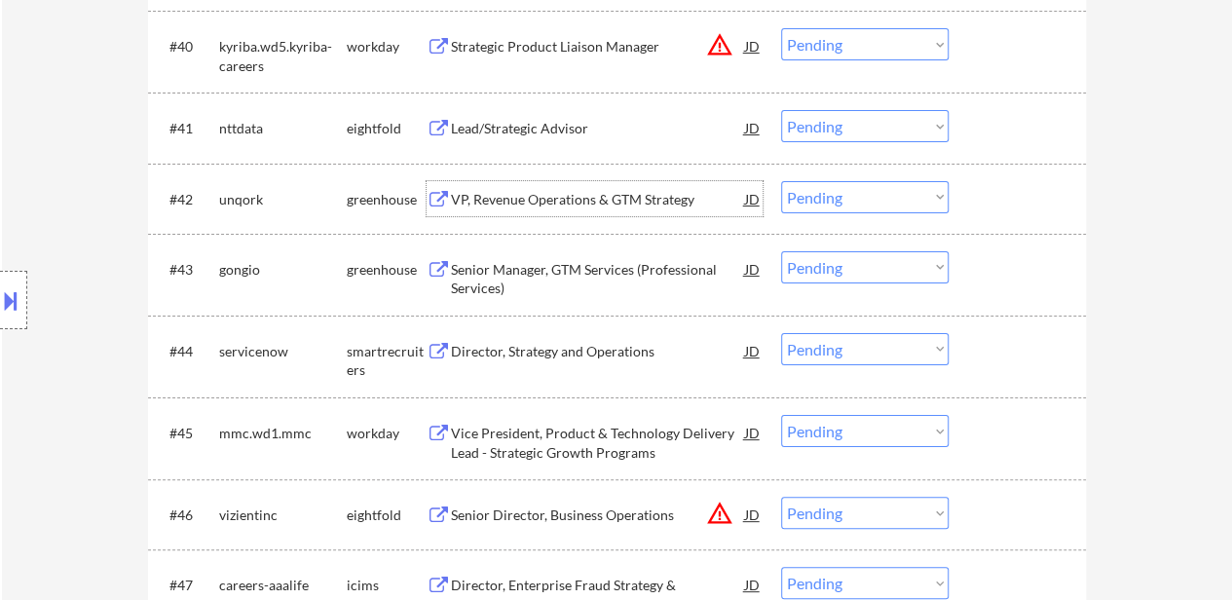
click at [510, 203] on div "VP, Revenue Operations & GTM Strategy" at bounding box center [598, 199] width 294 height 19
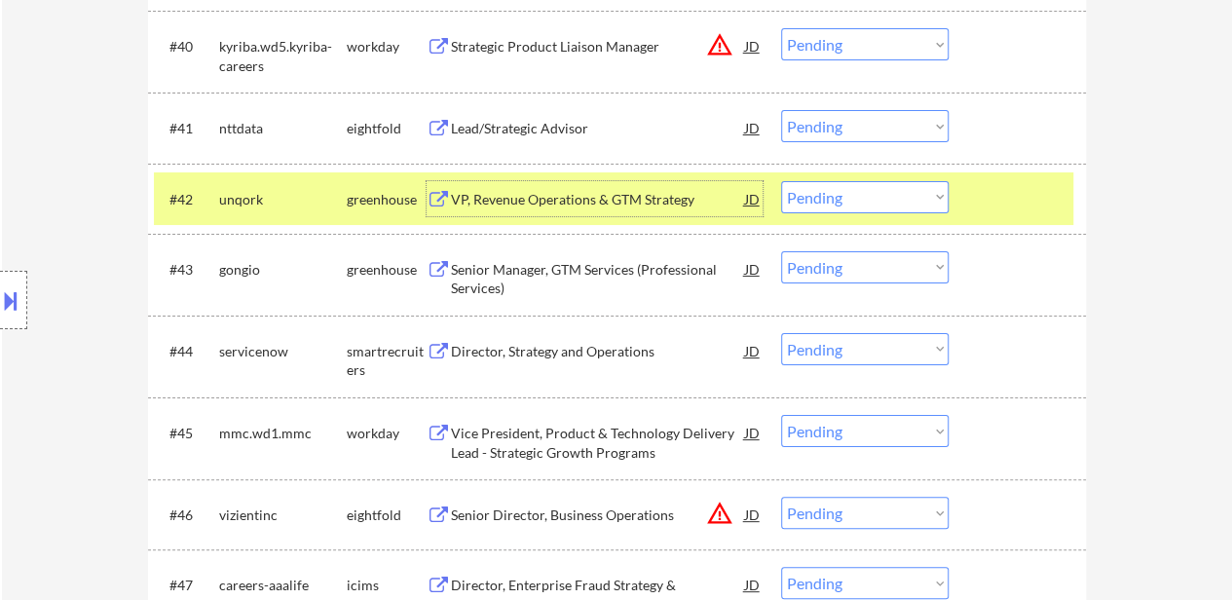
click at [564, 272] on div "Senior Manager, GTM Services (Professional Services)" at bounding box center [598, 279] width 294 height 38
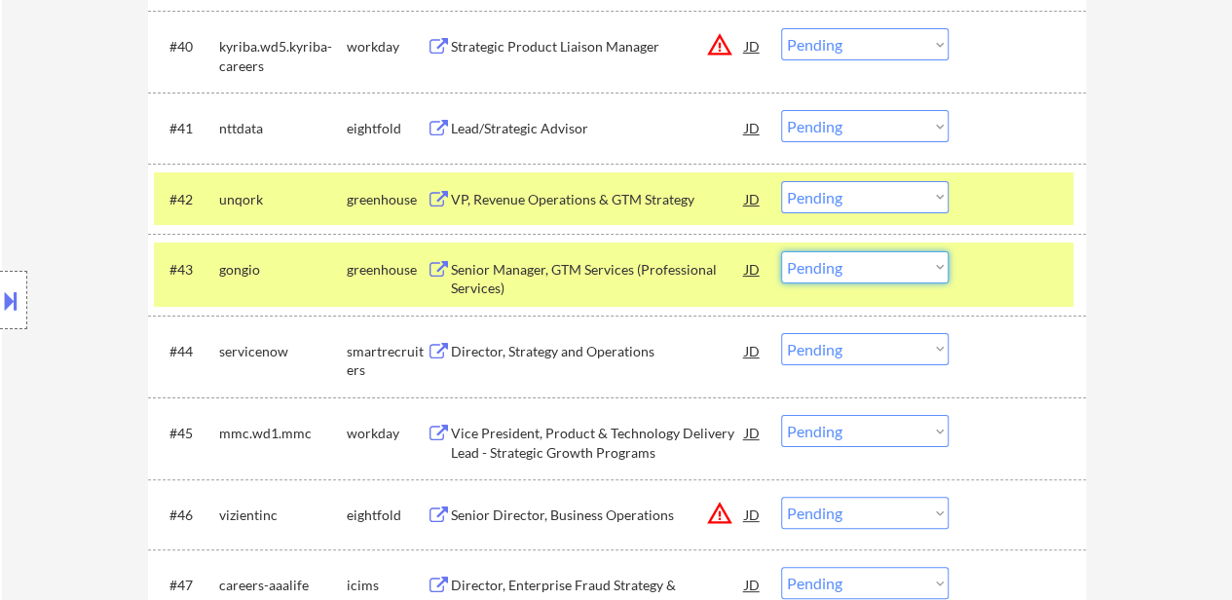
click at [833, 269] on select "Choose an option... Pending Applied Excluded (Questions) Excluded (Expired) Exc…" at bounding box center [864, 267] width 167 height 32
click at [781, 251] on select "Choose an option... Pending Applied Excluded (Questions) Excluded (Expired) Exc…" at bounding box center [864, 267] width 167 height 32
select select ""pending""
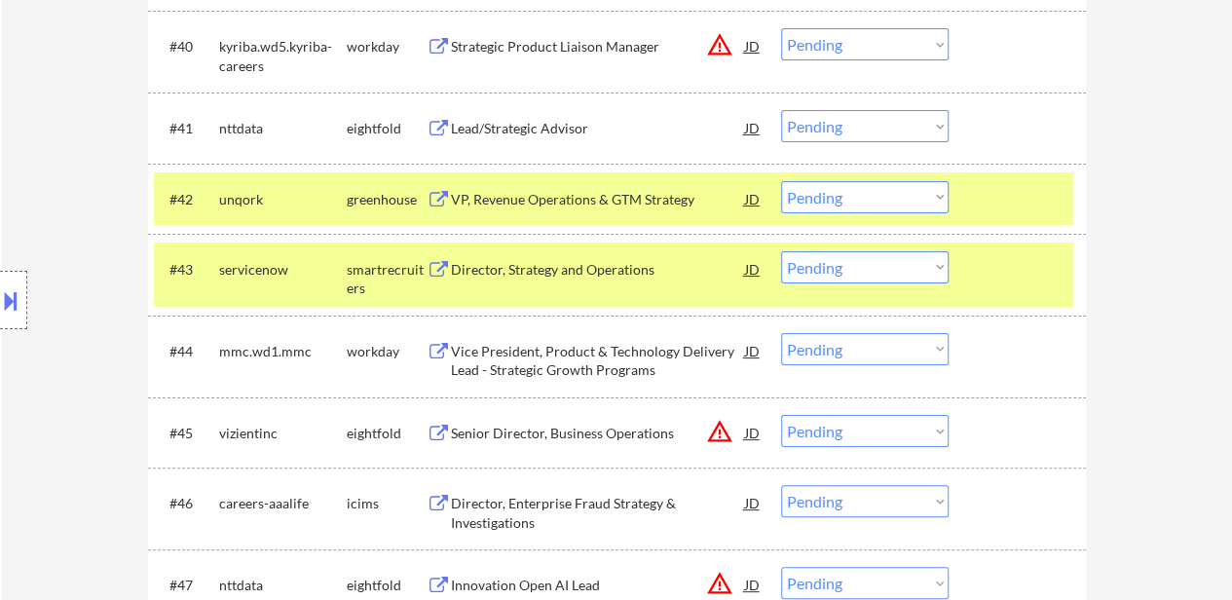
click at [1026, 264] on div at bounding box center [1020, 268] width 86 height 35
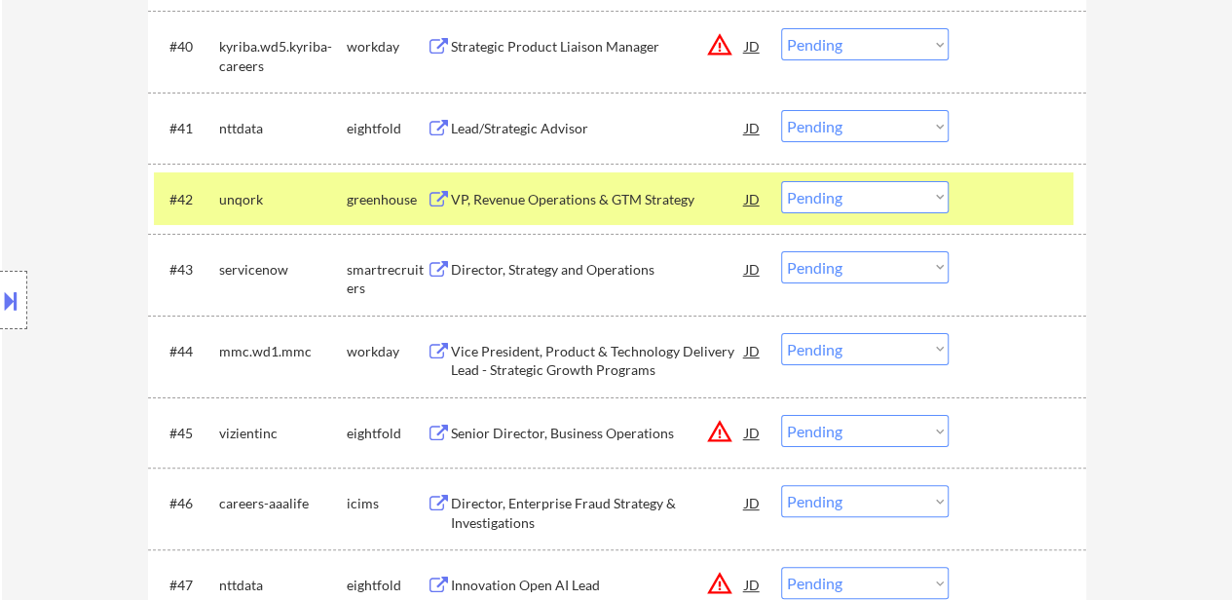
click at [1031, 204] on div at bounding box center [1020, 198] width 86 height 35
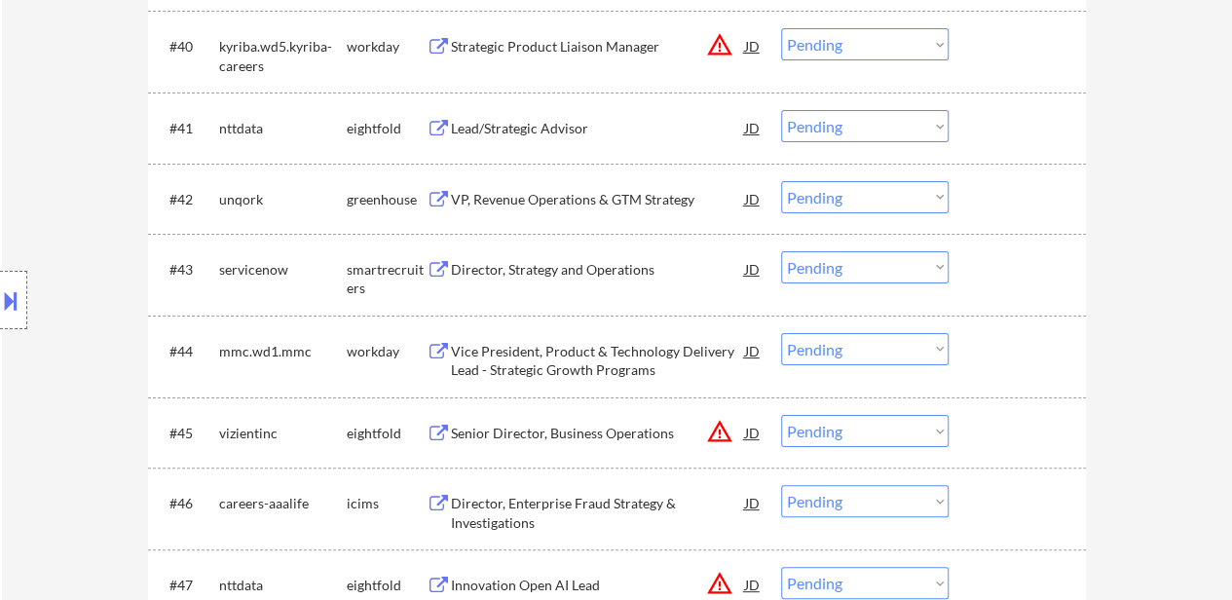
click at [1018, 200] on div at bounding box center [1020, 198] width 86 height 35
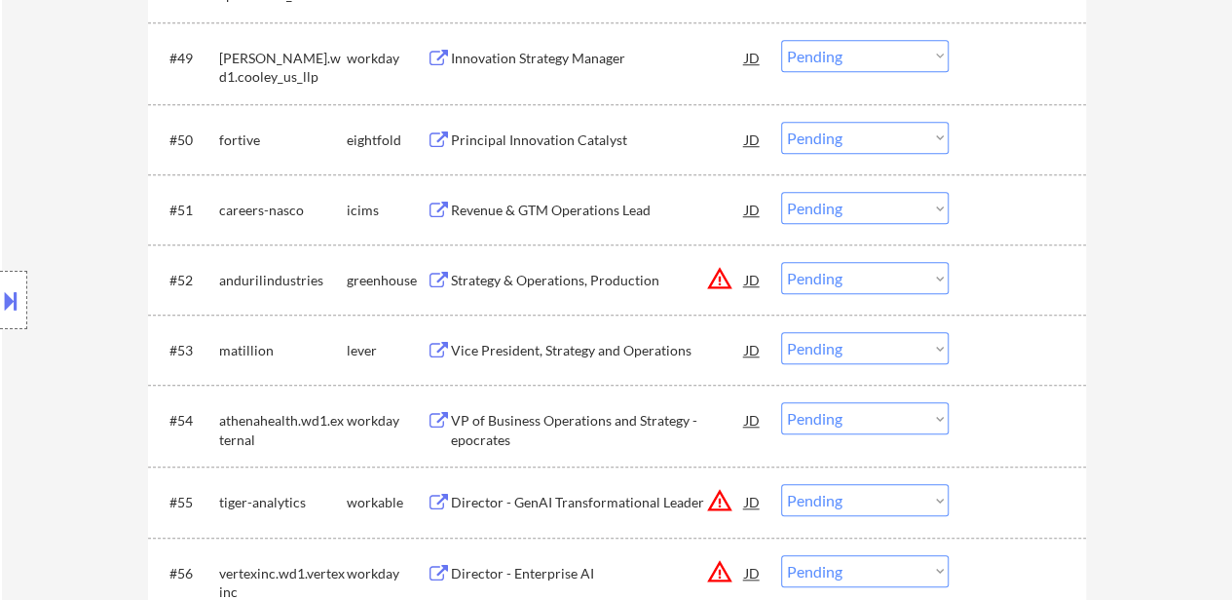
scroll to position [4382, 0]
click at [616, 274] on div "Strategy & Operations, Production" at bounding box center [598, 278] width 294 height 19
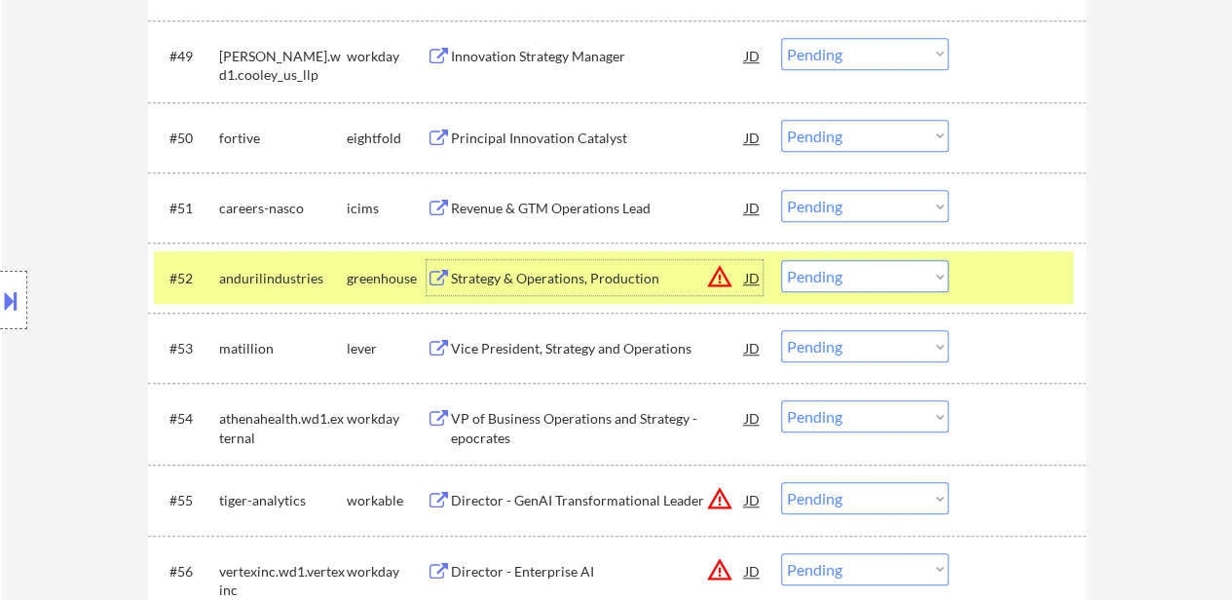
click at [874, 278] on select "Choose an option... Pending Applied Excluded (Questions) Excluded (Expired) Exc…" at bounding box center [864, 276] width 167 height 32
click at [781, 260] on select "Choose an option... Pending Applied Excluded (Questions) Excluded (Expired) Exc…" at bounding box center [864, 276] width 167 height 32
click at [628, 342] on div "Vice President, Strategy and Operations" at bounding box center [598, 348] width 294 height 19
select select ""pending""
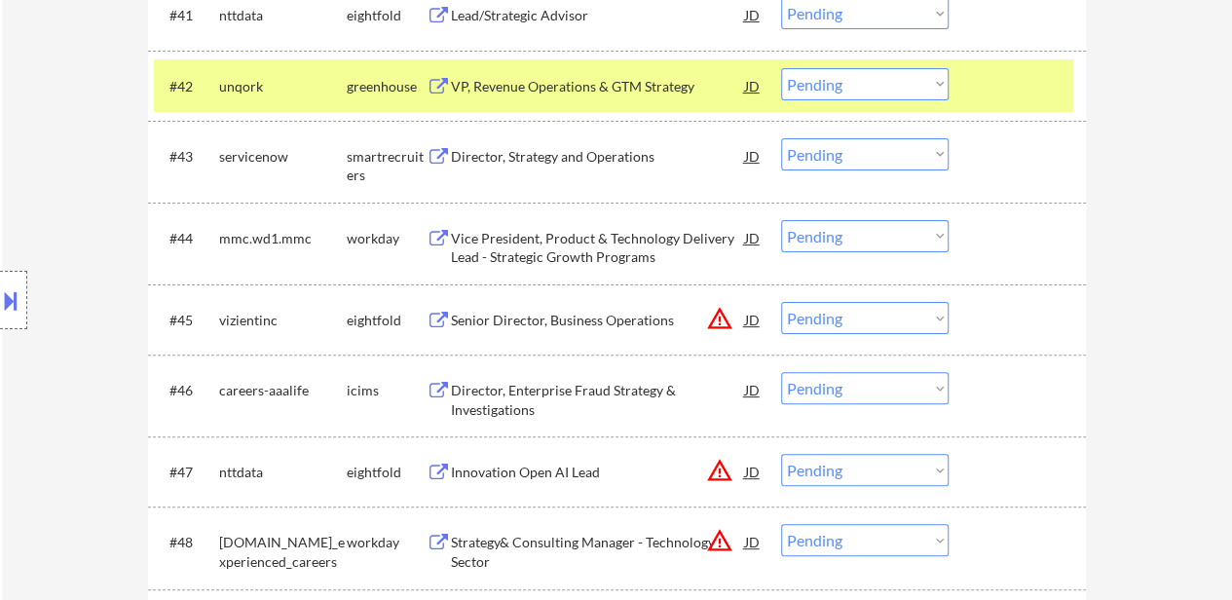
scroll to position [3700, 0]
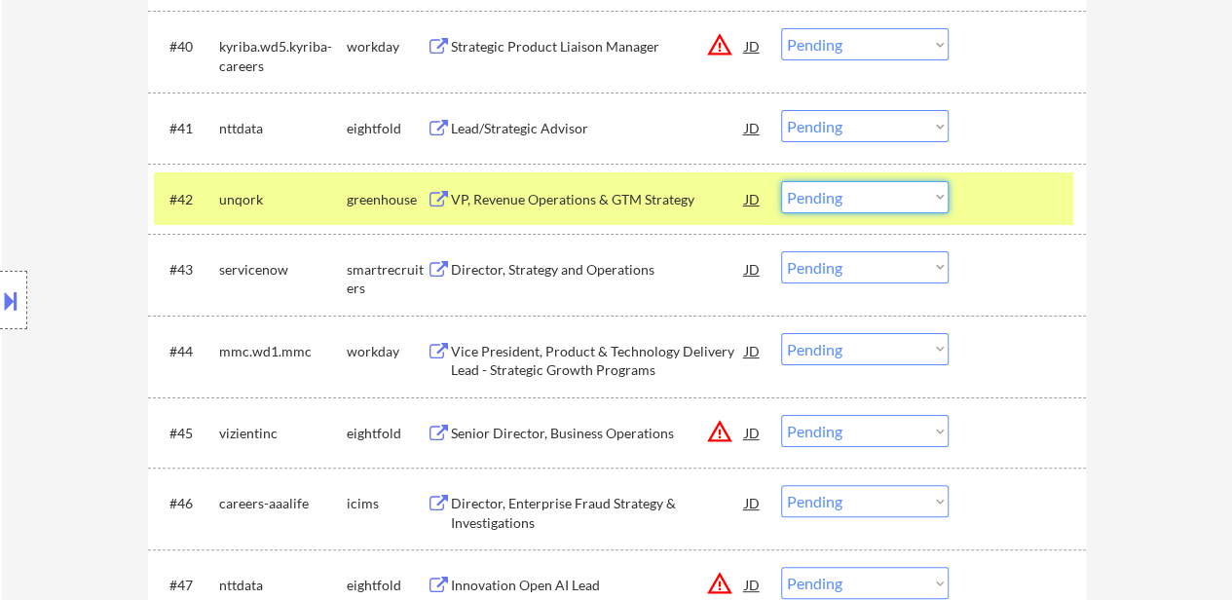
drag, startPoint x: 912, startPoint y: 190, endPoint x: 916, endPoint y: 211, distance: 21.8
click at [912, 190] on select "Choose an option... Pending Applied Excluded (Questions) Excluded (Expired) Exc…" at bounding box center [864, 197] width 167 height 32
click at [781, 181] on select "Choose an option... Pending Applied Excluded (Questions) Excluded (Expired) Exc…" at bounding box center [864, 197] width 167 height 32
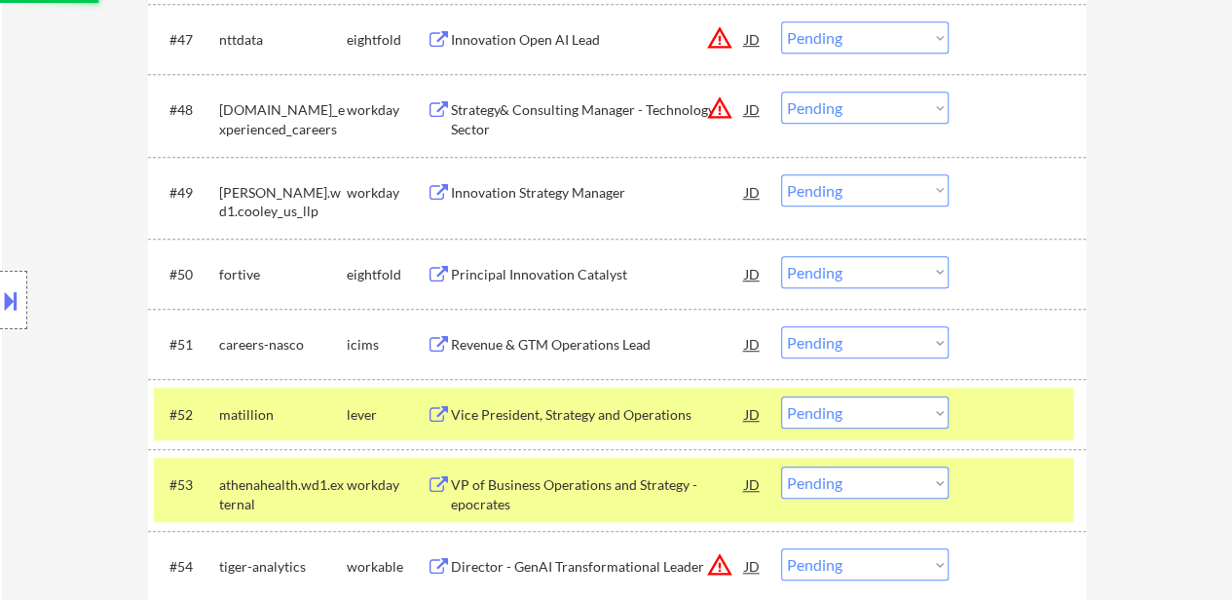
scroll to position [4382, 0]
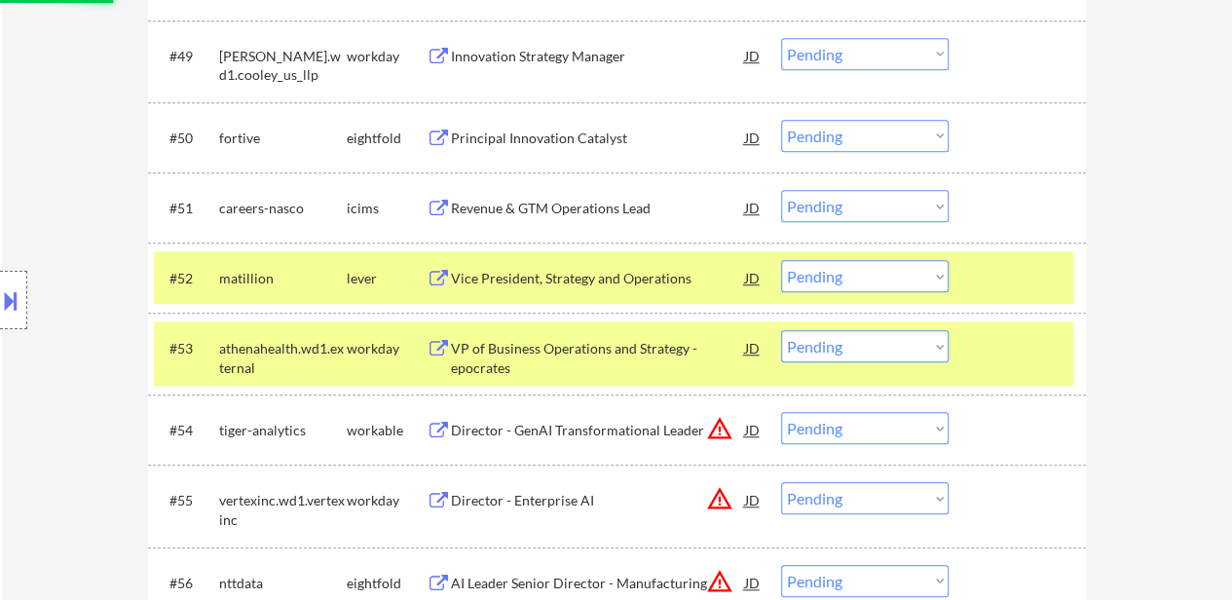
click at [1066, 352] on div "#53 athenahealth.wd1.external workday VP of Business Operations and Strategy - …" at bounding box center [613, 353] width 919 height 64
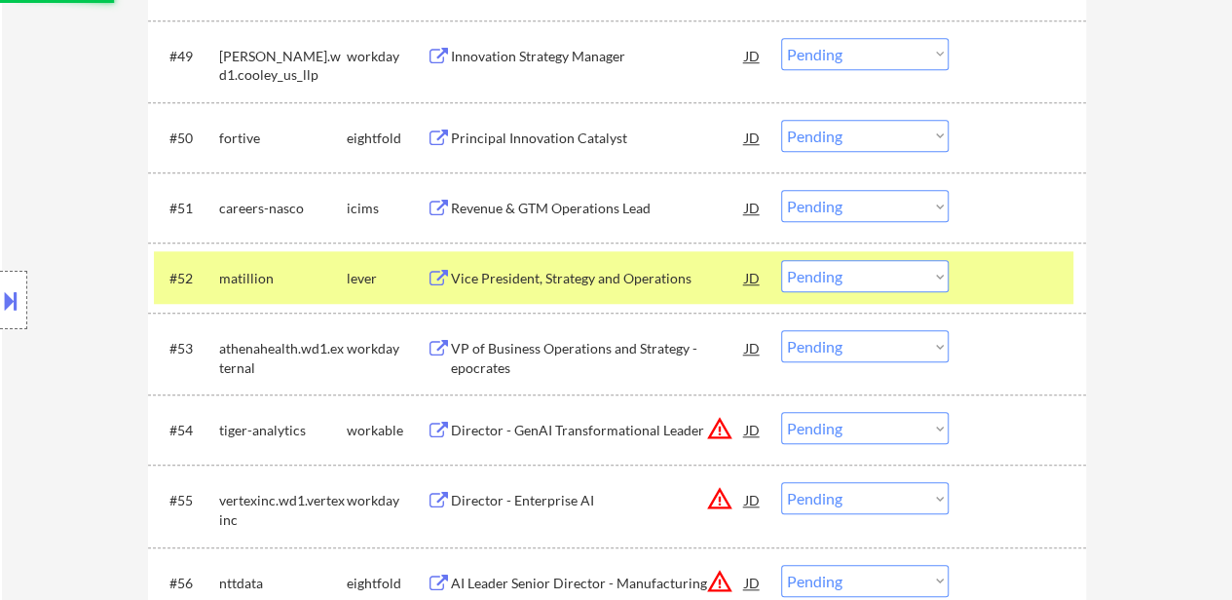
select select ""pending""
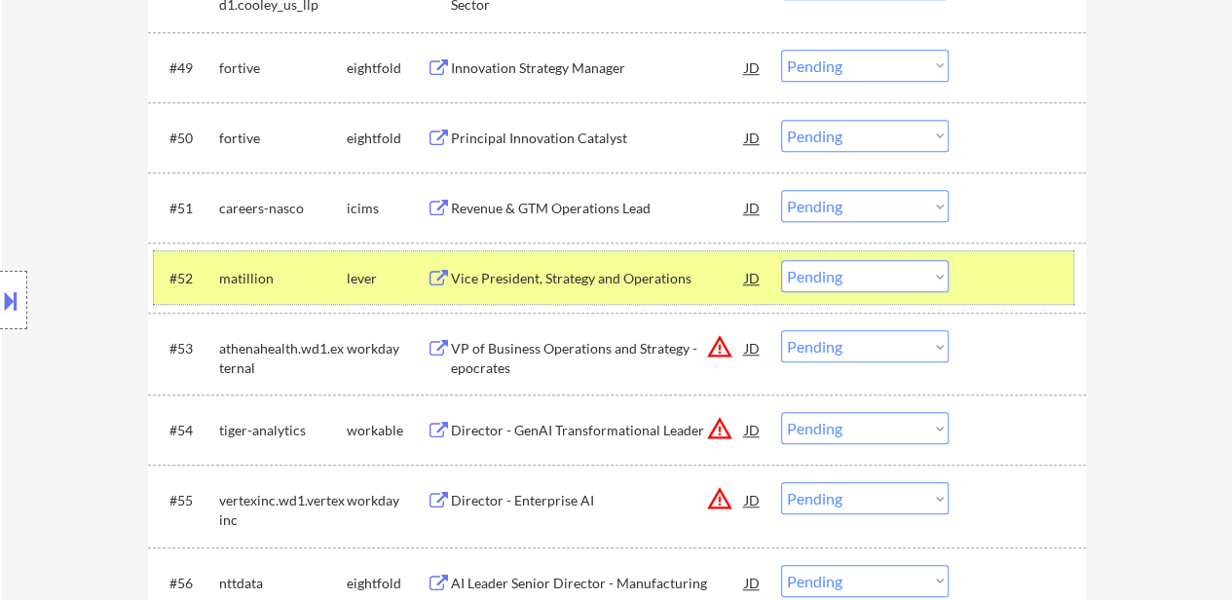
click at [990, 272] on div at bounding box center [1020, 277] width 86 height 35
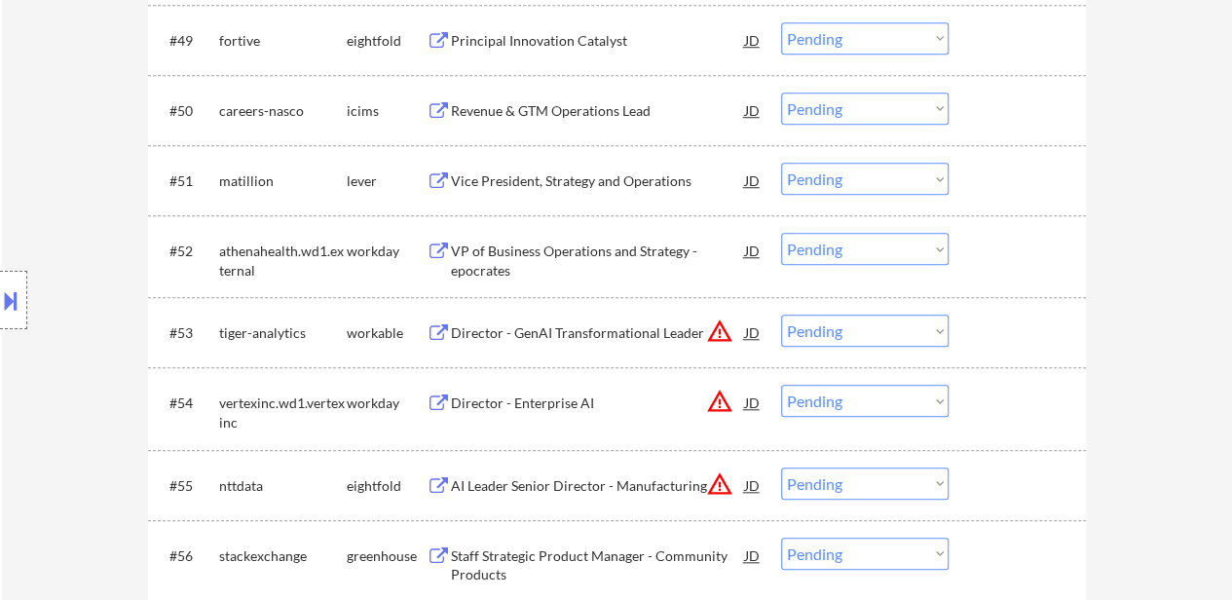
scroll to position [4284, 0]
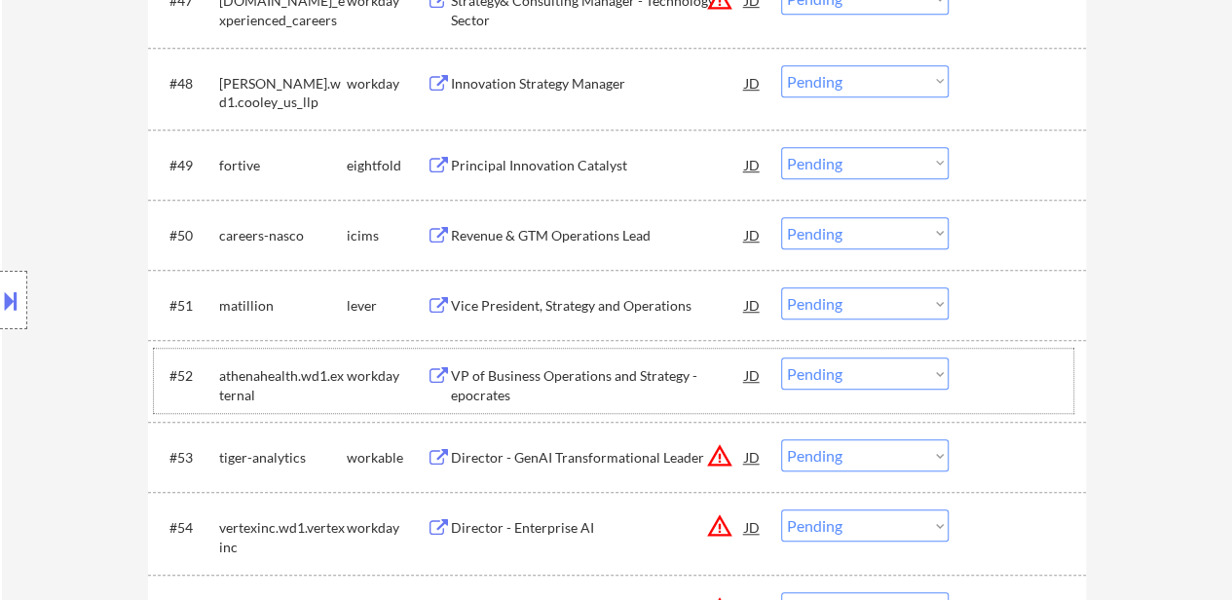
click at [844, 385] on select "Choose an option... Pending Applied Excluded (Questions) Excluded (Expired) Exc…" at bounding box center [864, 373] width 167 height 32
click at [781, 357] on select "Choose an option... Pending Applied Excluded (Questions) Excluded (Expired) Exc…" at bounding box center [864, 373] width 167 height 32
select select ""pending""
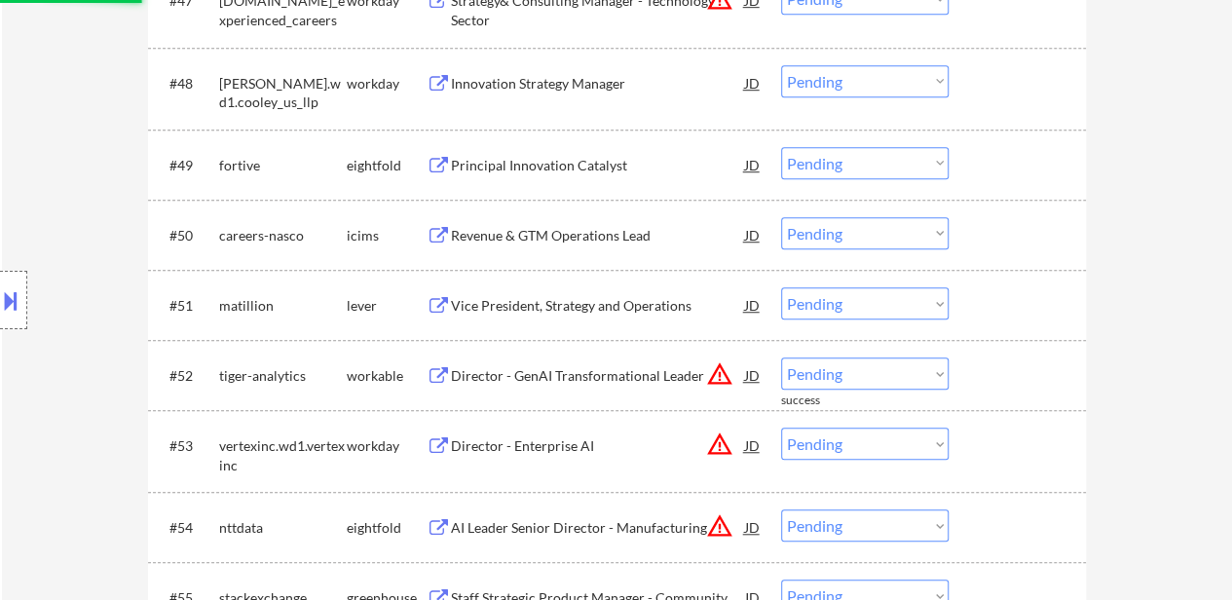
click at [559, 303] on div "Vice President, Strategy and Operations" at bounding box center [598, 305] width 294 height 19
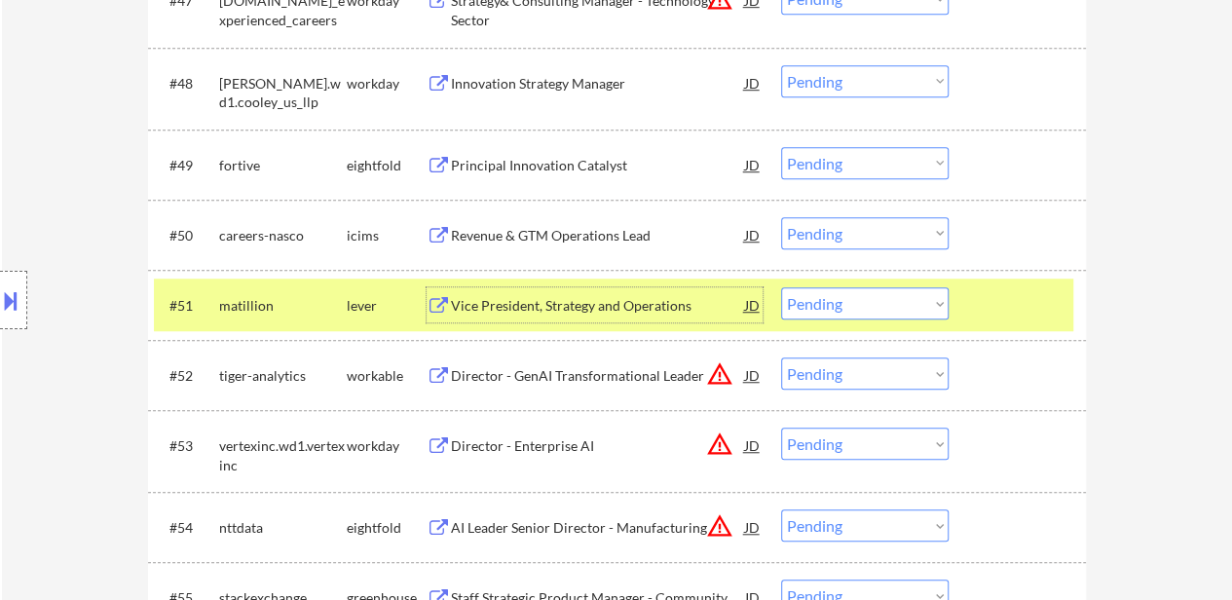
click at [843, 308] on select "Choose an option... Pending Applied Excluded (Questions) Excluded (Expired) Exc…" at bounding box center [864, 303] width 167 height 32
click at [781, 287] on select "Choose an option... Pending Applied Excluded (Questions) Excluded (Expired) Exc…" at bounding box center [864, 303] width 167 height 32
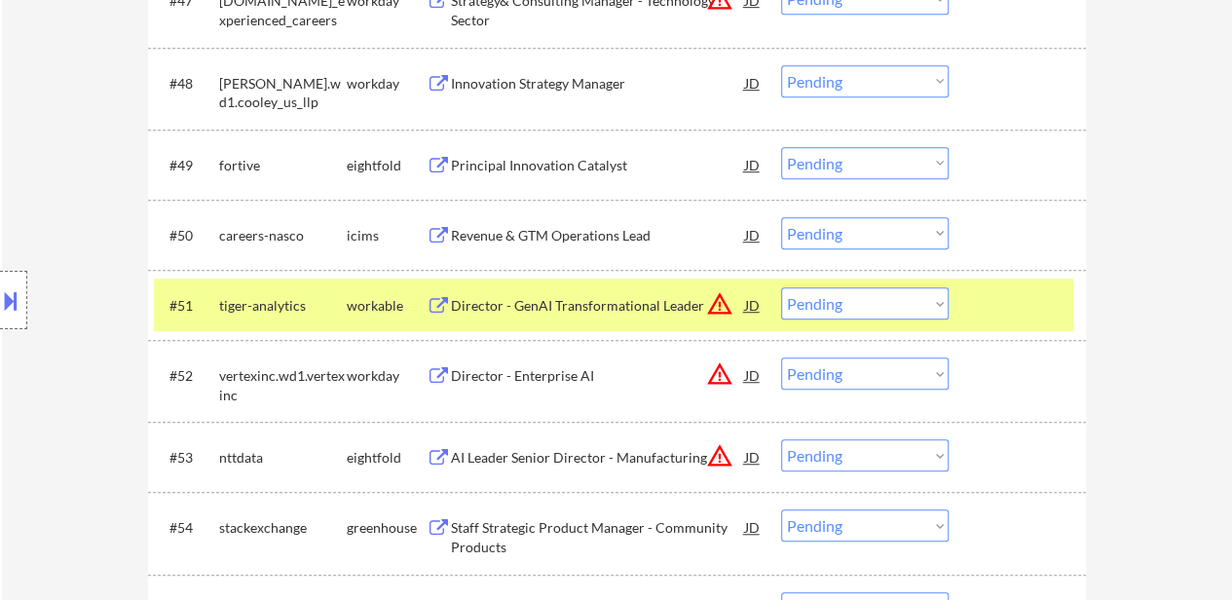
click at [999, 311] on div at bounding box center [1020, 304] width 86 height 35
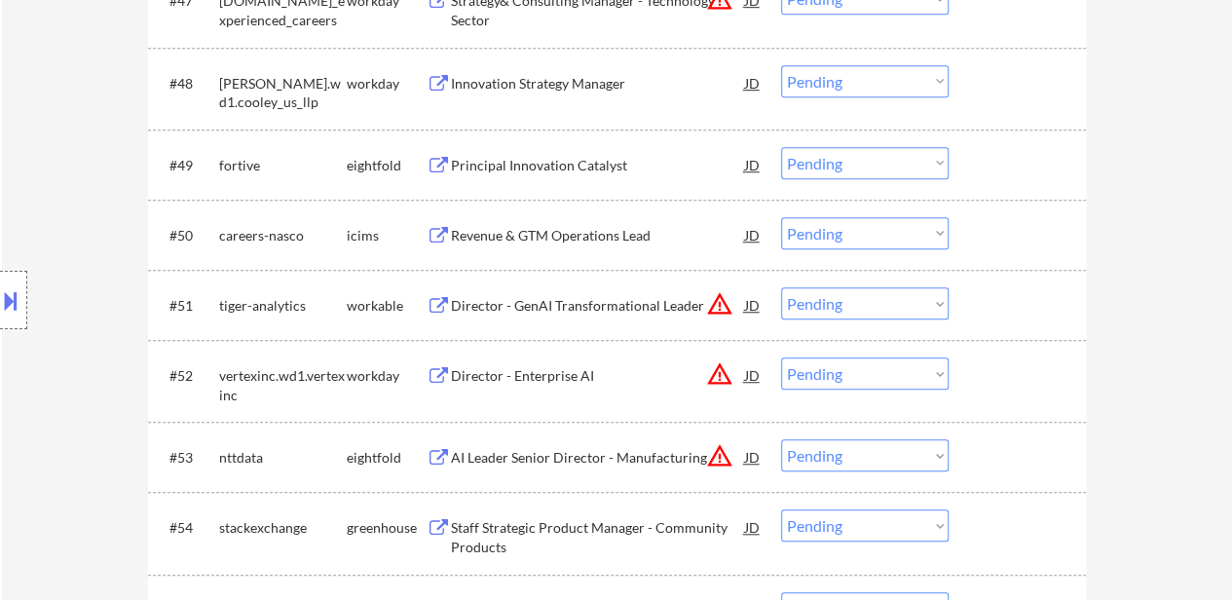
click at [553, 311] on div "Director - GenAI Transformational Leader" at bounding box center [598, 305] width 294 height 19
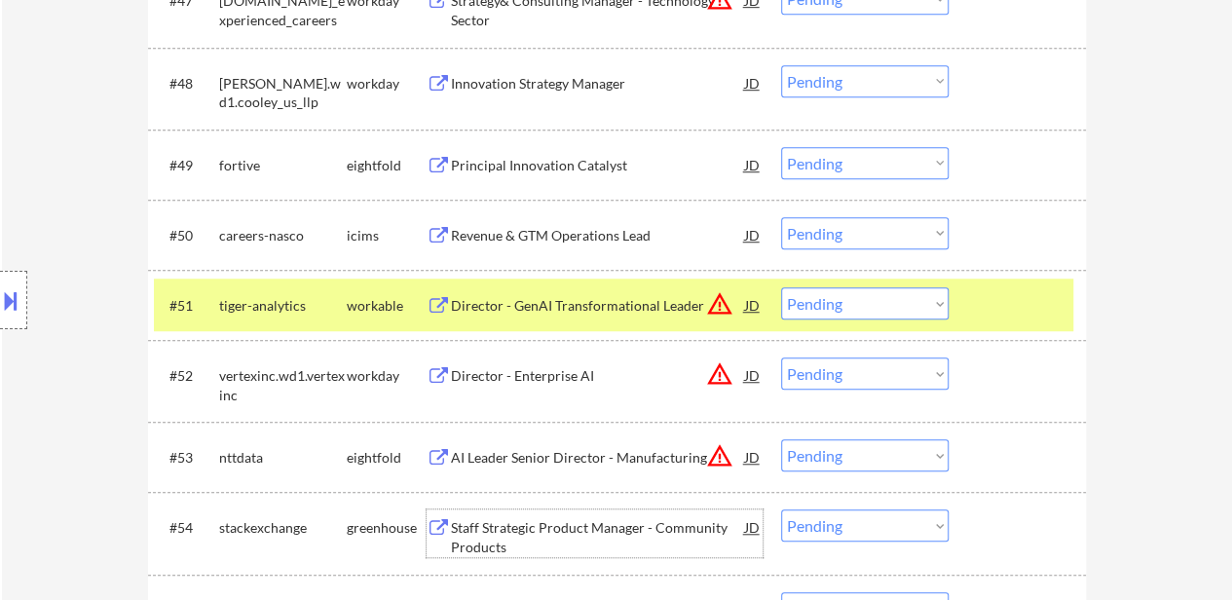
click at [571, 528] on div "Staff Strategic Product Manager - Community Products" at bounding box center [598, 537] width 294 height 38
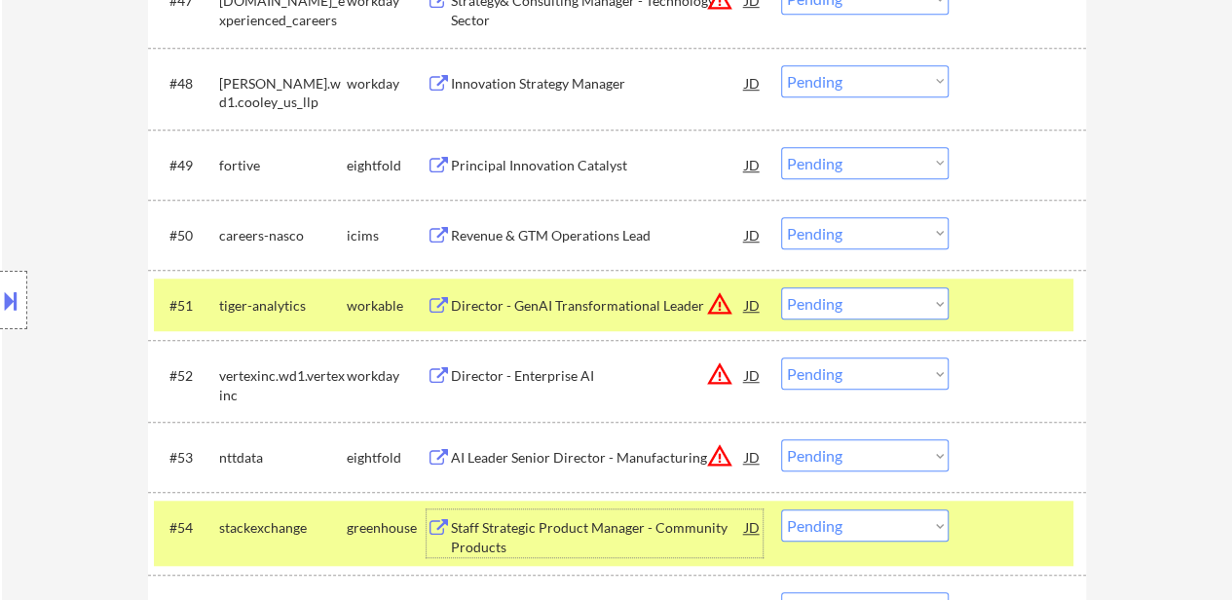
click at [837, 309] on select "Choose an option... Pending Applied Excluded (Questions) Excluded (Expired) Exc…" at bounding box center [864, 303] width 167 height 32
click at [781, 287] on select "Choose an option... Pending Applied Excluded (Questions) Excluded (Expired) Exc…" at bounding box center [864, 303] width 167 height 32
select select ""pending""
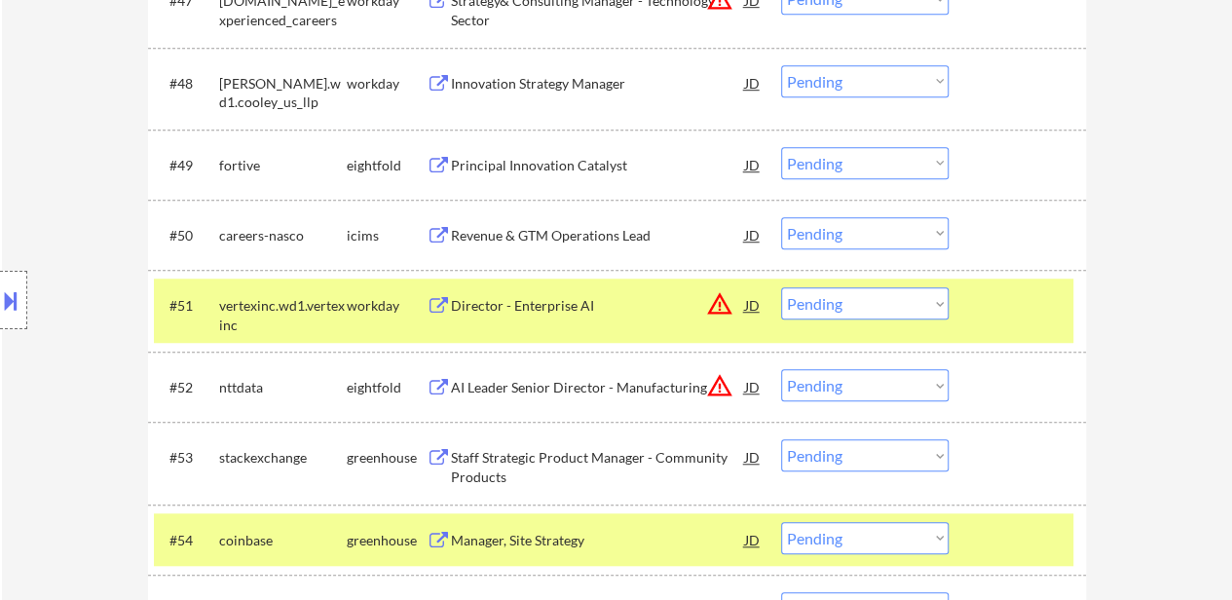
click at [977, 315] on div at bounding box center [1020, 304] width 86 height 35
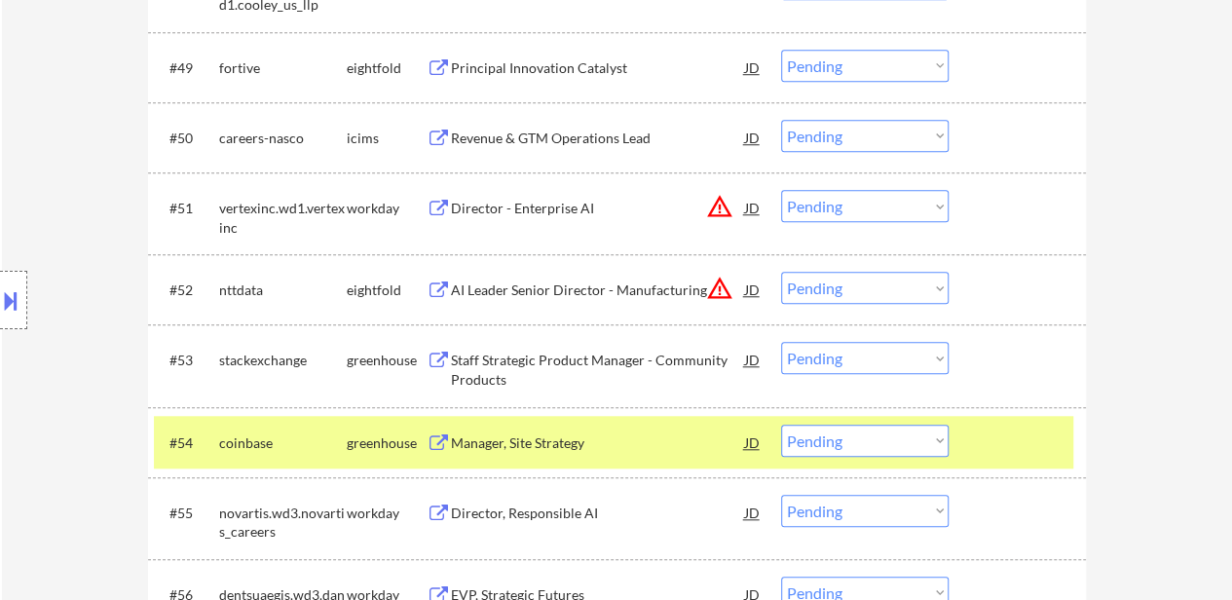
scroll to position [4479, 0]
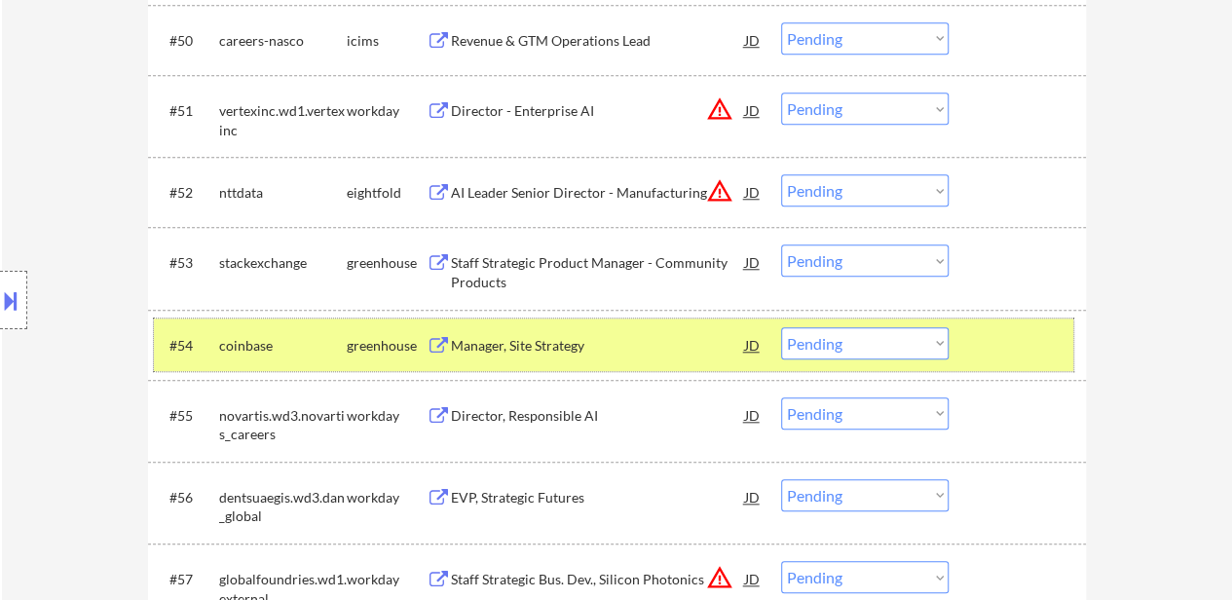
click at [970, 348] on div "#54 coinbase greenhouse Manager, Site Strategy JD warning_amber Choose an optio…" at bounding box center [613, 344] width 919 height 53
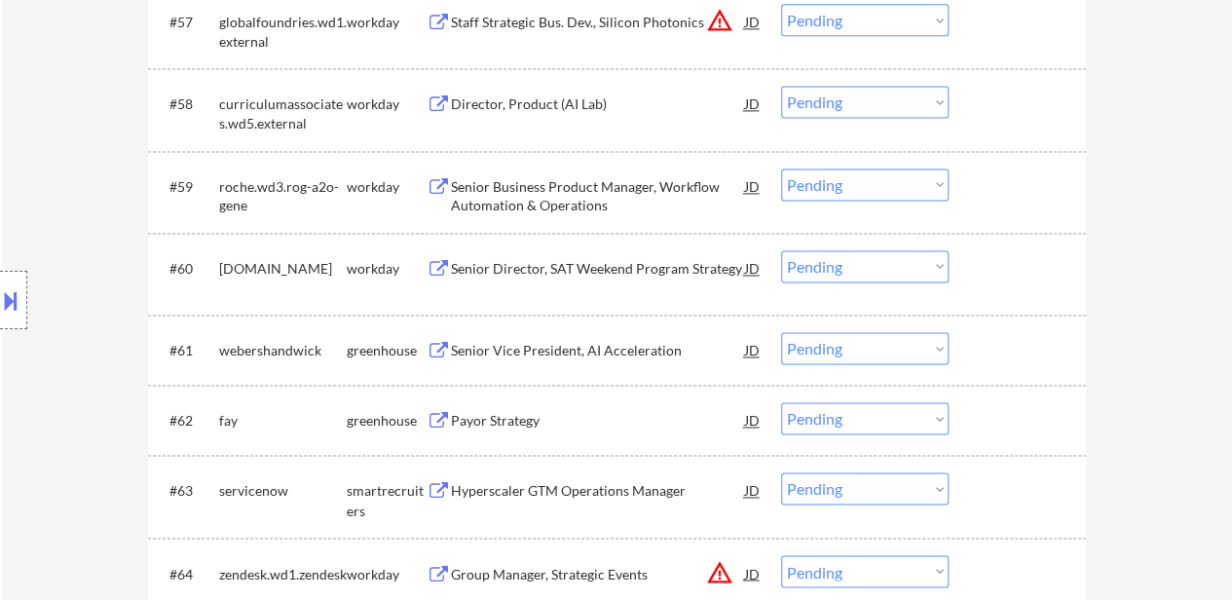
scroll to position [5063, 0]
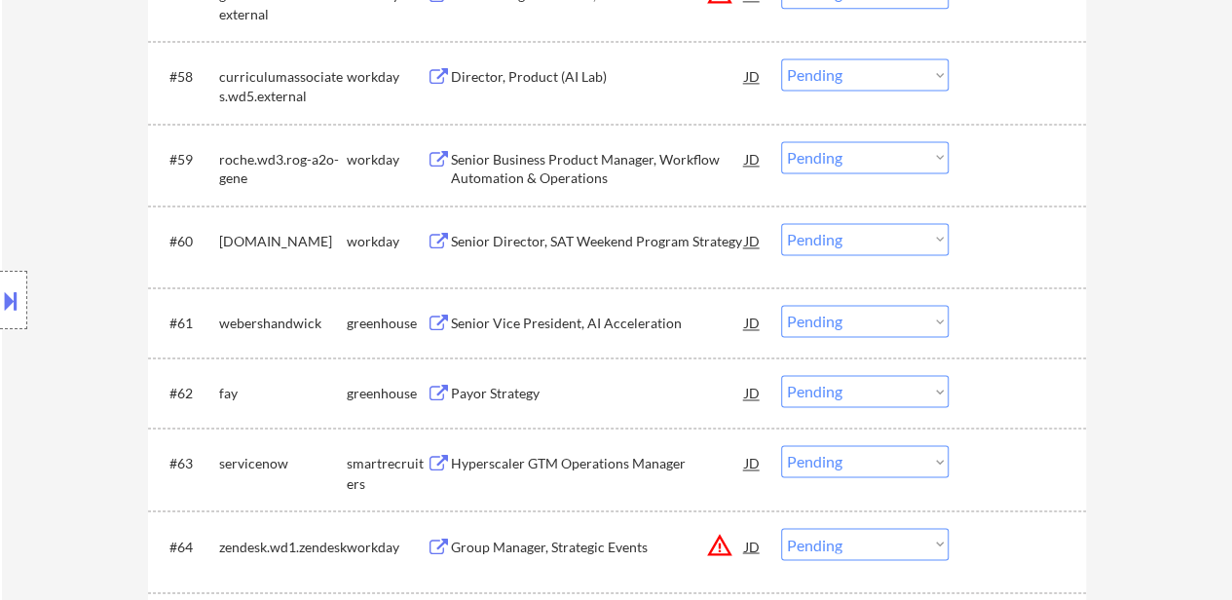
click at [544, 334] on div "Senior Vice President, AI Acceleration" at bounding box center [598, 322] width 294 height 35
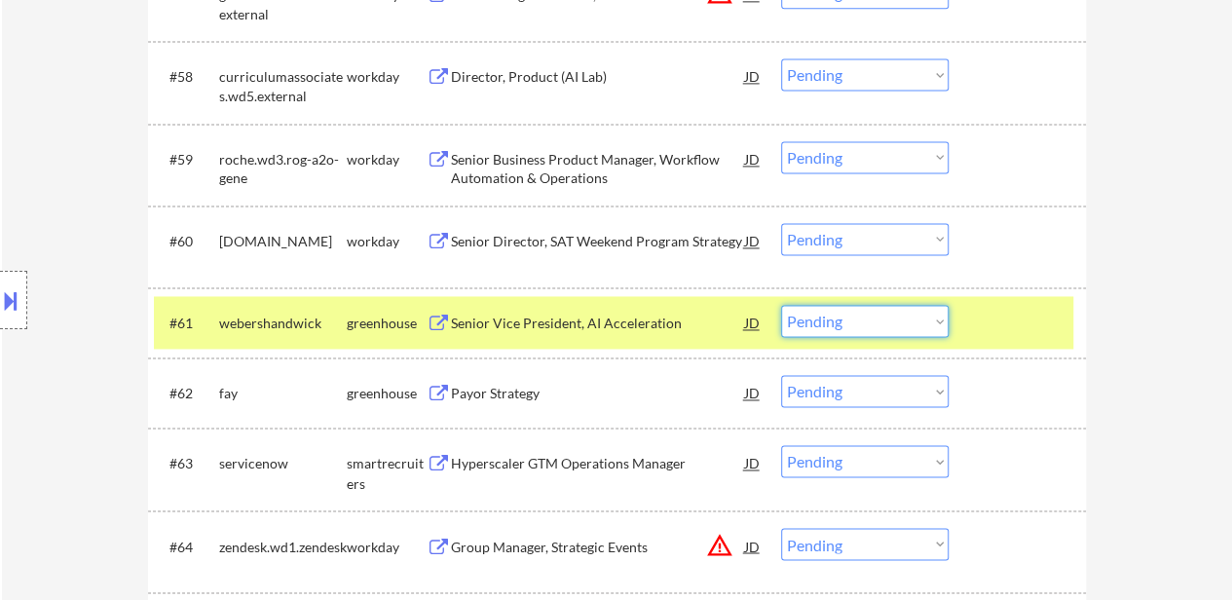
click at [816, 329] on select "Choose an option... Pending Applied Excluded (Questions) Excluded (Expired) Exc…" at bounding box center [864, 321] width 167 height 32
click at [781, 305] on select "Choose an option... Pending Applied Excluded (Questions) Excluded (Expired) Exc…" at bounding box center [864, 321] width 167 height 32
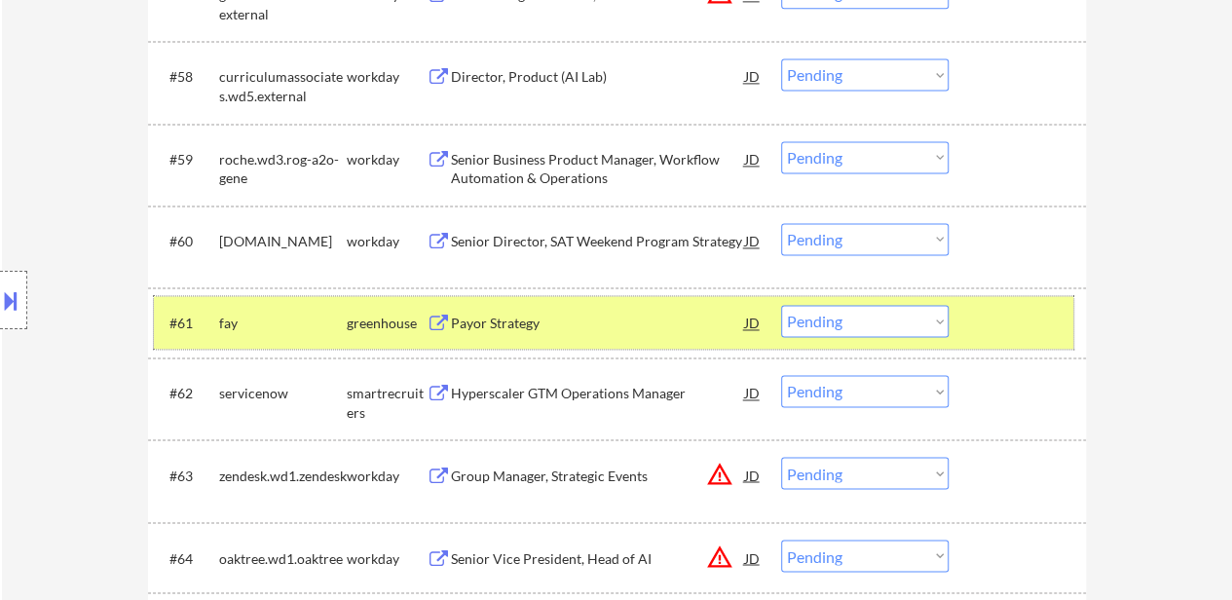
click at [1042, 330] on div at bounding box center [1020, 322] width 86 height 35
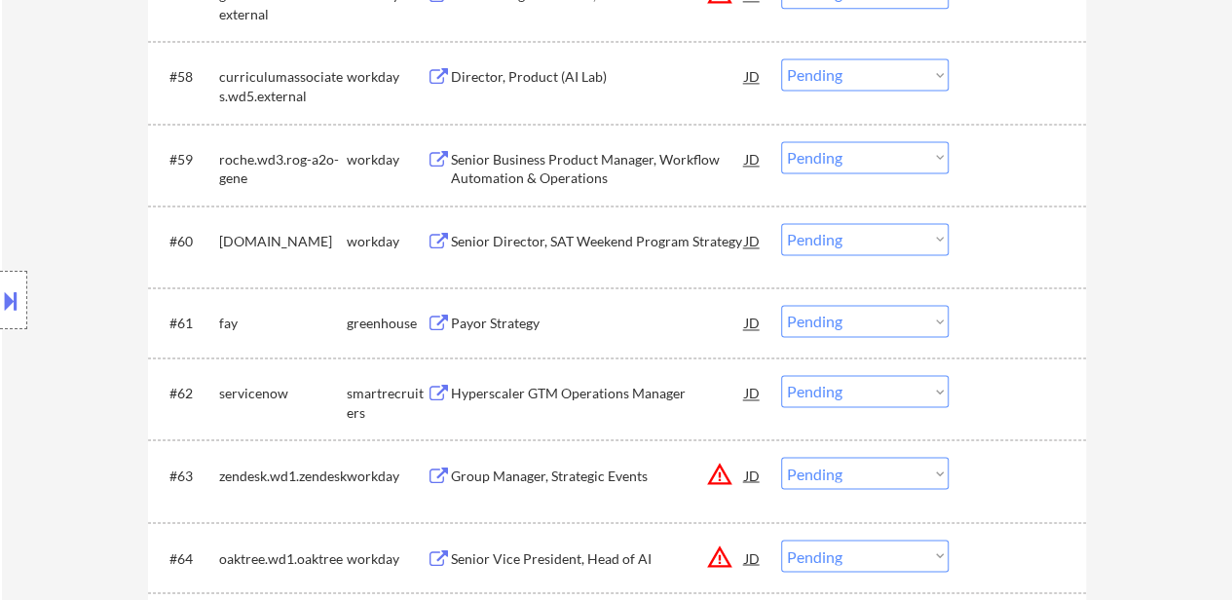
click at [500, 327] on div "Payor Strategy" at bounding box center [598, 323] width 294 height 19
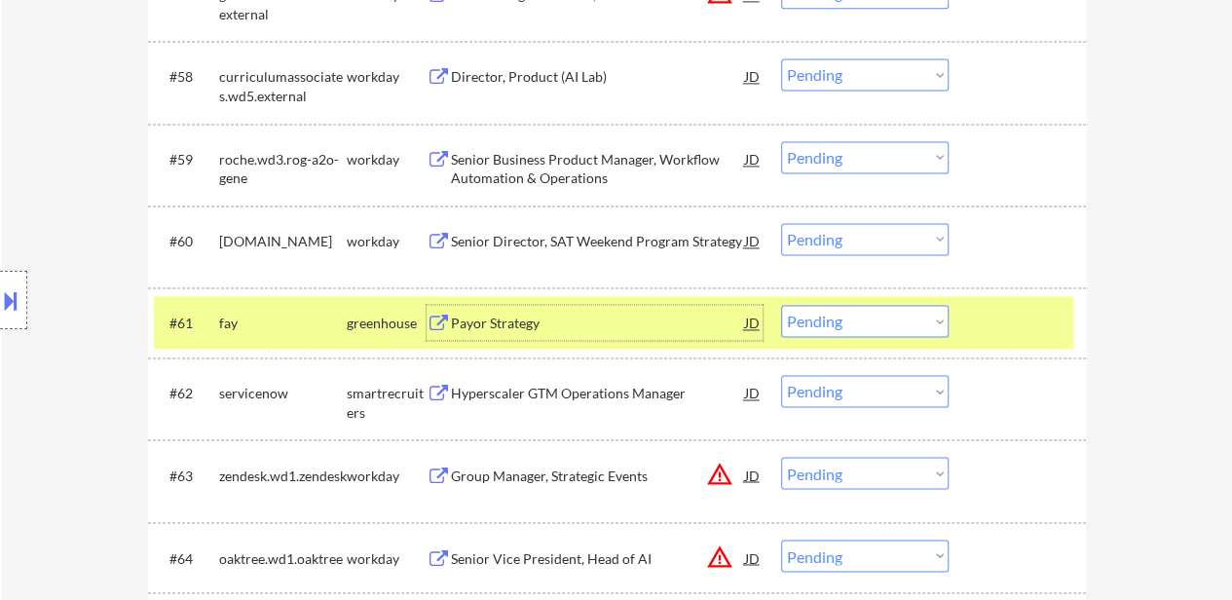
click at [917, 314] on select "Choose an option... Pending Applied Excluded (Questions) Excluded (Expired) Exc…" at bounding box center [864, 321] width 167 height 32
click at [781, 305] on select "Choose an option... Pending Applied Excluded (Questions) Excluded (Expired) Exc…" at bounding box center [864, 321] width 167 height 32
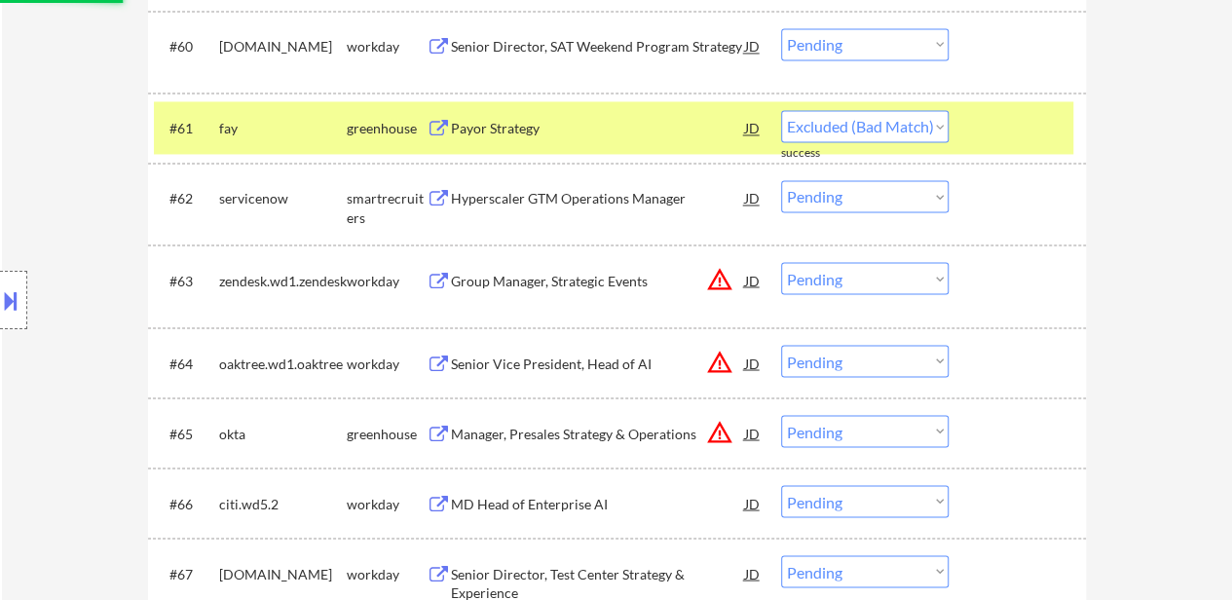
scroll to position [5355, 0]
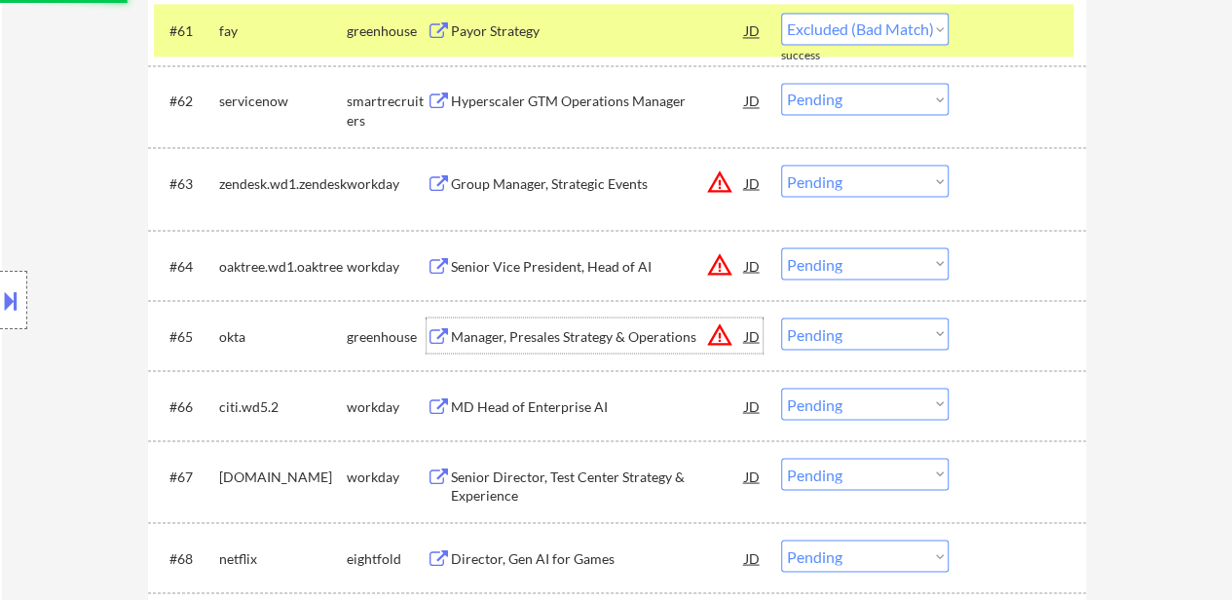
click at [681, 350] on div "Manager, Presales Strategy & Operations" at bounding box center [598, 334] width 294 height 35
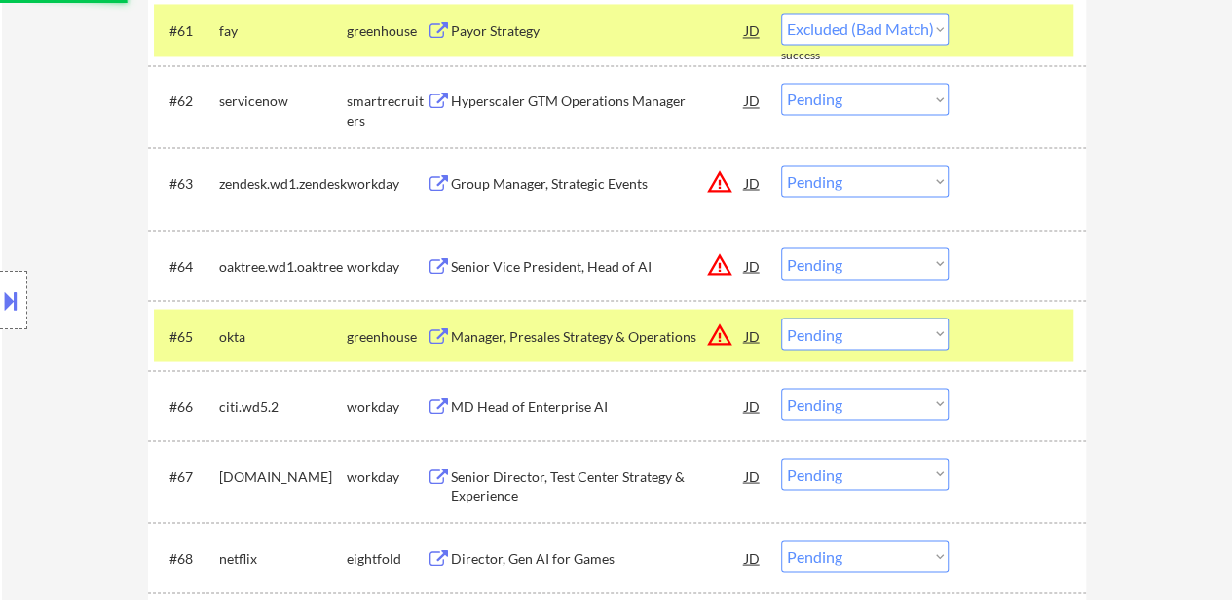
select select ""pending""
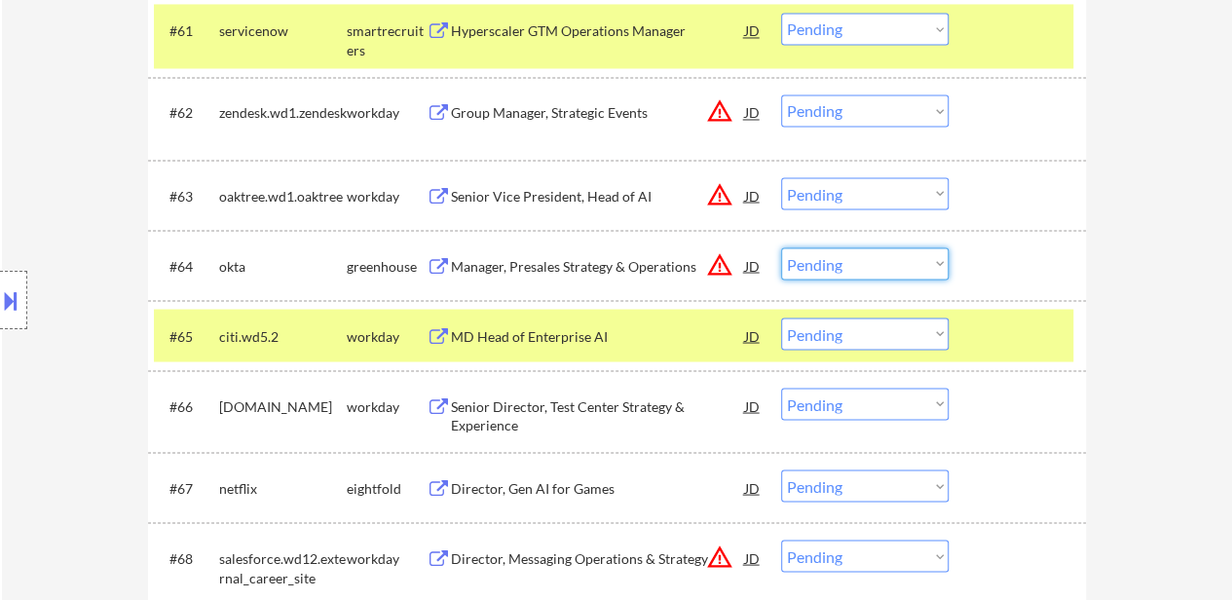
click at [875, 264] on select "Choose an option... Pending Applied Excluded (Questions) Excluded (Expired) Exc…" at bounding box center [864, 263] width 167 height 32
click at [781, 247] on select "Choose an option... Pending Applied Excluded (Questions) Excluded (Expired) Exc…" at bounding box center [864, 263] width 167 height 32
select select ""pending""
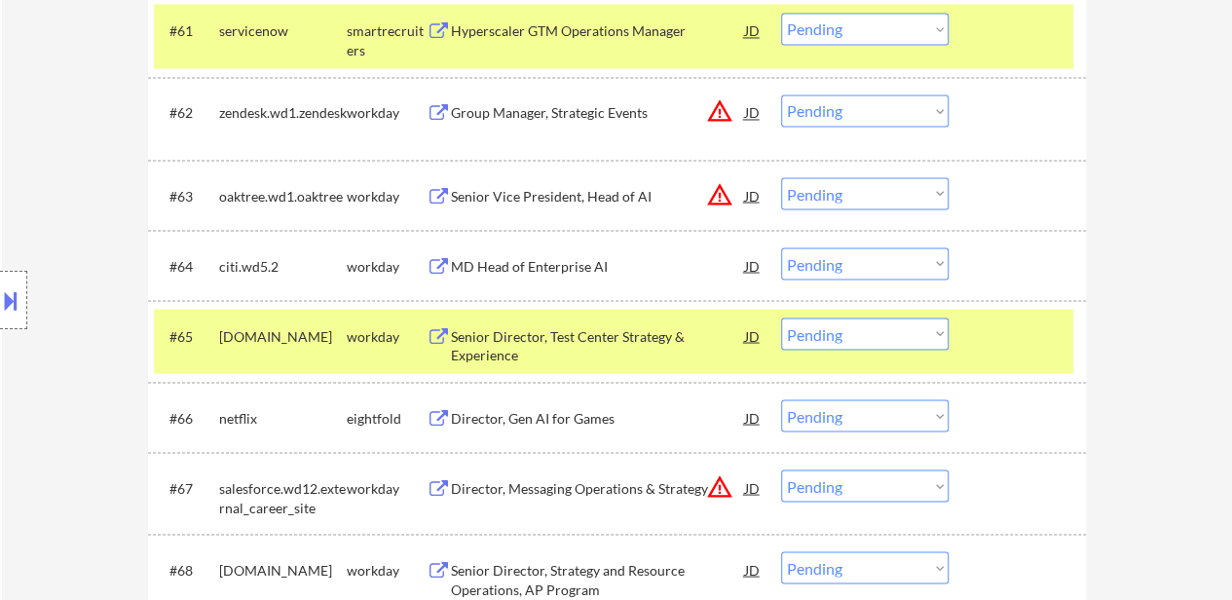
click at [1028, 38] on div at bounding box center [1020, 30] width 86 height 35
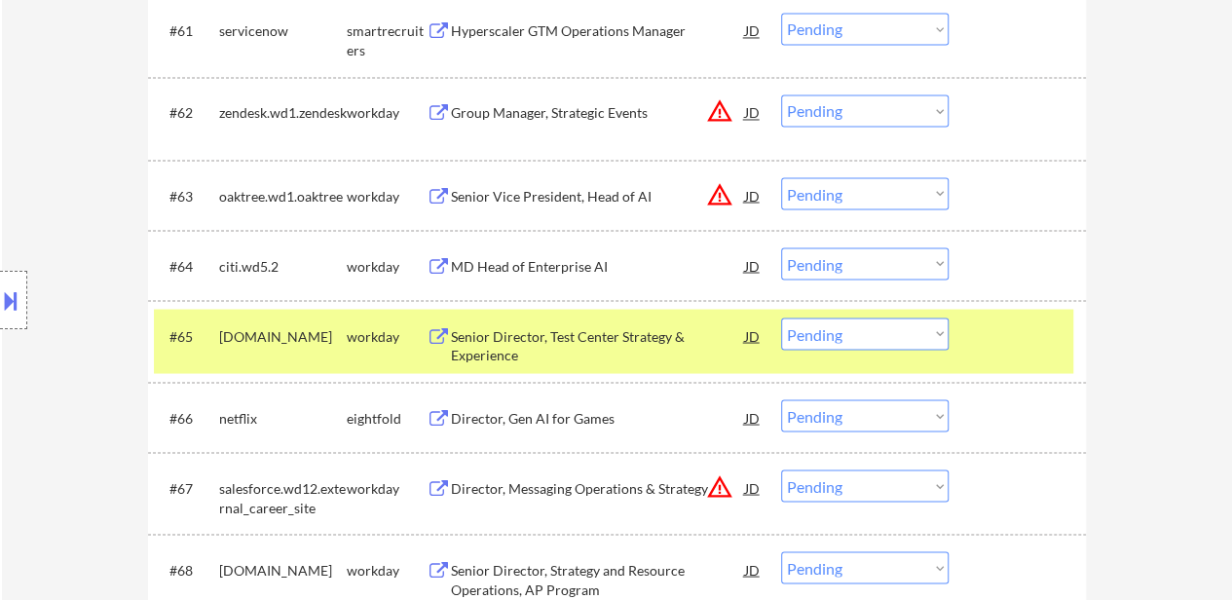
click at [1001, 352] on div at bounding box center [1020, 334] width 86 height 35
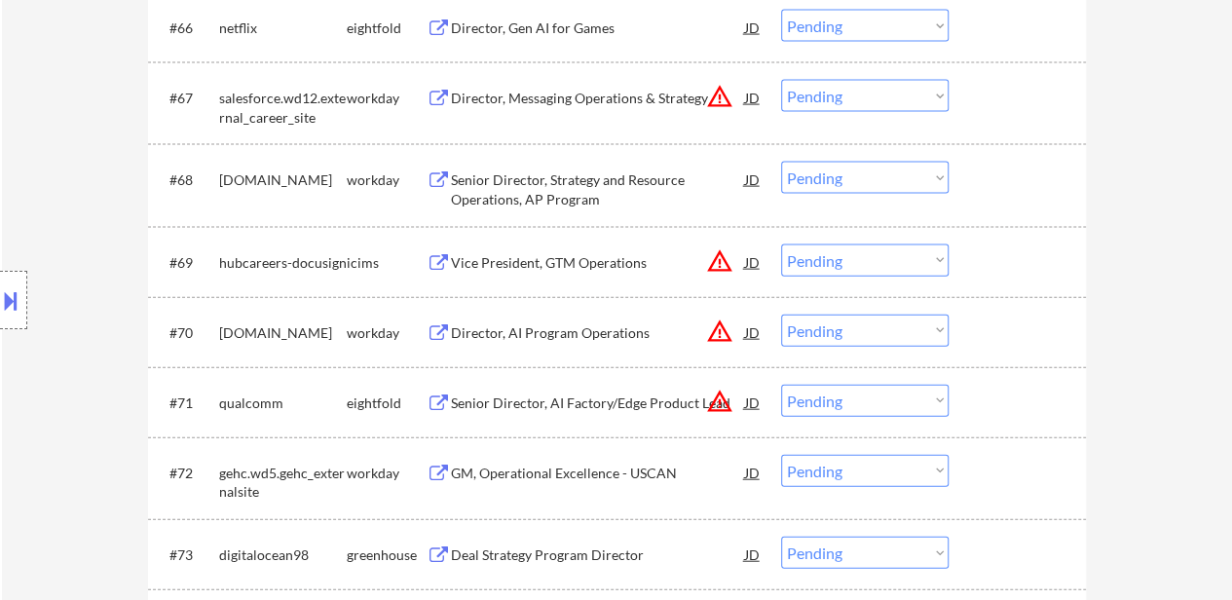
scroll to position [5940, 0]
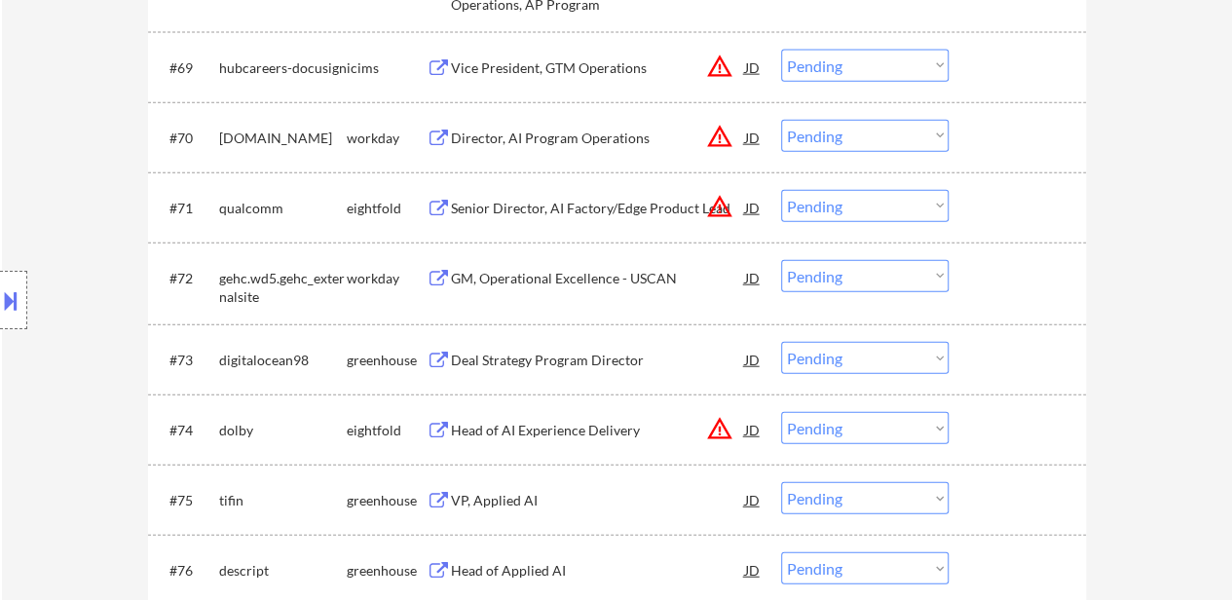
click at [568, 354] on div "Deal Strategy Program Director" at bounding box center [598, 360] width 294 height 19
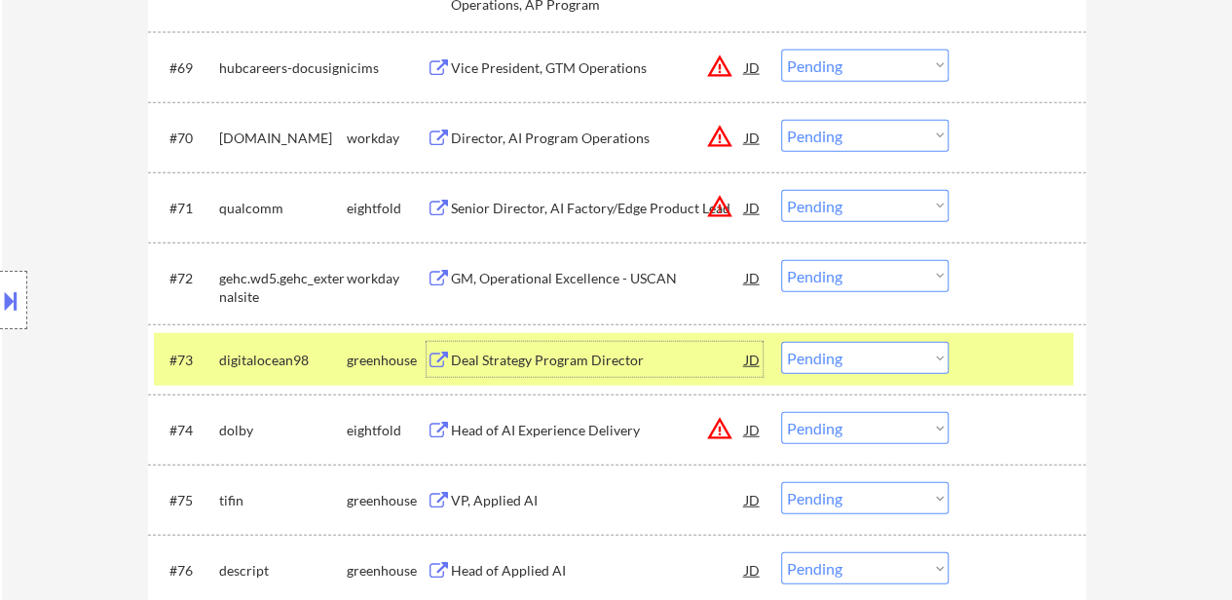
click at [833, 355] on select "Choose an option... Pending Applied Excluded (Questions) Excluded (Expired) Exc…" at bounding box center [864, 358] width 167 height 32
click at [781, 342] on select "Choose an option... Pending Applied Excluded (Questions) Excluded (Expired) Exc…" at bounding box center [864, 358] width 167 height 32
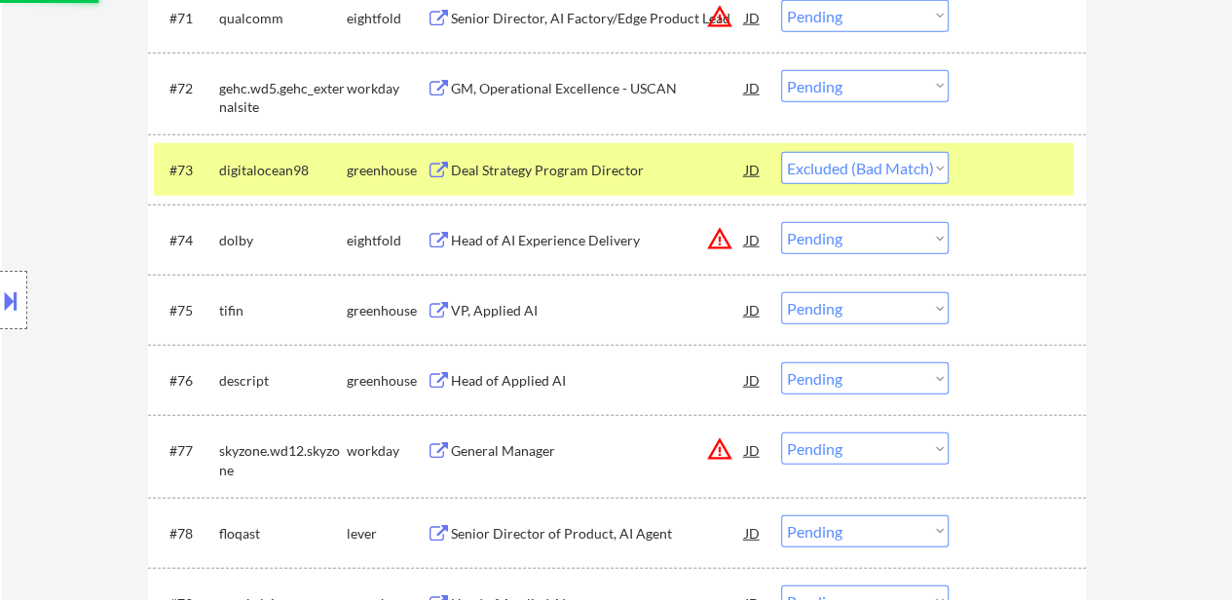
scroll to position [6134, 0]
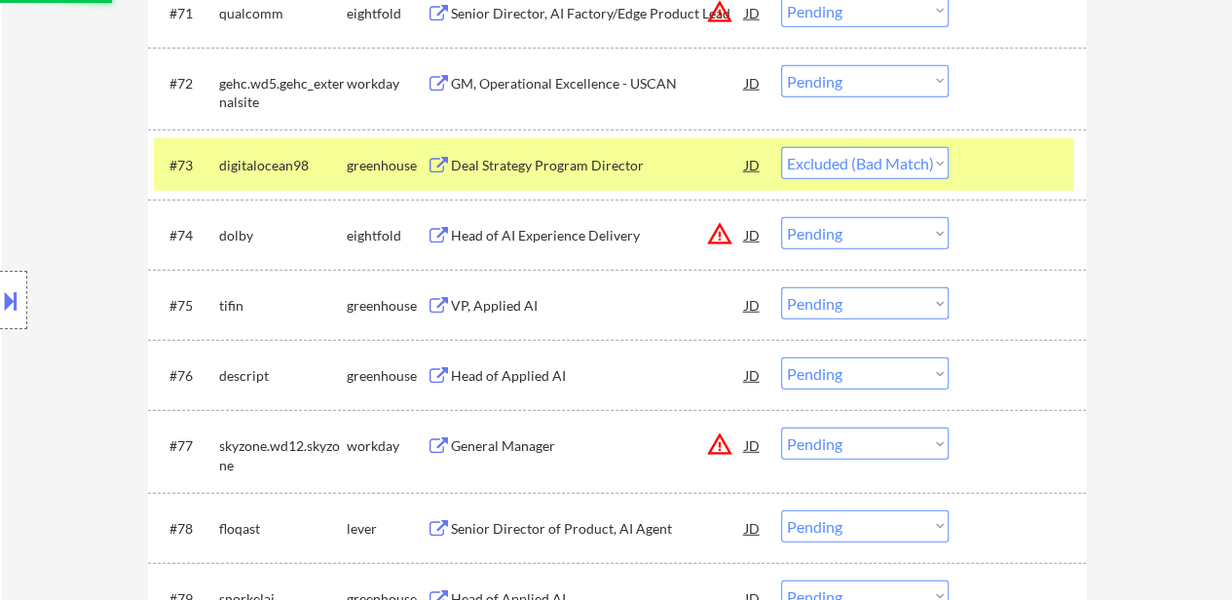
click at [573, 241] on div "Head of AI Experience Delivery" at bounding box center [598, 235] width 294 height 19
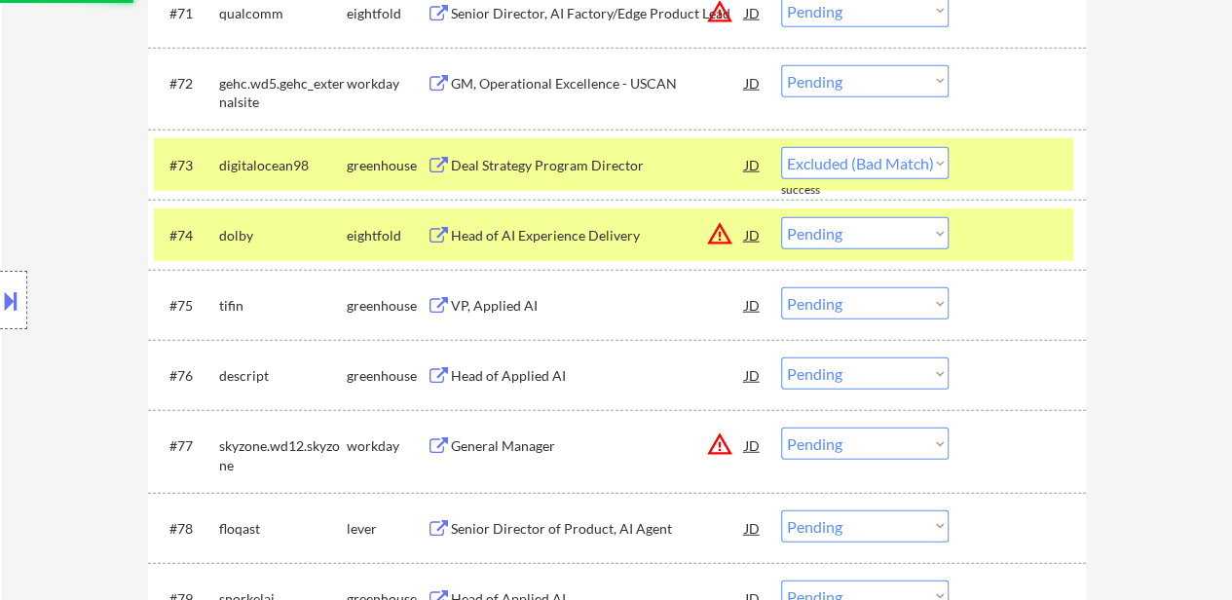
select select ""pending""
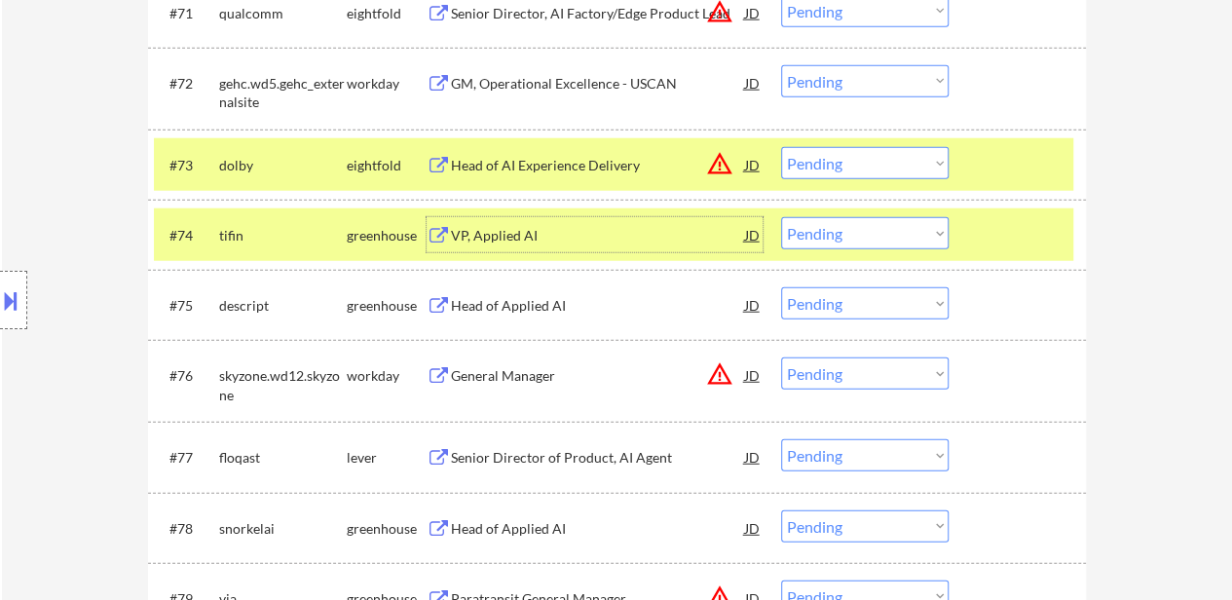
click at [977, 161] on div at bounding box center [1020, 164] width 86 height 35
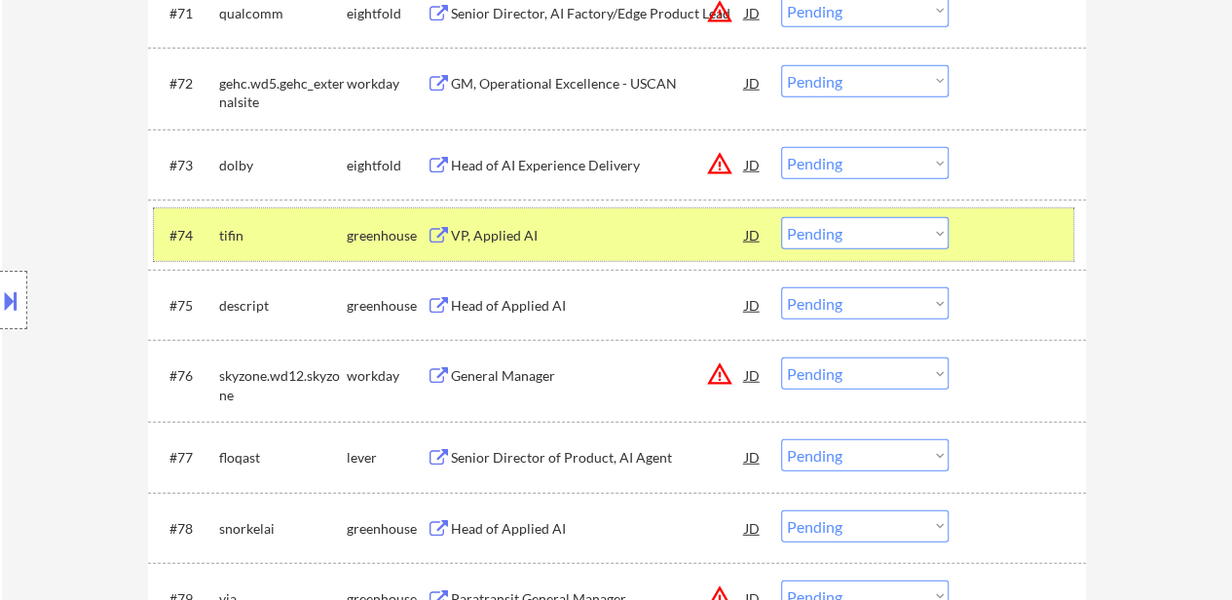
click at [972, 252] on div "#74 tifin greenhouse VP, Applied AI JD warning_amber Choose an option... Pendin…" at bounding box center [613, 234] width 919 height 53
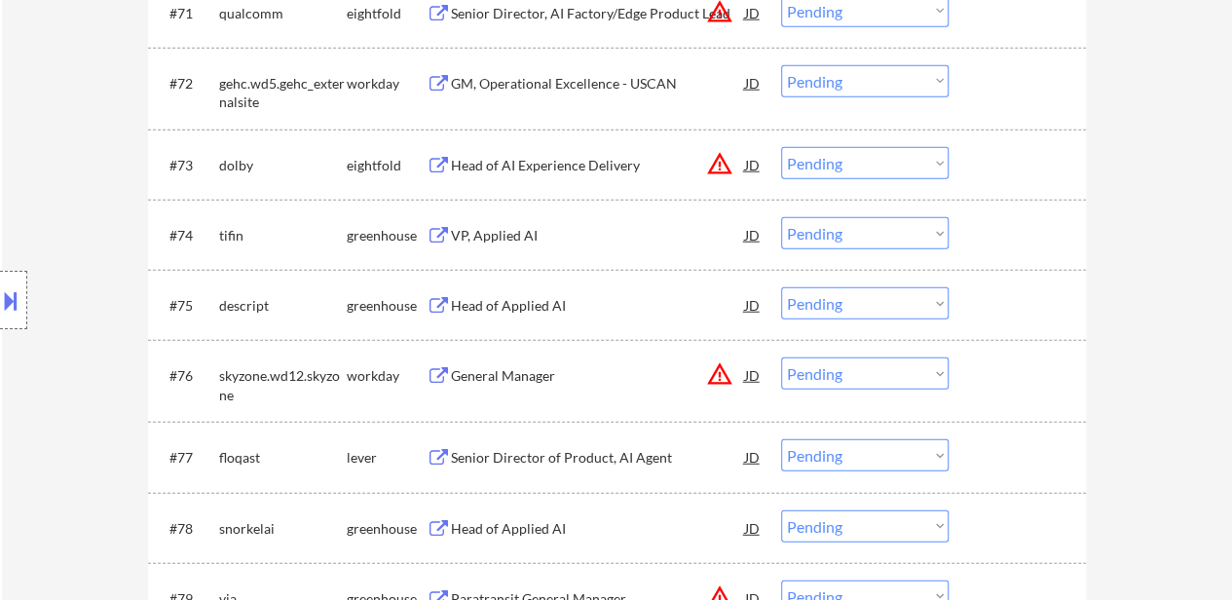
click at [504, 228] on div "VP, Applied AI" at bounding box center [598, 235] width 294 height 19
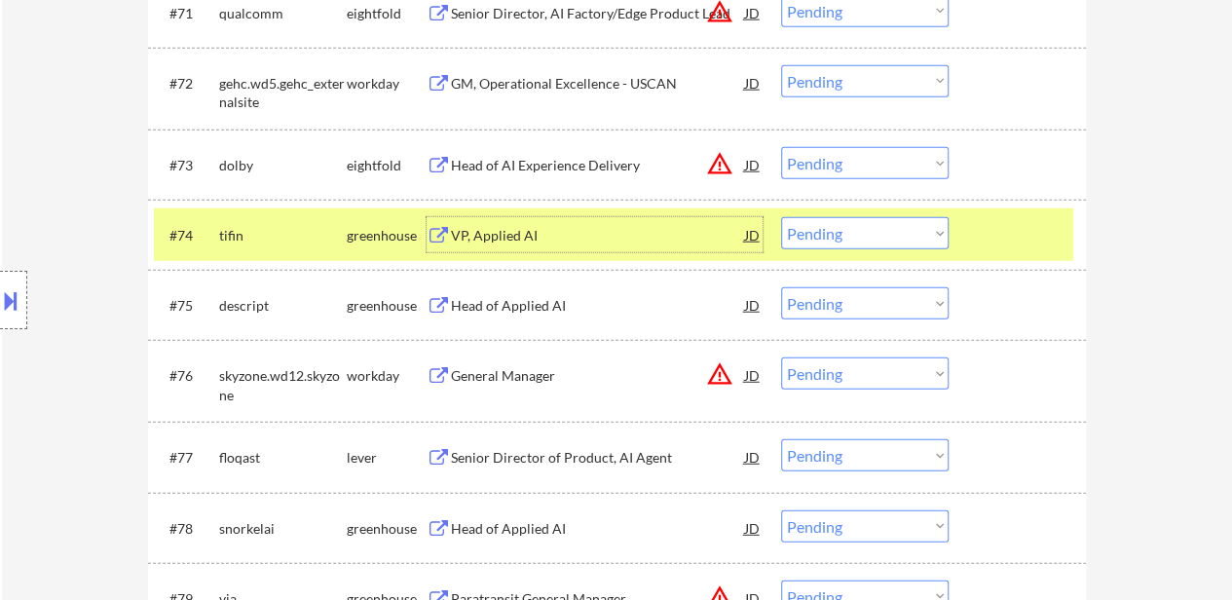
click at [543, 299] on div "Head of Applied AI" at bounding box center [598, 305] width 294 height 19
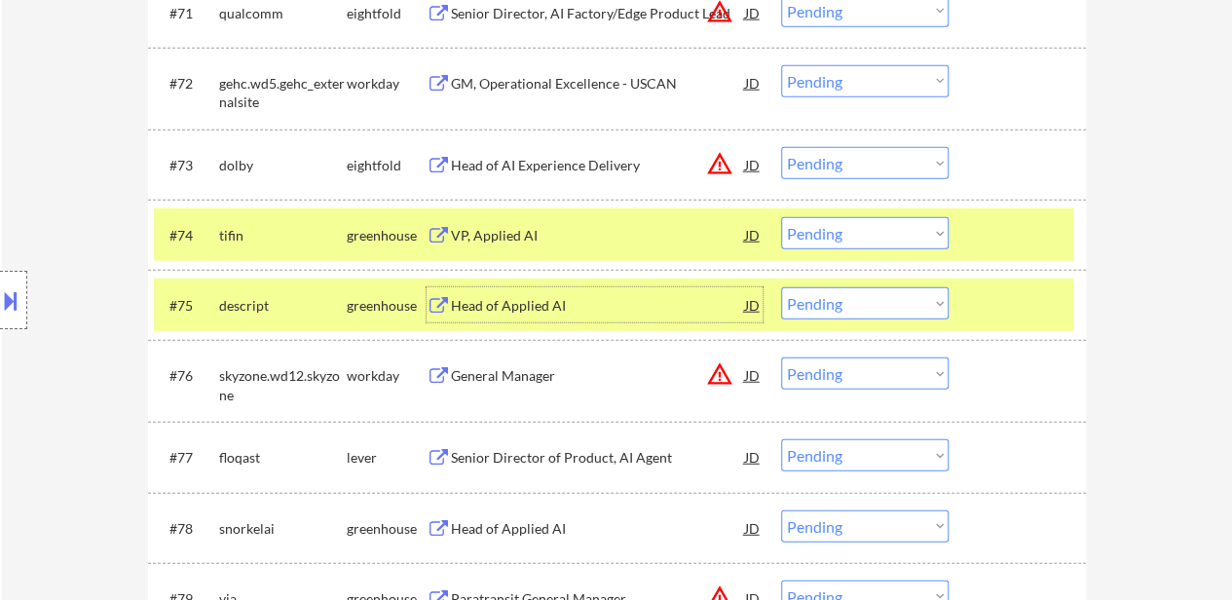
click at [894, 310] on select "Choose an option... Pending Applied Excluded (Questions) Excluded (Expired) Exc…" at bounding box center [864, 303] width 167 height 32
click at [781, 287] on select "Choose an option... Pending Applied Excluded (Questions) Excluded (Expired) Exc…" at bounding box center [864, 303] width 167 height 32
select select ""pending""
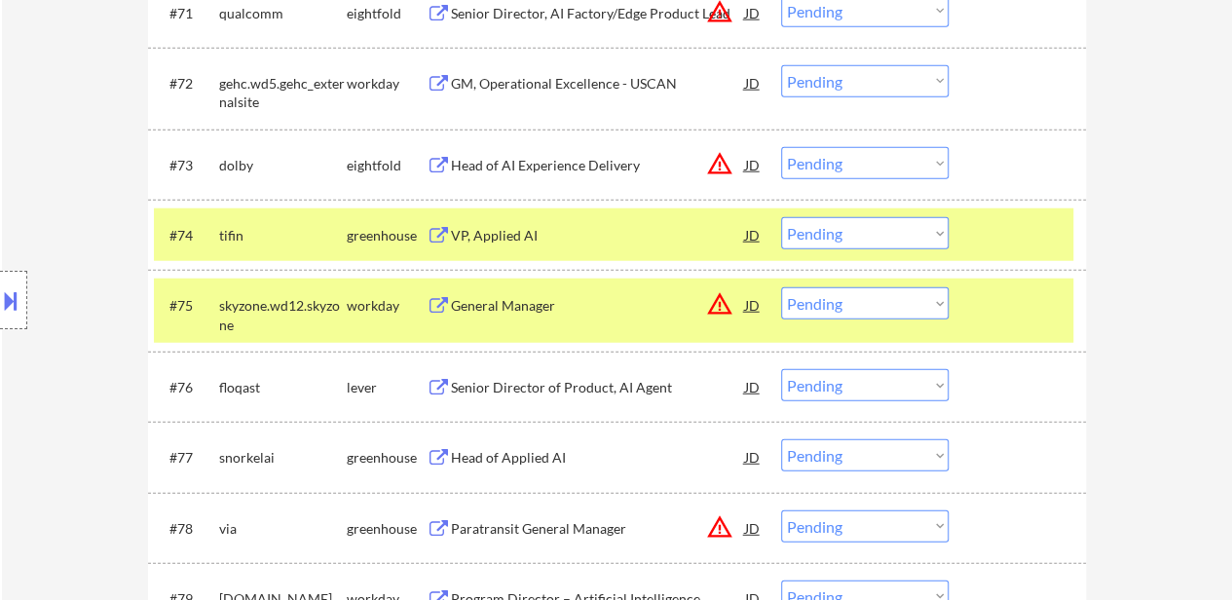
click at [1037, 330] on div "#75 skyzone.wd12.skyzone workday General Manager JD warning_amber Choose an opt…" at bounding box center [613, 310] width 919 height 64
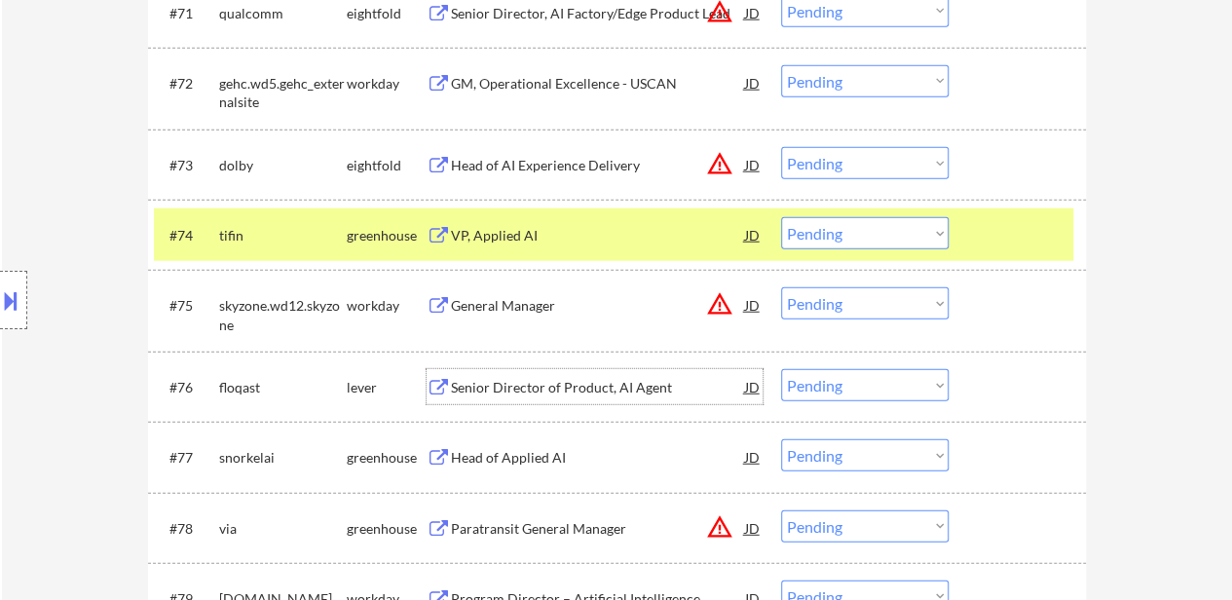
click at [570, 395] on div "Senior Director of Product, AI Agent" at bounding box center [598, 387] width 294 height 19
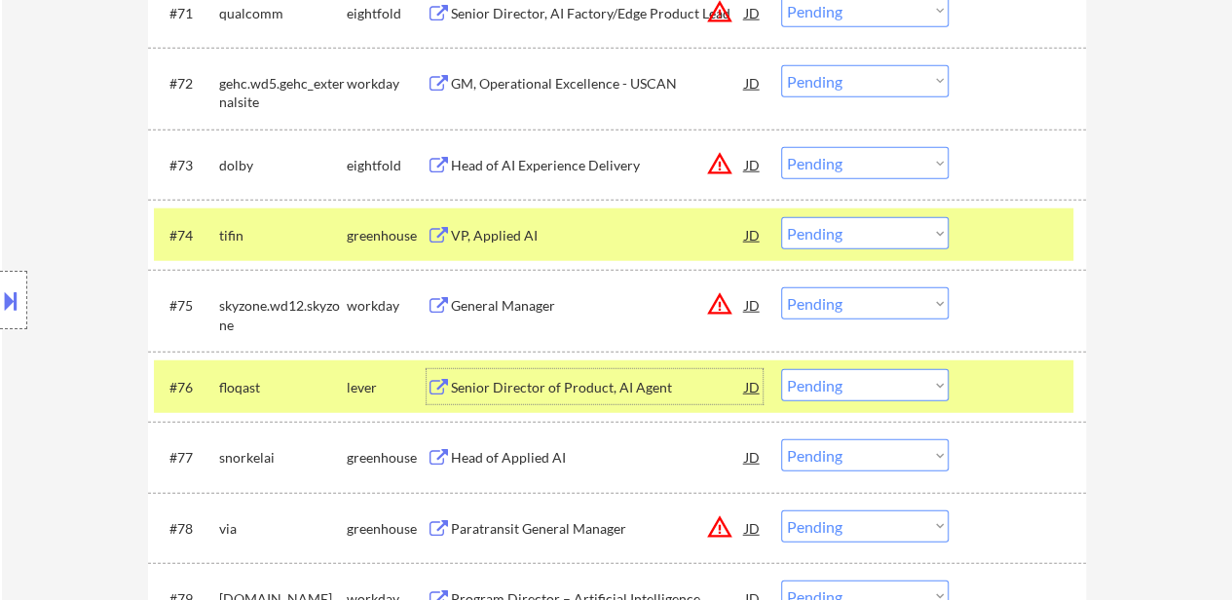
click at [867, 231] on select "Choose an option... Pending Applied Excluded (Questions) Excluded (Expired) Exc…" at bounding box center [864, 233] width 167 height 32
click at [781, 217] on select "Choose an option... Pending Applied Excluded (Questions) Excluded (Expired) Exc…" at bounding box center [864, 233] width 167 height 32
select select ""pending""
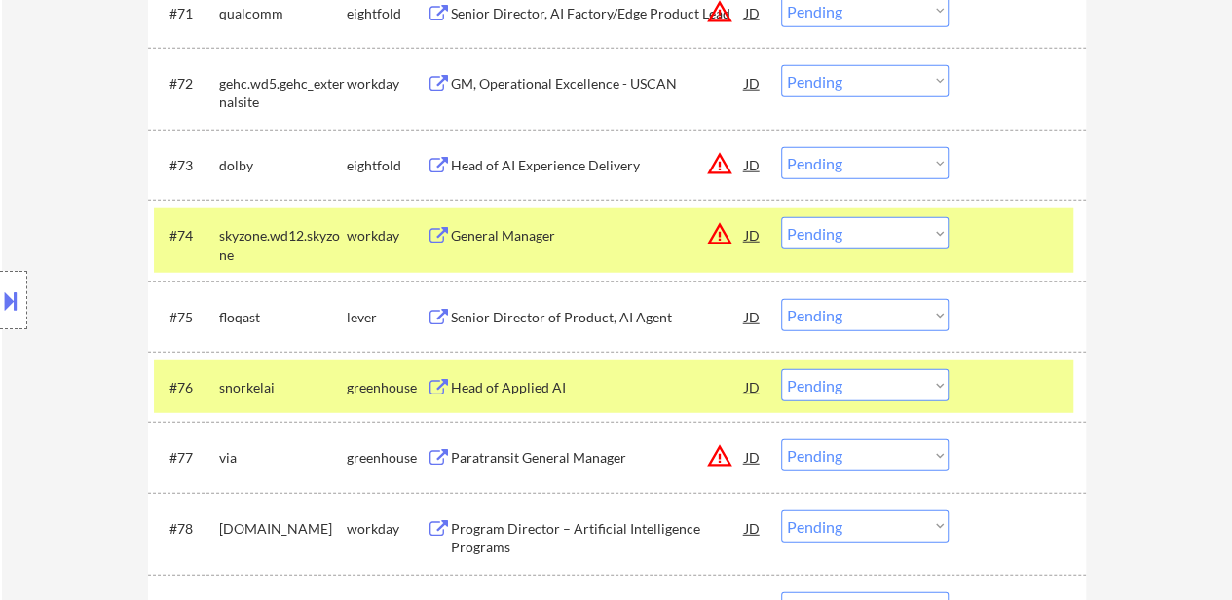
click at [1014, 370] on div at bounding box center [1020, 386] width 86 height 35
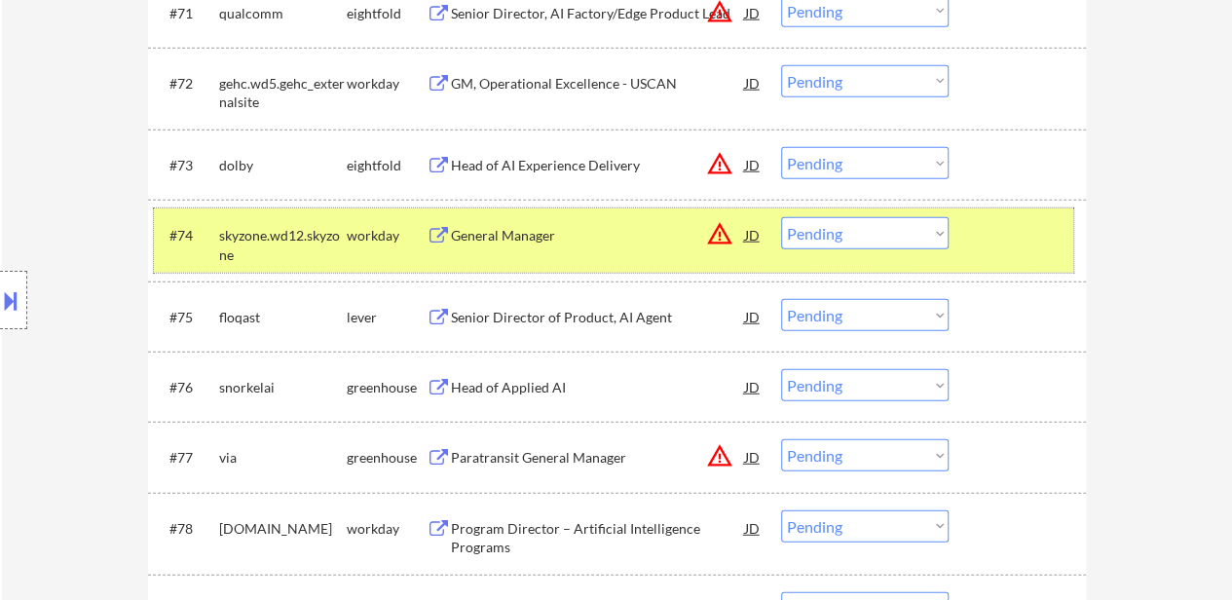
click at [1003, 236] on div at bounding box center [1020, 234] width 86 height 35
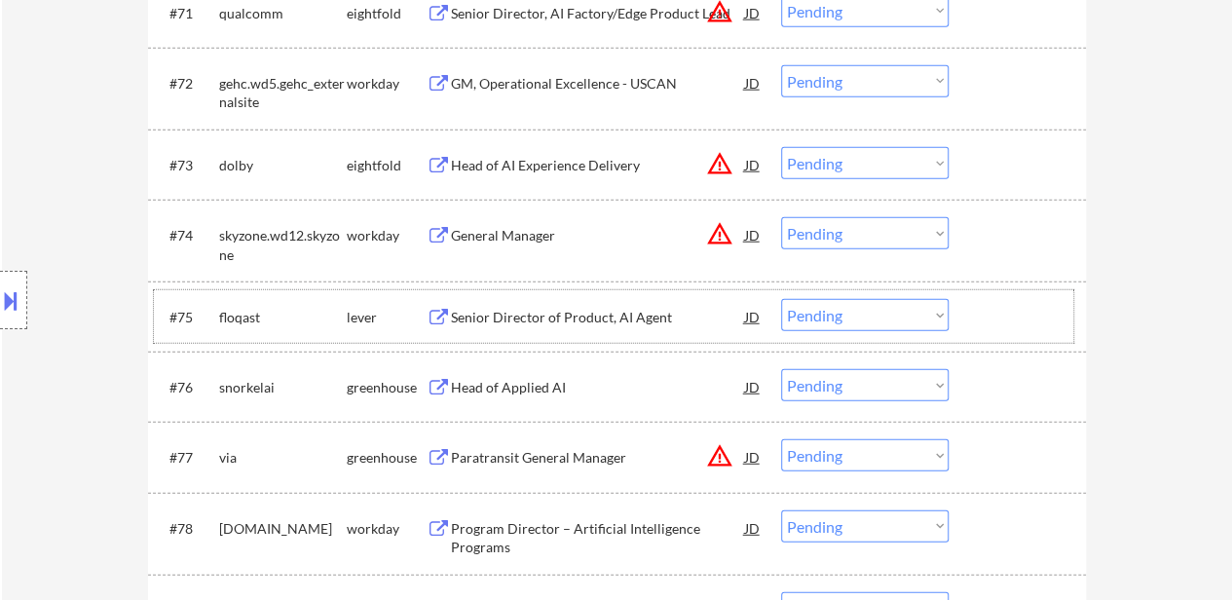
click at [992, 322] on div at bounding box center [1020, 316] width 86 height 35
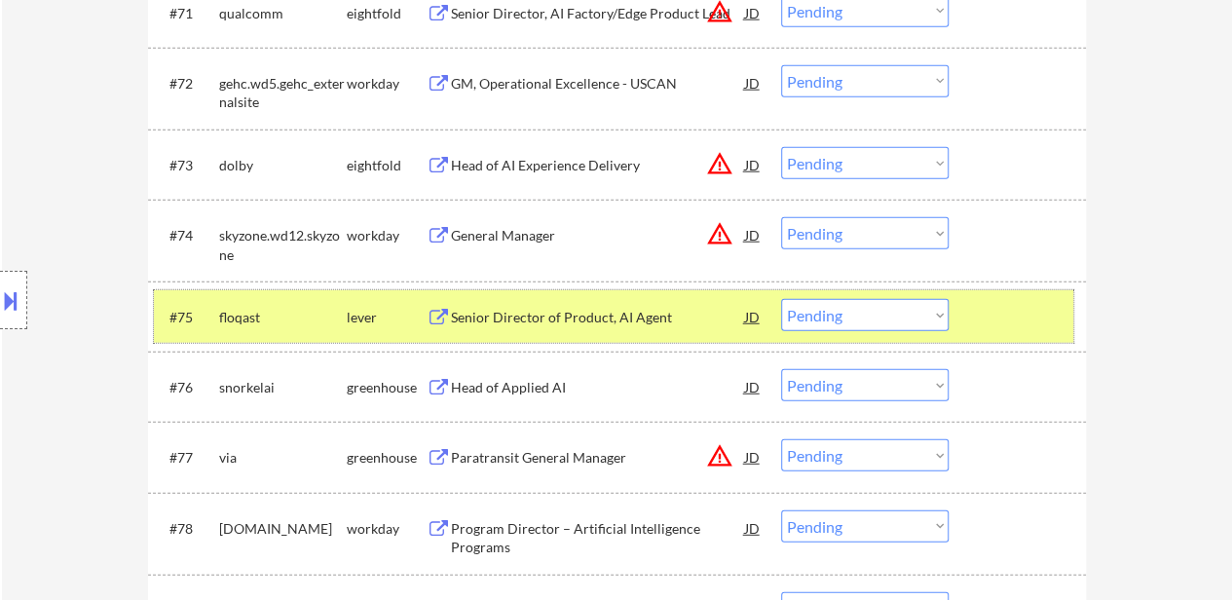
click at [533, 371] on div "Head of Applied AI" at bounding box center [598, 386] width 294 height 35
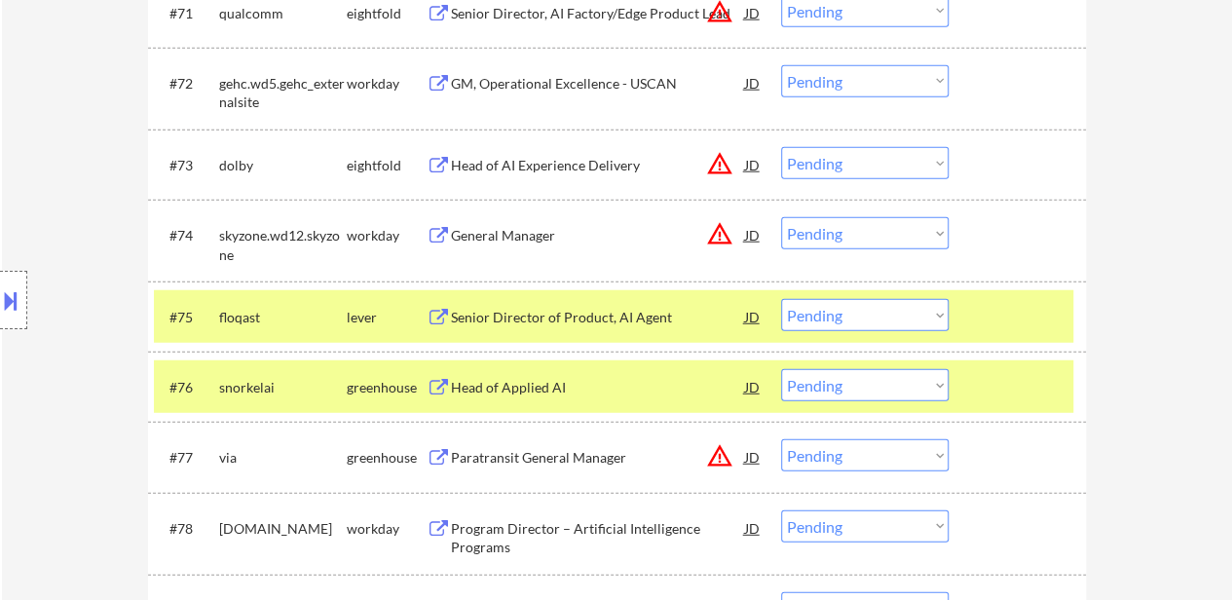
click at [18, 301] on button at bounding box center [10, 300] width 21 height 32
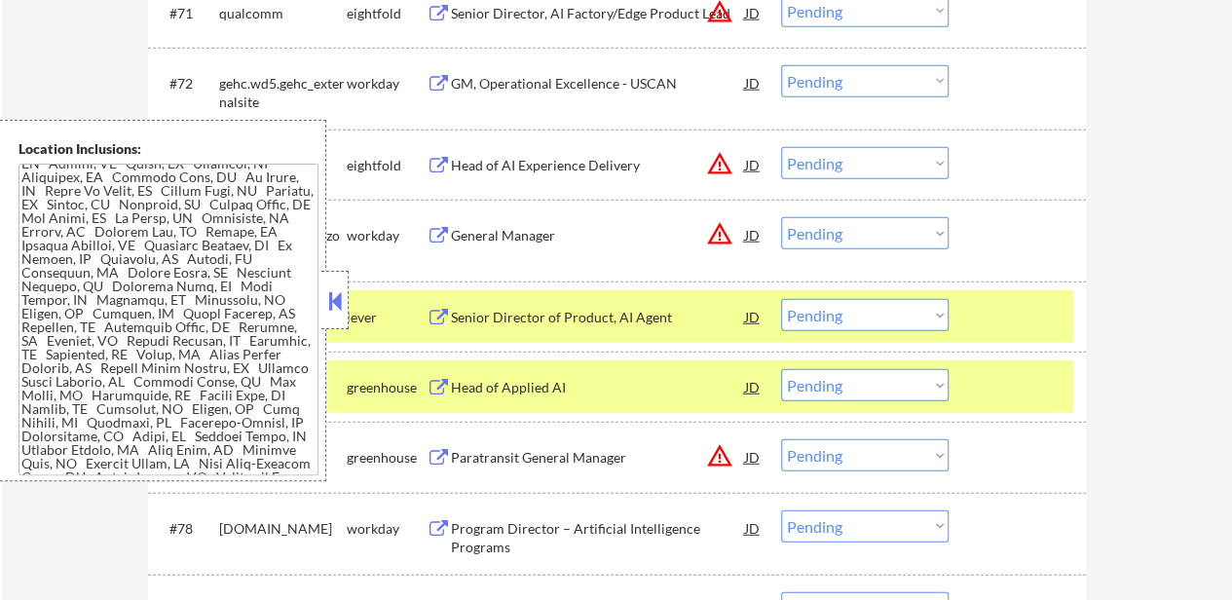
scroll to position [2880, 0]
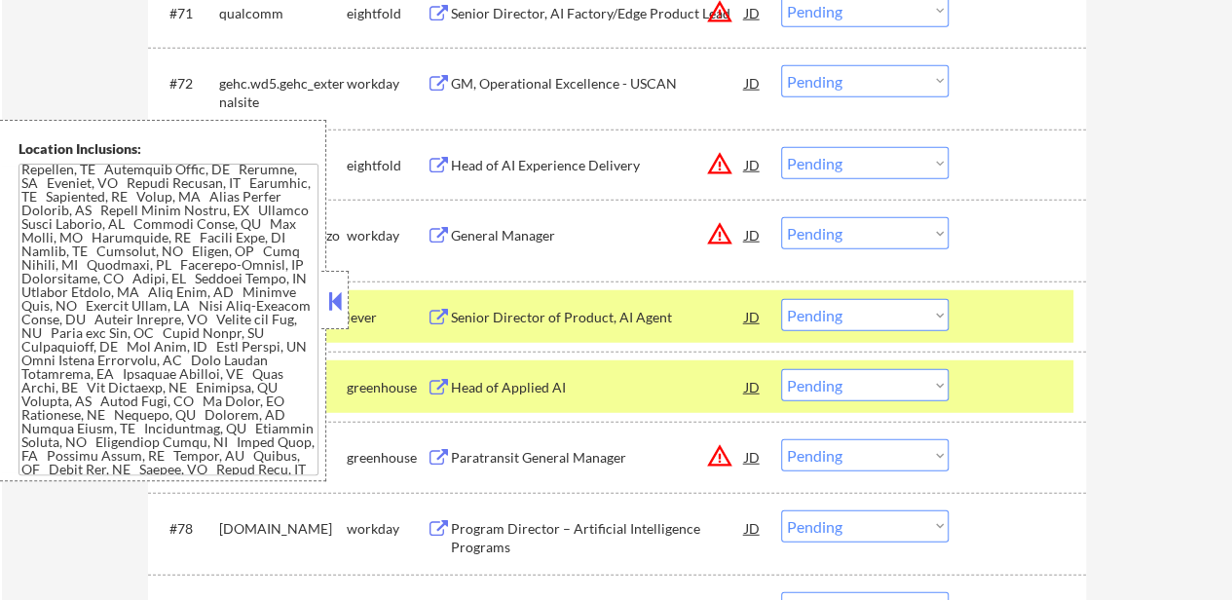
click at [337, 298] on button at bounding box center [334, 300] width 21 height 29
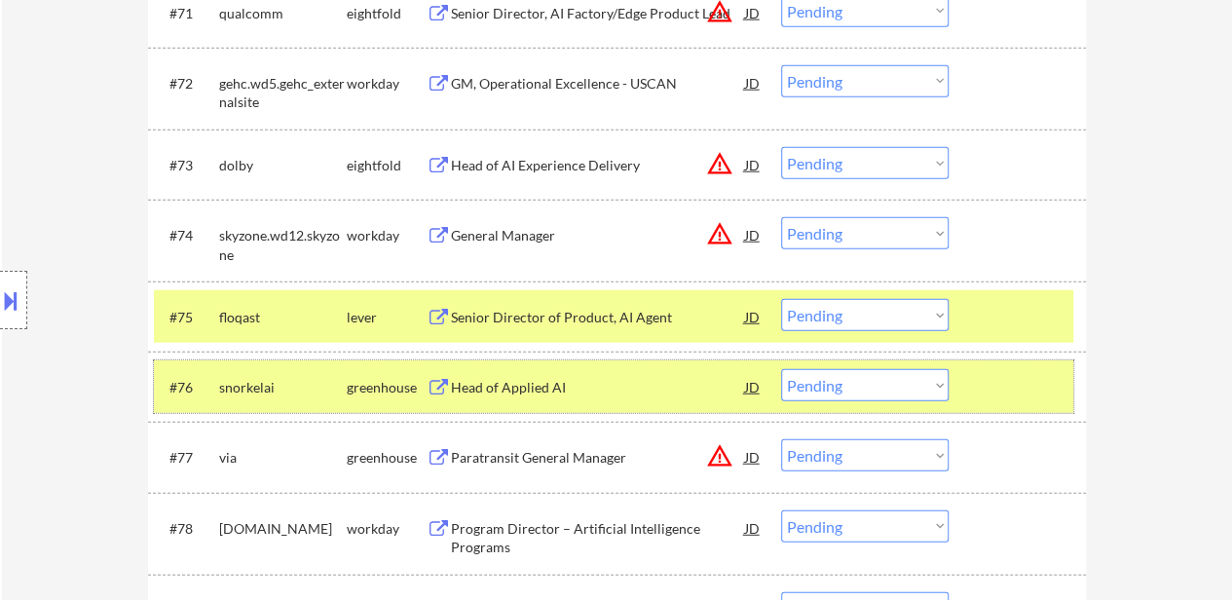
click at [1011, 373] on div at bounding box center [1020, 386] width 86 height 35
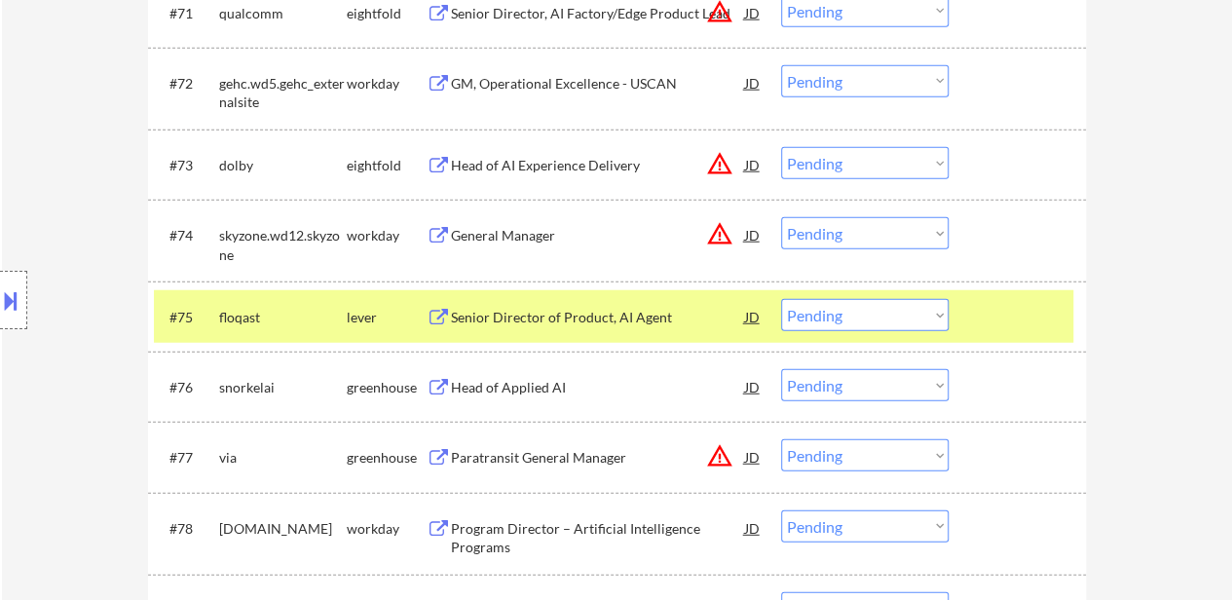
click at [855, 323] on select "Choose an option... Pending Applied Excluded (Questions) Excluded (Expired) Exc…" at bounding box center [864, 315] width 167 height 32
click at [781, 299] on select "Choose an option... Pending Applied Excluded (Questions) Excluded (Expired) Exc…" at bounding box center [864, 315] width 167 height 32
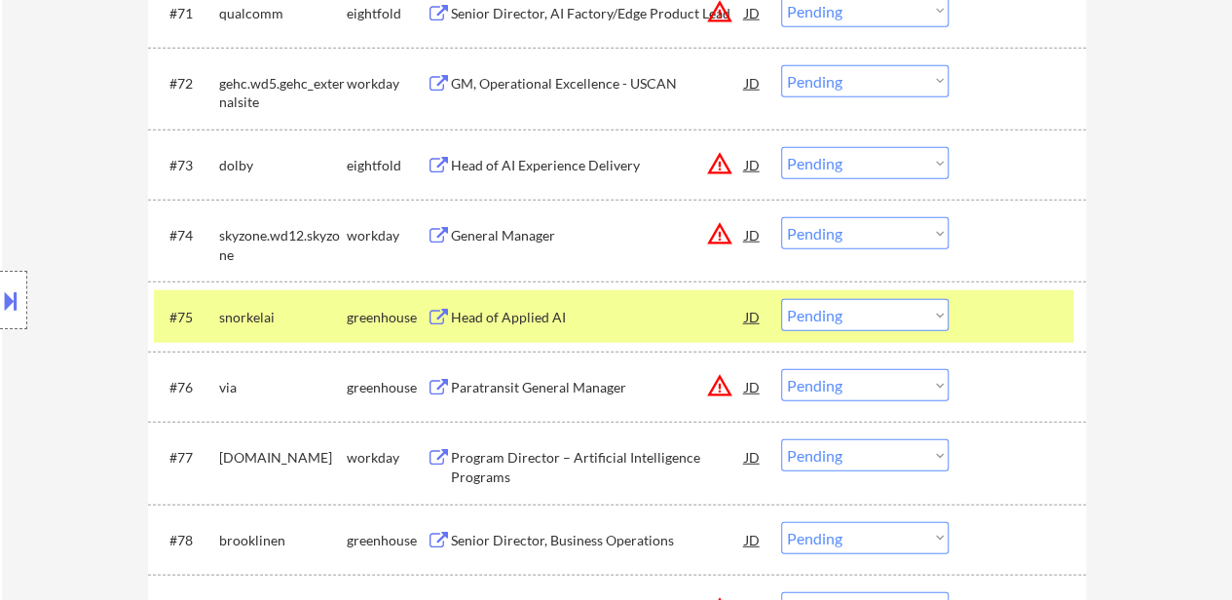
click at [871, 315] on select "Choose an option... Pending Applied Excluded (Questions) Excluded (Expired) Exc…" at bounding box center [864, 315] width 167 height 32
click at [781, 299] on select "Choose an option... Pending Applied Excluded (Questions) Excluded (Expired) Exc…" at bounding box center [864, 315] width 167 height 32
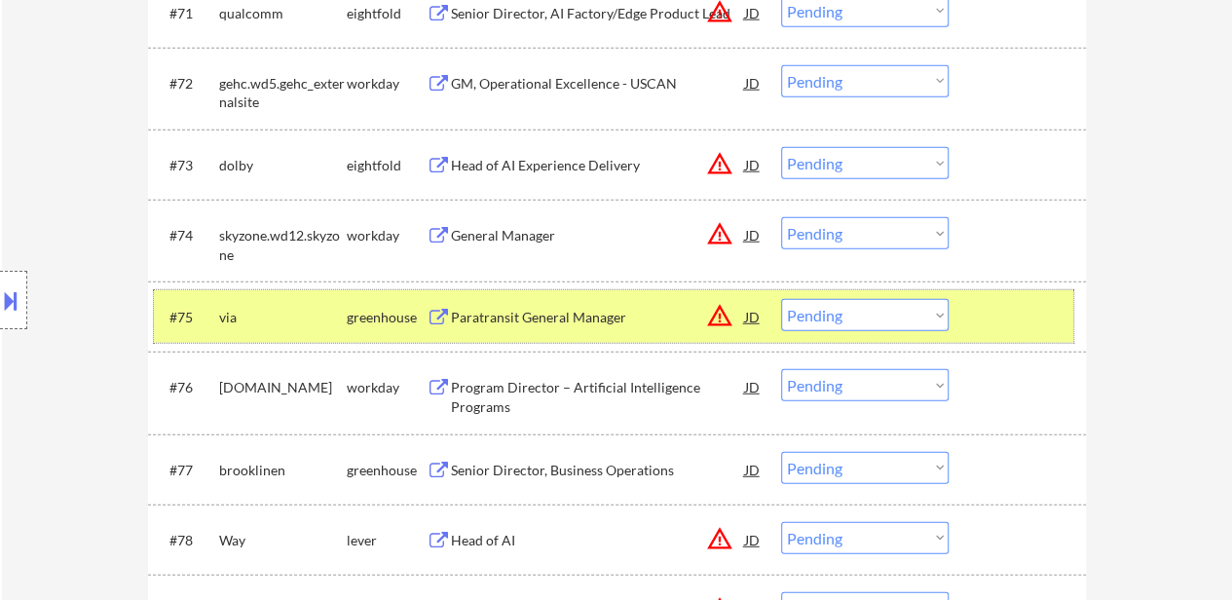
click at [1026, 318] on div at bounding box center [1020, 316] width 86 height 35
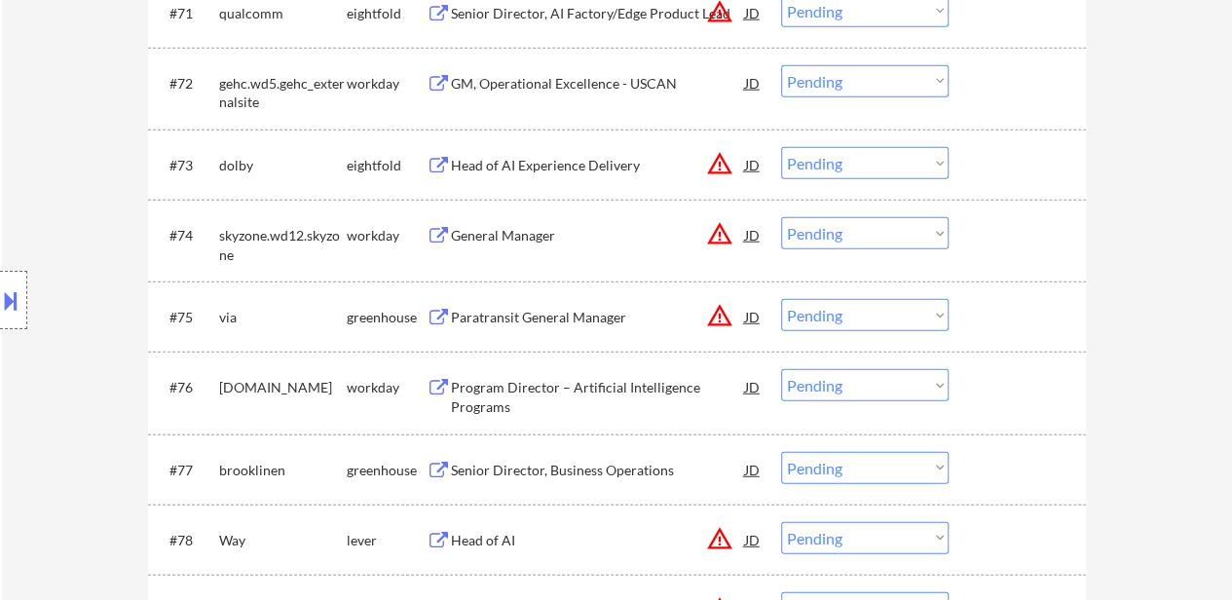
click at [588, 308] on div "Paratransit General Manager" at bounding box center [598, 317] width 294 height 19
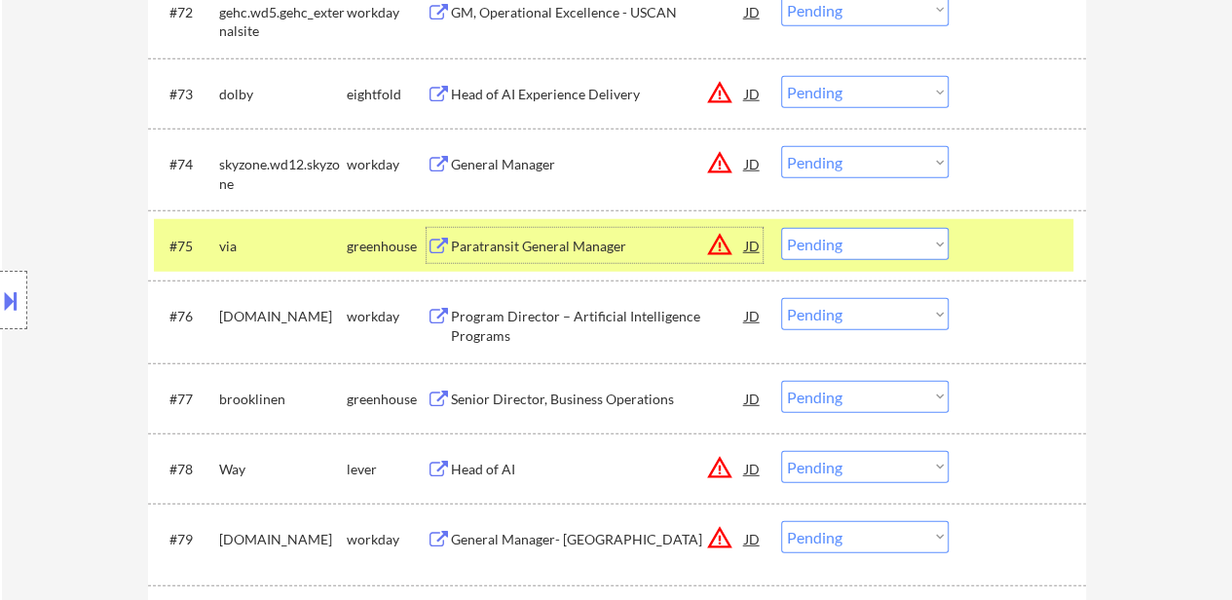
scroll to position [6232, 0]
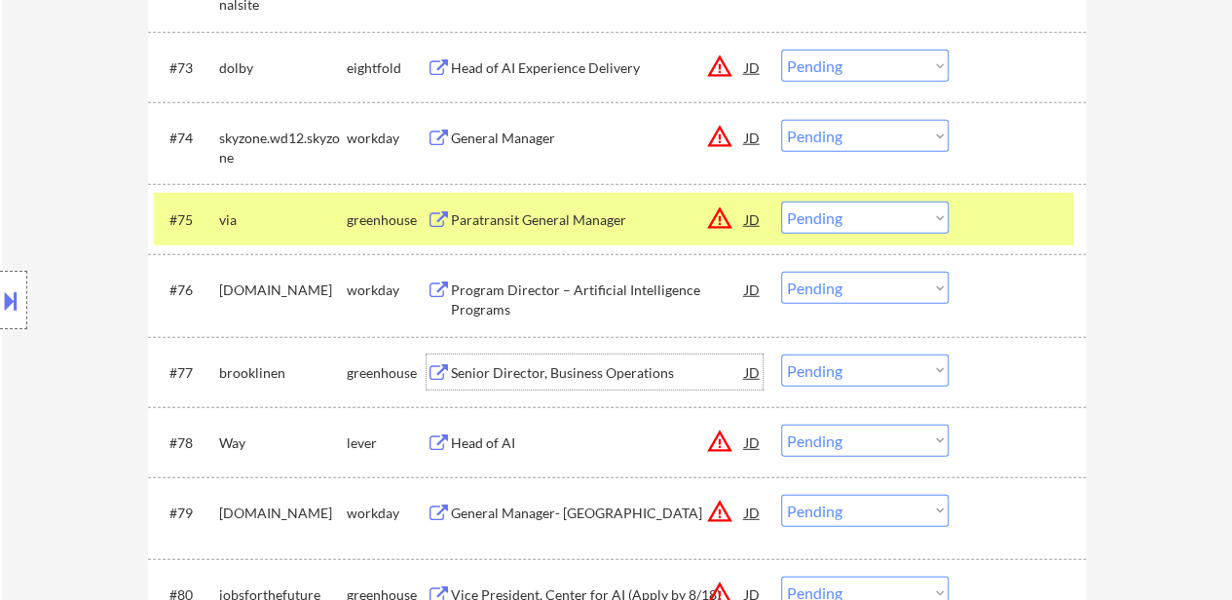
click at [571, 374] on div "Senior Director, Business Operations" at bounding box center [598, 372] width 294 height 19
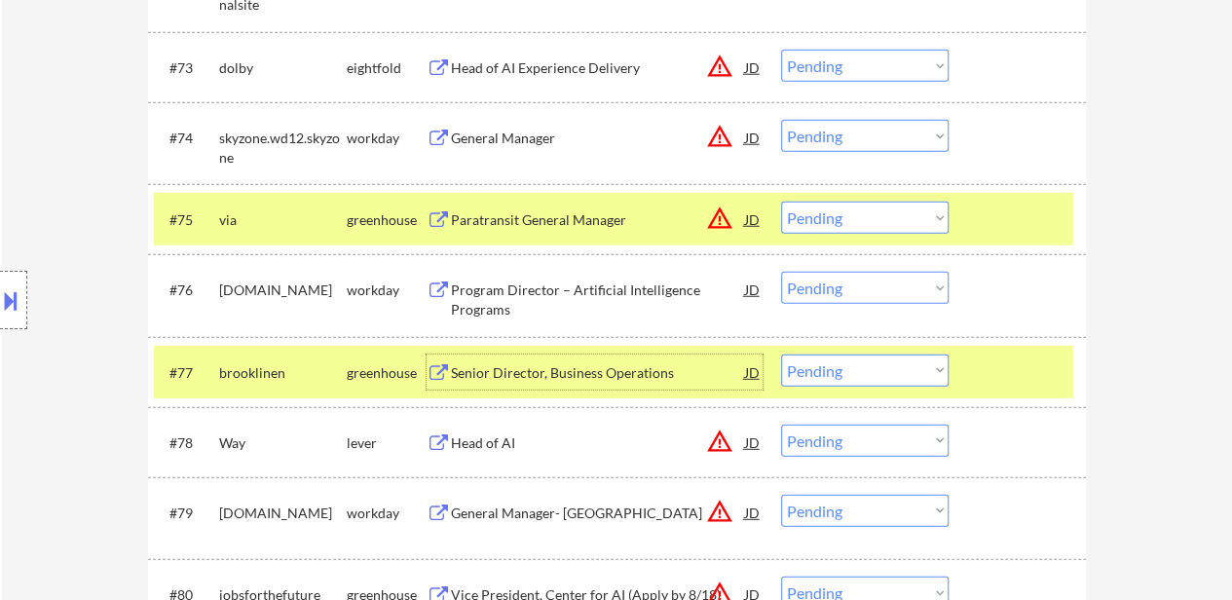
click at [836, 215] on select "Choose an option... Pending Applied Excluded (Questions) Excluded (Expired) Exc…" at bounding box center [864, 218] width 167 height 32
click at [781, 202] on select "Choose an option... Pending Applied Excluded (Questions) Excluded (Expired) Exc…" at bounding box center [864, 218] width 167 height 32
select select ""pending""
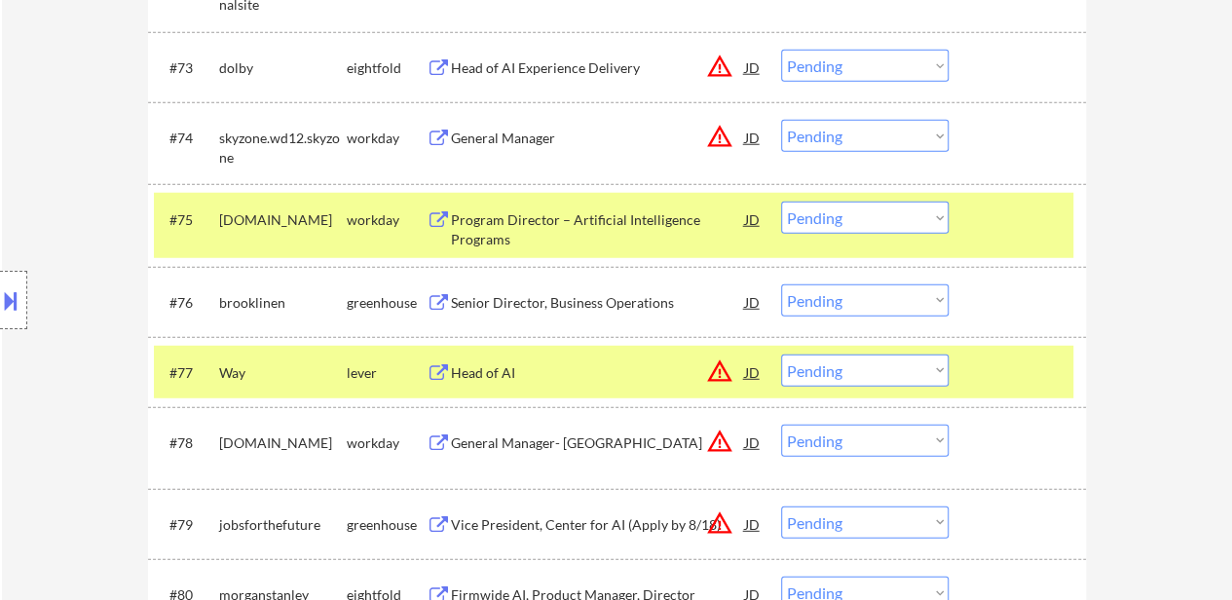
click at [998, 217] on div at bounding box center [1020, 219] width 86 height 35
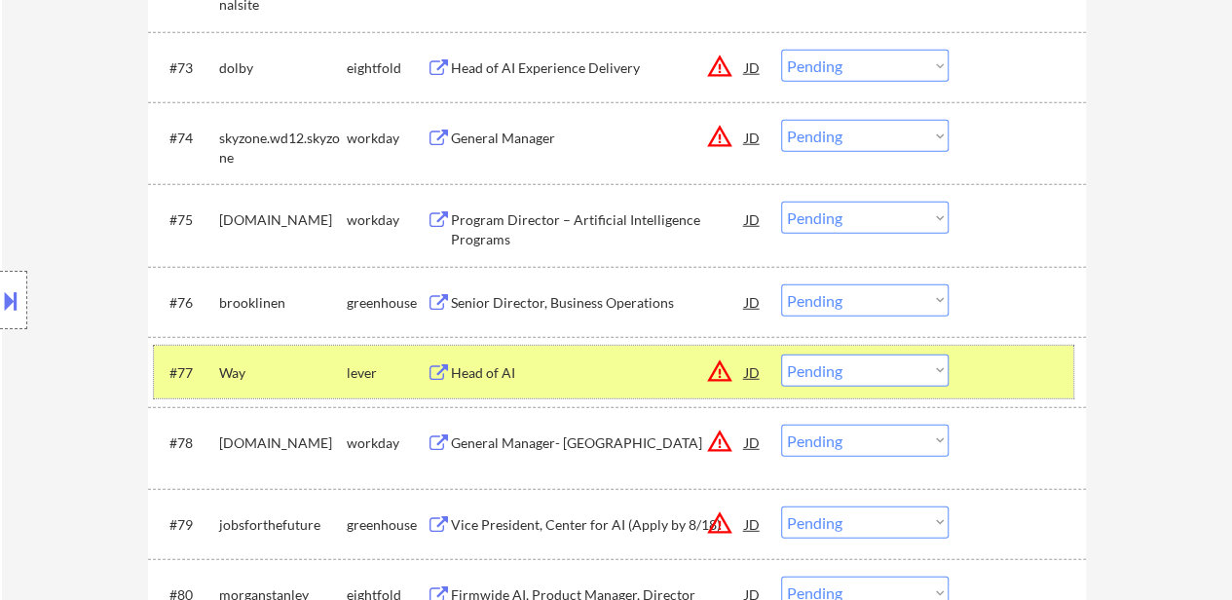
click at [1005, 377] on div at bounding box center [1020, 371] width 86 height 35
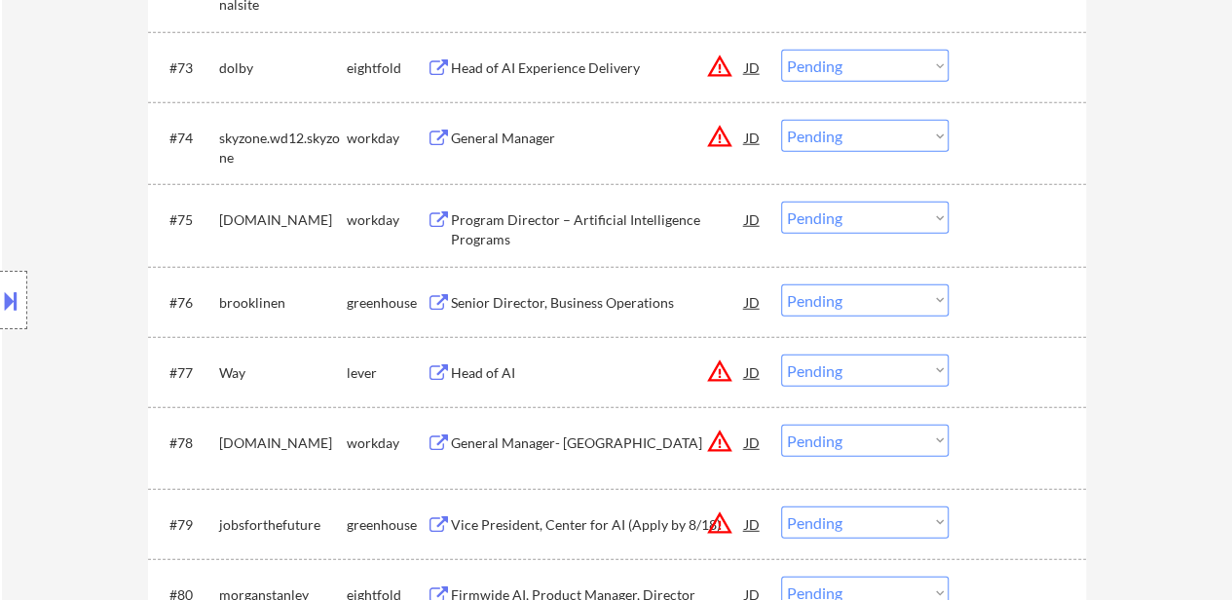
click at [1015, 299] on div at bounding box center [1020, 301] width 86 height 35
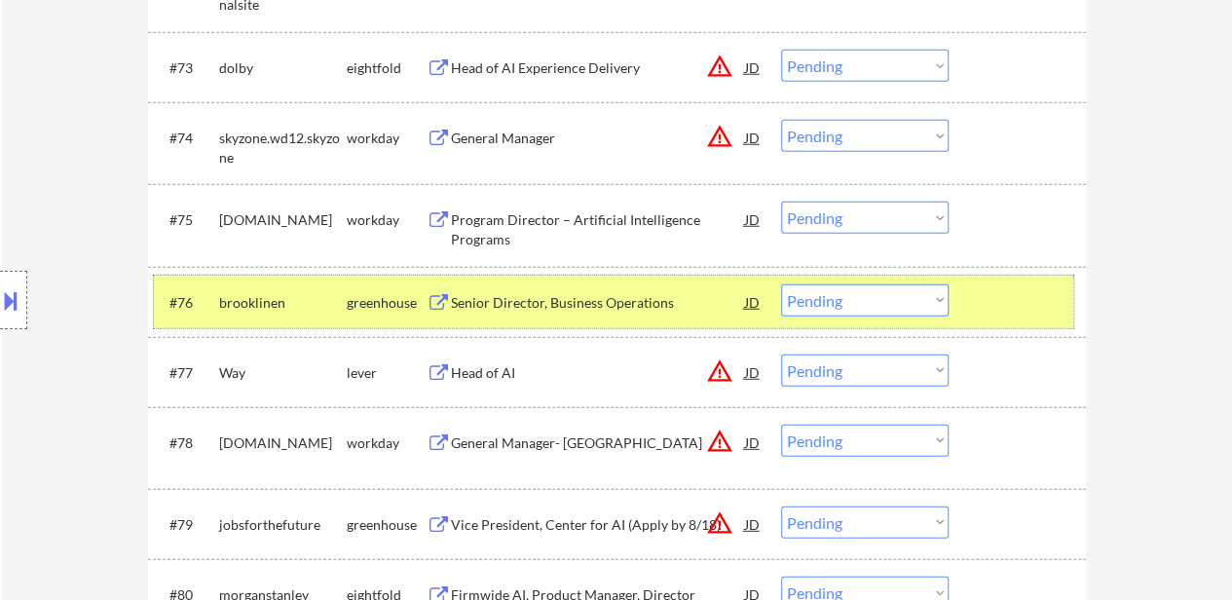
click at [499, 364] on div "Head of AI" at bounding box center [598, 372] width 294 height 19
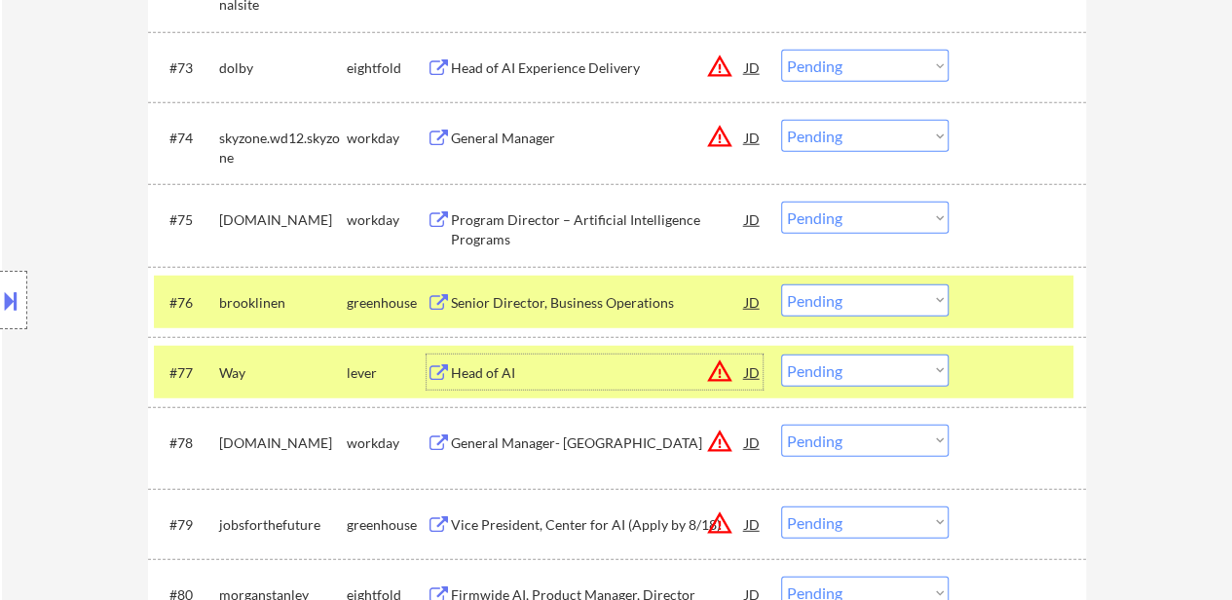
click at [824, 297] on select "Choose an option... Pending Applied Excluded (Questions) Excluded (Expired) Exc…" at bounding box center [864, 300] width 167 height 32
click at [781, 284] on select "Choose an option... Pending Applied Excluded (Questions) Excluded (Expired) Exc…" at bounding box center [864, 300] width 167 height 32
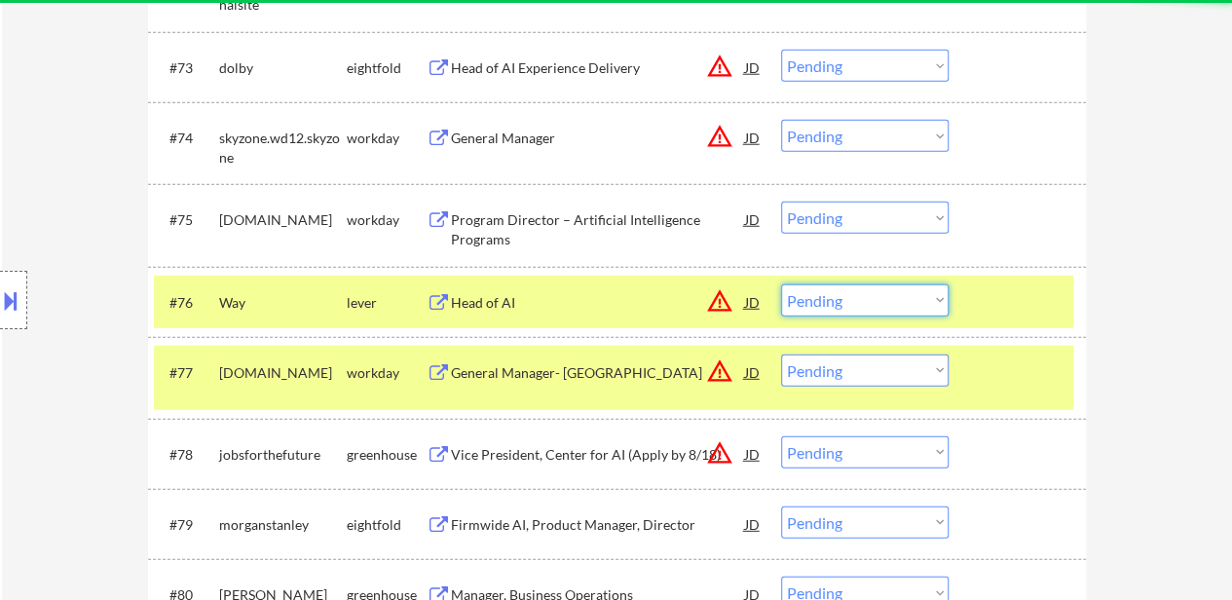
click at [887, 296] on select "Choose an option... Pending Applied Excluded (Questions) Excluded (Expired) Exc…" at bounding box center [864, 300] width 167 height 32
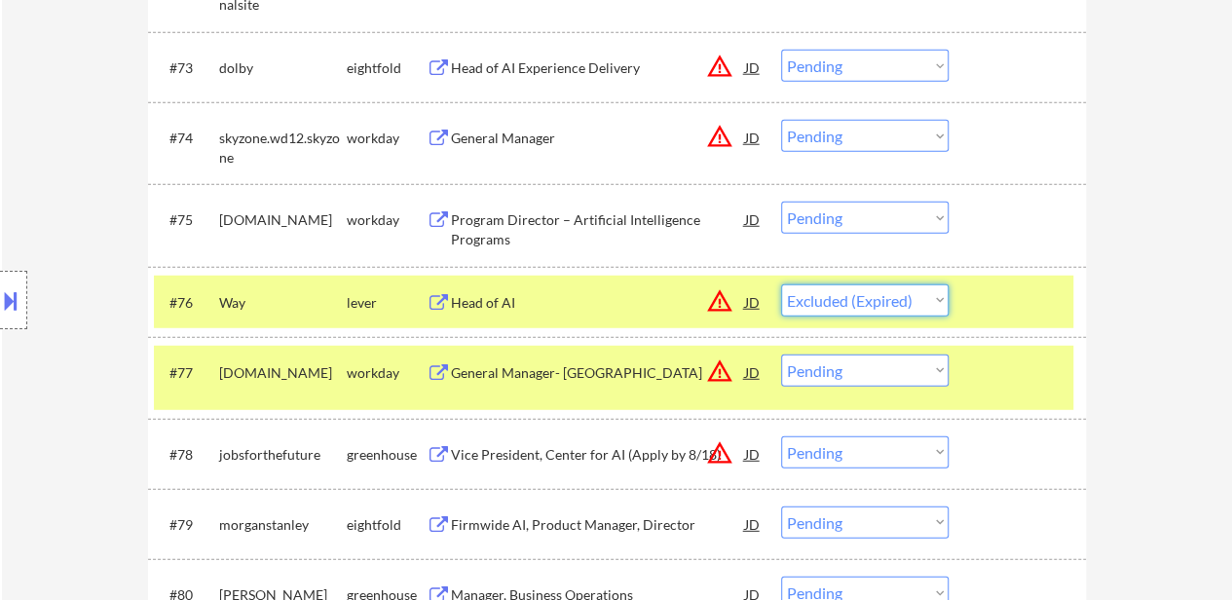
click at [781, 284] on select "Choose an option... Pending Applied Excluded (Questions) Excluded (Expired) Exc…" at bounding box center [864, 300] width 167 height 32
select select ""pending""
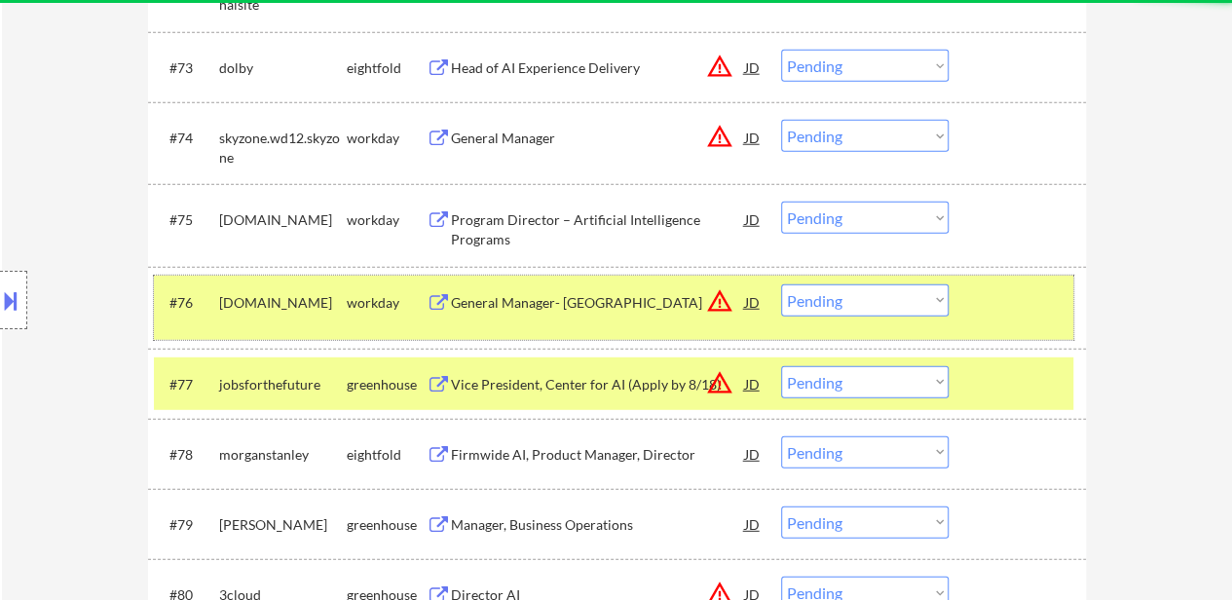
drag, startPoint x: 1003, startPoint y: 301, endPoint x: 995, endPoint y: 332, distance: 32.1
click at [1004, 301] on div at bounding box center [1020, 301] width 86 height 35
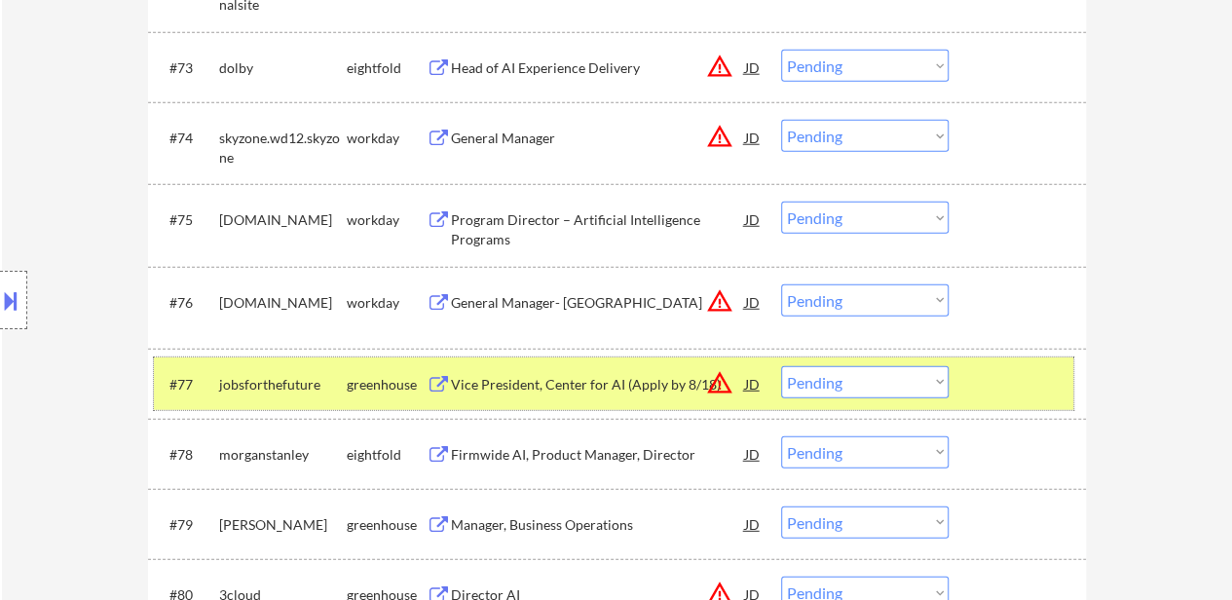
click at [978, 375] on div at bounding box center [1020, 383] width 86 height 35
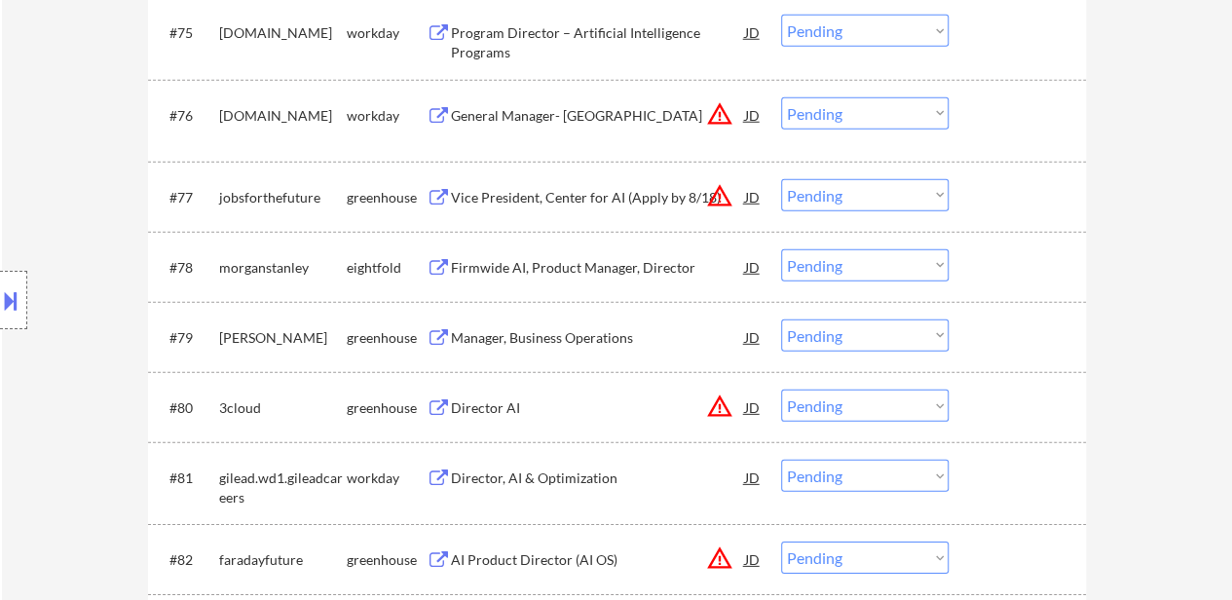
scroll to position [6426, 0]
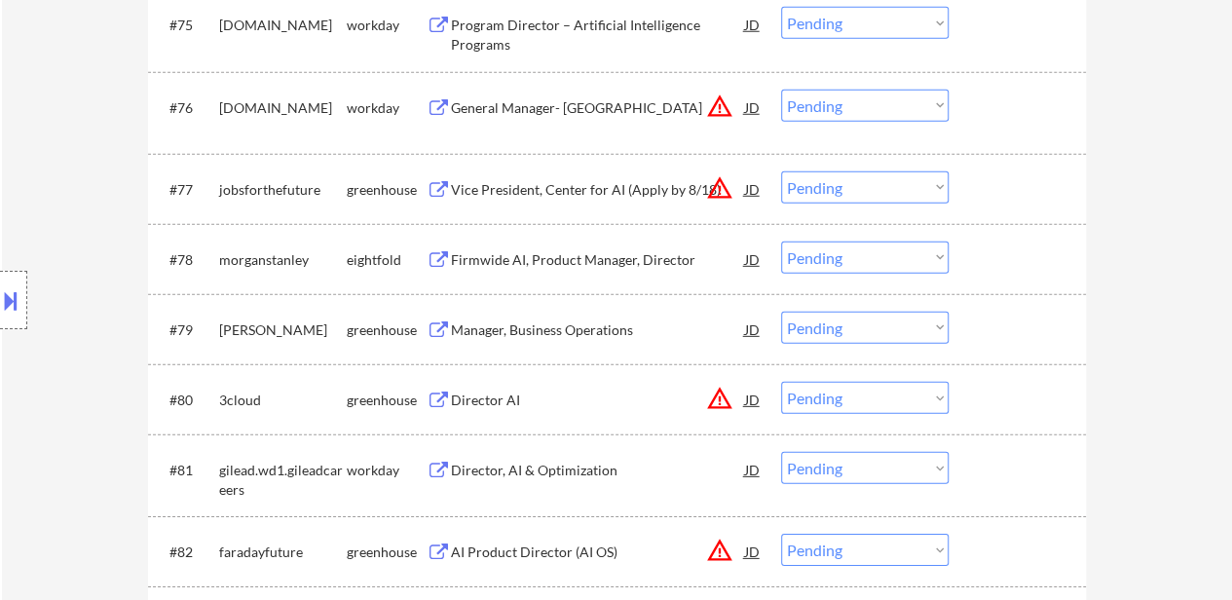
click at [638, 194] on div "Vice President, Center for AI (Apply by 8/18)" at bounding box center [598, 189] width 294 height 19
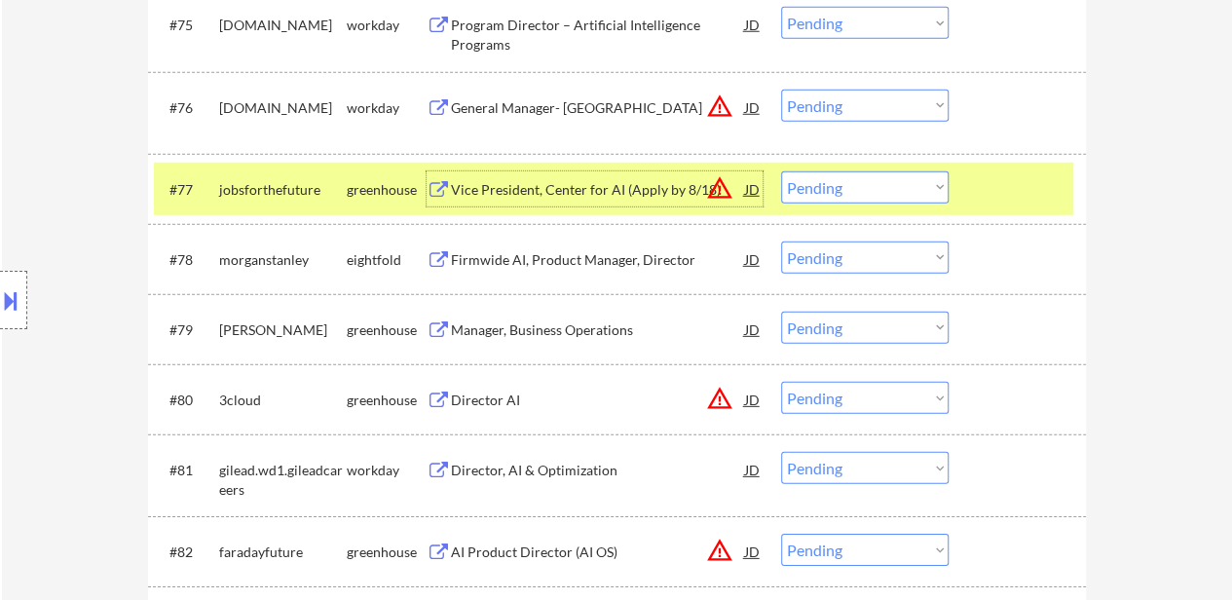
click at [502, 330] on div "Manager, Business Operations" at bounding box center [598, 329] width 294 height 19
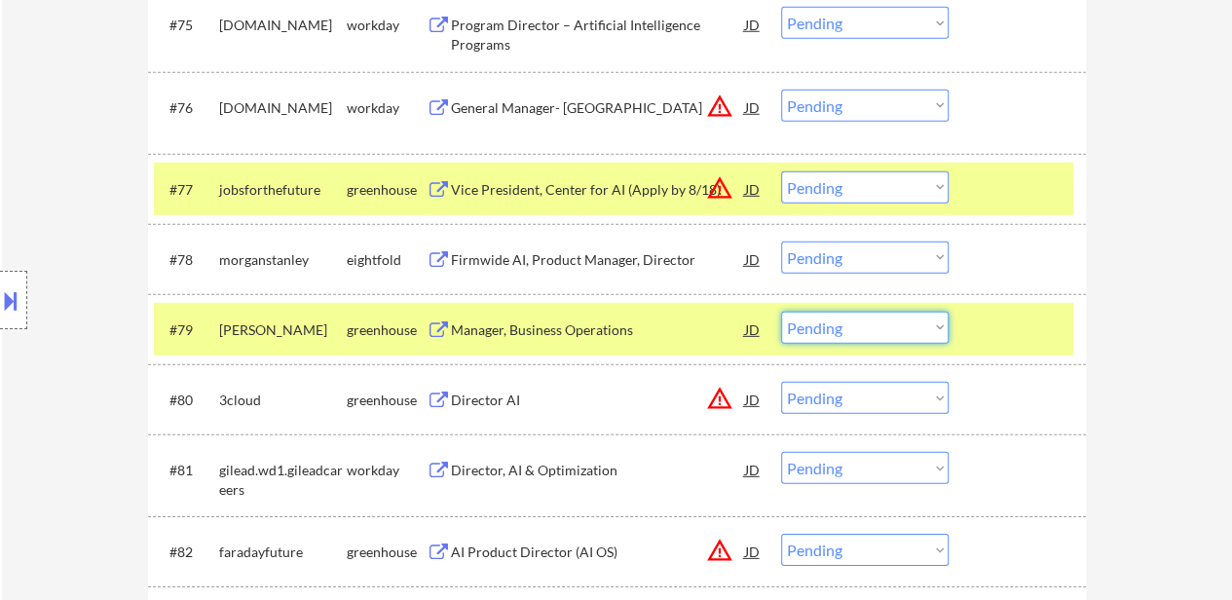
click at [842, 333] on select "Choose an option... Pending Applied Excluded (Questions) Excluded (Expired) Exc…" at bounding box center [864, 328] width 167 height 32
click at [781, 312] on select "Choose an option... Pending Applied Excluded (Questions) Excluded (Expired) Exc…" at bounding box center [864, 328] width 167 height 32
select select ""pending""
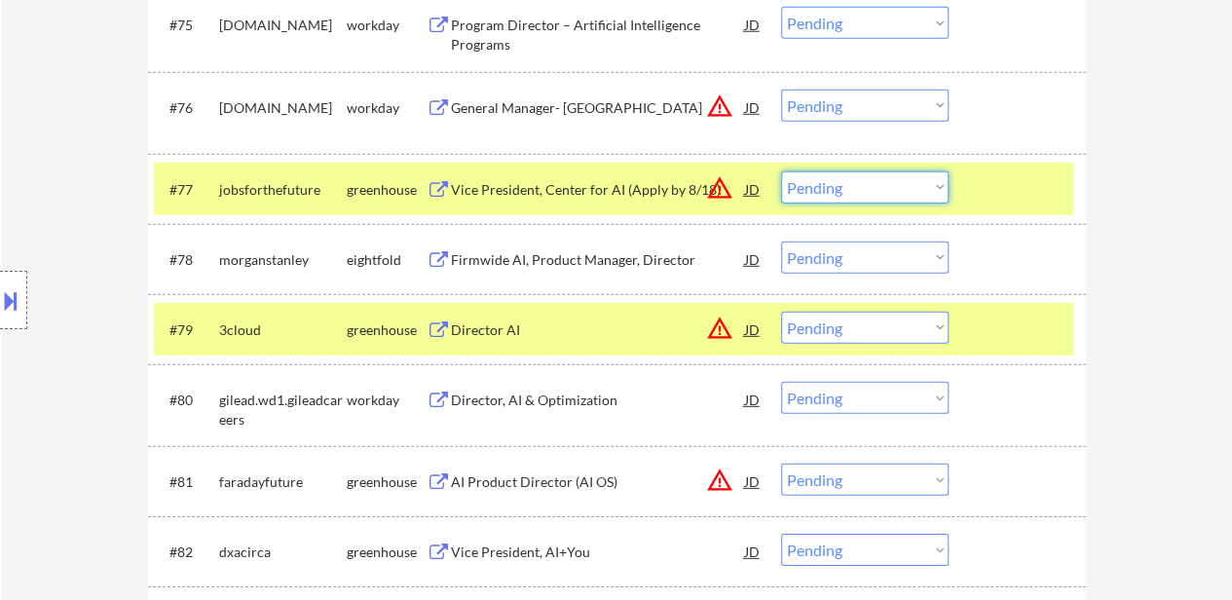
click at [826, 182] on select "Choose an option... Pending Applied Excluded (Questions) Excluded (Expired) Exc…" at bounding box center [864, 187] width 167 height 32
click at [781, 171] on select "Choose an option... Pending Applied Excluded (Questions) Excluded (Expired) Exc…" at bounding box center [864, 187] width 167 height 32
select select ""pending""
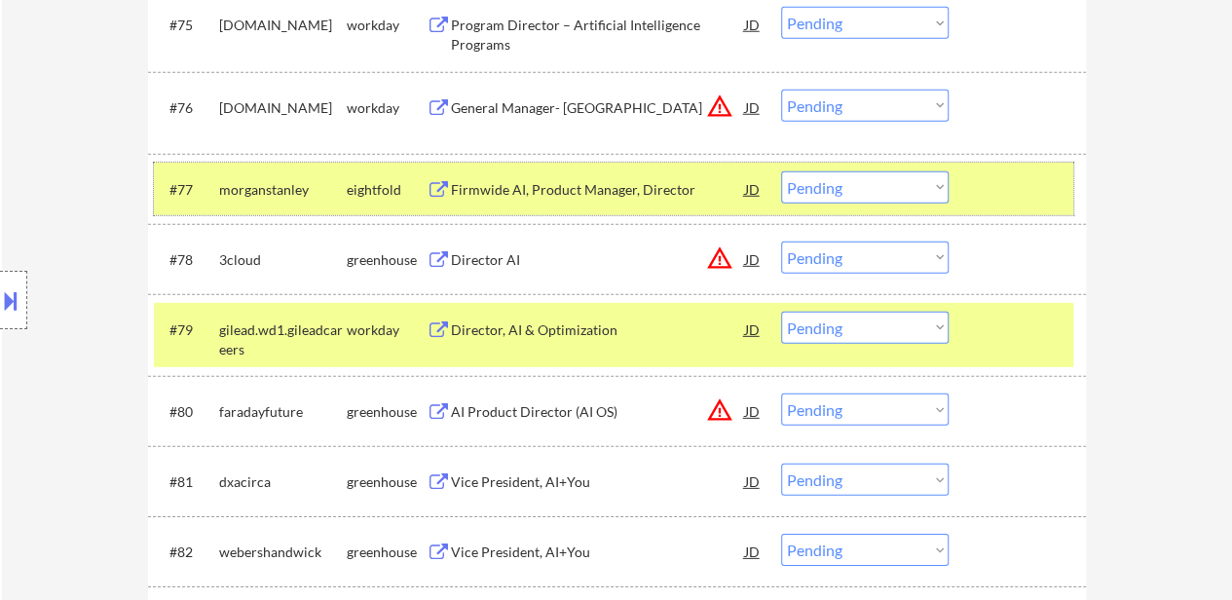
click at [997, 190] on div at bounding box center [1020, 188] width 86 height 35
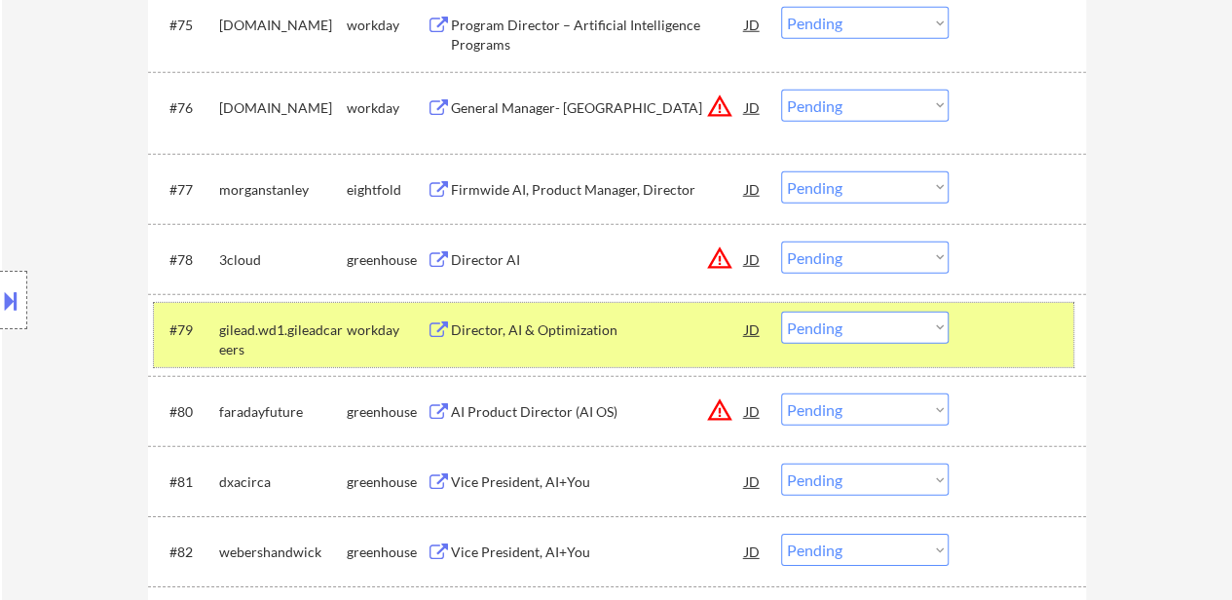
drag, startPoint x: 976, startPoint y: 336, endPoint x: 694, endPoint y: 314, distance: 282.3
click at [977, 334] on div at bounding box center [1020, 329] width 86 height 35
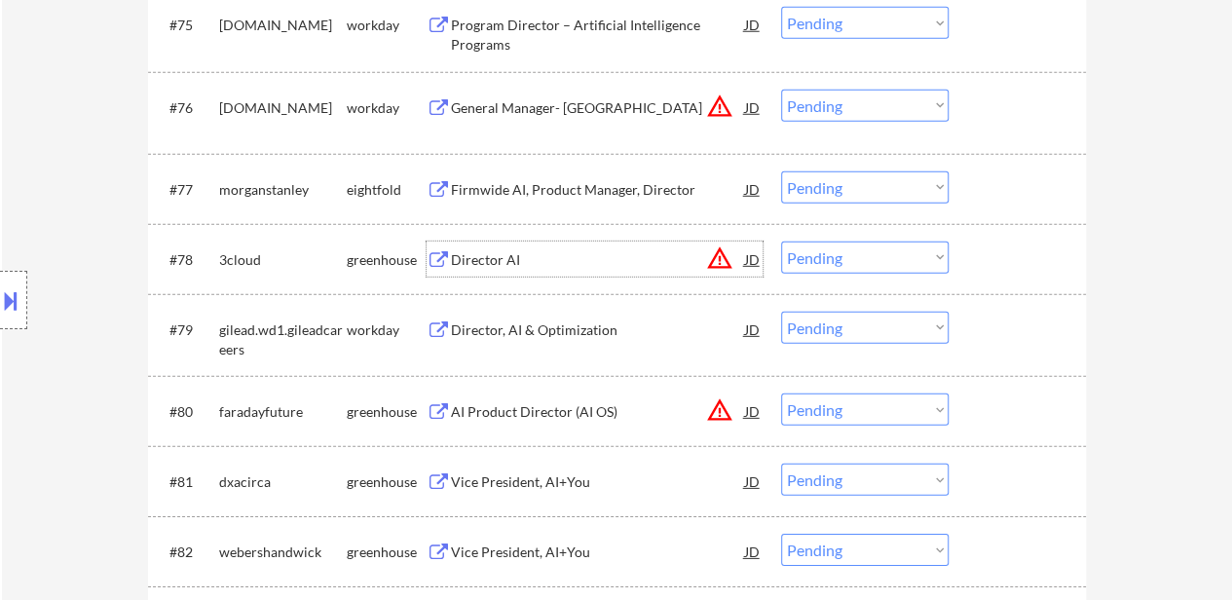
click at [474, 254] on div "Director AI" at bounding box center [598, 259] width 294 height 19
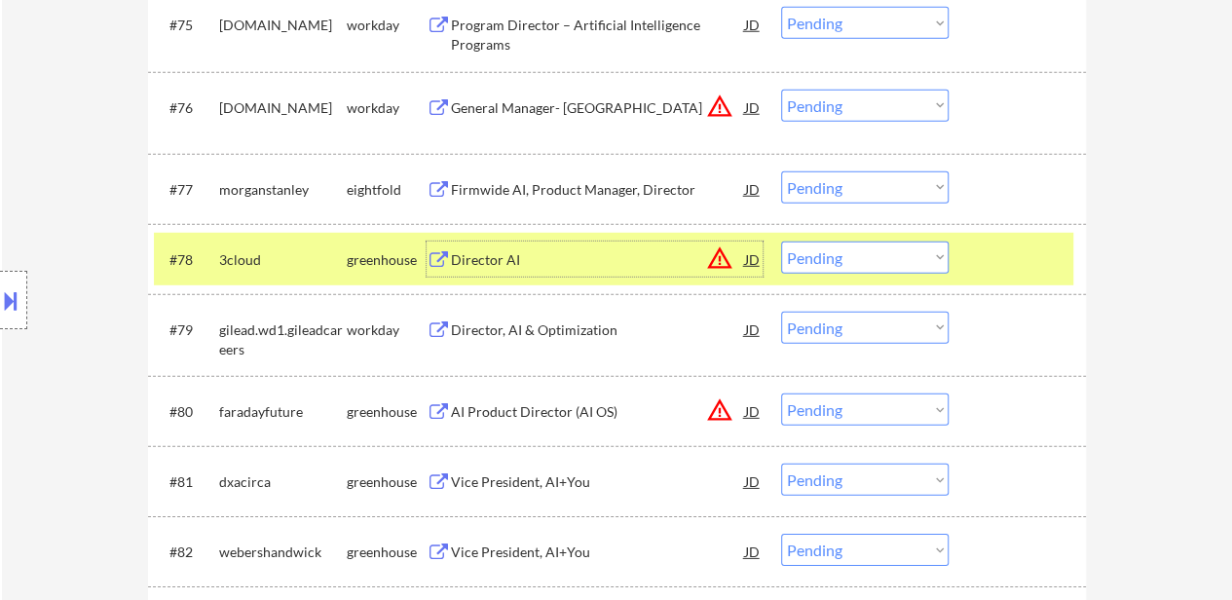
click at [836, 262] on select "Choose an option... Pending Applied Excluded (Questions) Excluded (Expired) Exc…" at bounding box center [864, 257] width 167 height 32
click at [781, 241] on select "Choose an option... Pending Applied Excluded (Questions) Excluded (Expired) Exc…" at bounding box center [864, 257] width 167 height 32
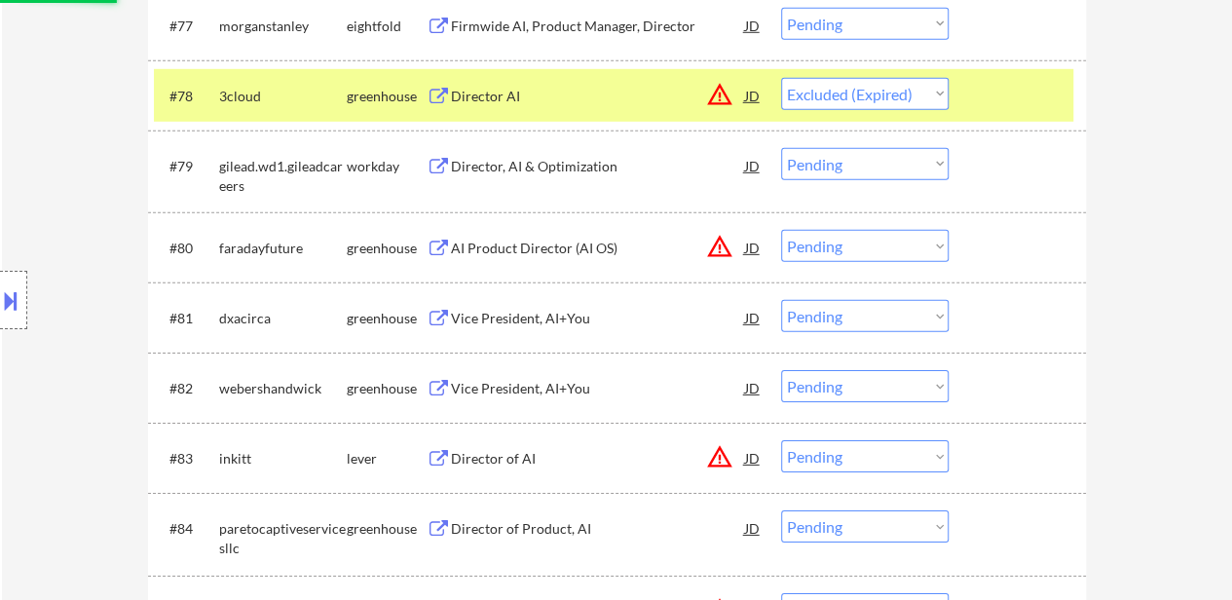
scroll to position [6621, 0]
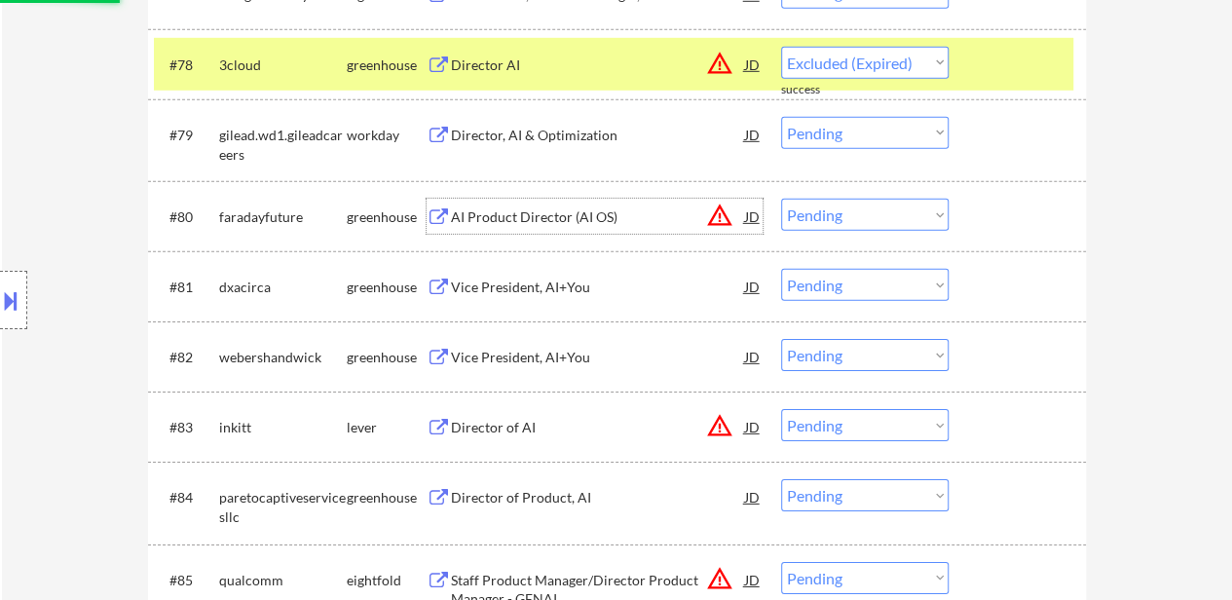
click at [566, 217] on div "AI Product Director (AI OS)" at bounding box center [598, 216] width 294 height 19
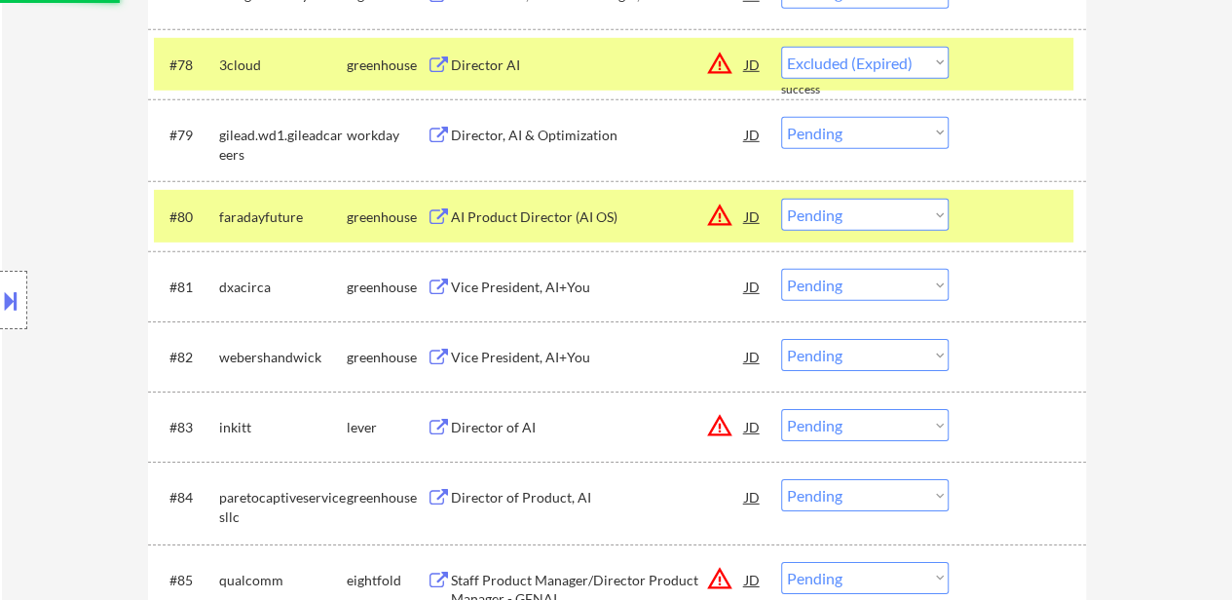
select select ""pending""
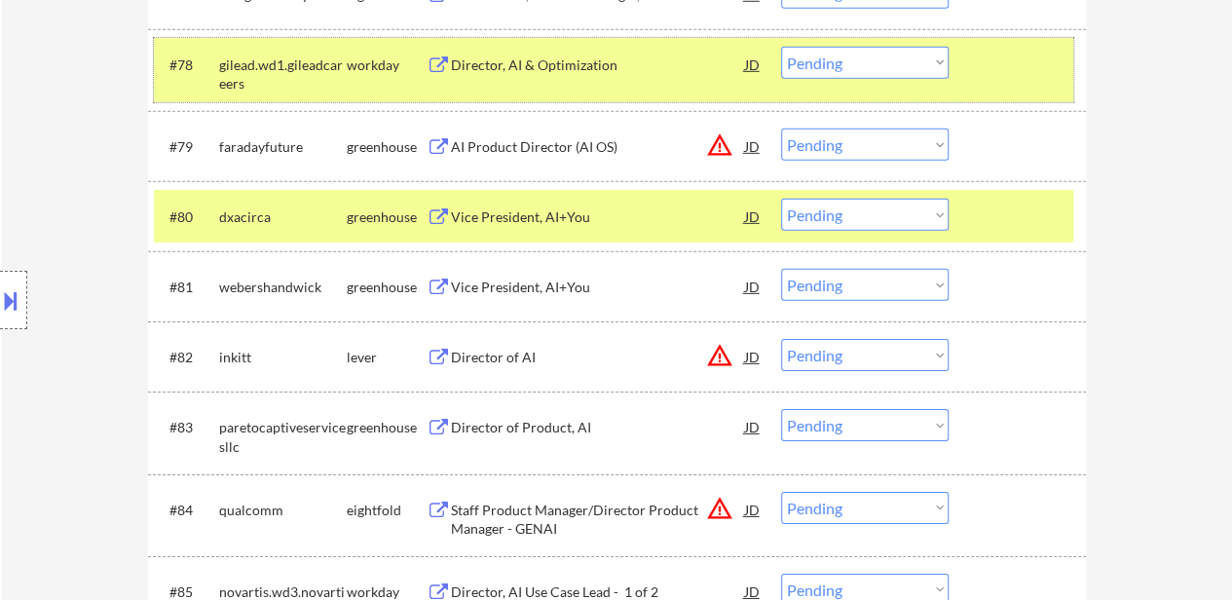
click at [980, 67] on div at bounding box center [1020, 64] width 86 height 35
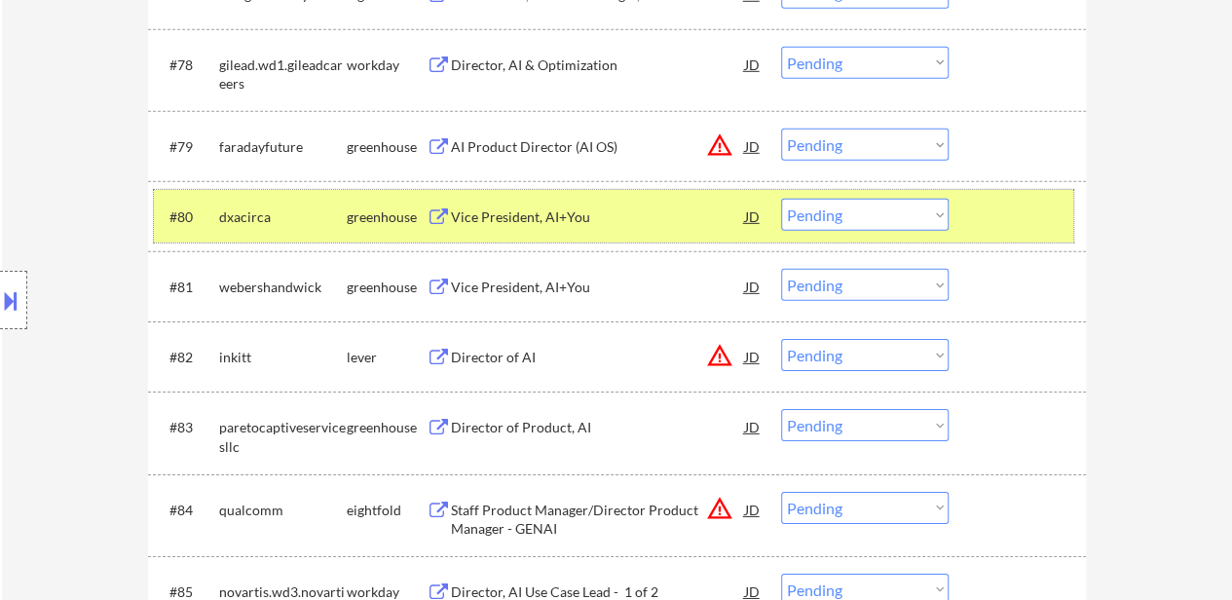
click at [1032, 220] on div at bounding box center [1020, 216] width 86 height 35
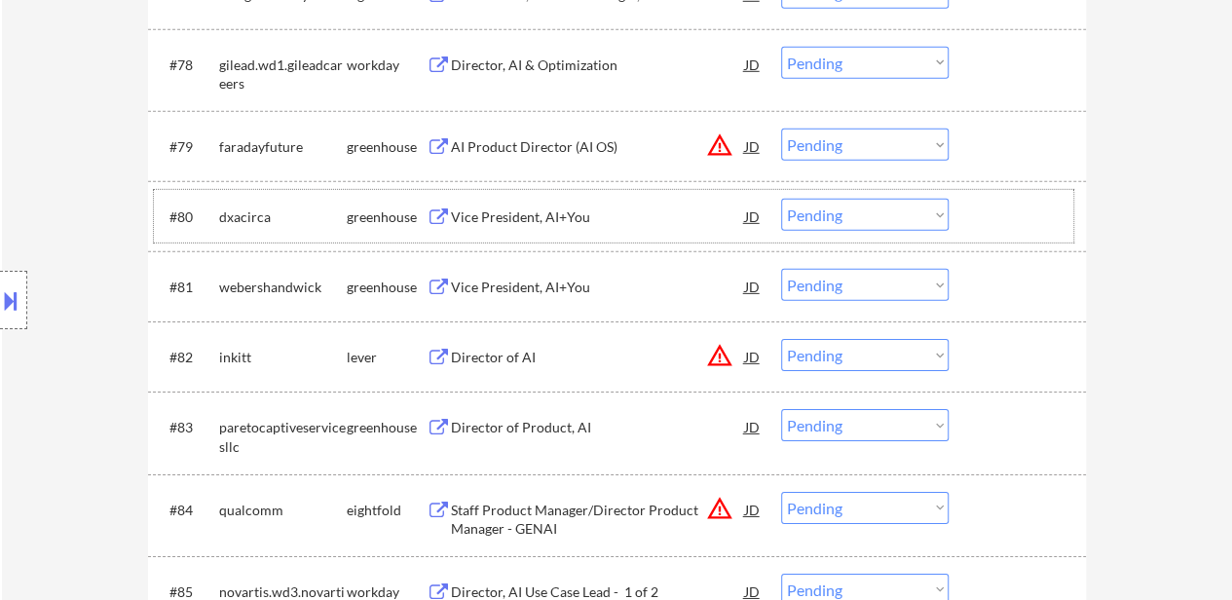
click at [981, 155] on div at bounding box center [1020, 146] width 86 height 35
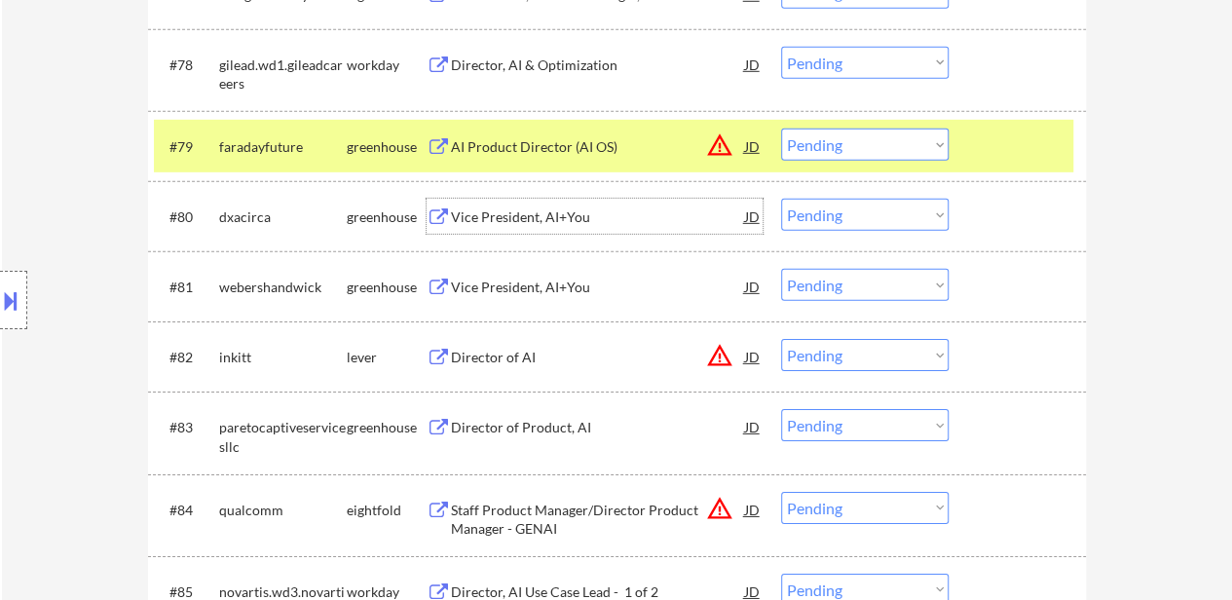
click at [506, 209] on div "Vice President, AI+You" at bounding box center [598, 216] width 294 height 19
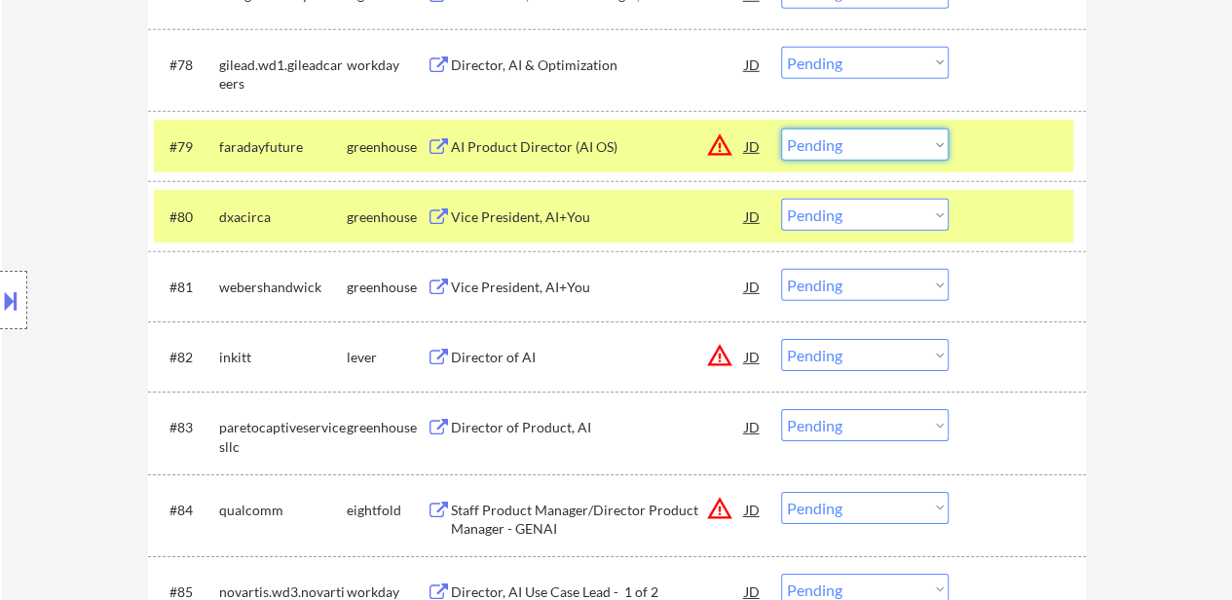
click at [855, 145] on select "Choose an option... Pending Applied Excluded (Questions) Excluded (Expired) Exc…" at bounding box center [864, 145] width 167 height 32
click at [781, 129] on select "Choose an option... Pending Applied Excluded (Questions) Excluded (Expired) Exc…" at bounding box center [864, 145] width 167 height 32
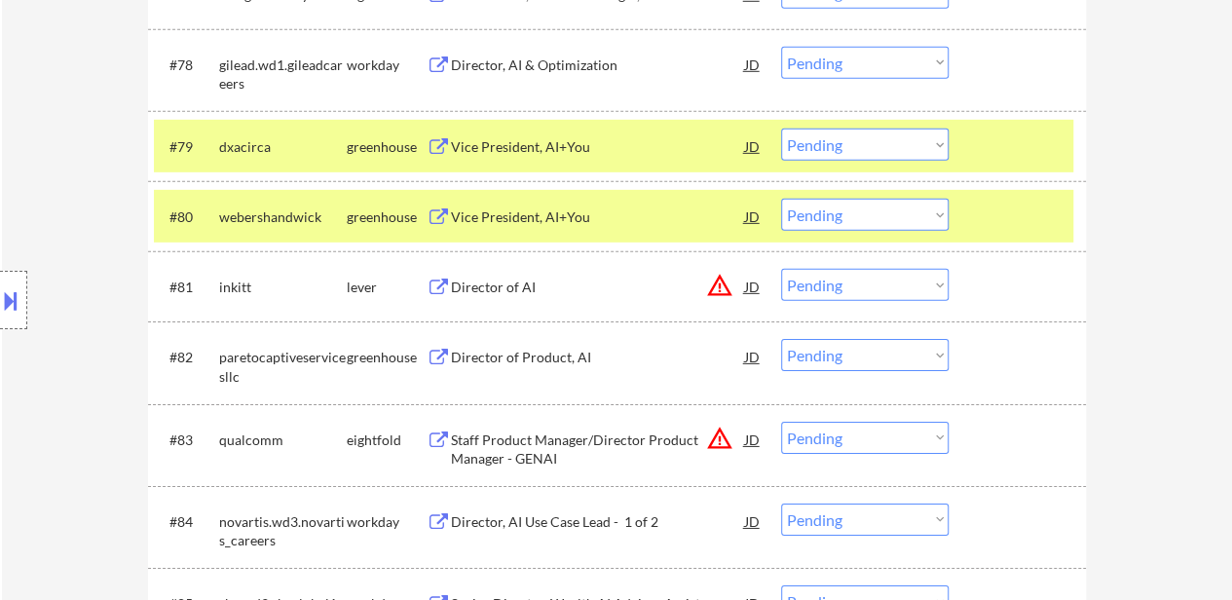
click at [835, 138] on select "Choose an option... Pending Applied Excluded (Questions) Excluded (Expired) Exc…" at bounding box center [864, 145] width 167 height 32
click at [781, 129] on select "Choose an option... Pending Applied Excluded (Questions) Excluded (Expired) Exc…" at bounding box center [864, 145] width 167 height 32
click at [529, 224] on div "Vice President, AI+You" at bounding box center [598, 216] width 294 height 19
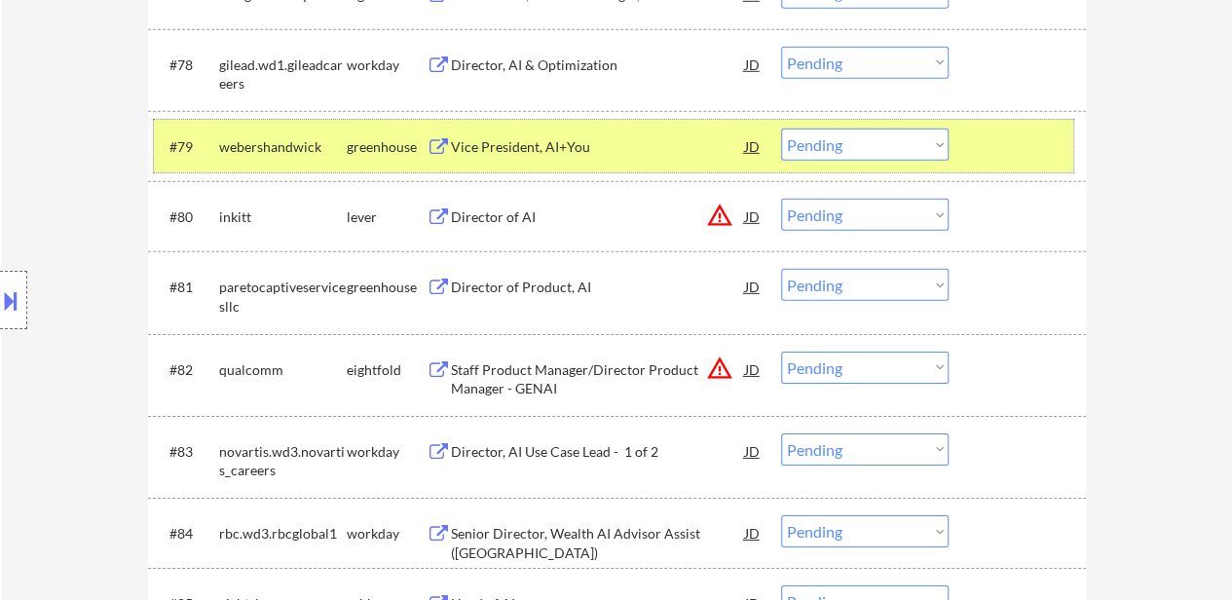
click at [1029, 147] on div at bounding box center [1020, 146] width 86 height 35
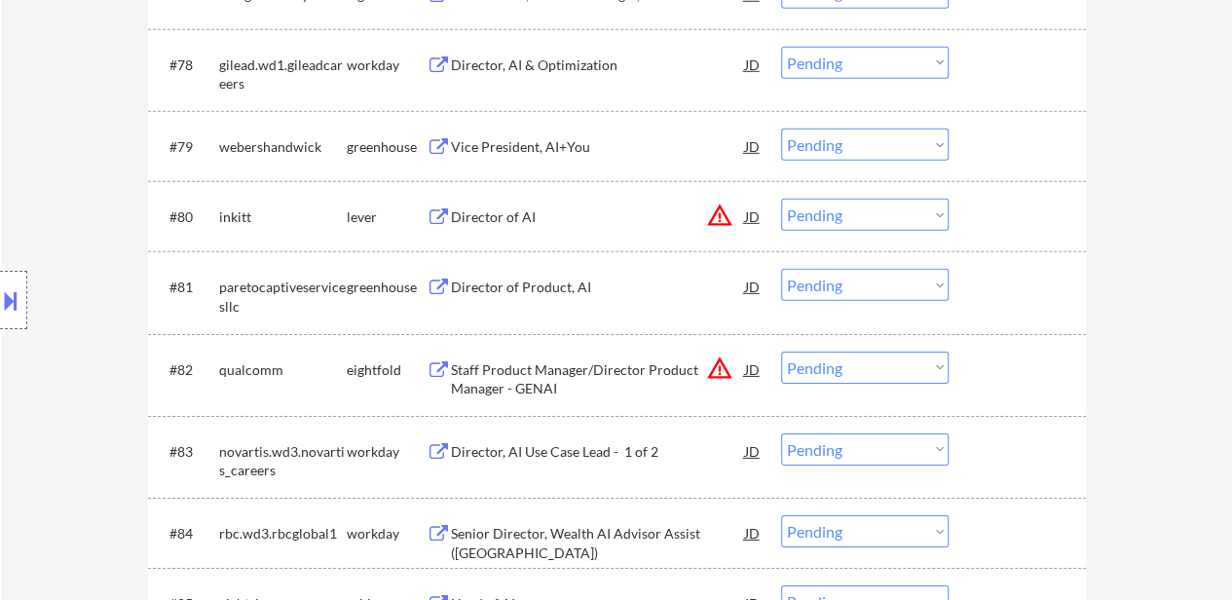
click at [923, 144] on select "Choose an option... Pending Applied Excluded (Questions) Excluded (Expired) Exc…" at bounding box center [864, 145] width 167 height 32
click at [781, 129] on select "Choose an option... Pending Applied Excluded (Questions) Excluded (Expired) Exc…" at bounding box center [864, 145] width 167 height 32
click at [541, 224] on div "Director of AI" at bounding box center [598, 216] width 294 height 19
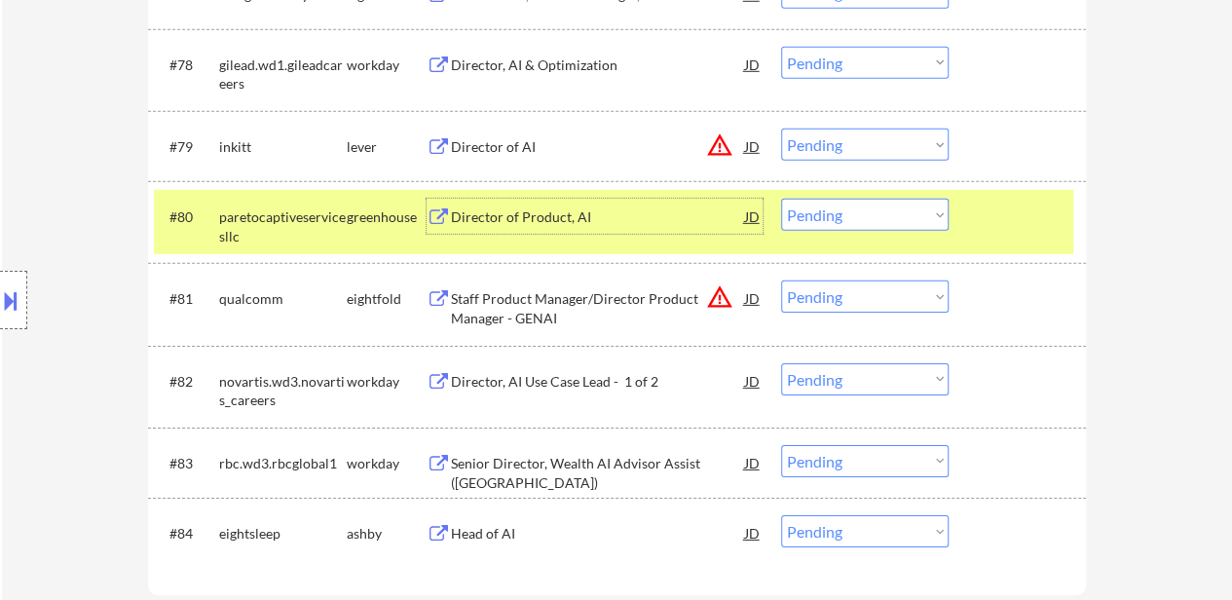
click at [989, 229] on div at bounding box center [1020, 216] width 86 height 35
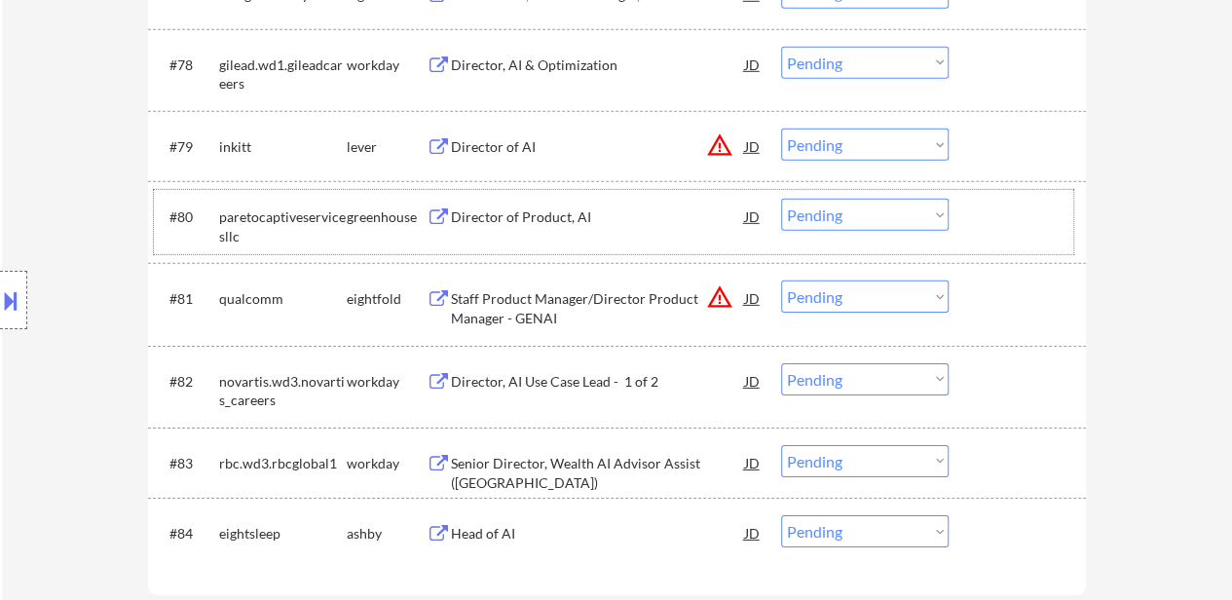
click at [19, 309] on button at bounding box center [10, 300] width 21 height 32
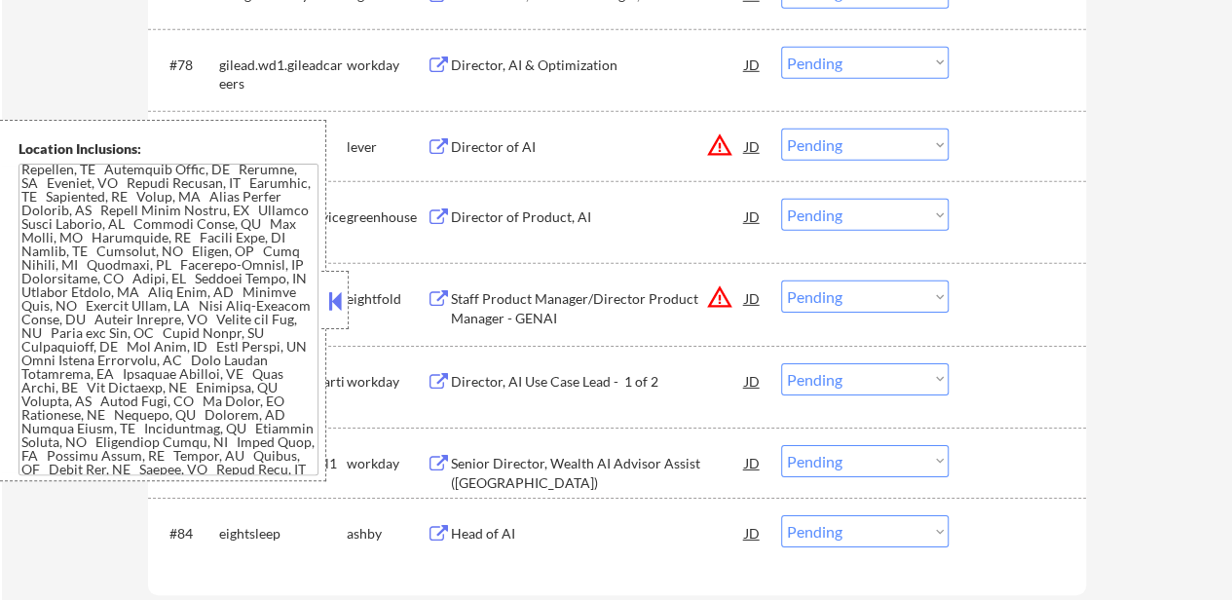
click at [124, 318] on textarea at bounding box center [169, 320] width 300 height 312
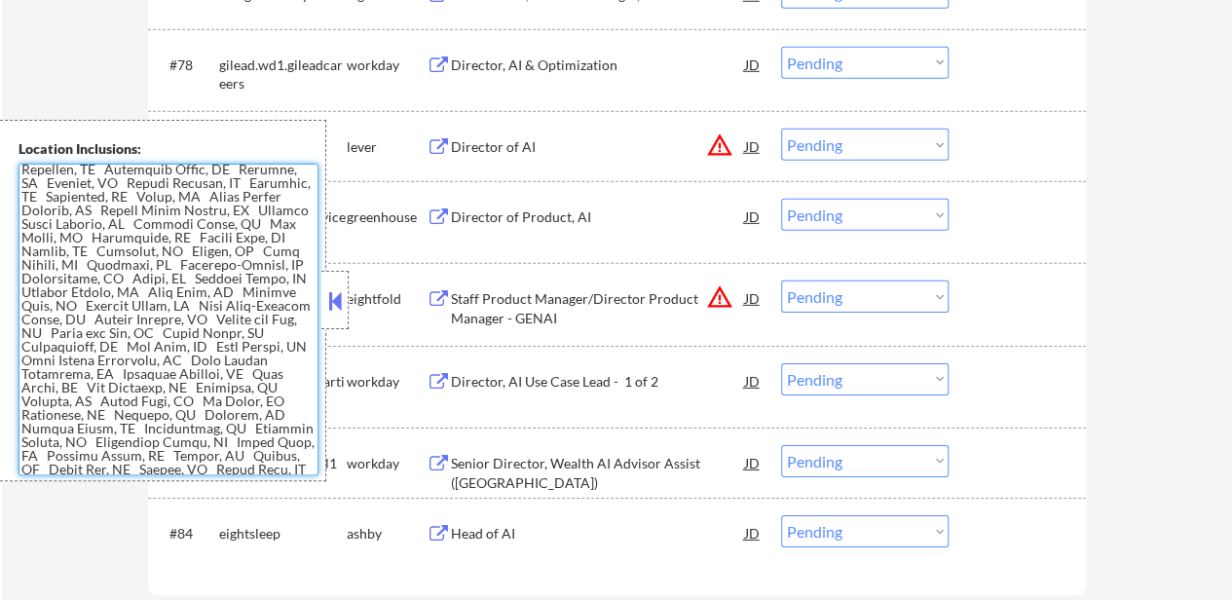
click at [343, 302] on button at bounding box center [334, 300] width 21 height 29
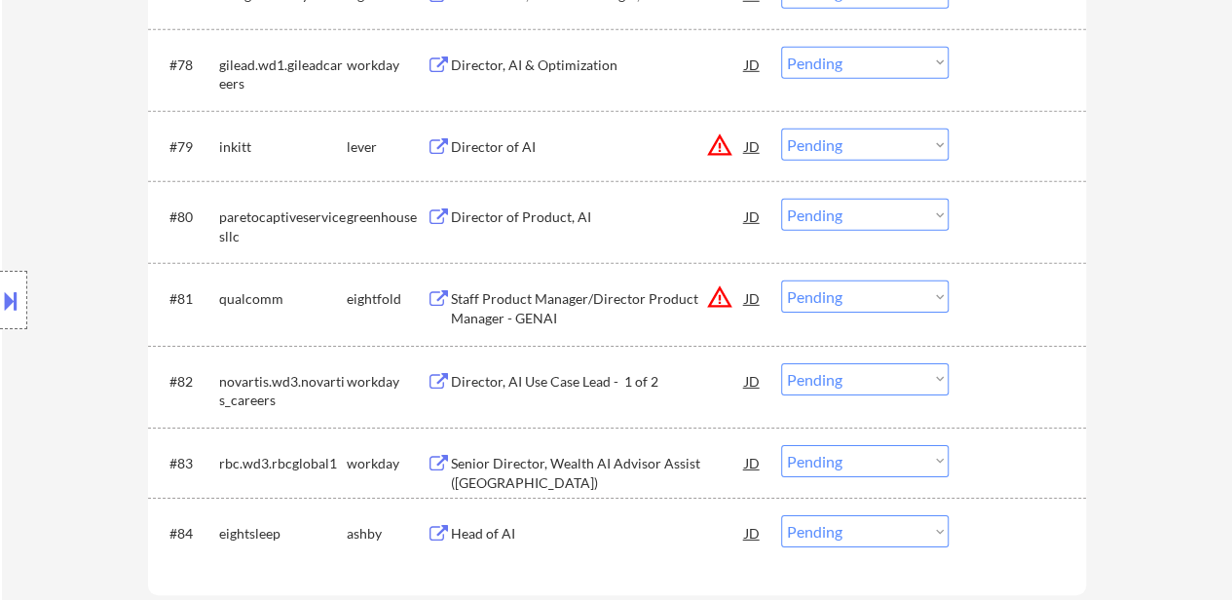
click at [861, 139] on select "Choose an option... Pending Applied Excluded (Questions) Excluded (Expired) Exc…" at bounding box center [864, 145] width 167 height 32
click at [781, 129] on select "Choose an option... Pending Applied Excluded (Questions) Excluded (Expired) Exc…" at bounding box center [864, 145] width 167 height 32
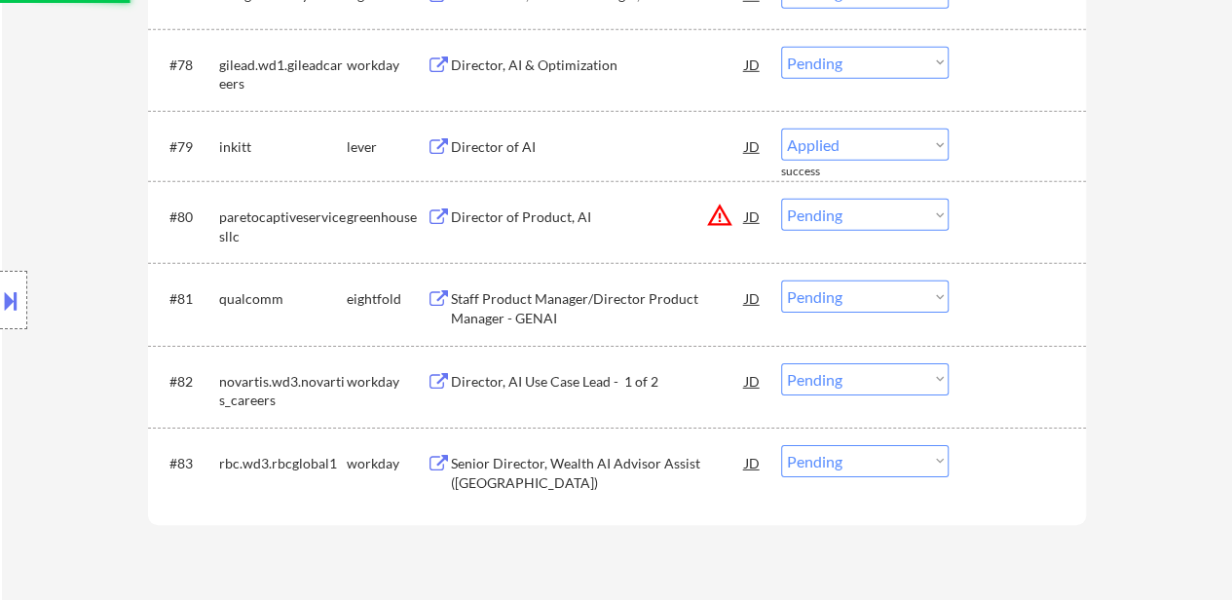
select select ""pending""
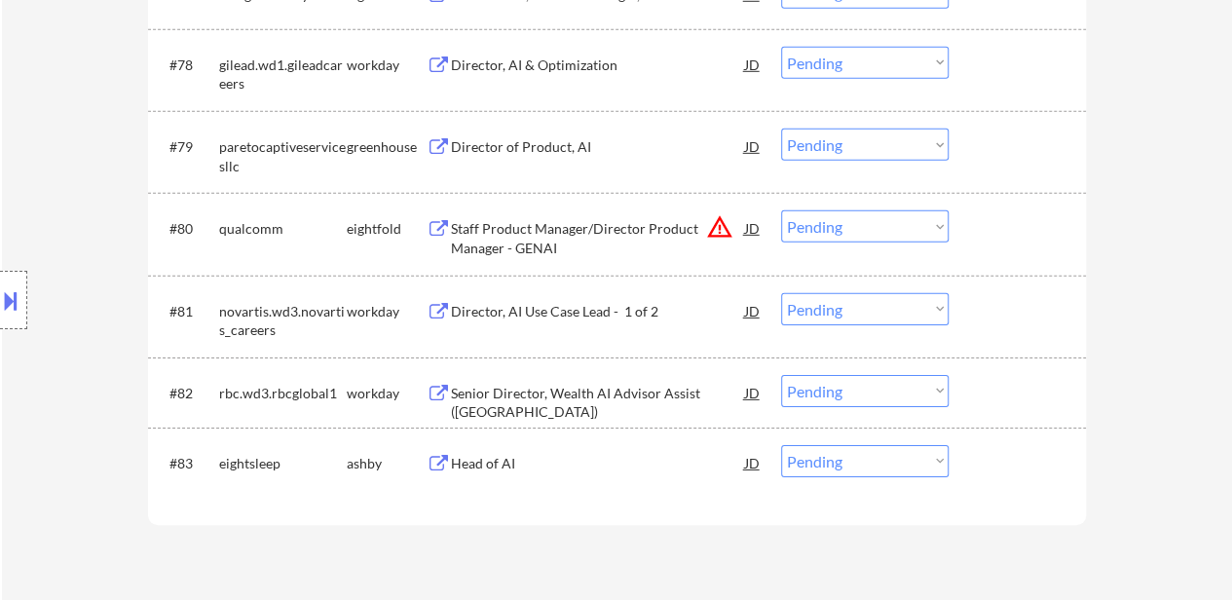
click at [508, 461] on div "Head of AI" at bounding box center [598, 463] width 294 height 19
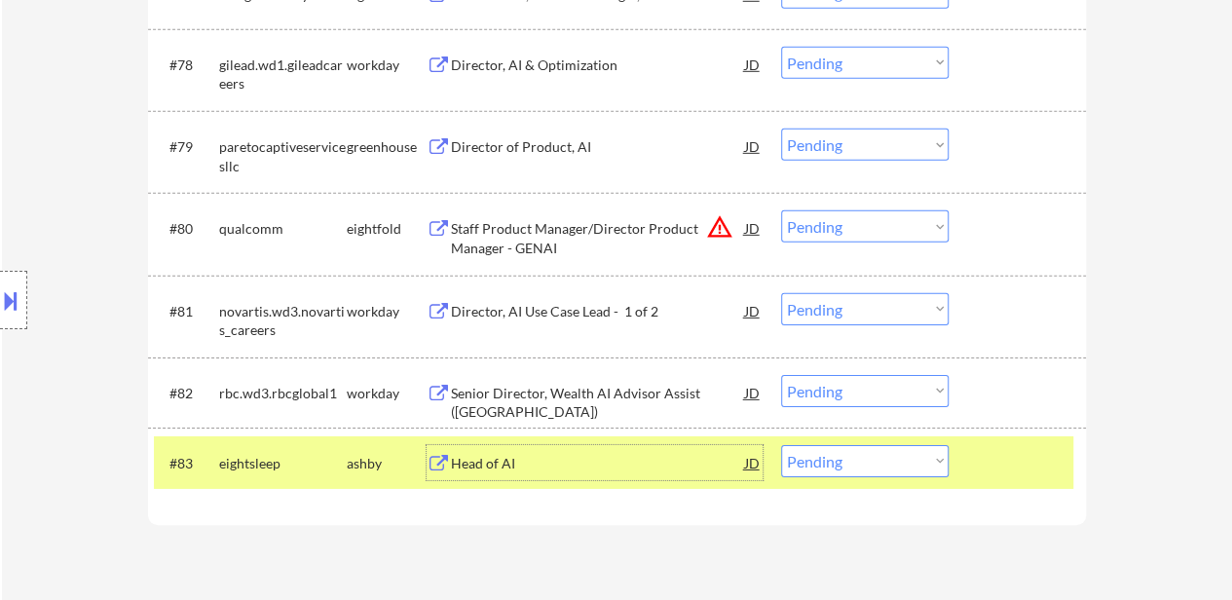
click at [892, 458] on select "Choose an option... Pending Applied Excluded (Questions) Excluded (Expired) Exc…" at bounding box center [864, 461] width 167 height 32
select select ""applied""
click at [781, 445] on select "Choose an option... Pending Applied Excluded (Questions) Excluded (Expired) Exc…" at bounding box center [864, 461] width 167 height 32
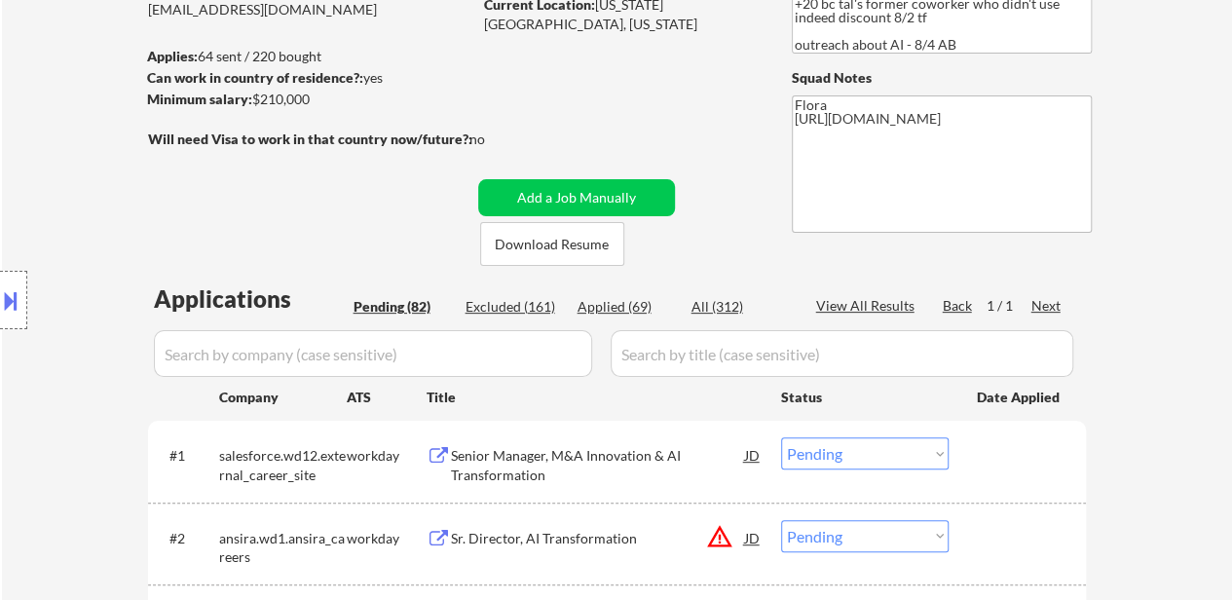
scroll to position [228, 0]
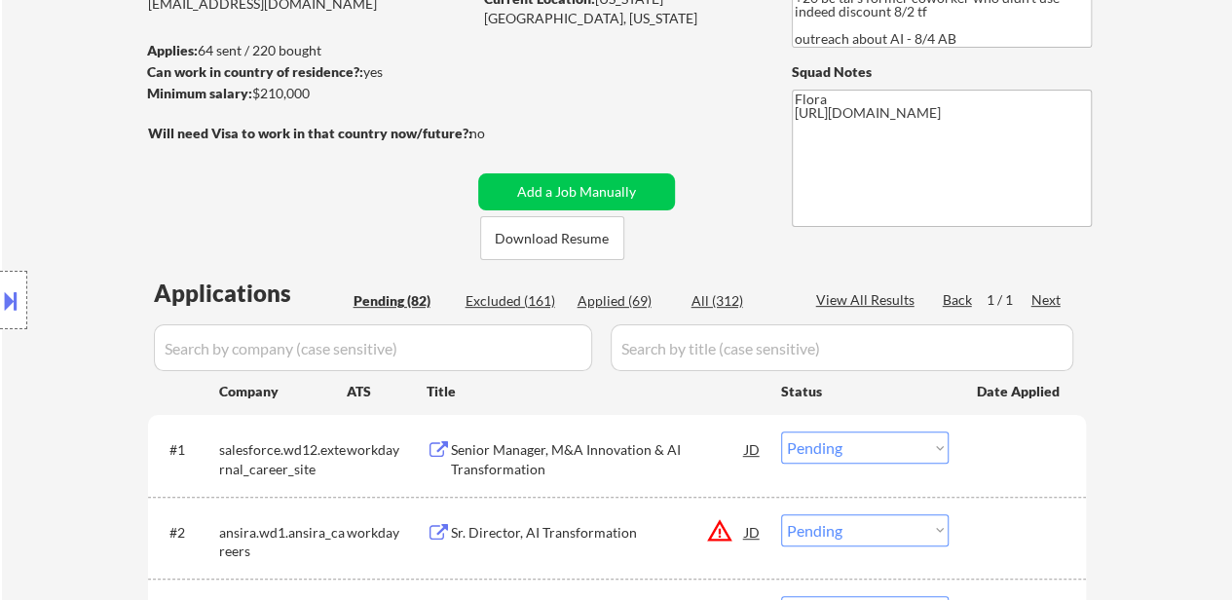
click at [580, 440] on div "Senior Manager, M&A Innovation & AI Transformation" at bounding box center [598, 459] width 294 height 38
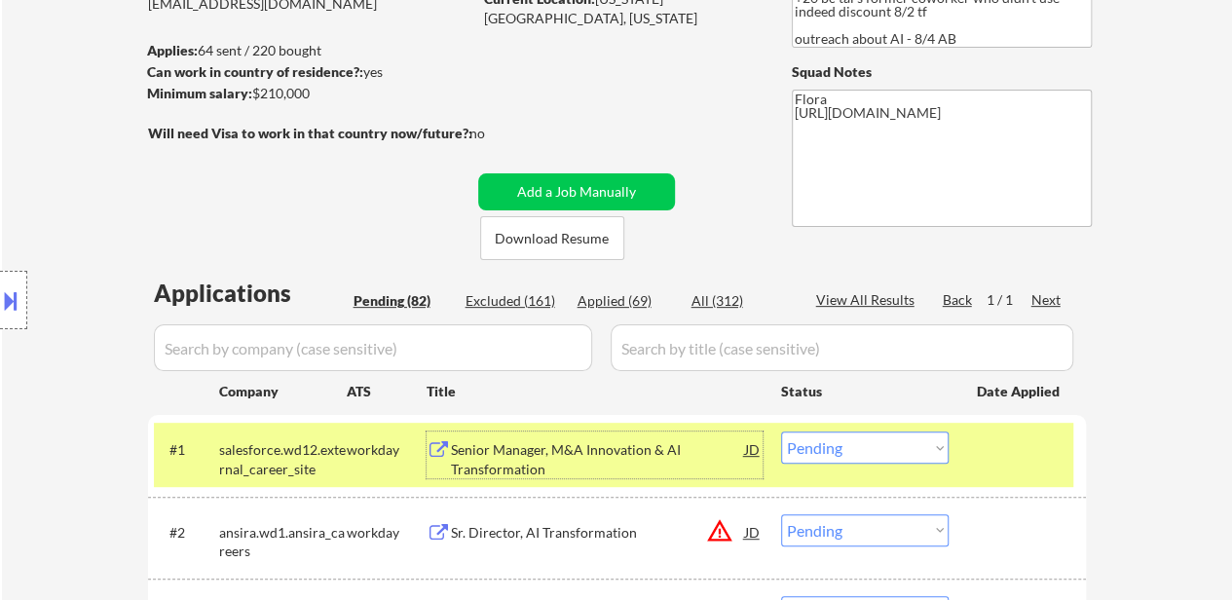
click at [837, 451] on select "Choose an option... Pending Applied Excluded (Questions) Excluded (Expired) Exc…" at bounding box center [864, 447] width 167 height 32
click at [781, 431] on select "Choose an option... Pending Applied Excluded (Questions) Excluded (Expired) Exc…" at bounding box center [864, 447] width 167 height 32
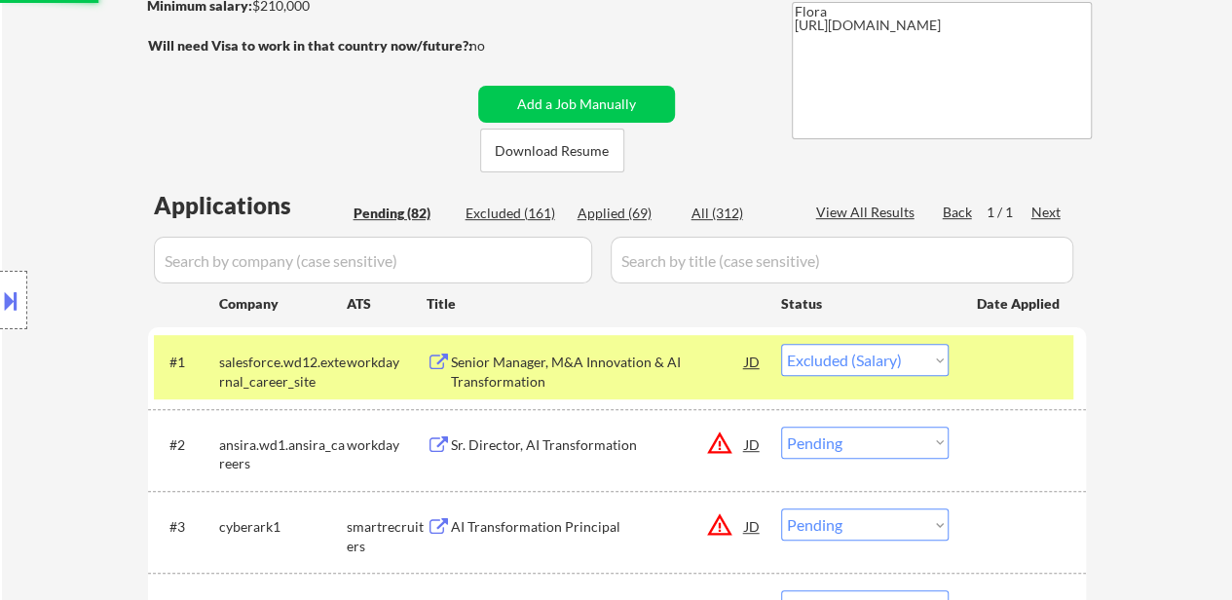
scroll to position [423, 0]
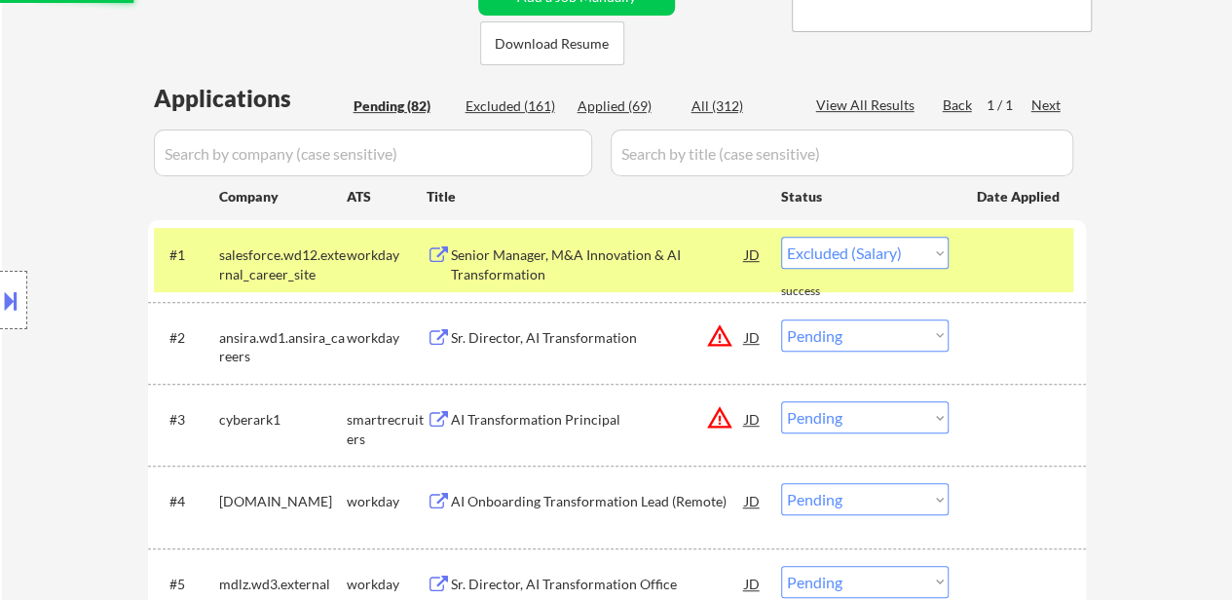
select select ""pending""
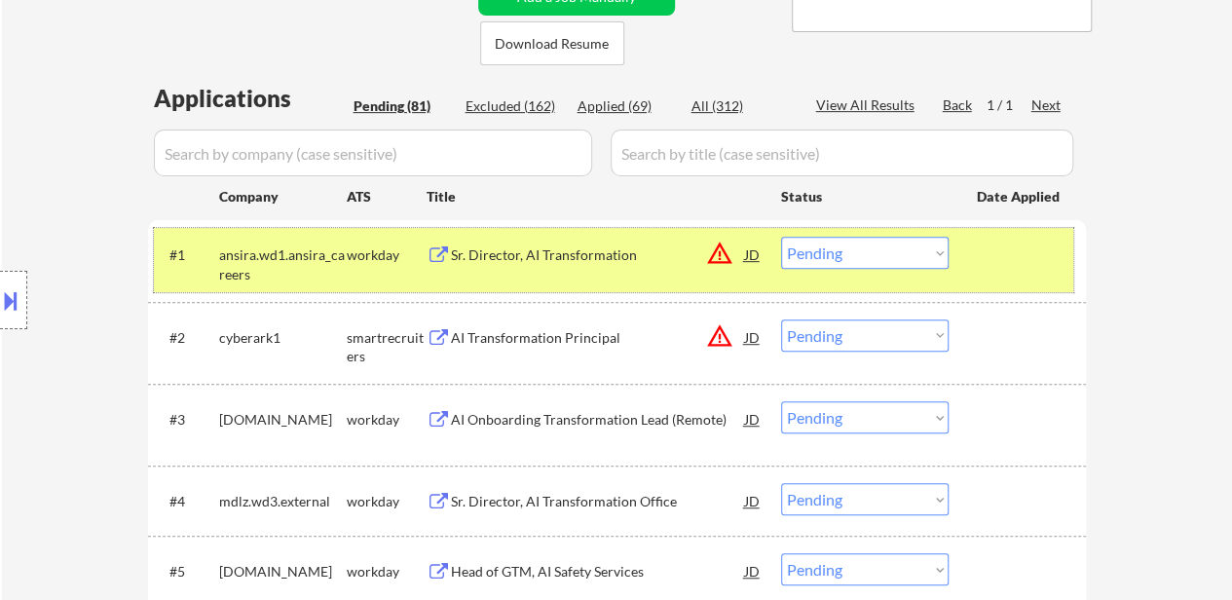
click at [1042, 275] on div "#1 ansira.wd1.ansira_careers workday Sr. Director, AI Transformation JD warning…" at bounding box center [613, 260] width 919 height 64
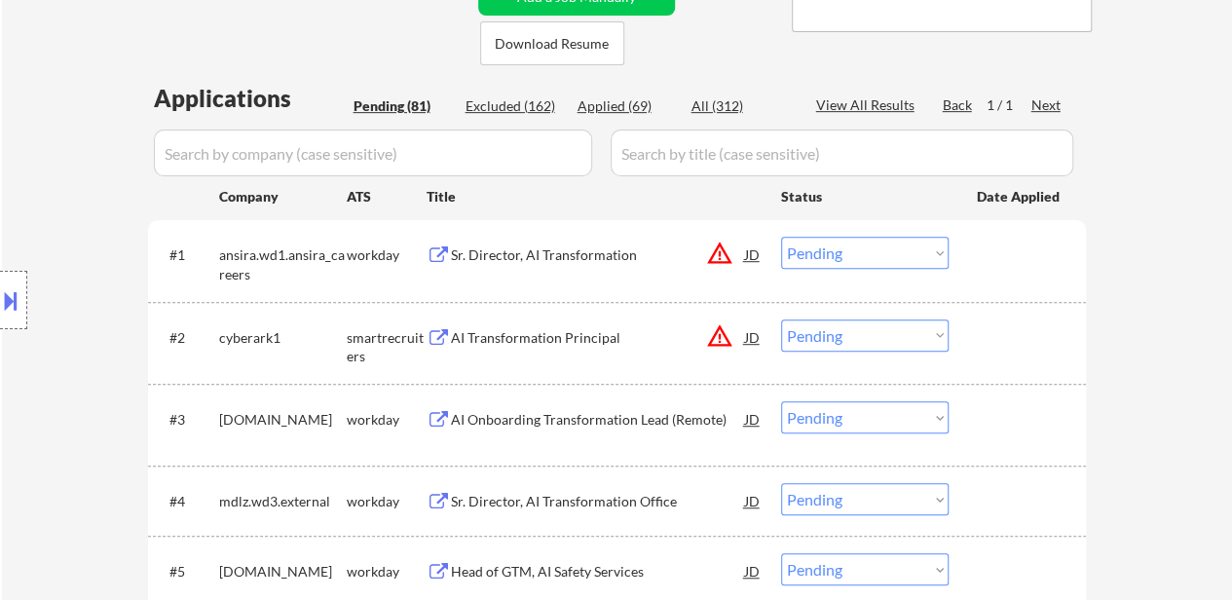
click at [584, 246] on div "Sr. Director, AI Transformation" at bounding box center [598, 254] width 294 height 19
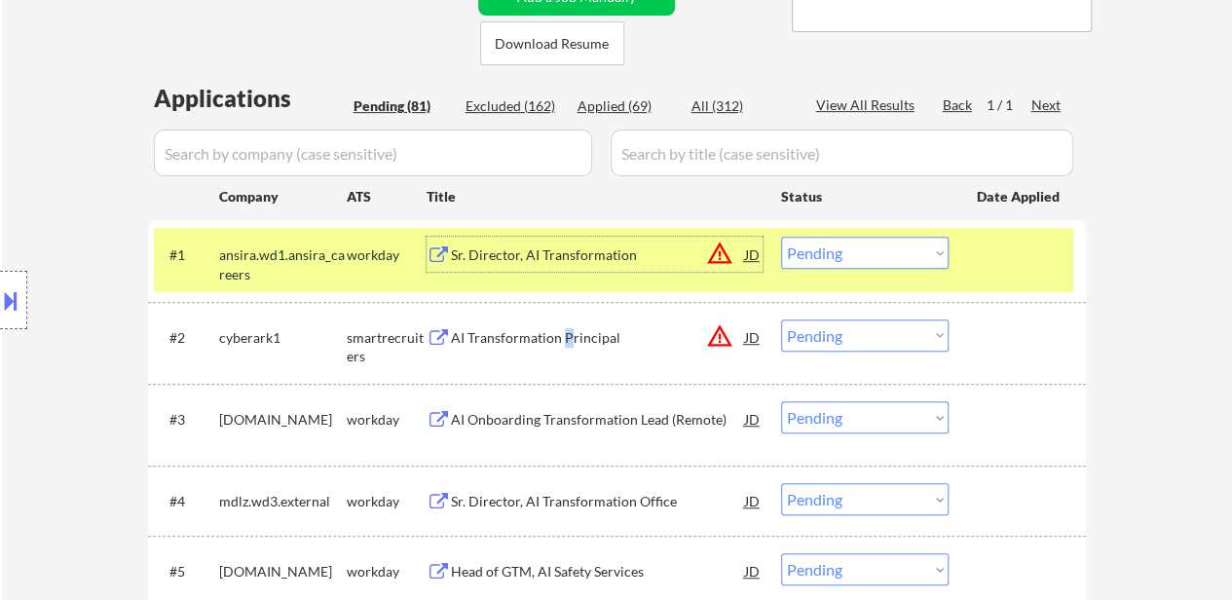
click at [565, 335] on div "AI Transformation Principal" at bounding box center [598, 337] width 294 height 19
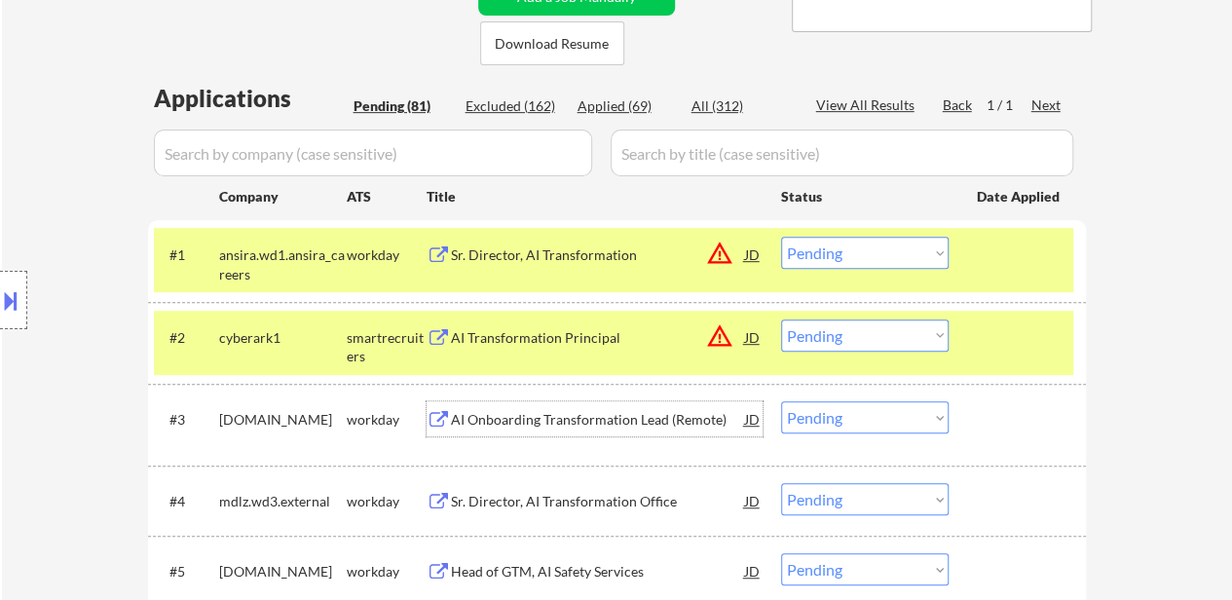
click at [582, 420] on div "AI Onboarding Transformation Lead (Remote)" at bounding box center [598, 419] width 294 height 19
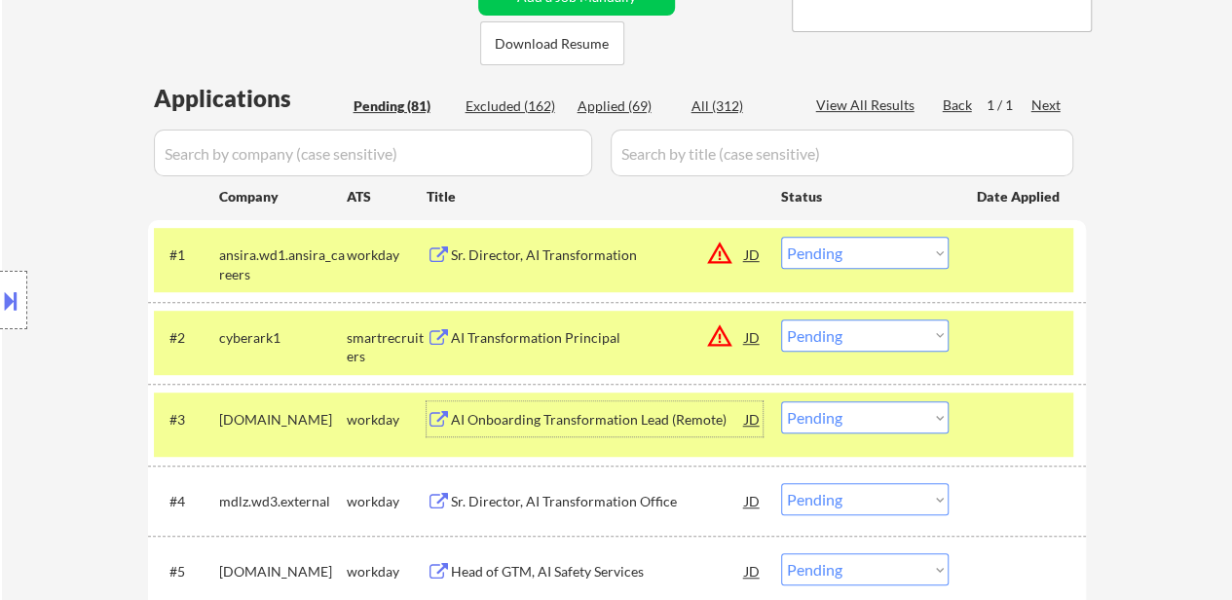
click at [884, 332] on select "Choose an option... Pending Applied Excluded (Questions) Excluded (Expired) Exc…" at bounding box center [864, 335] width 167 height 32
click at [781, 319] on select "Choose an option... Pending Applied Excluded (Questions) Excluded (Expired) Exc…" at bounding box center [864, 335] width 167 height 32
select select ""pending""
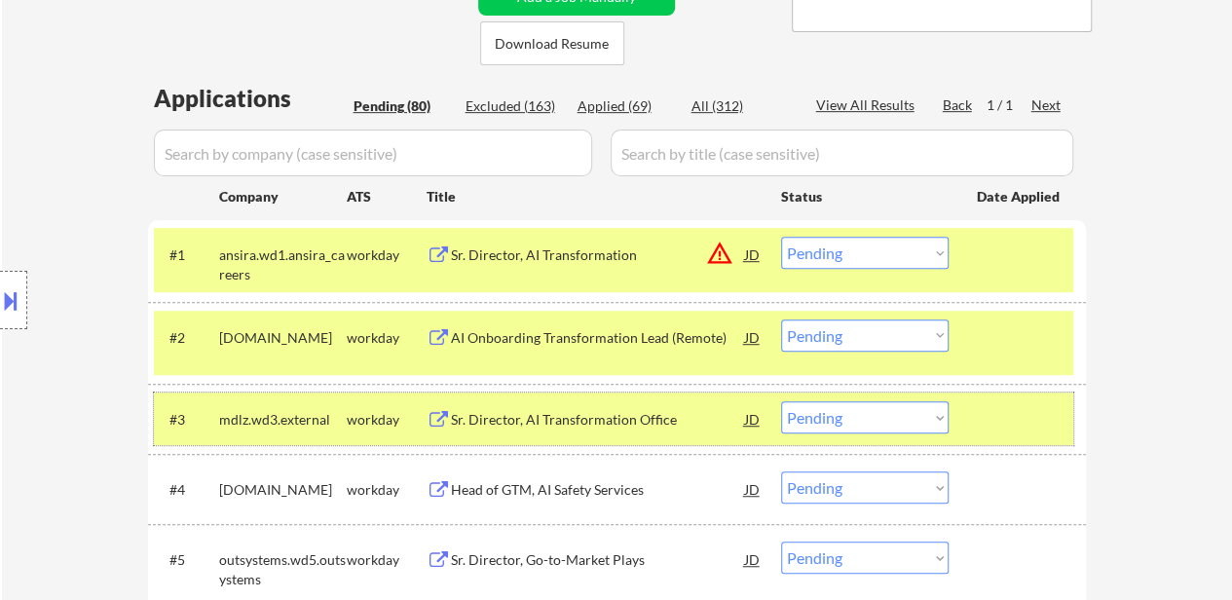
click at [1020, 420] on div at bounding box center [1020, 418] width 86 height 35
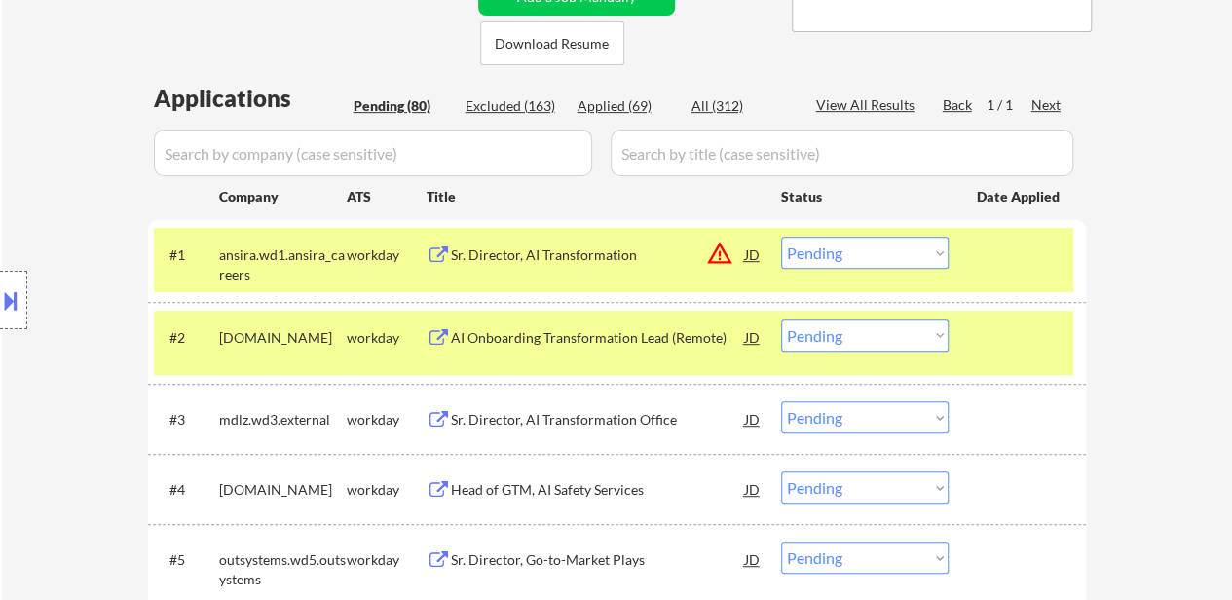
click at [647, 410] on div "Sr. Director, AI Transformation Office" at bounding box center [598, 419] width 294 height 19
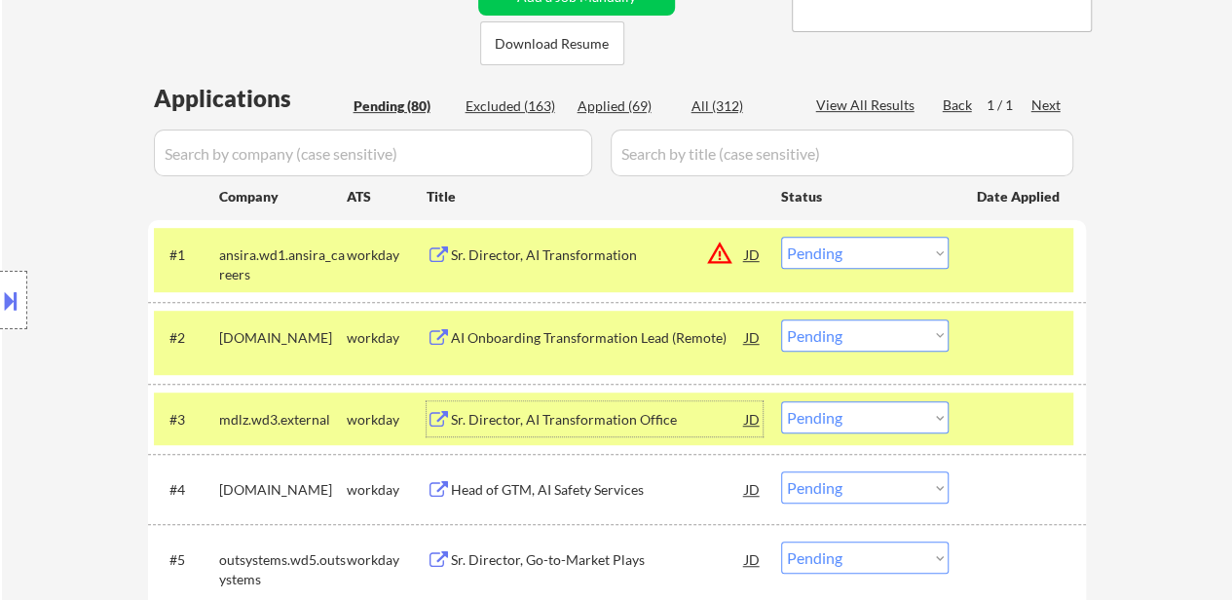
click at [826, 414] on select "Choose an option... Pending Applied Excluded (Questions) Excluded (Expired) Exc…" at bounding box center [864, 417] width 167 height 32
click at [781, 401] on select "Choose an option... Pending Applied Excluded (Questions) Excluded (Expired) Exc…" at bounding box center [864, 417] width 167 height 32
select select ""pending""
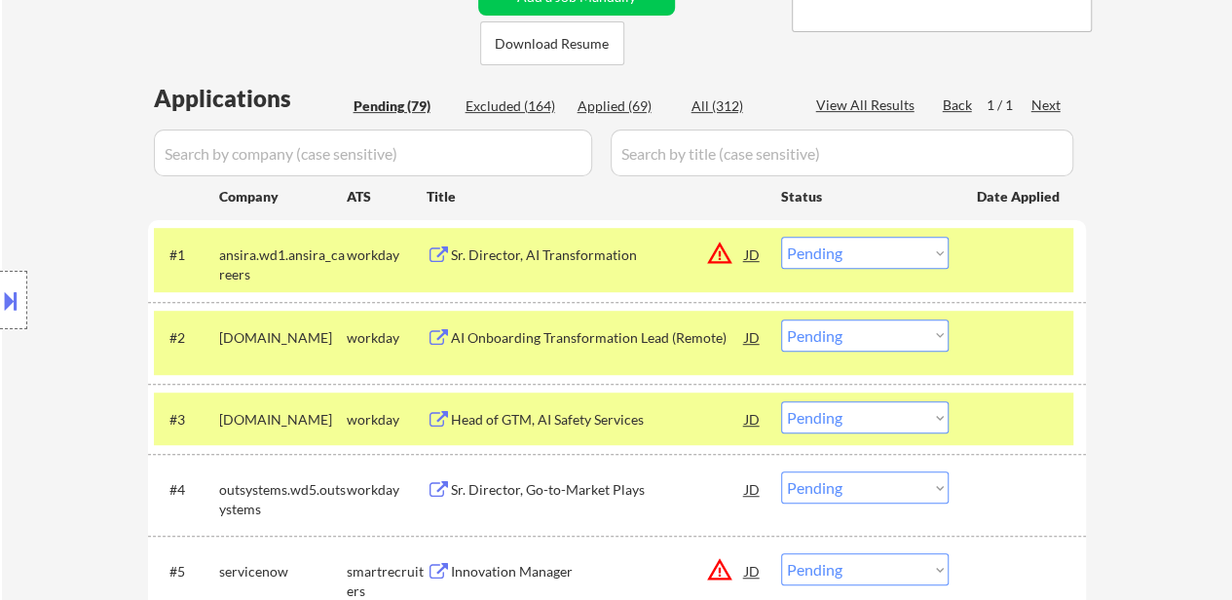
click at [964, 400] on div "#3 taskus.wd1.careers workday Head of GTM, AI Safety Services JD warning_amber …" at bounding box center [613, 418] width 919 height 53
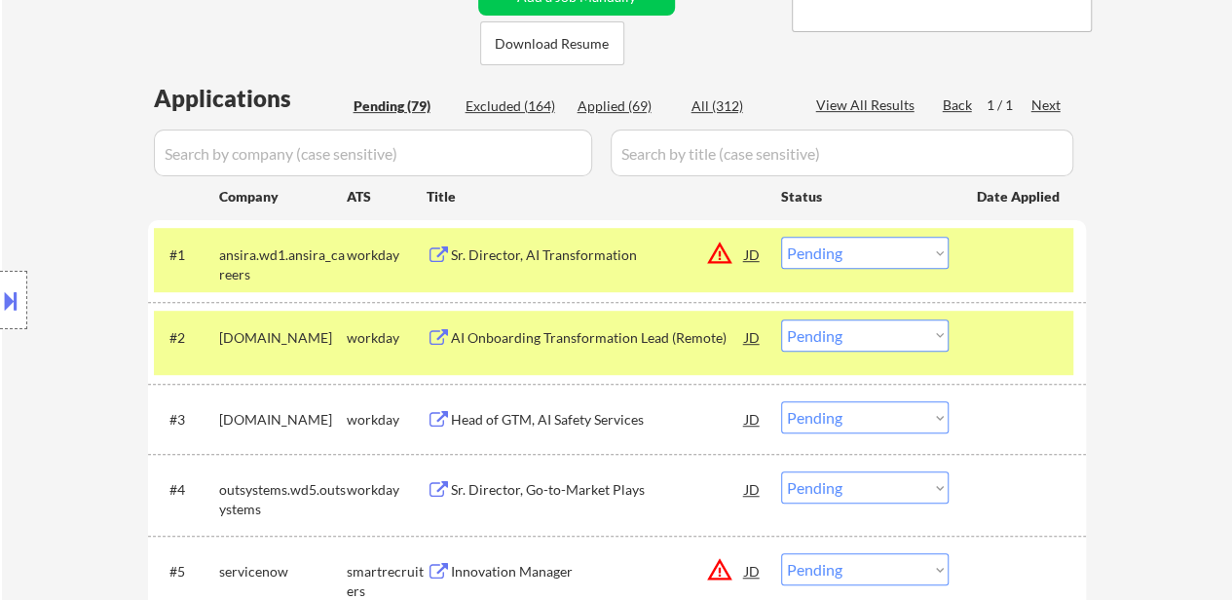
click at [546, 410] on div "Head of GTM, AI Safety Services" at bounding box center [598, 419] width 294 height 19
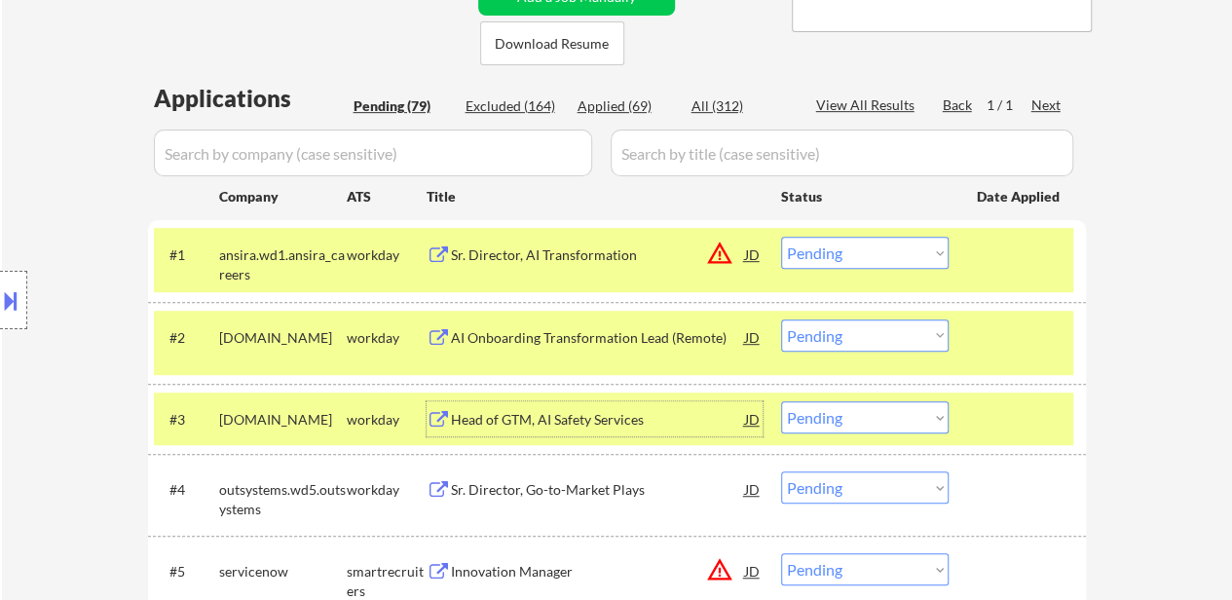
click at [845, 331] on select "Choose an option... Pending Applied Excluded (Questions) Excluded (Expired) Exc…" at bounding box center [864, 335] width 167 height 32
click at [781, 319] on select "Choose an option... Pending Applied Excluded (Questions) Excluded (Expired) Exc…" at bounding box center [864, 335] width 167 height 32
select select ""pending""
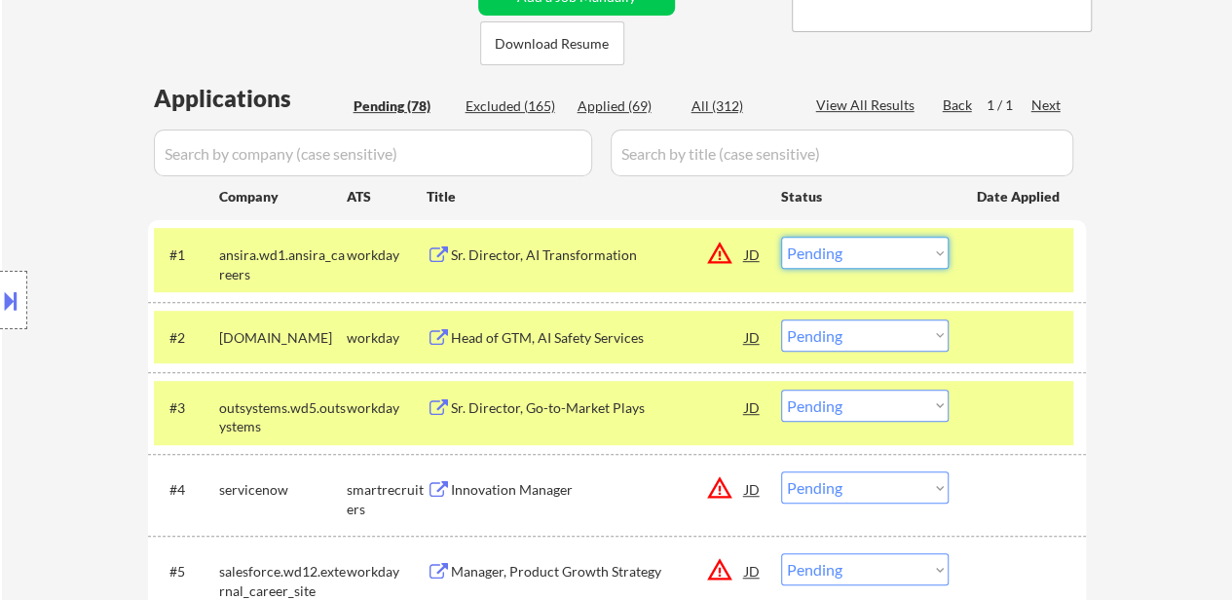
click at [888, 254] on select "Choose an option... Pending Applied Excluded (Questions) Excluded (Expired) Exc…" at bounding box center [864, 253] width 167 height 32
click at [781, 237] on select "Choose an option... Pending Applied Excluded (Questions) Excluded (Expired) Exc…" at bounding box center [864, 253] width 167 height 32
select select ""pending""
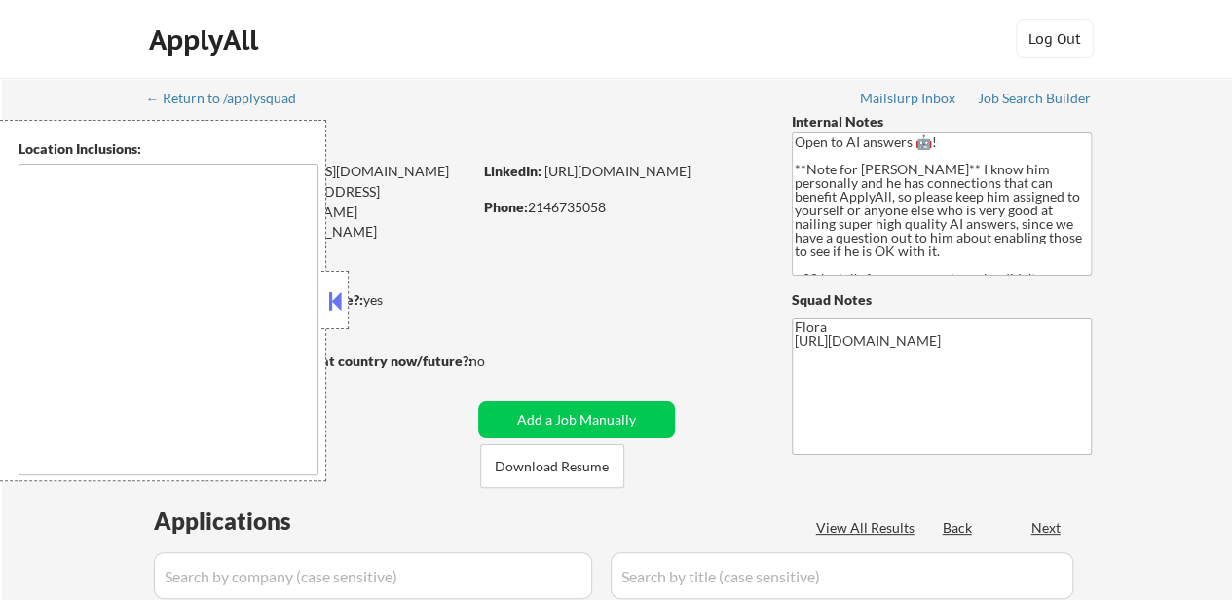
type textarea "[US_STATE], [GEOGRAPHIC_DATA] [GEOGRAPHIC_DATA], [GEOGRAPHIC_DATA] [GEOGRAPHIC_…"
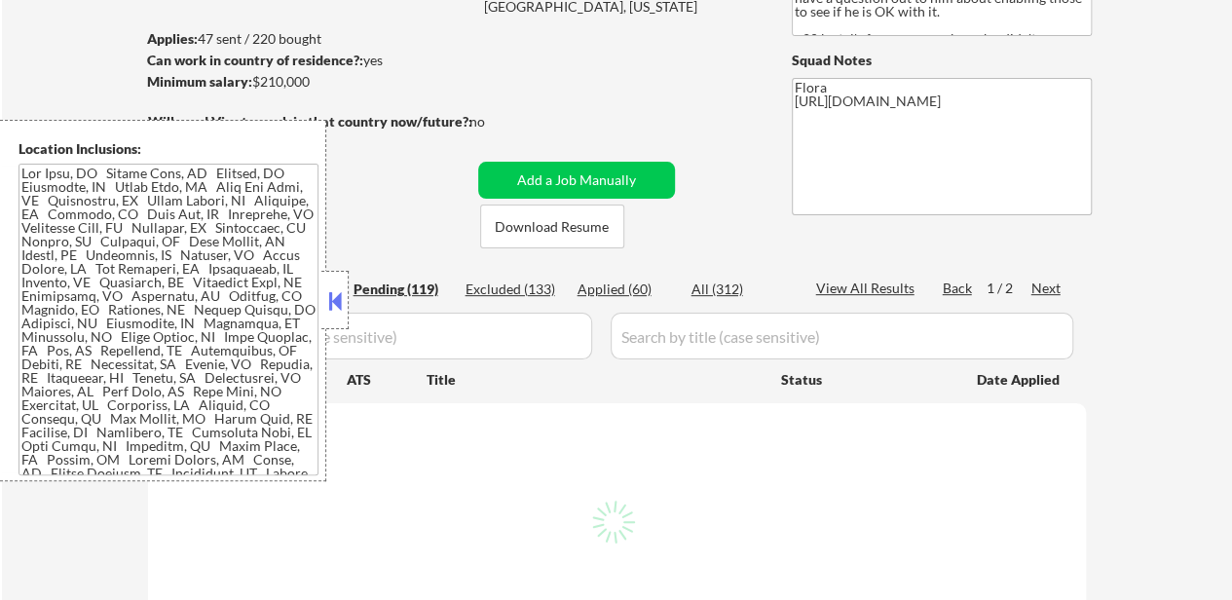
scroll to position [292, 0]
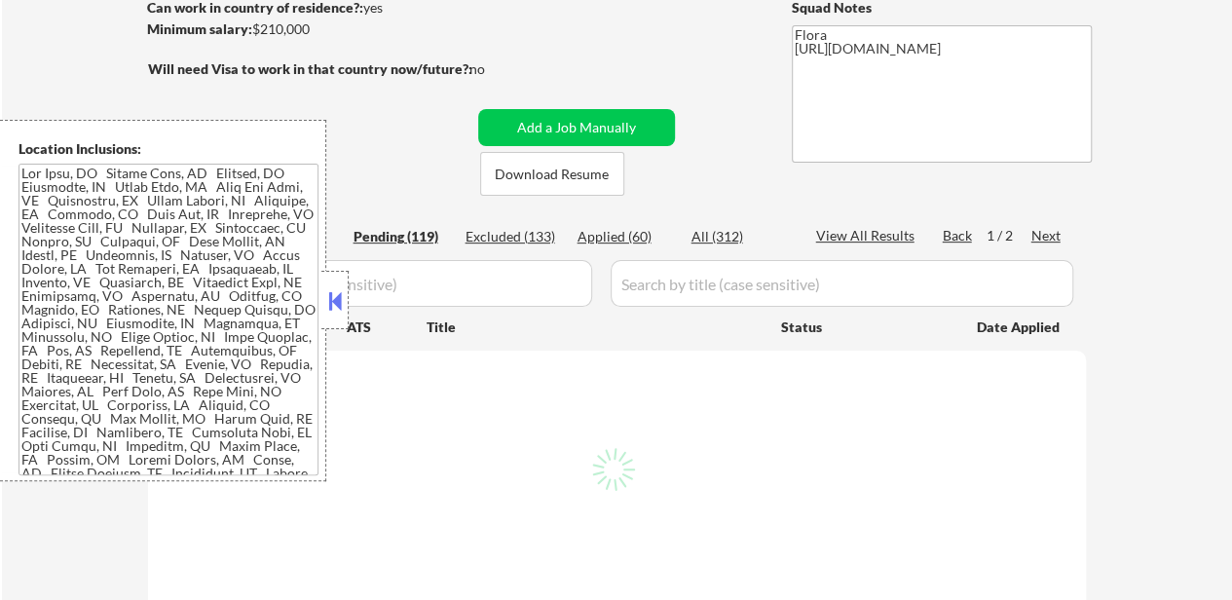
click at [339, 293] on button at bounding box center [334, 300] width 21 height 29
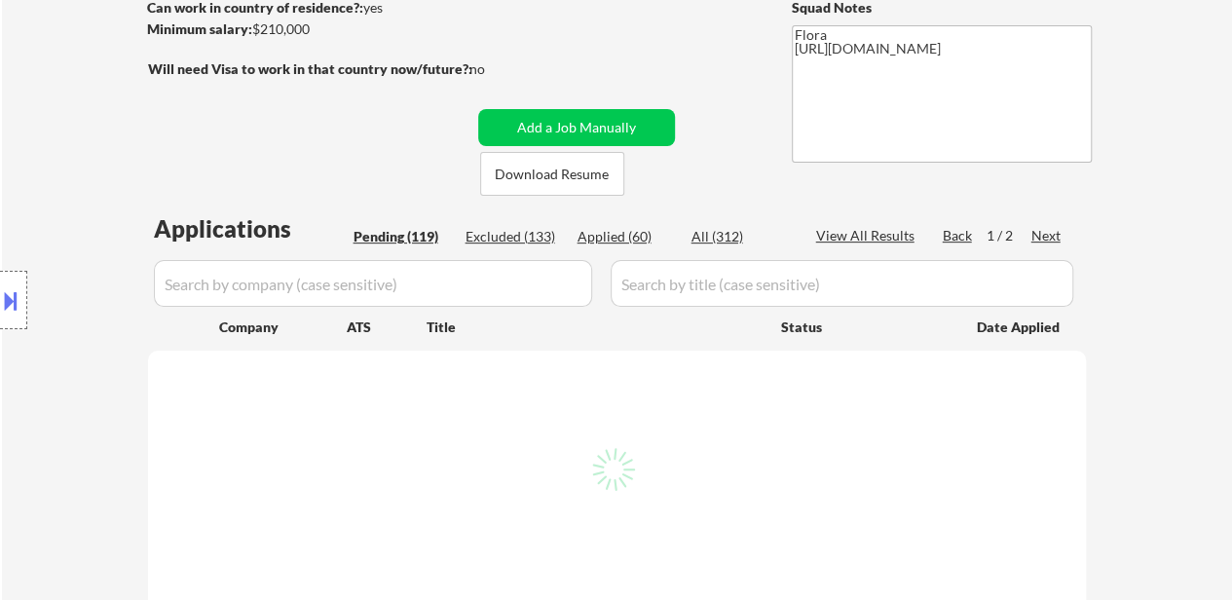
select select ""pending""
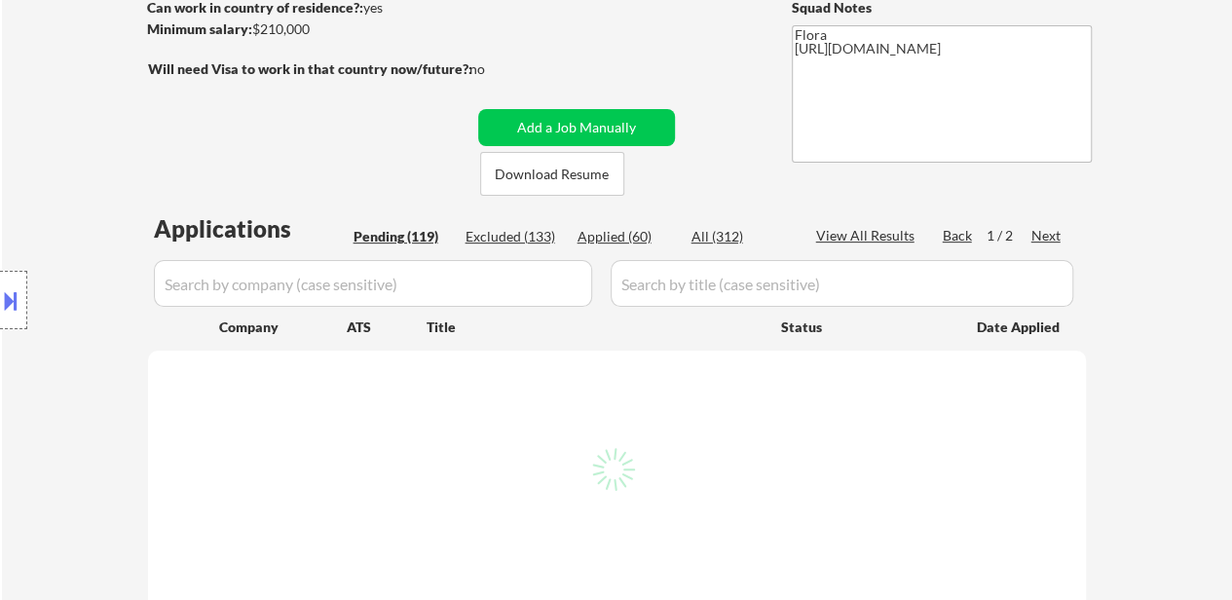
select select ""pending""
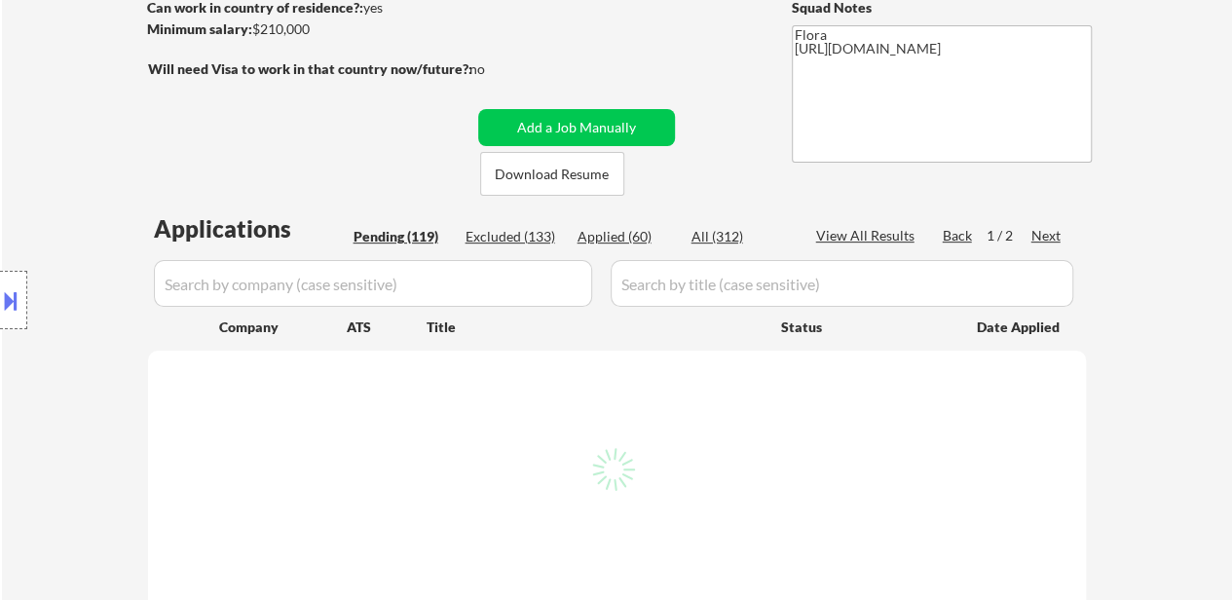
select select ""pending""
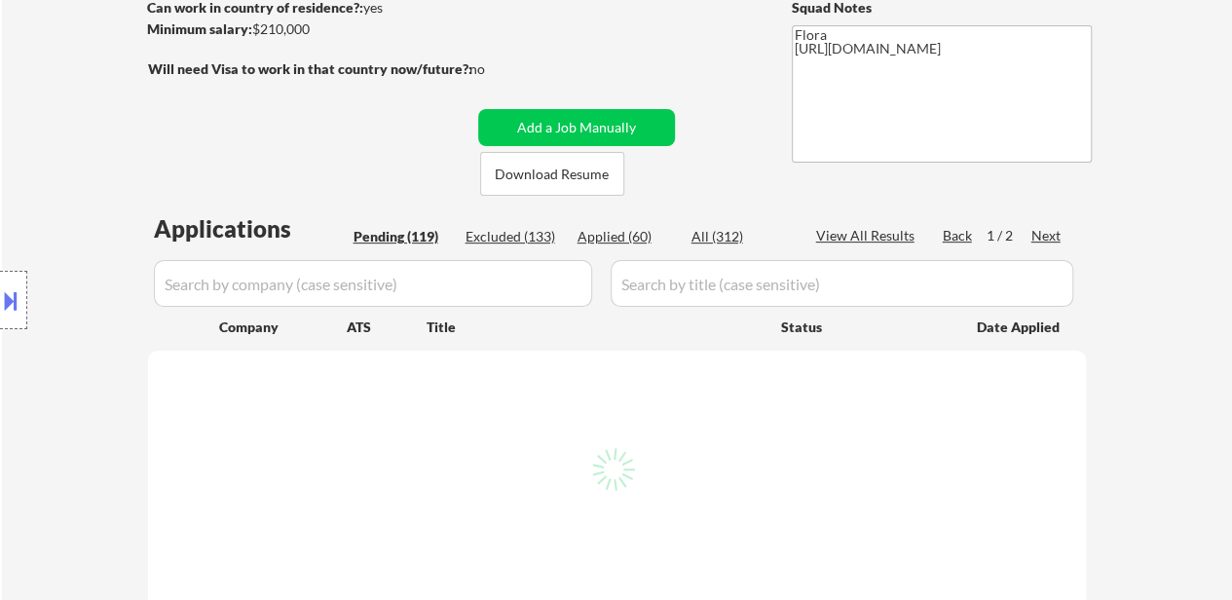
select select ""pending""
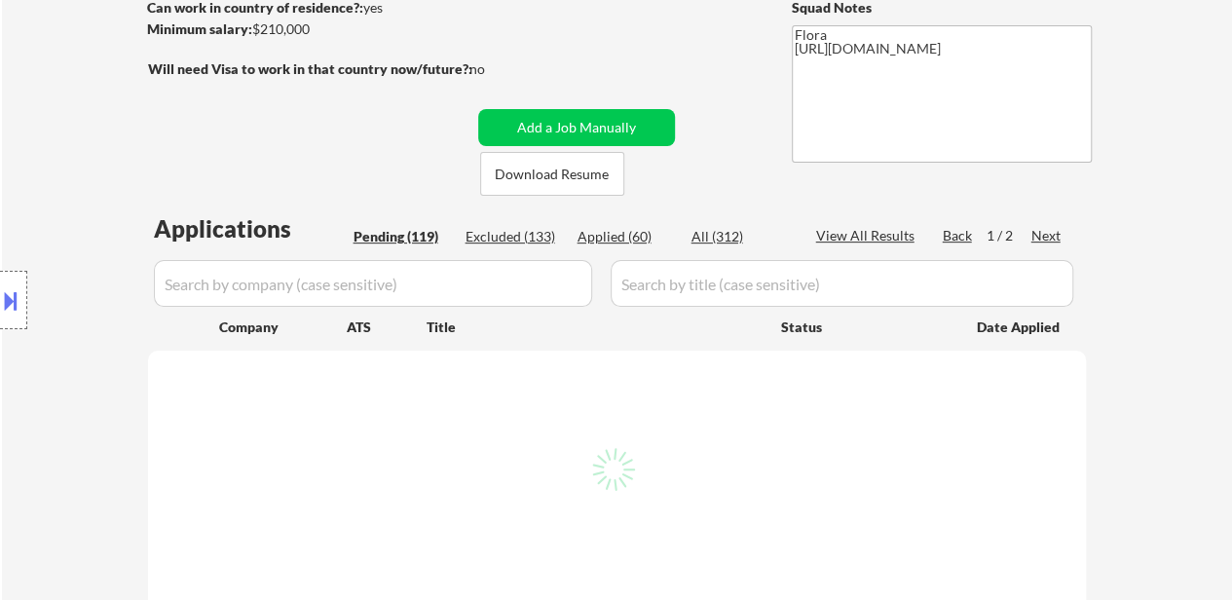
select select ""pending""
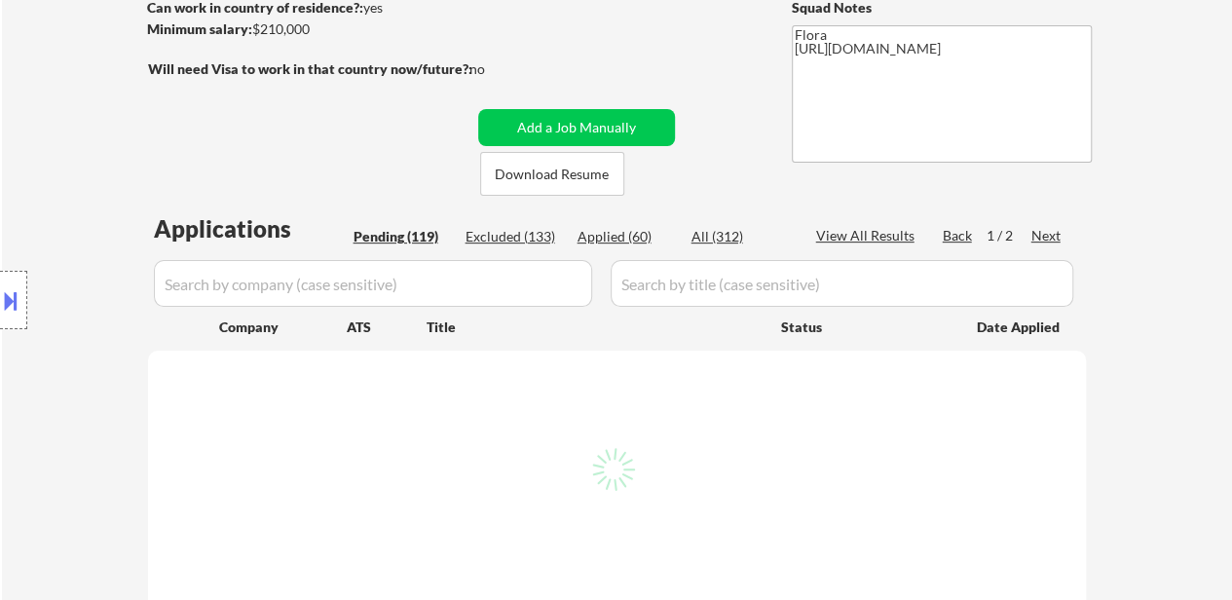
select select ""pending""
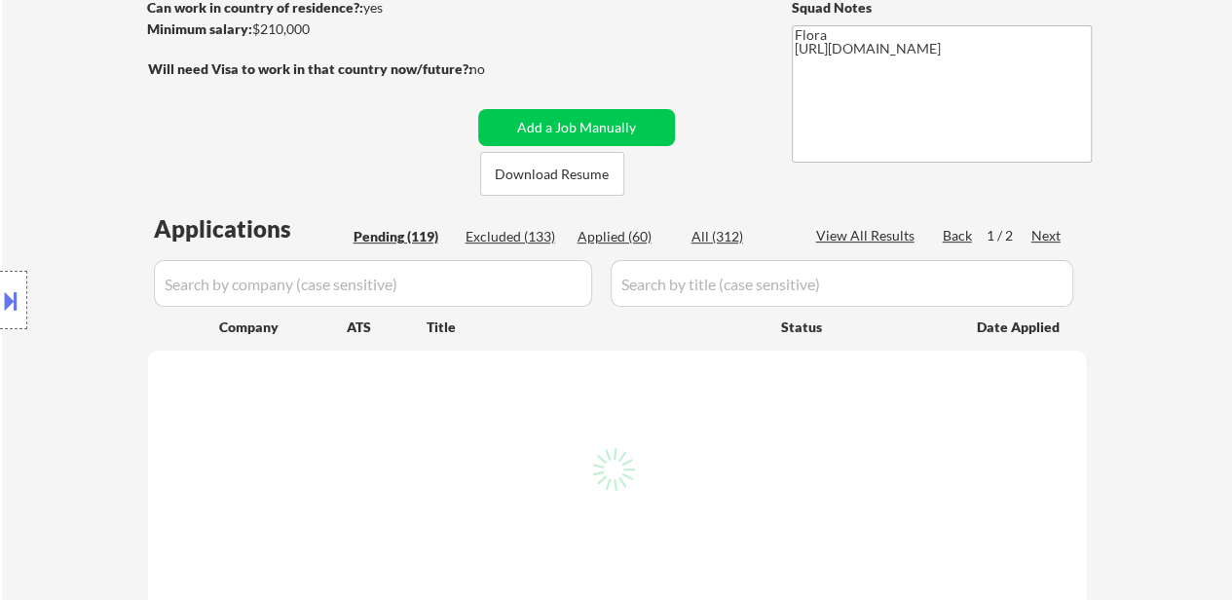
select select ""pending""
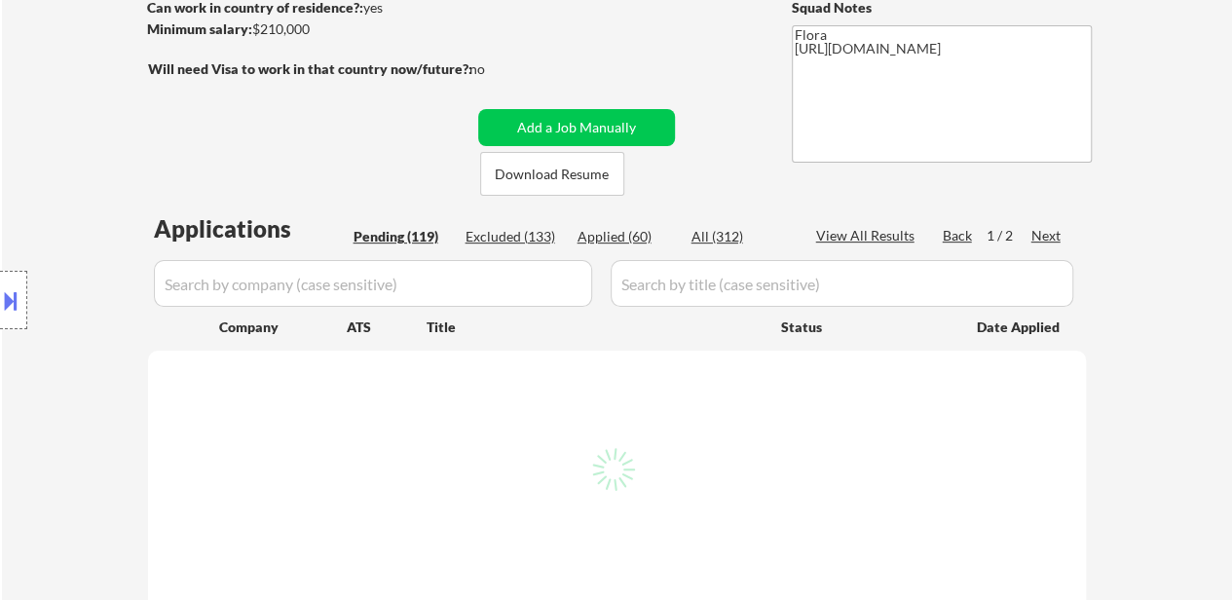
select select ""pending""
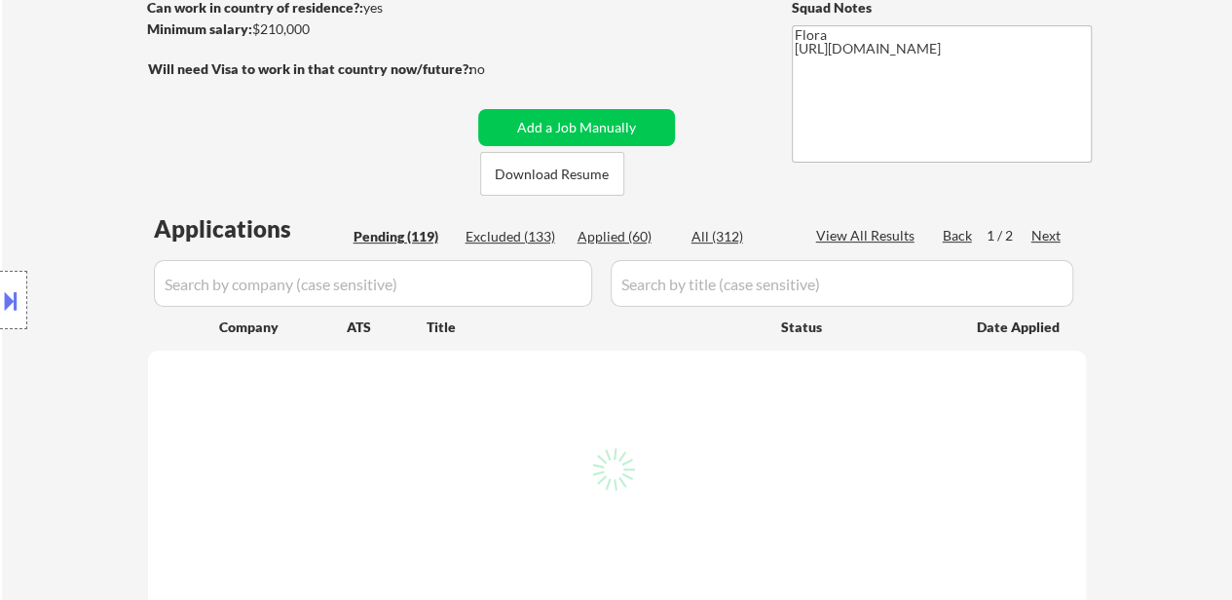
select select ""pending""
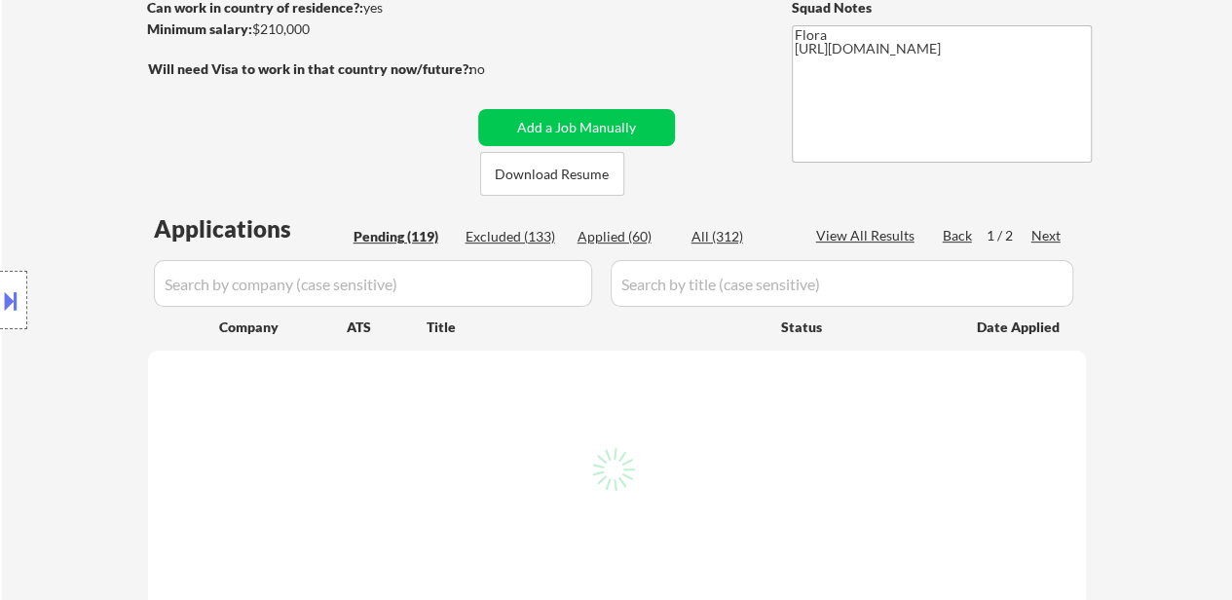
select select ""pending""
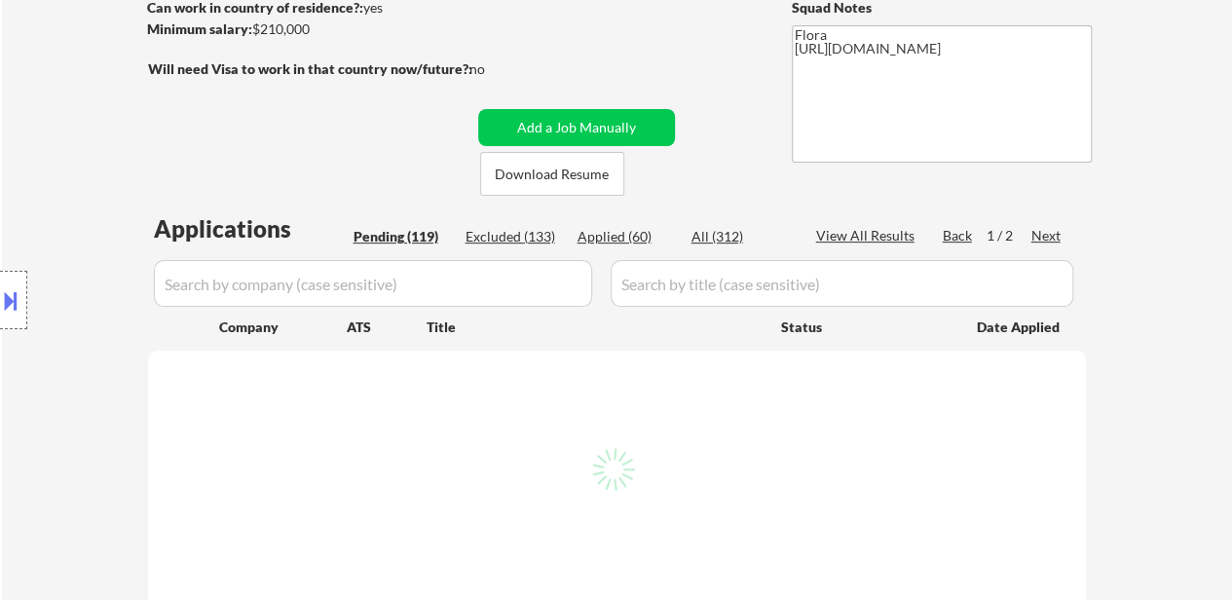
select select ""pending""
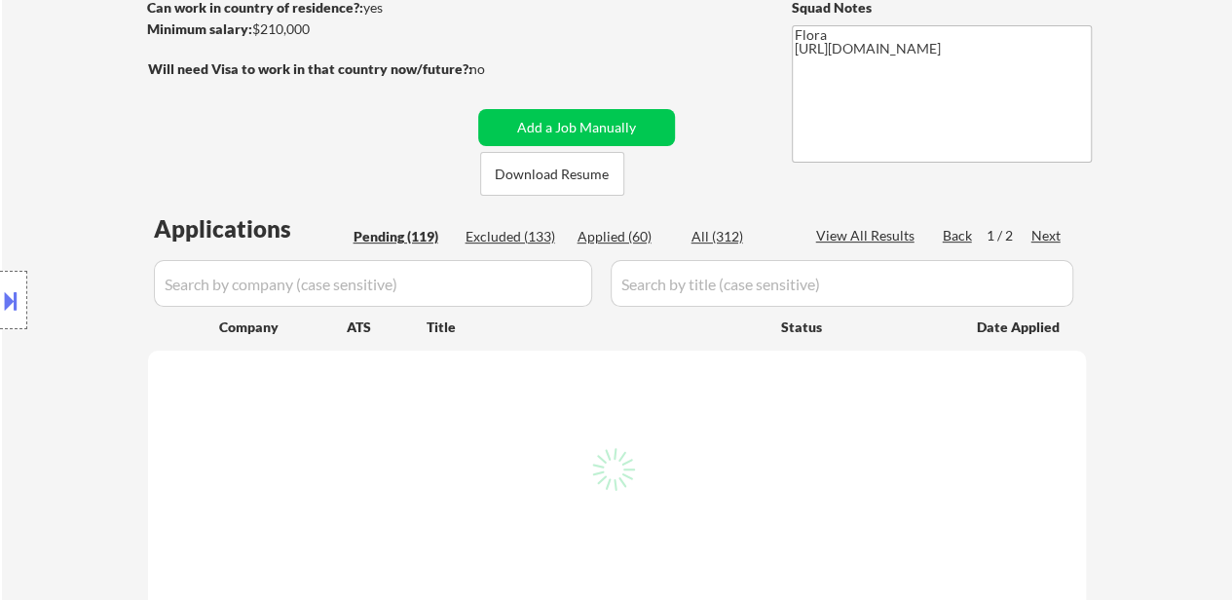
select select ""pending""
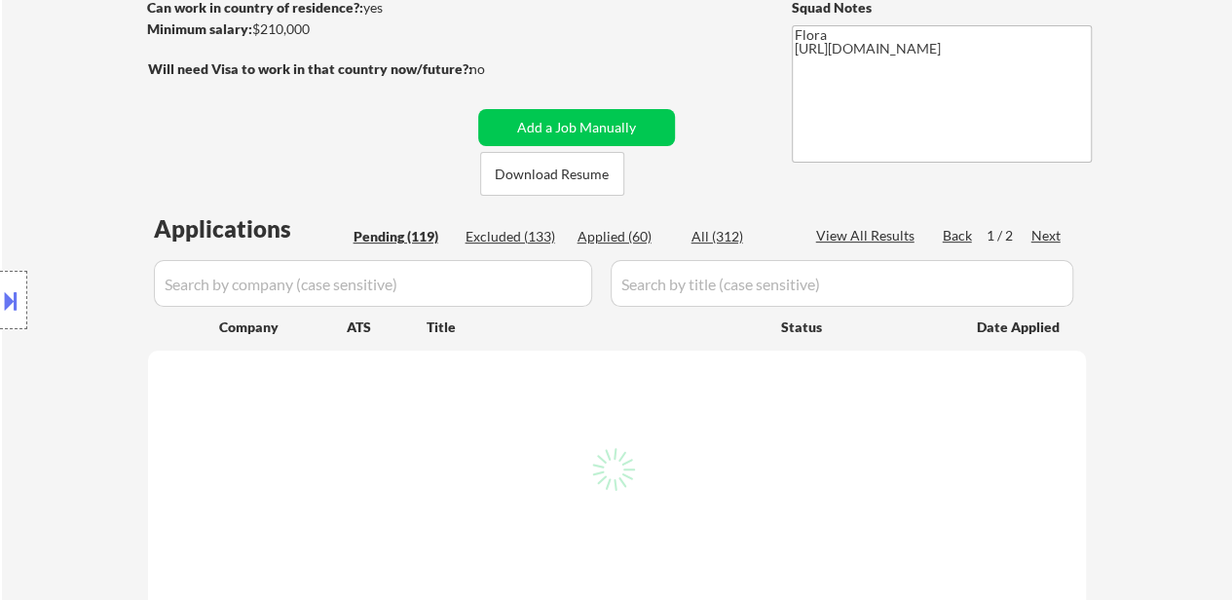
select select ""pending""
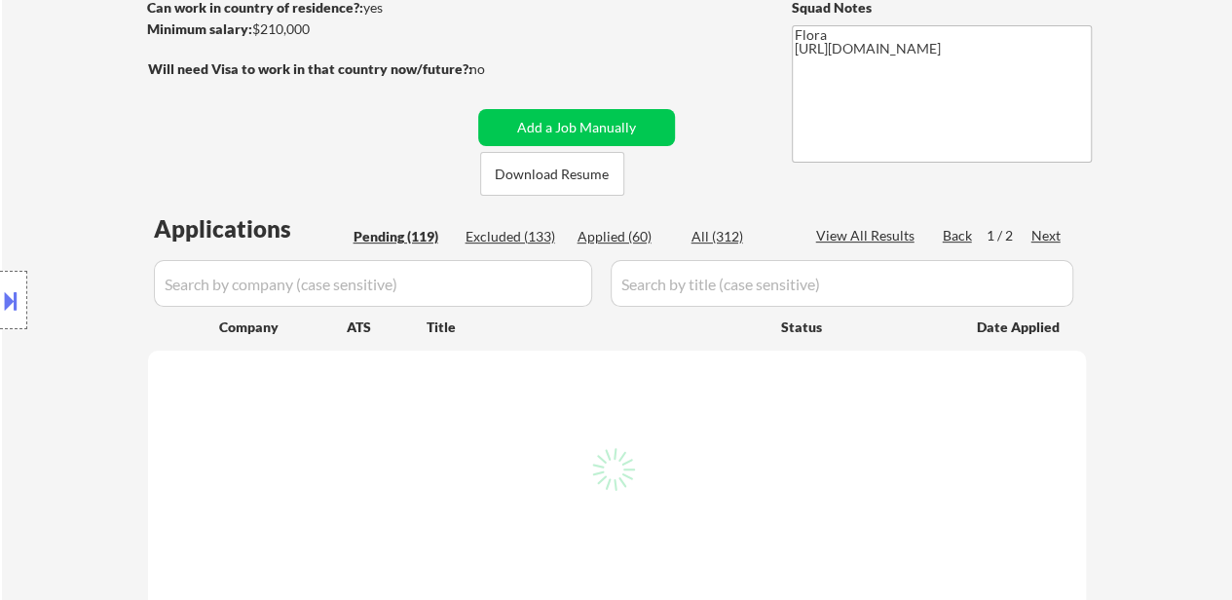
select select ""pending""
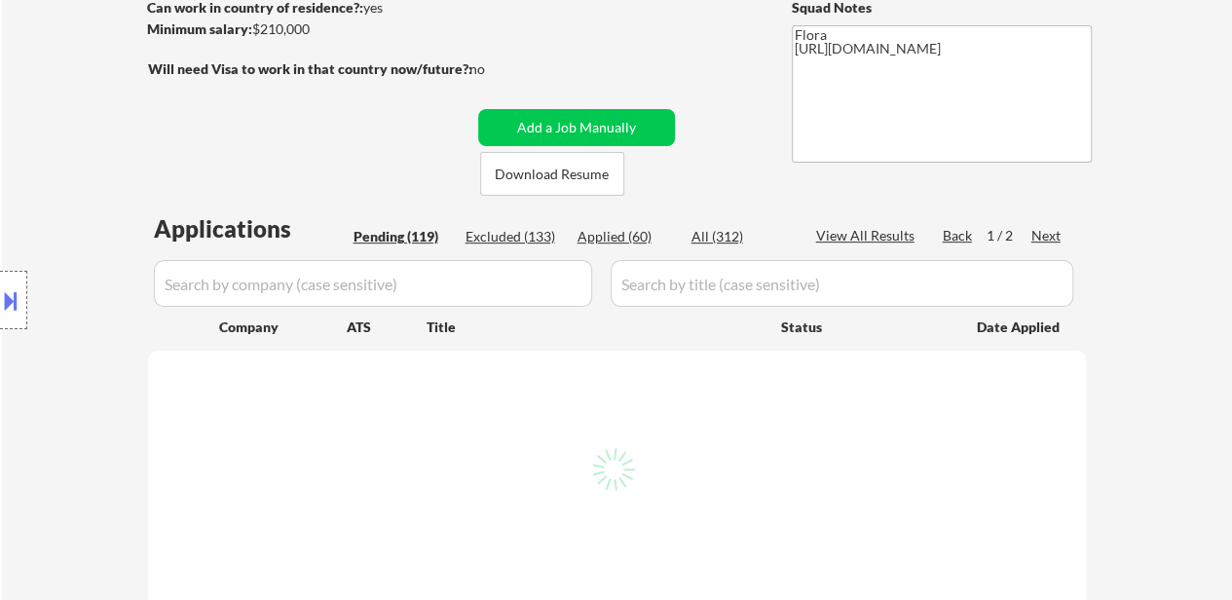
select select ""pending""
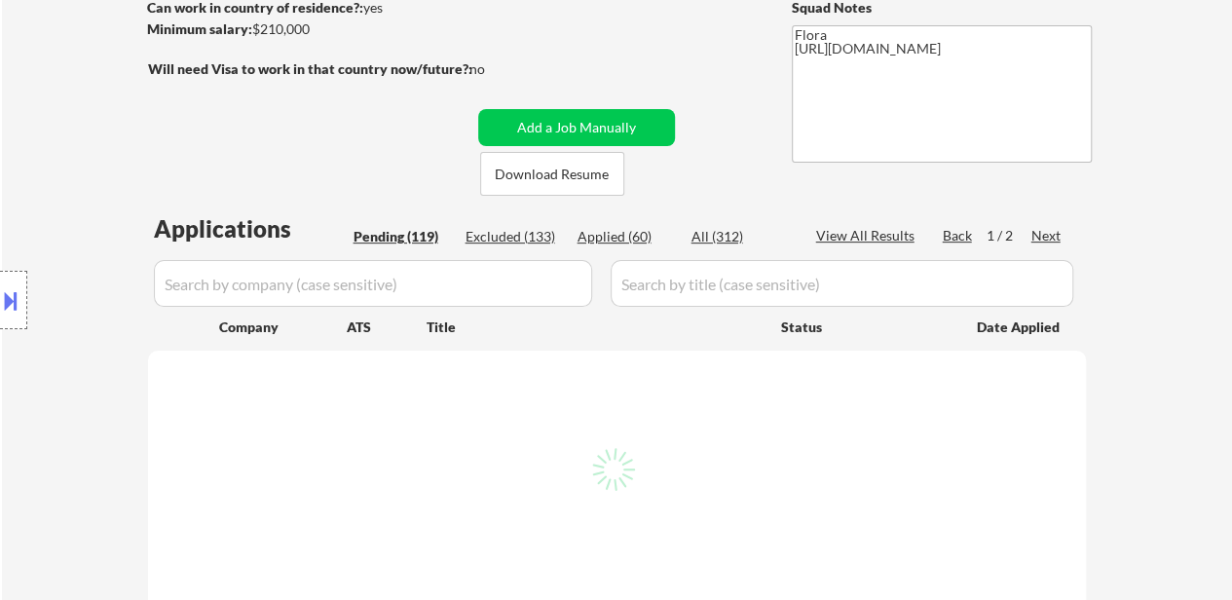
select select ""pending""
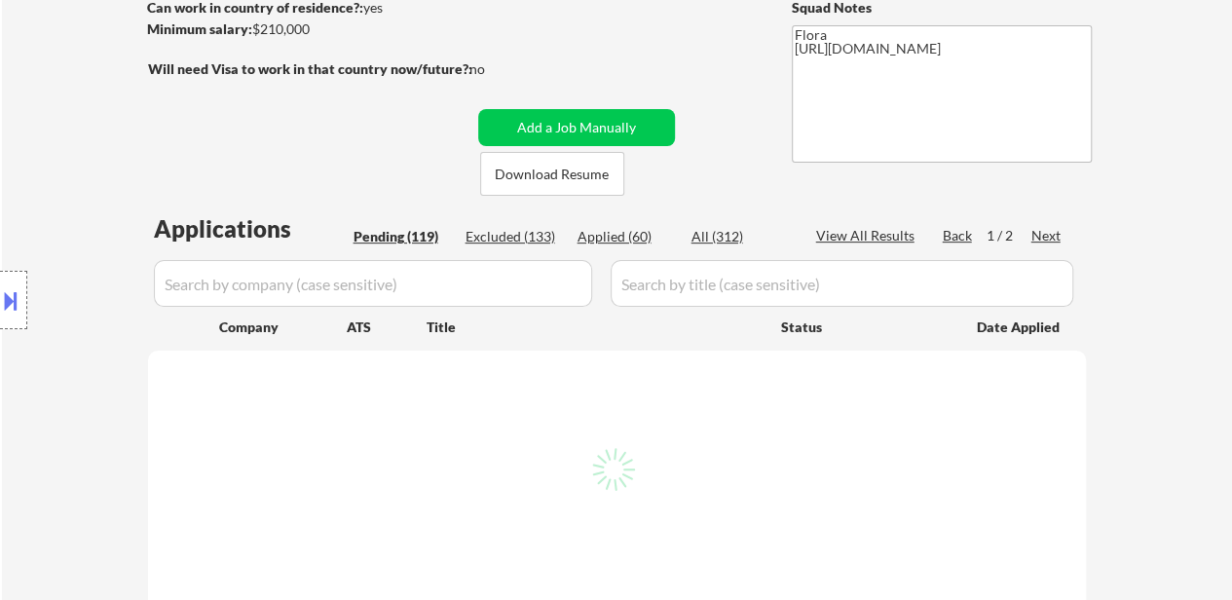
select select ""pending""
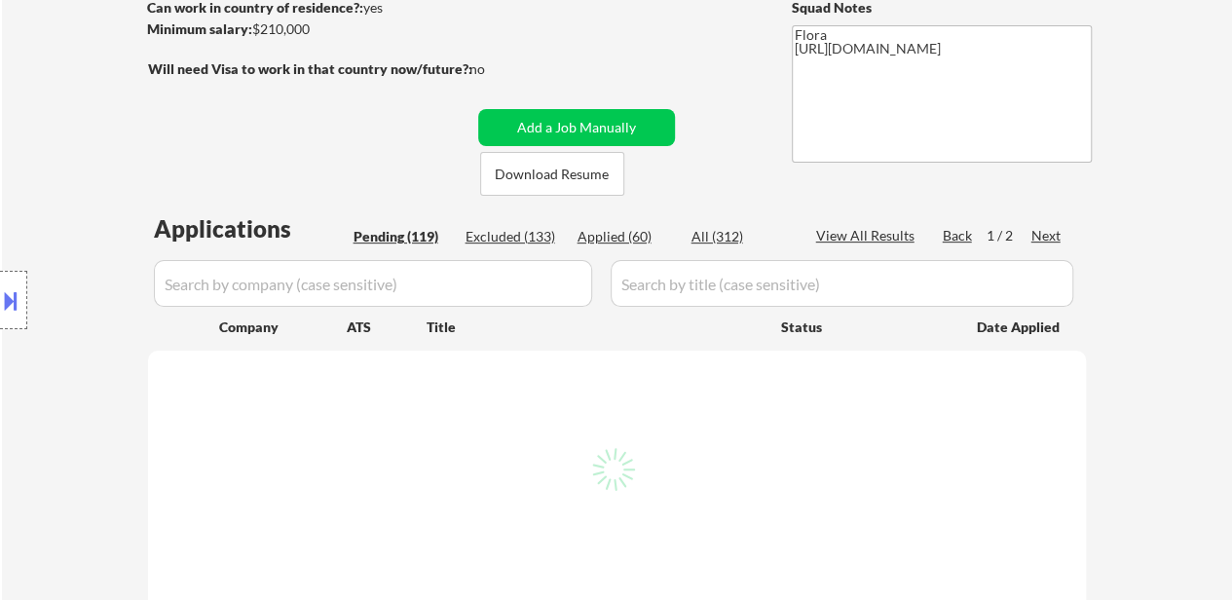
select select ""pending""
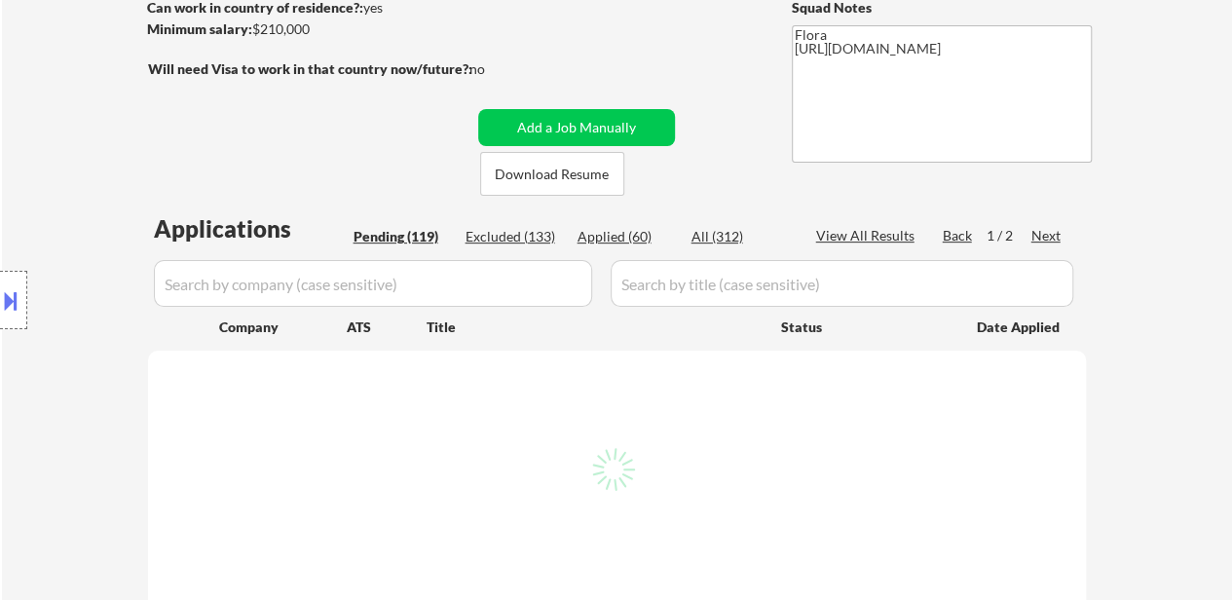
select select ""pending""
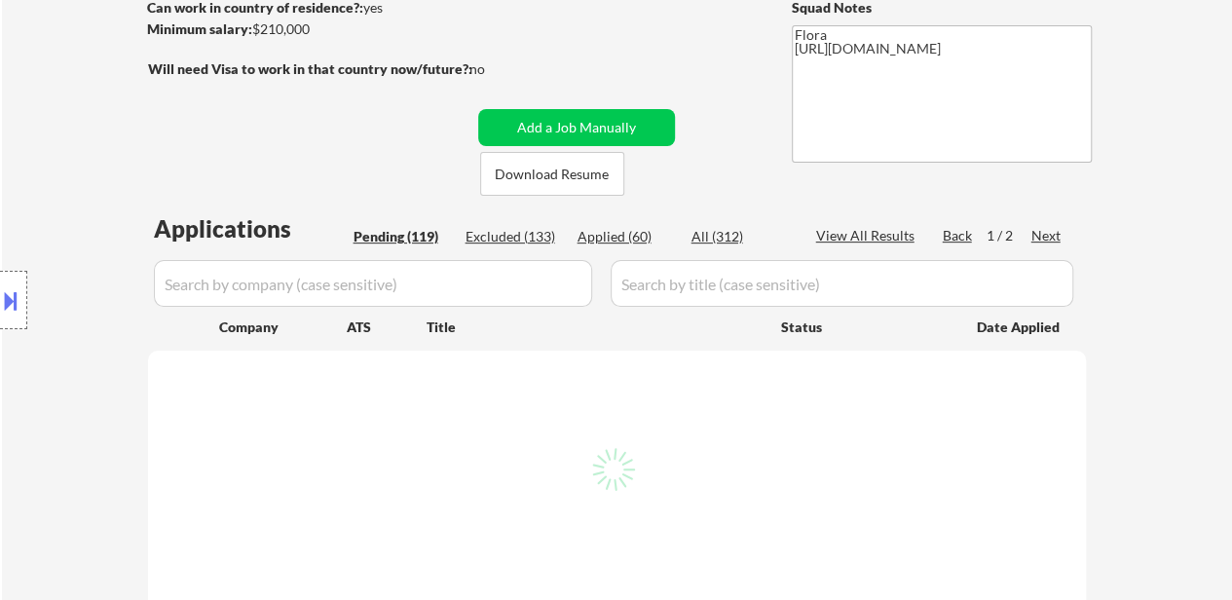
select select ""pending""
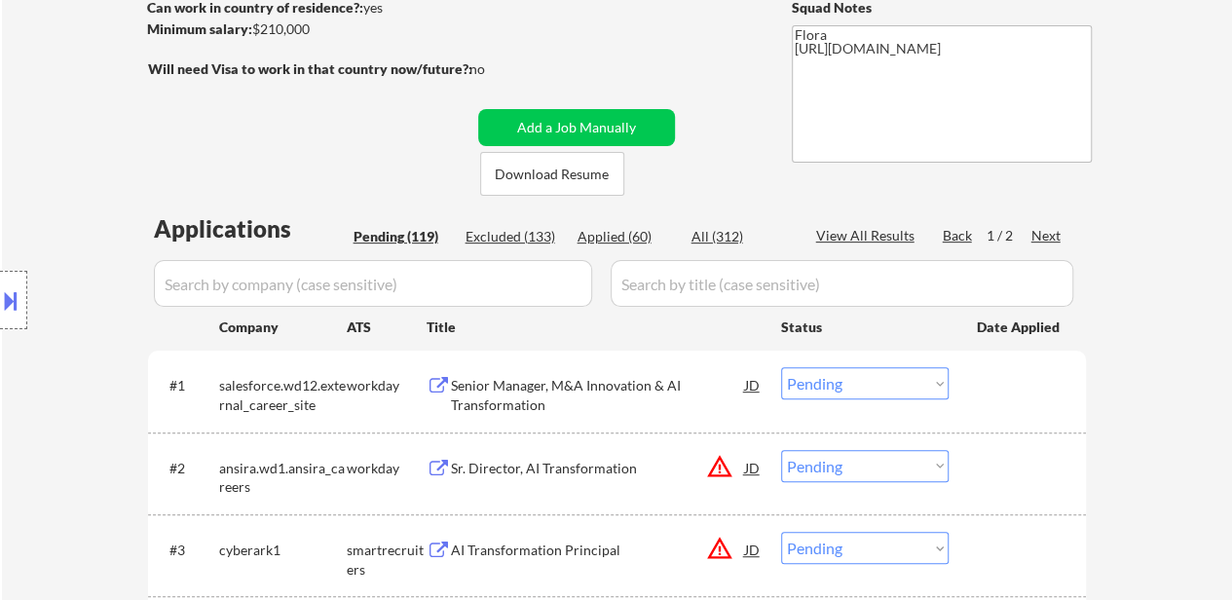
click at [629, 242] on div "Applied (60)" at bounding box center [625, 236] width 97 height 19
select select ""applied""
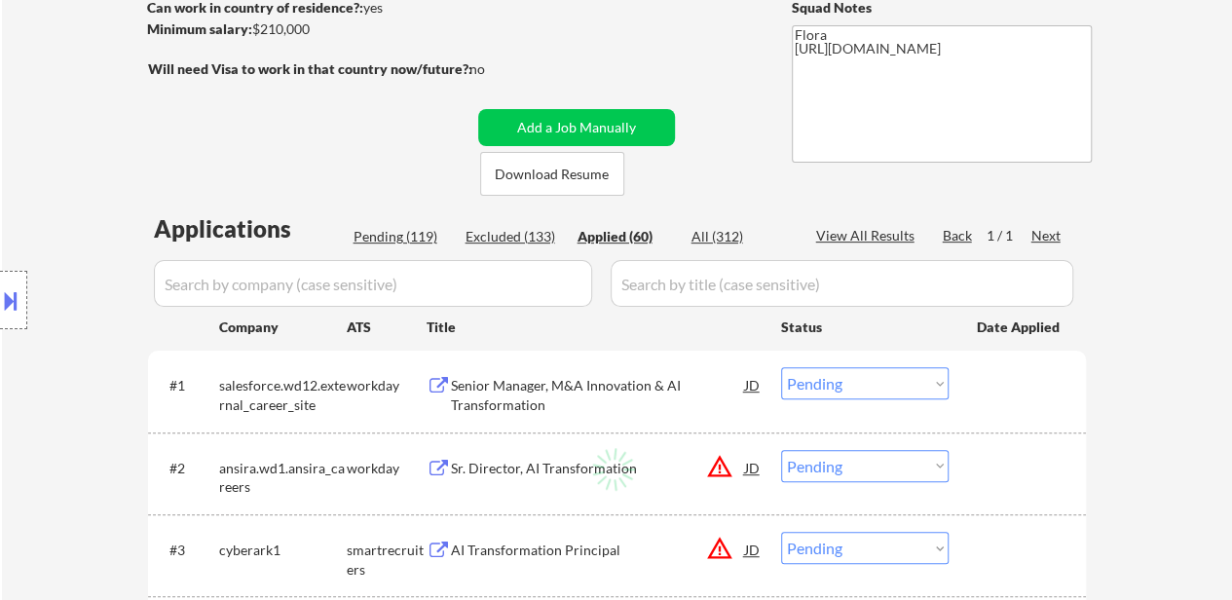
select select ""applied""
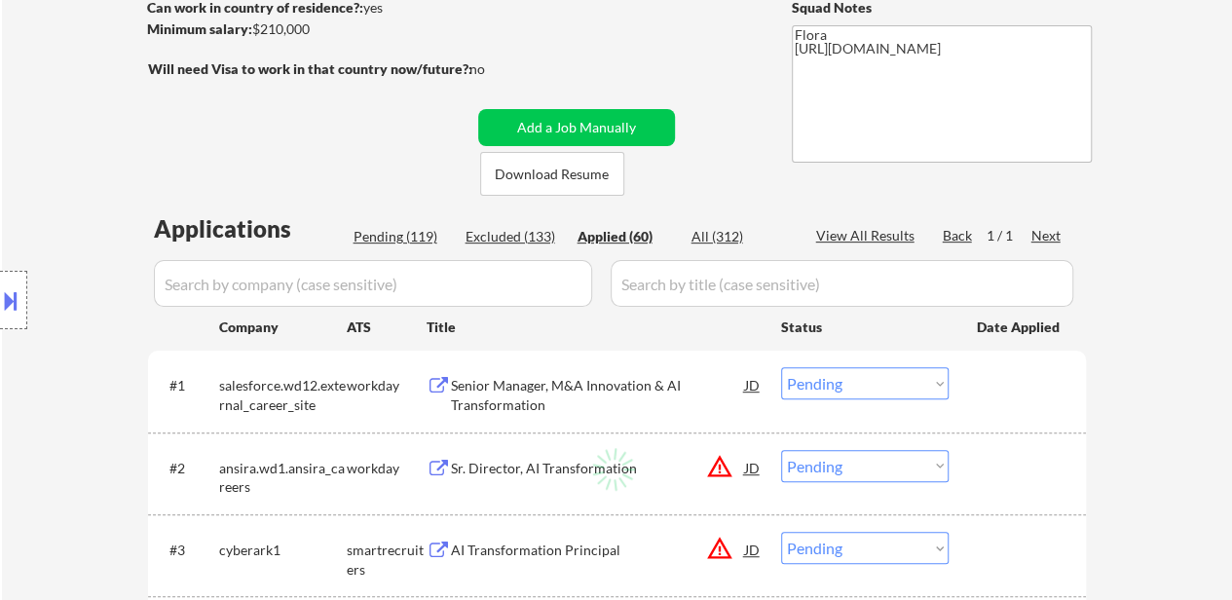
select select ""applied""
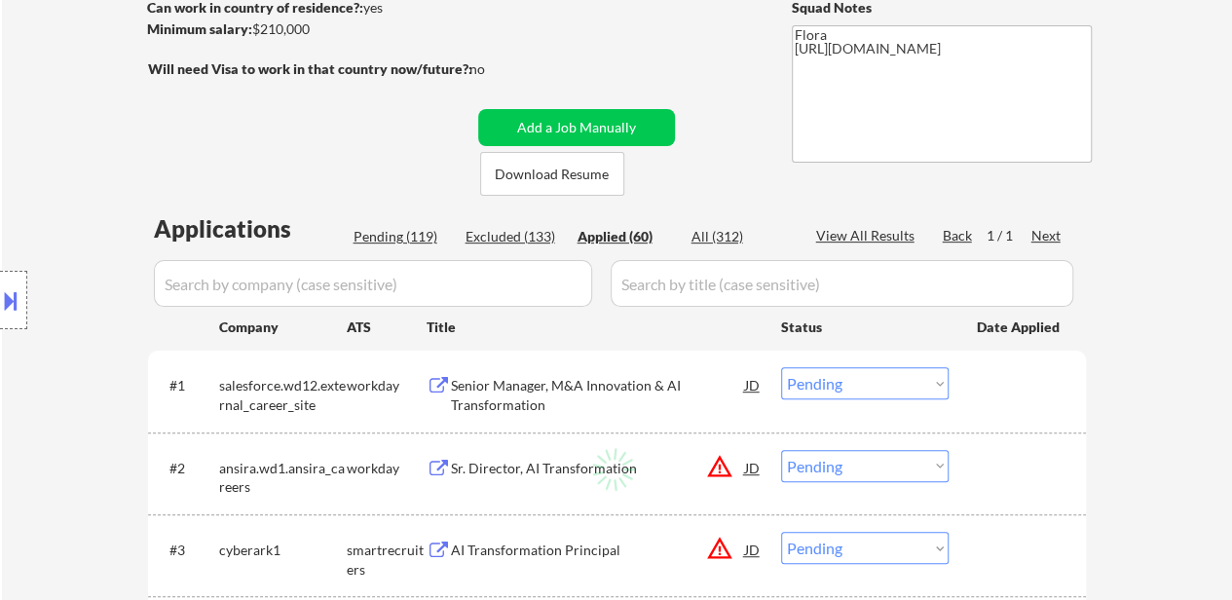
select select ""applied""
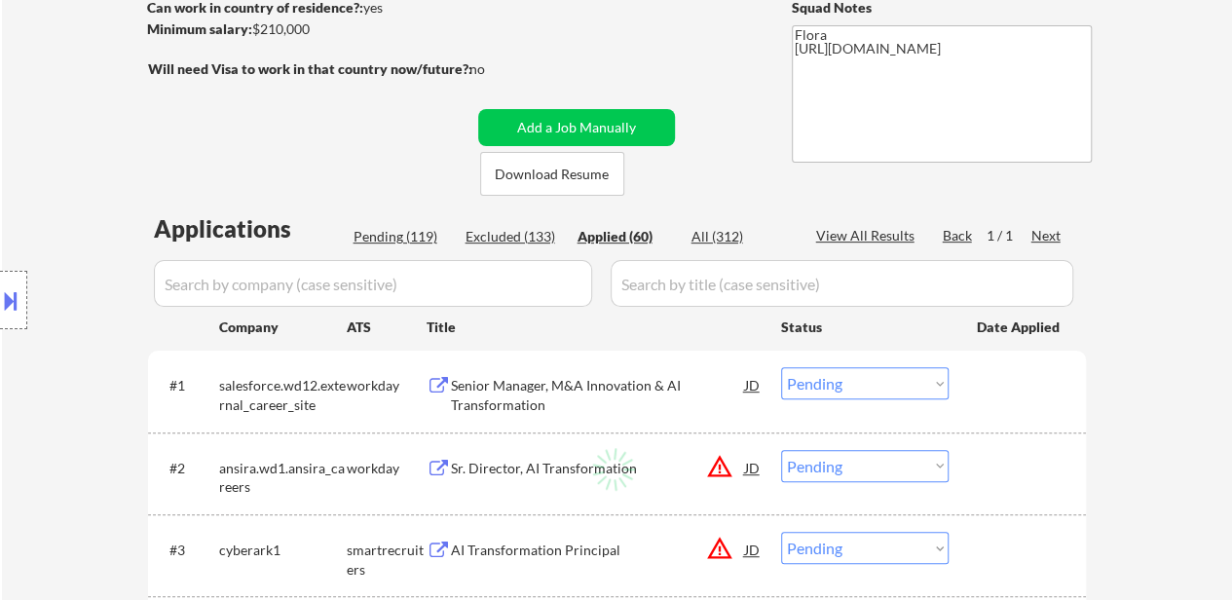
select select ""applied""
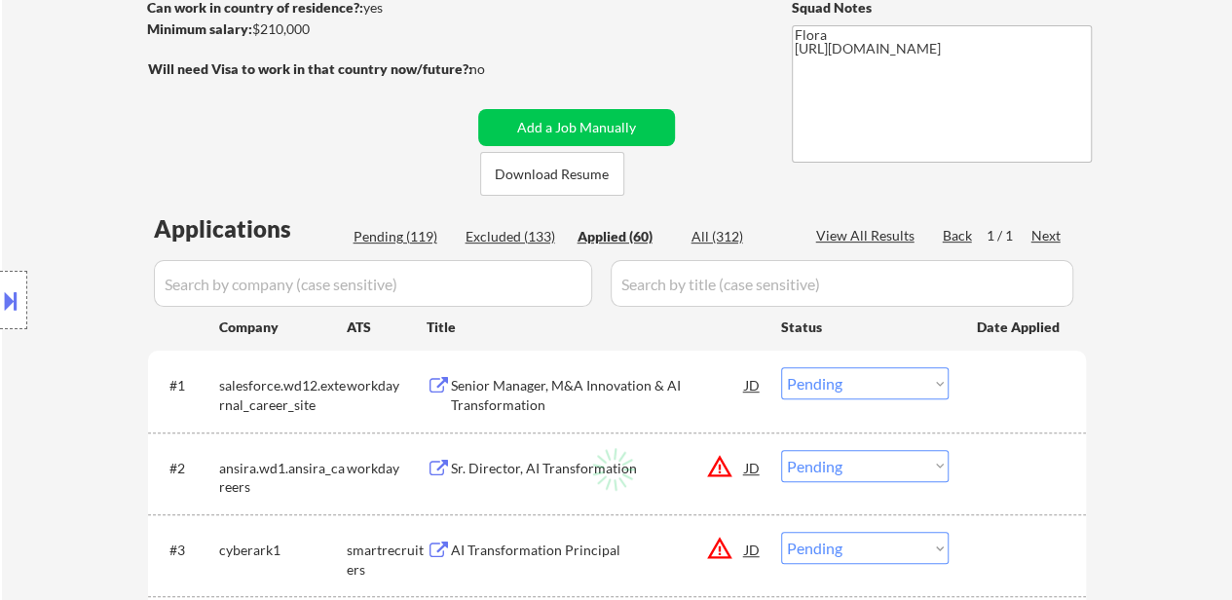
select select ""applied""
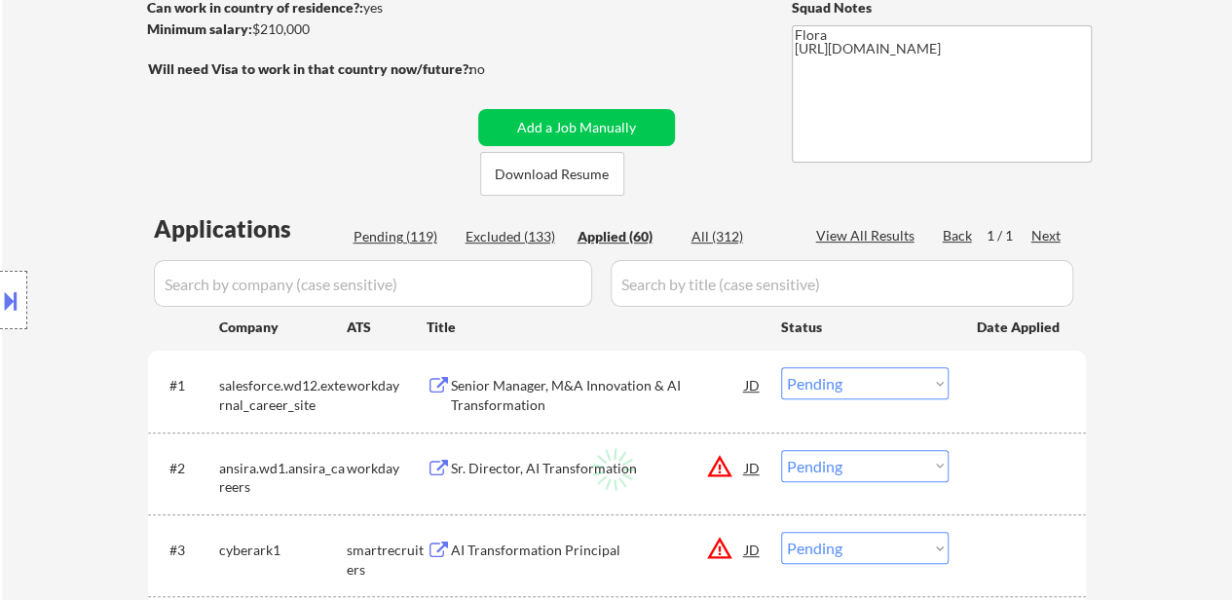
select select ""applied""
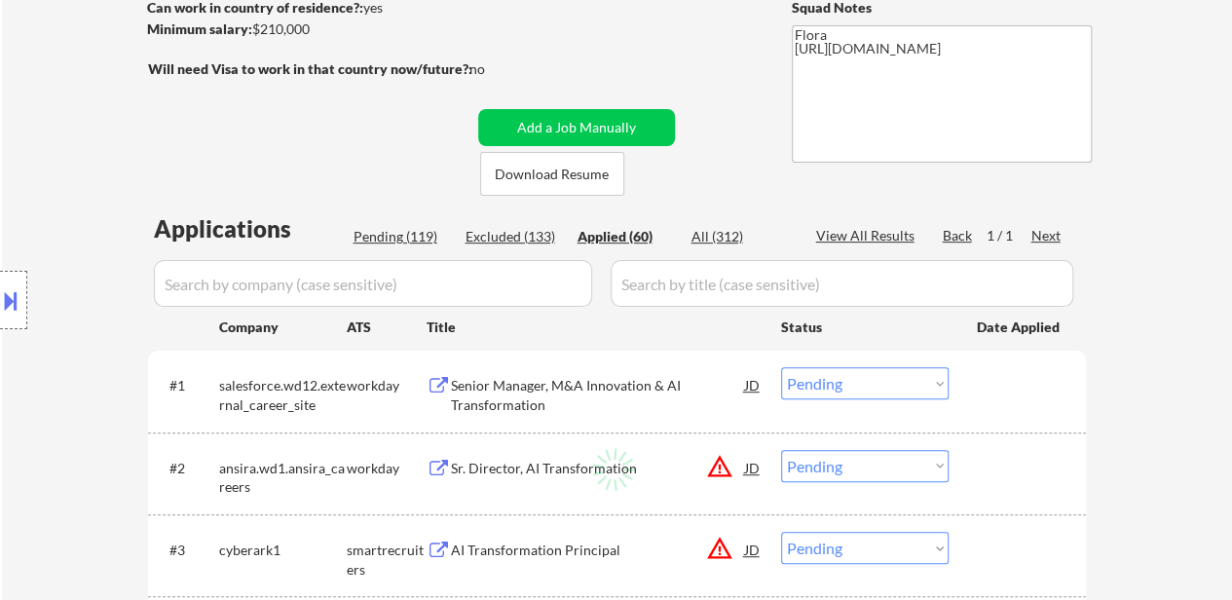
select select ""applied""
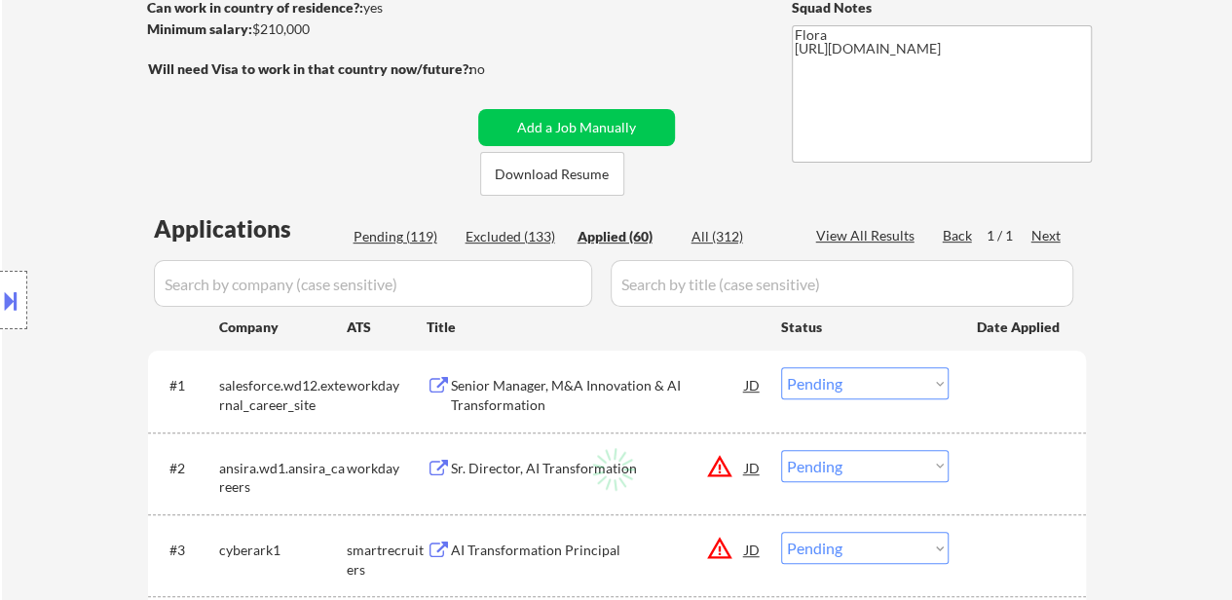
select select ""applied""
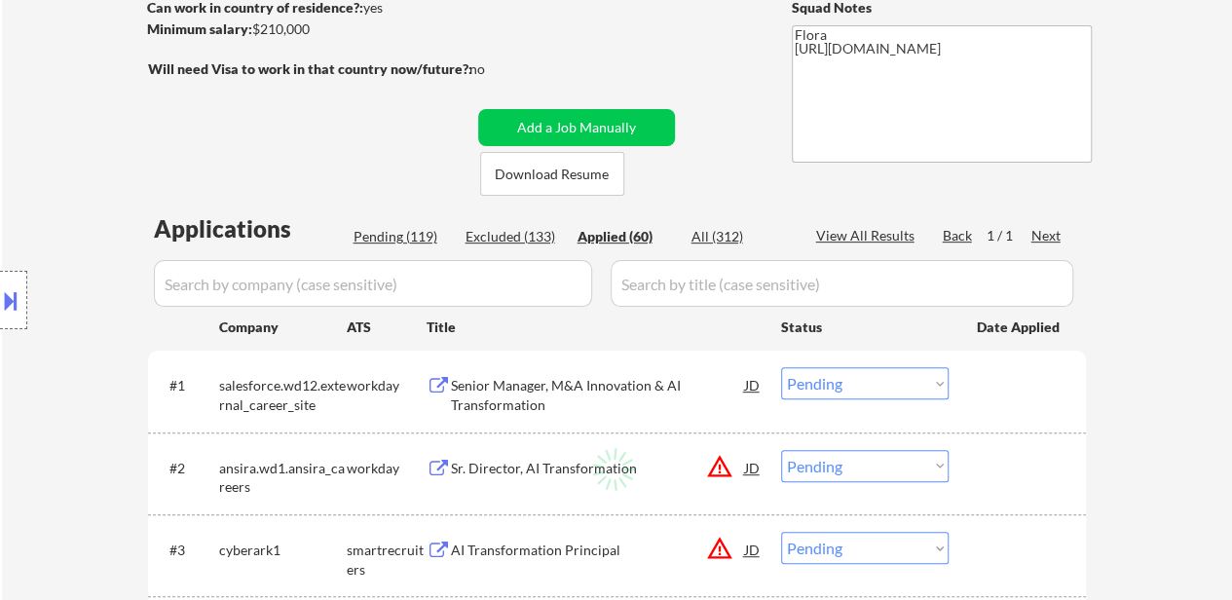
select select ""applied""
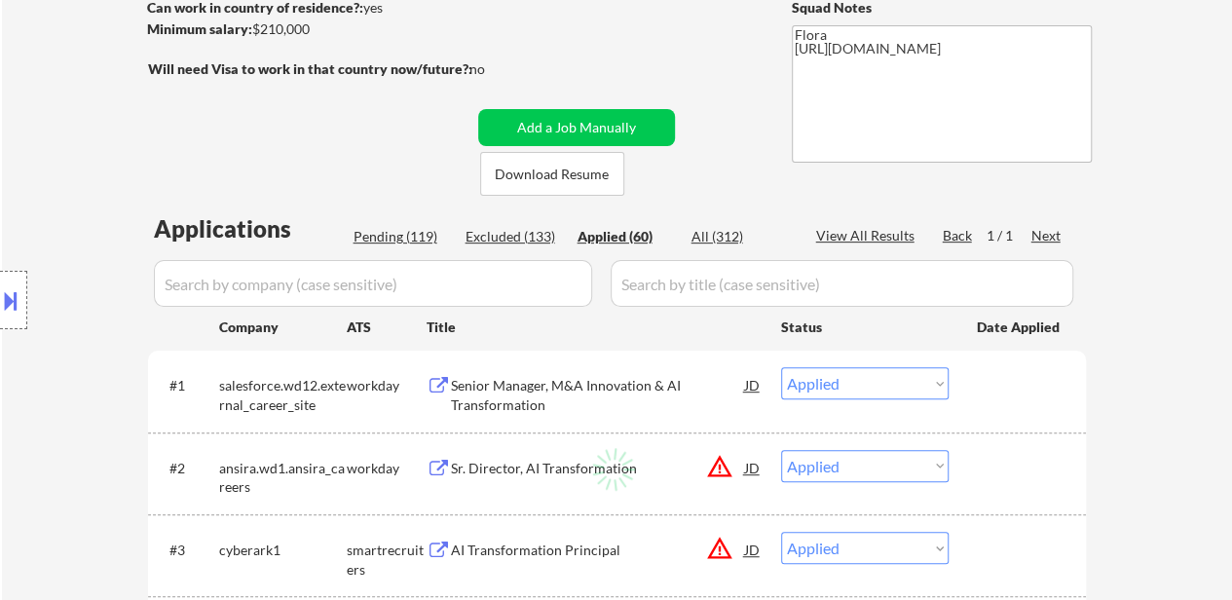
select select ""applied""
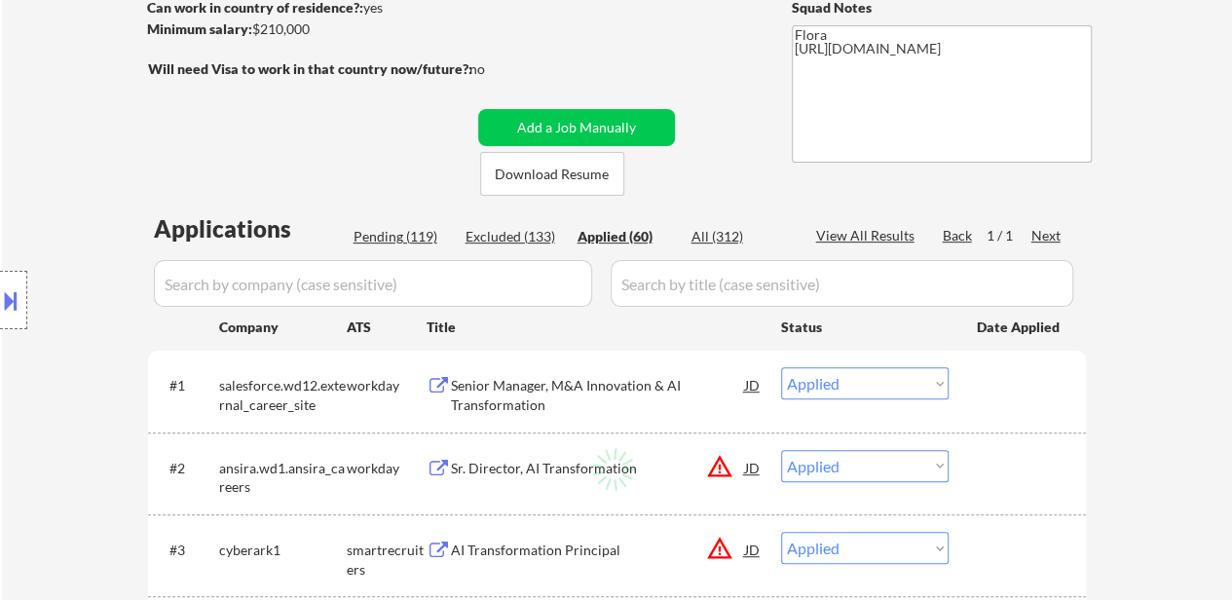
select select ""applied""
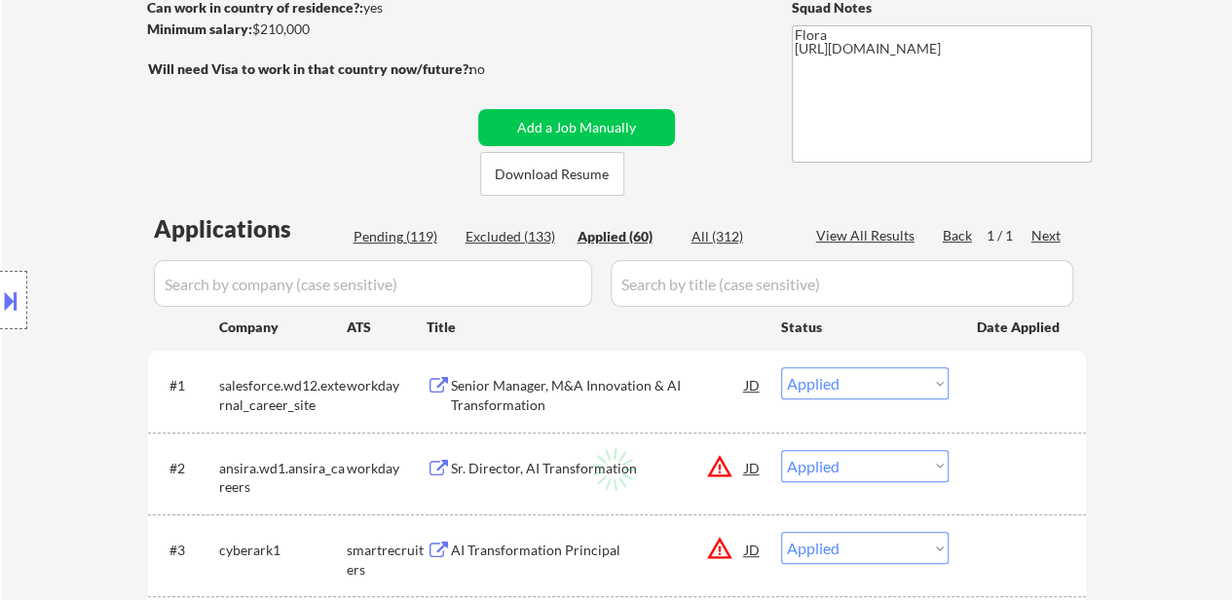
select select ""applied""
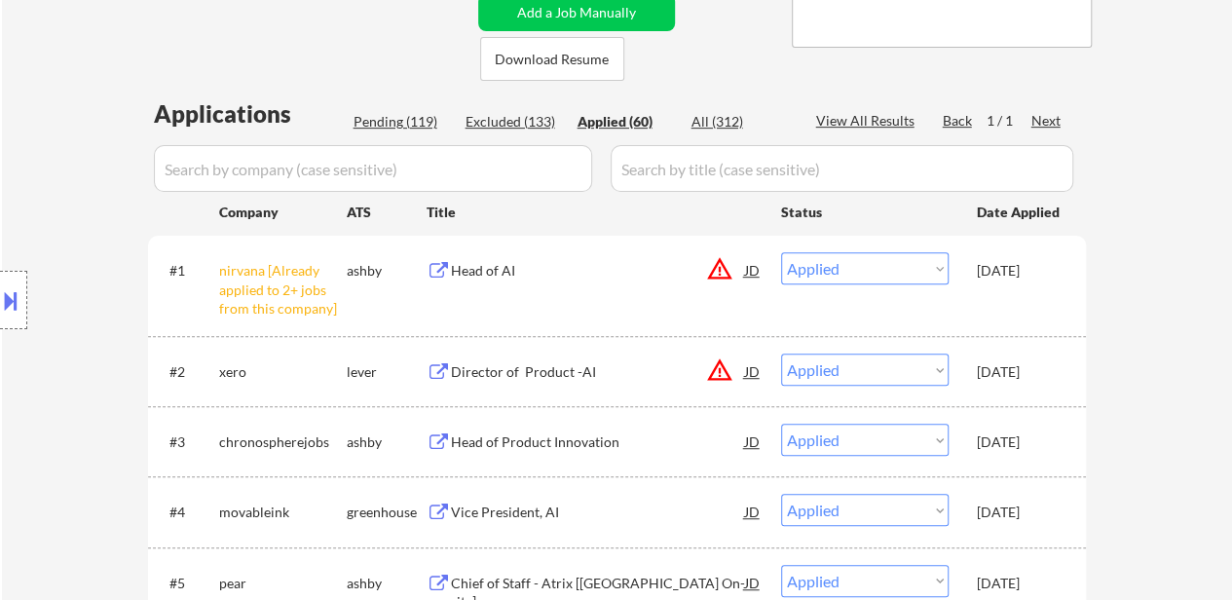
scroll to position [389, 0]
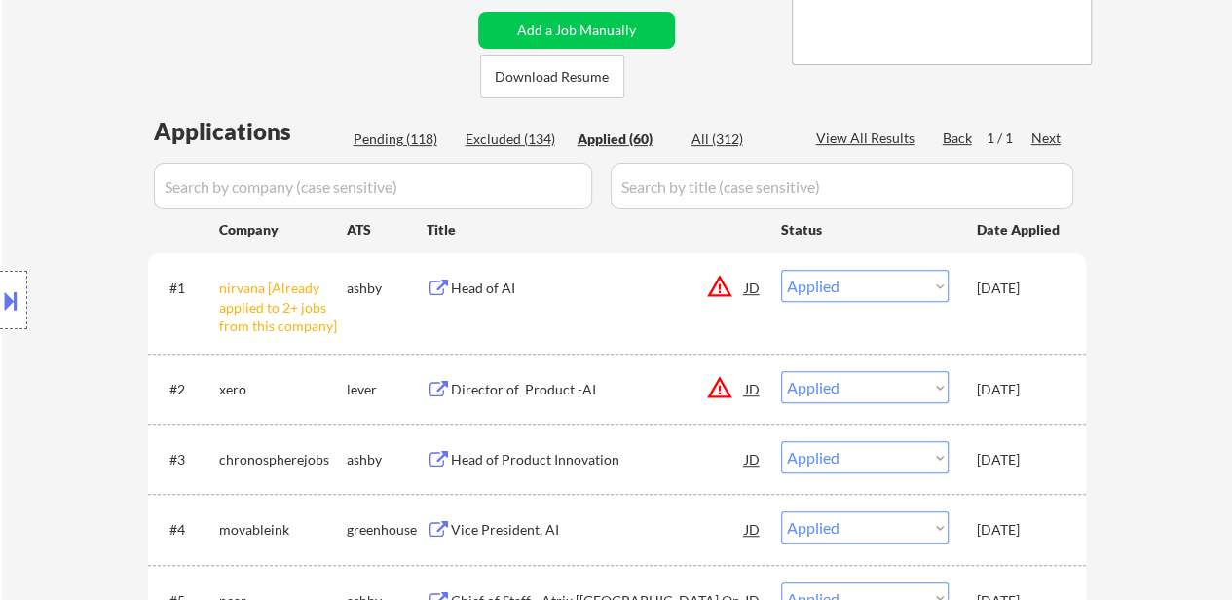
select select ""applied""
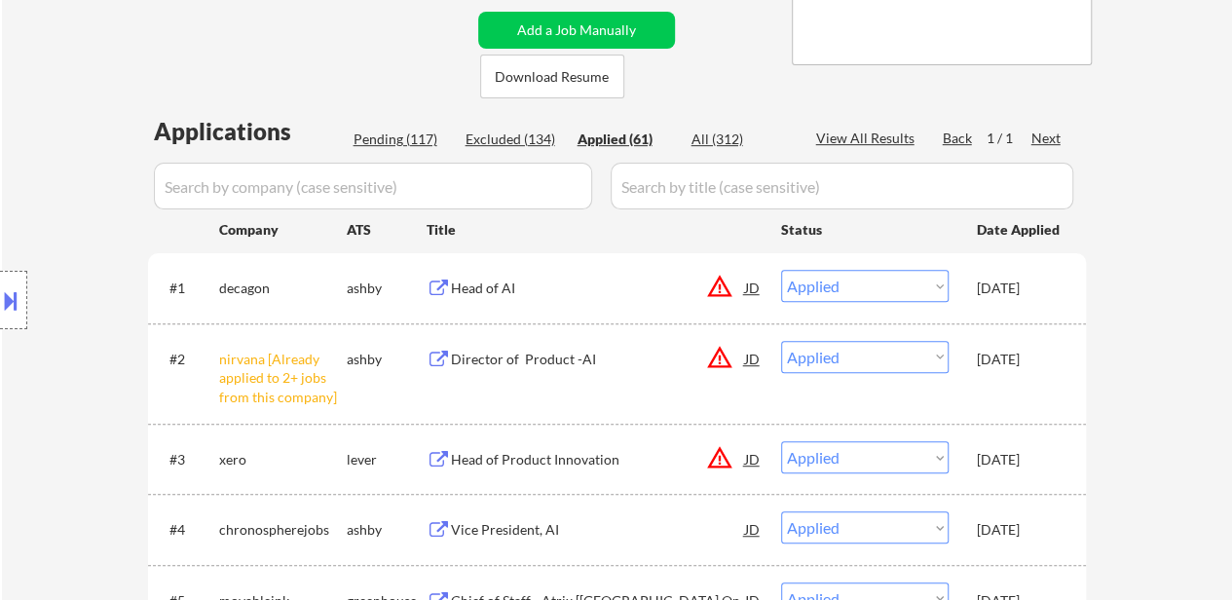
select select ""applied""
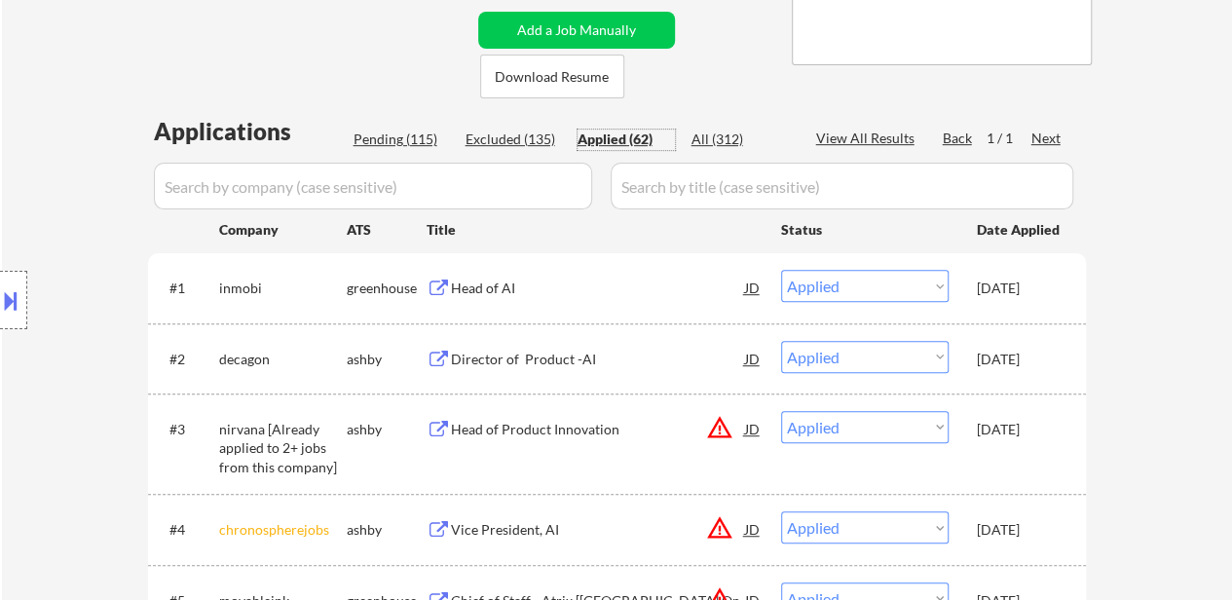
select select ""applied""
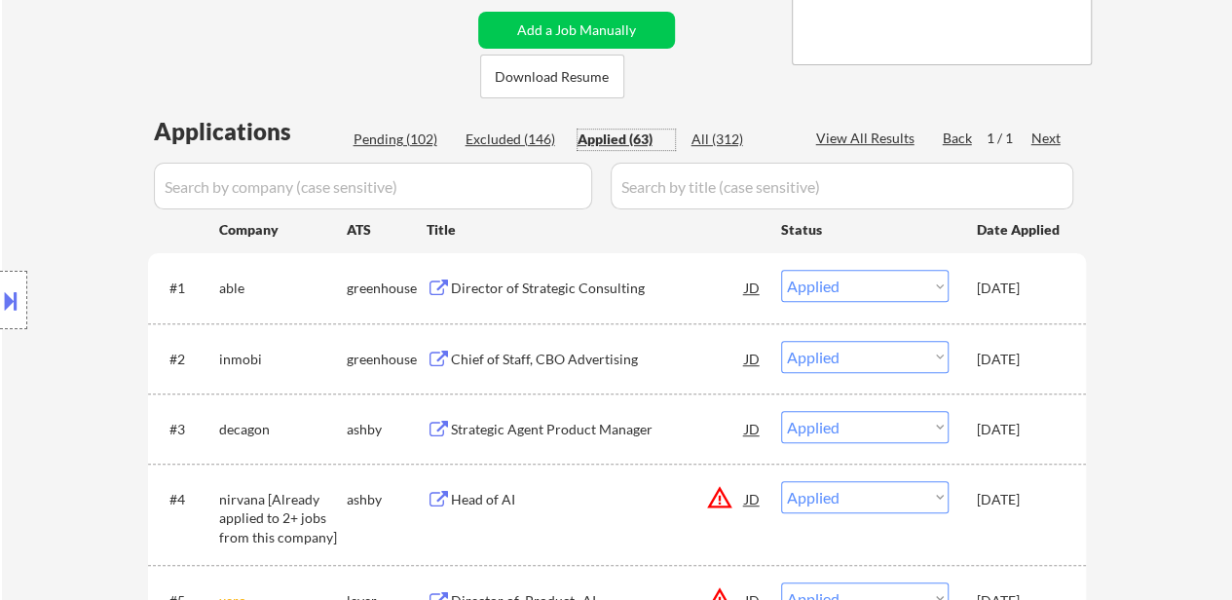
select select ""applied""
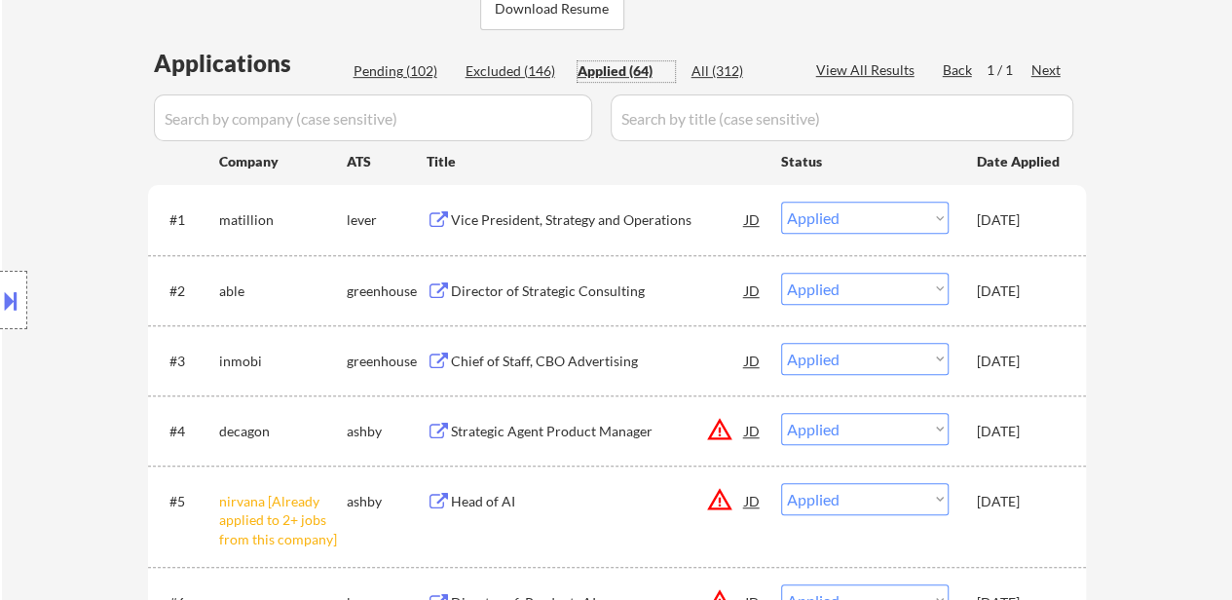
scroll to position [487, 0]
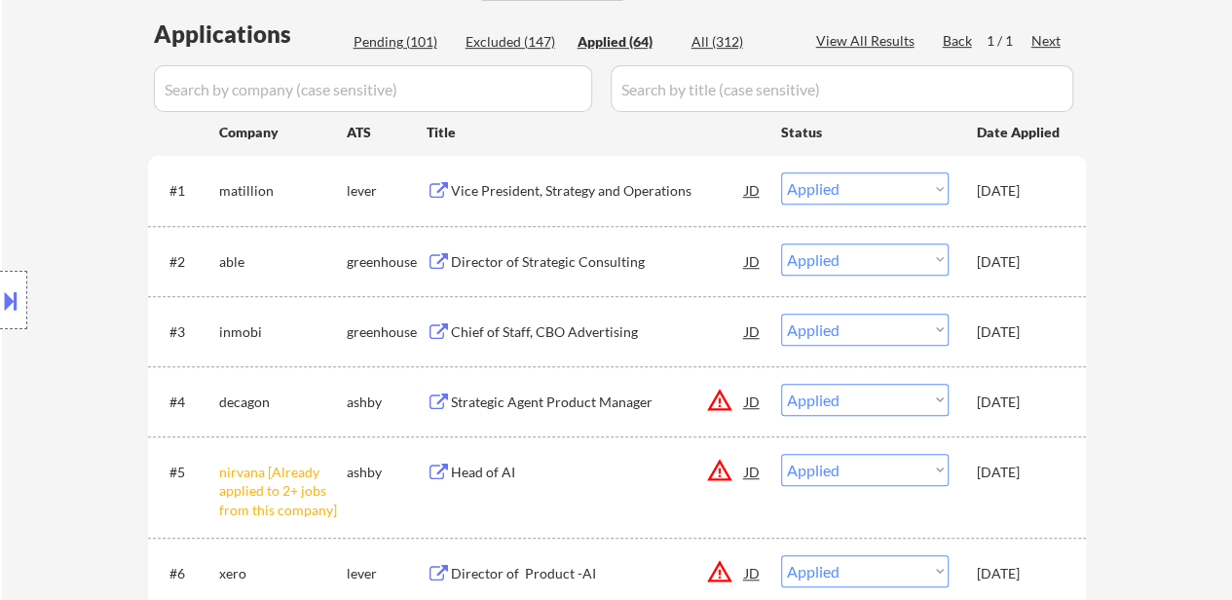
select select ""applied""
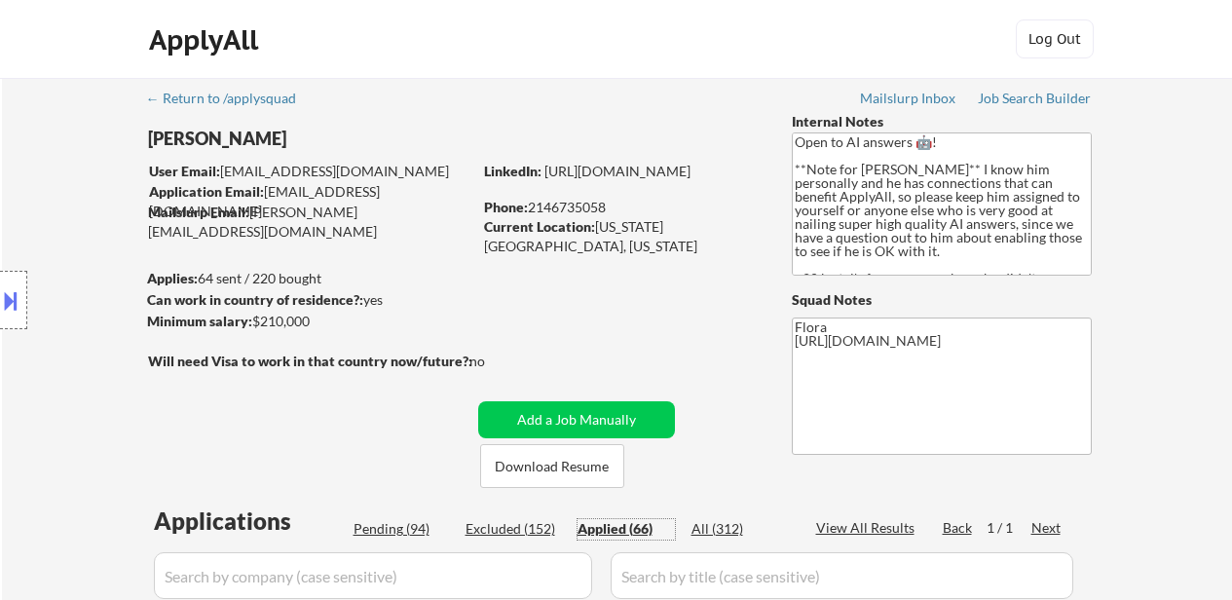
select select ""applied""
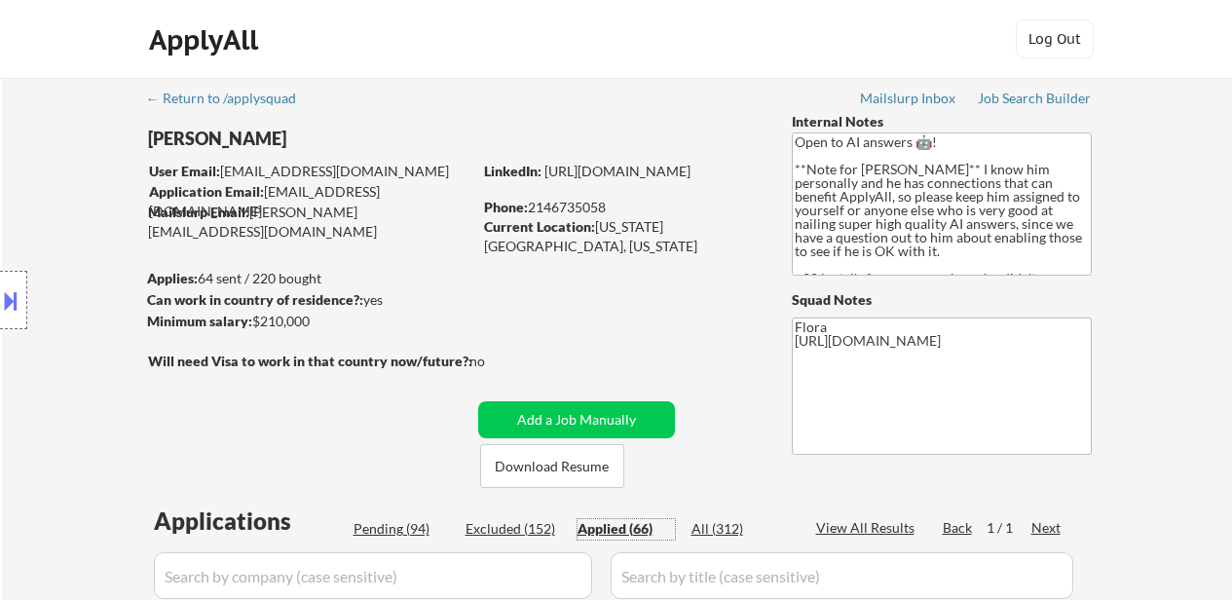
select select ""applied""
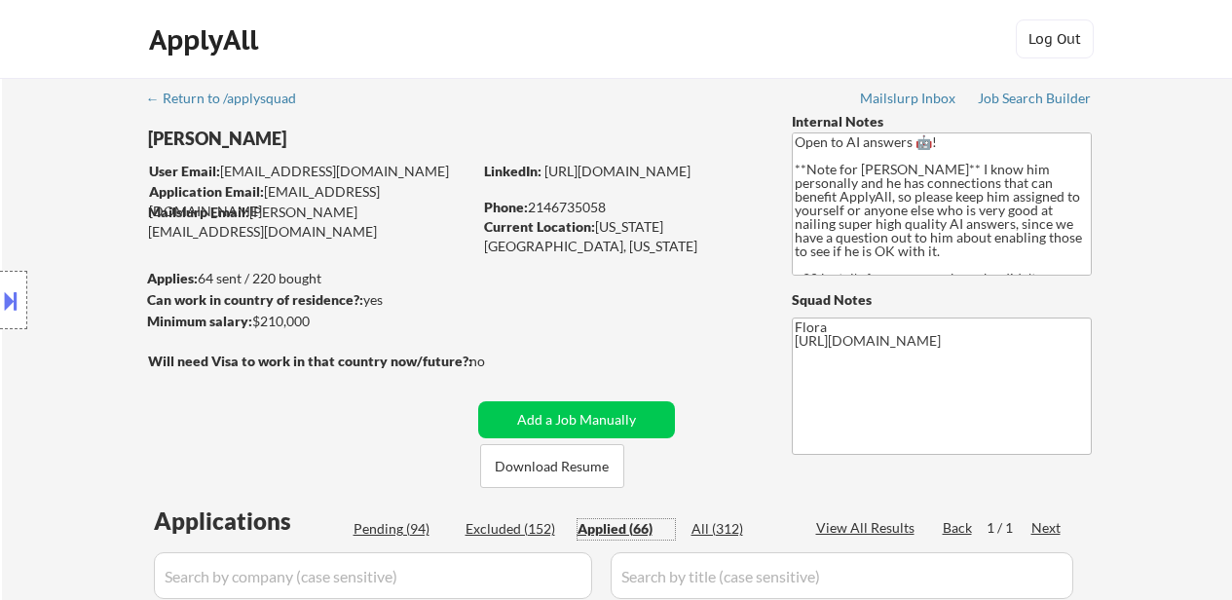
select select ""applied""
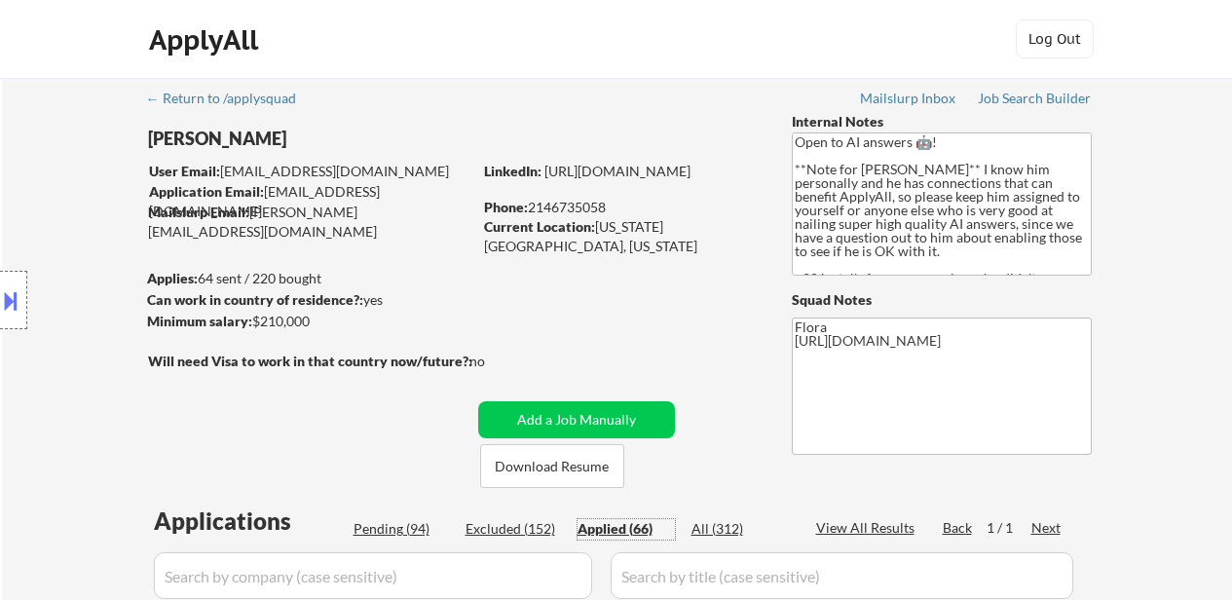
select select ""applied""
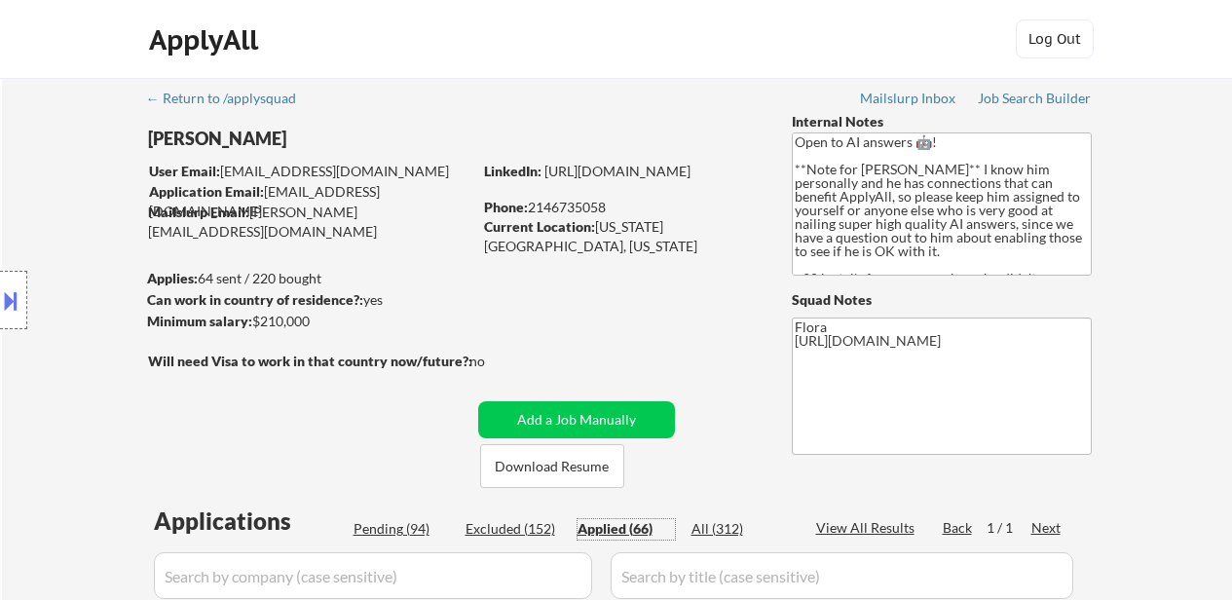
select select ""applied""
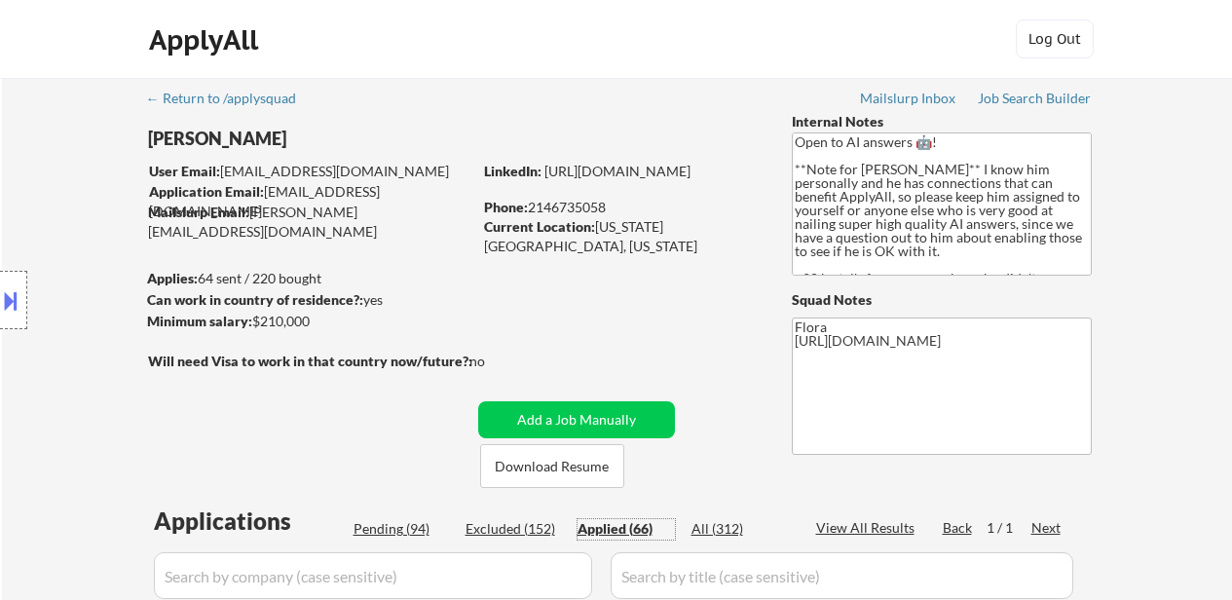
select select ""applied""
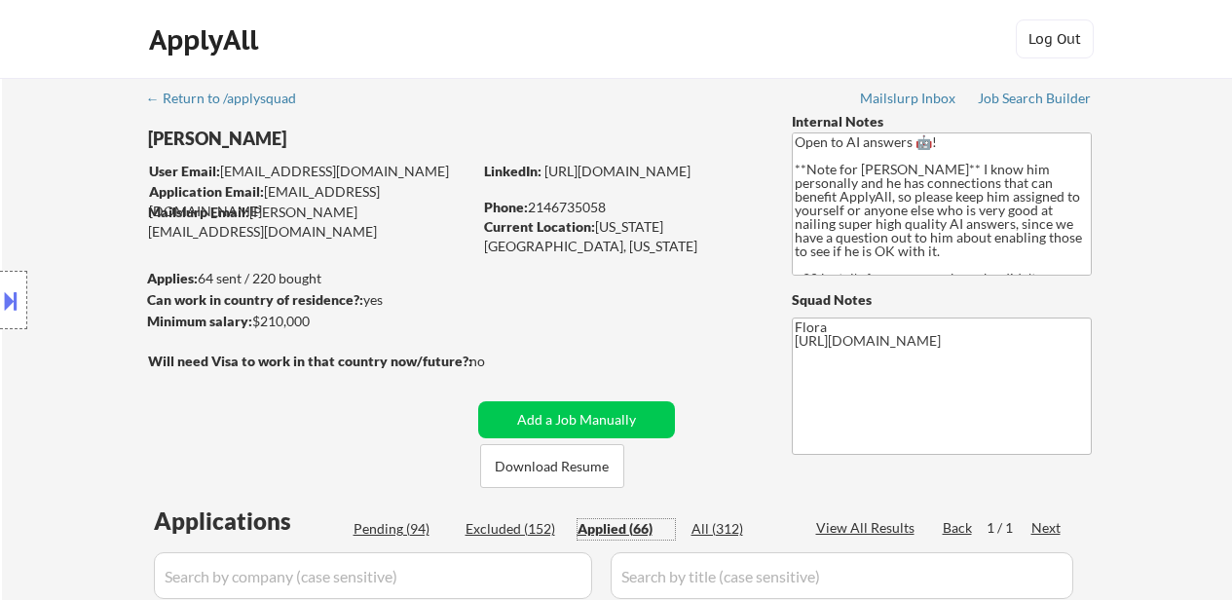
select select ""applied""
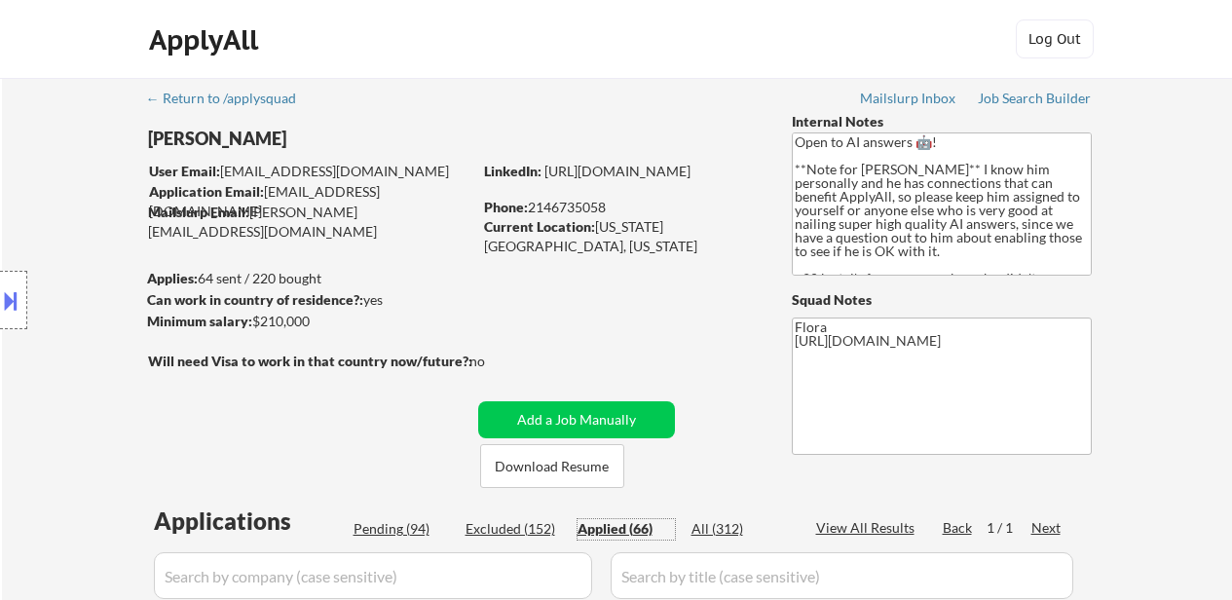
select select ""applied""
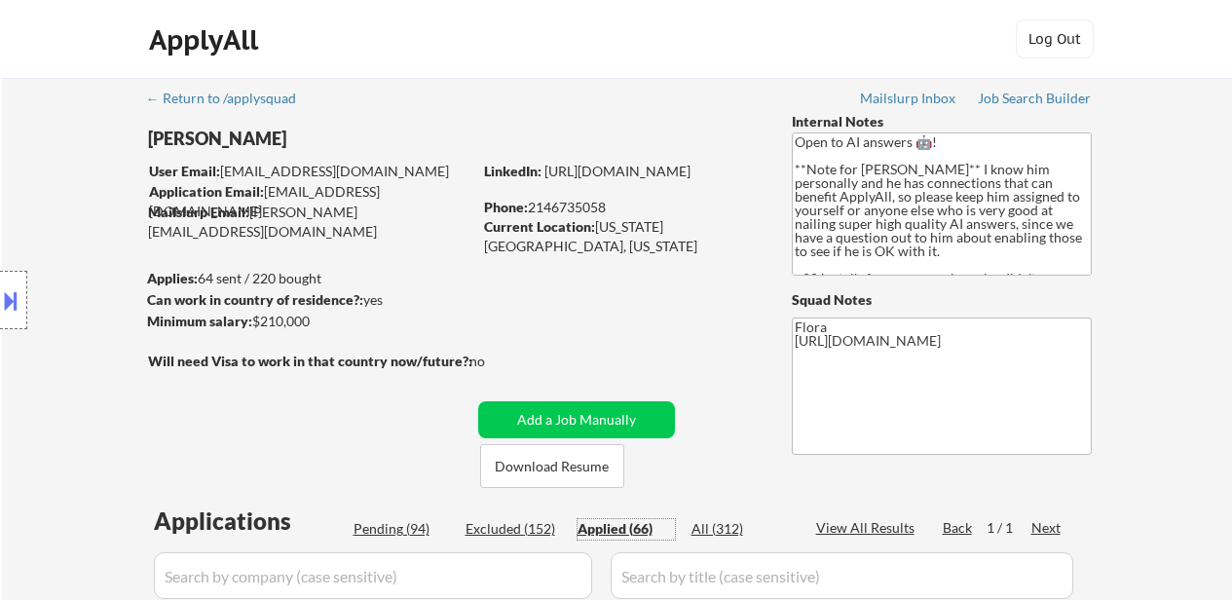
select select ""applied""
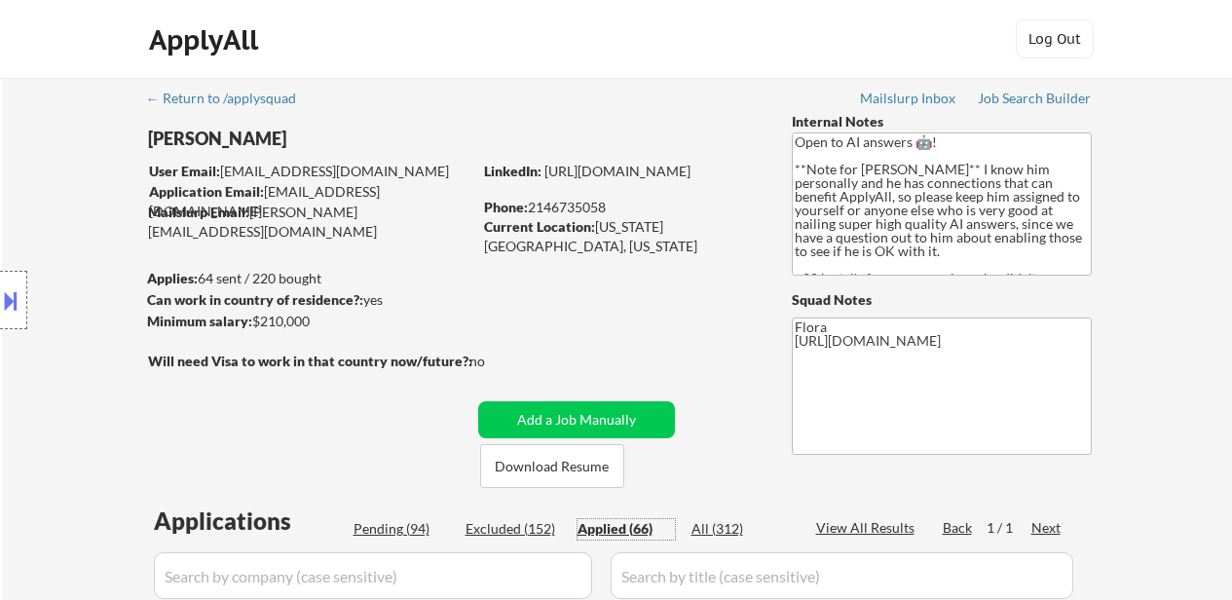
select select ""applied""
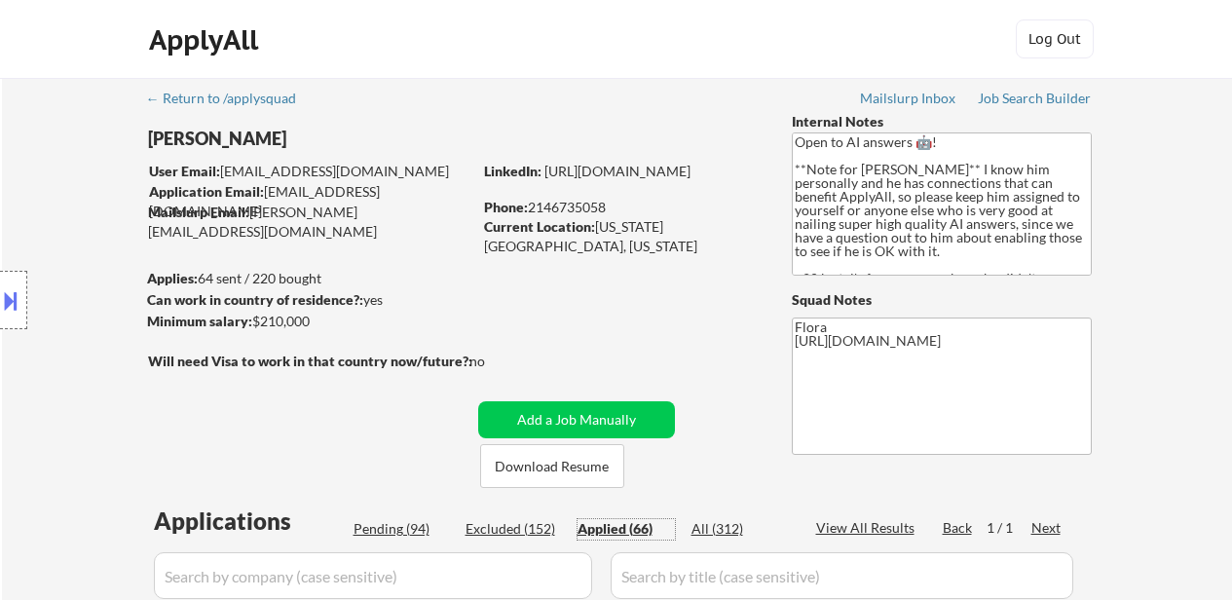
select select ""applied""
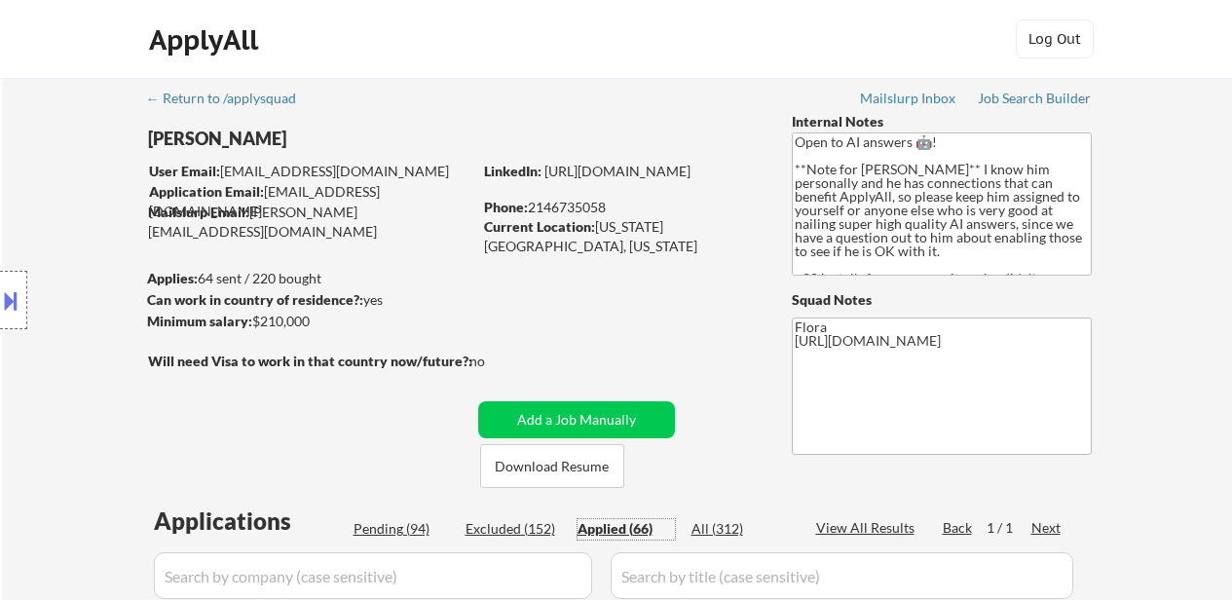
select select ""applied""
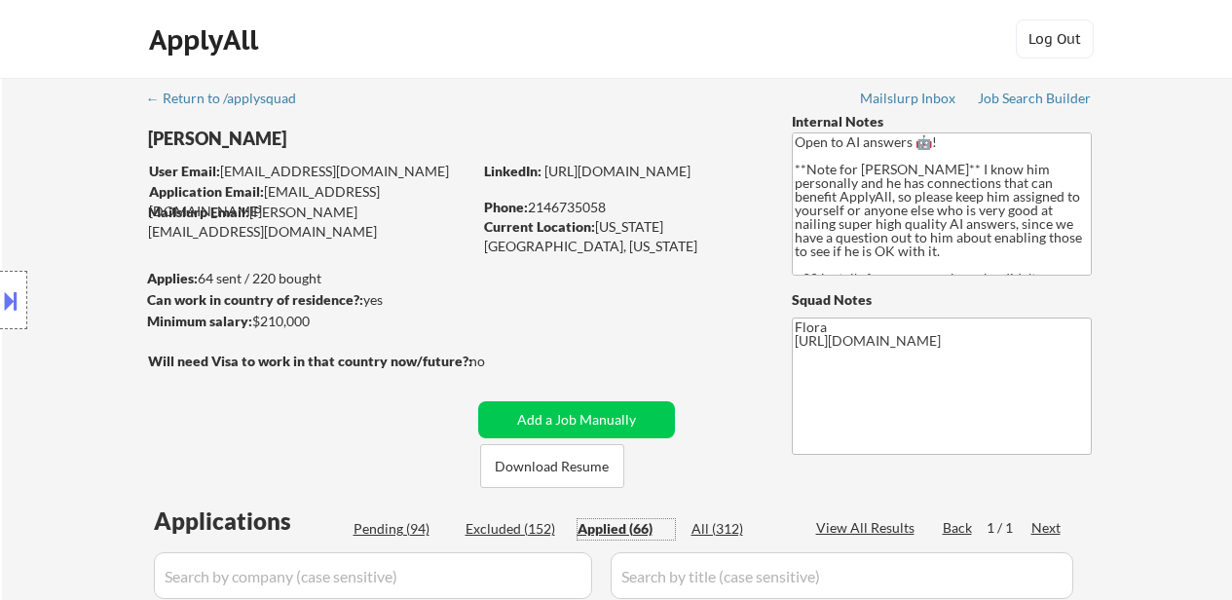
select select ""applied""
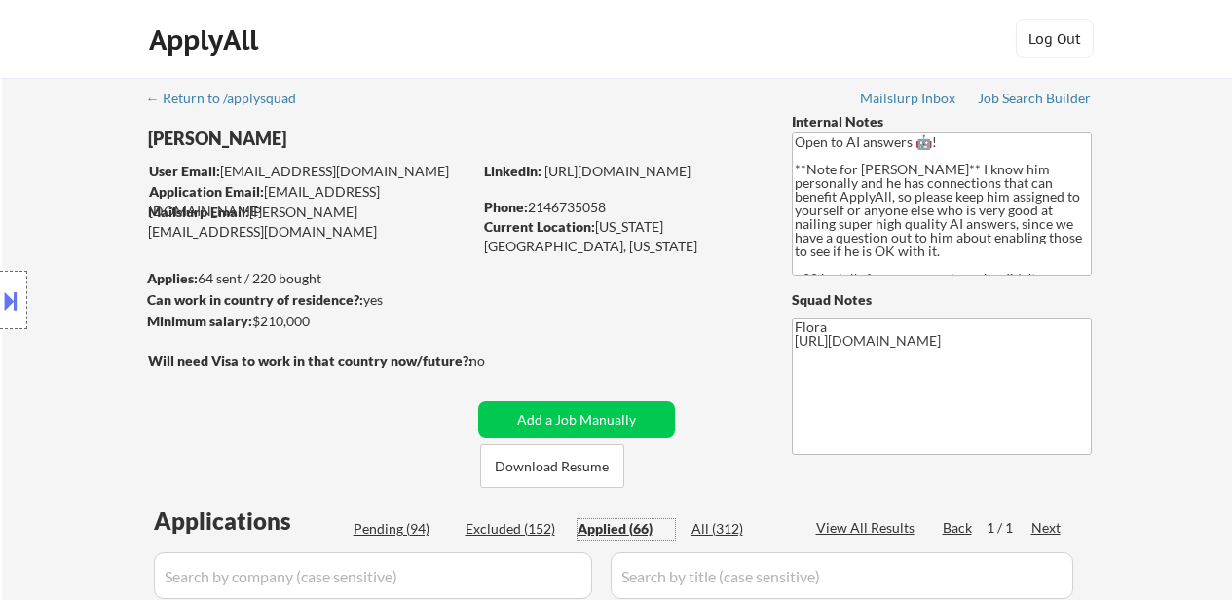
select select ""applied""
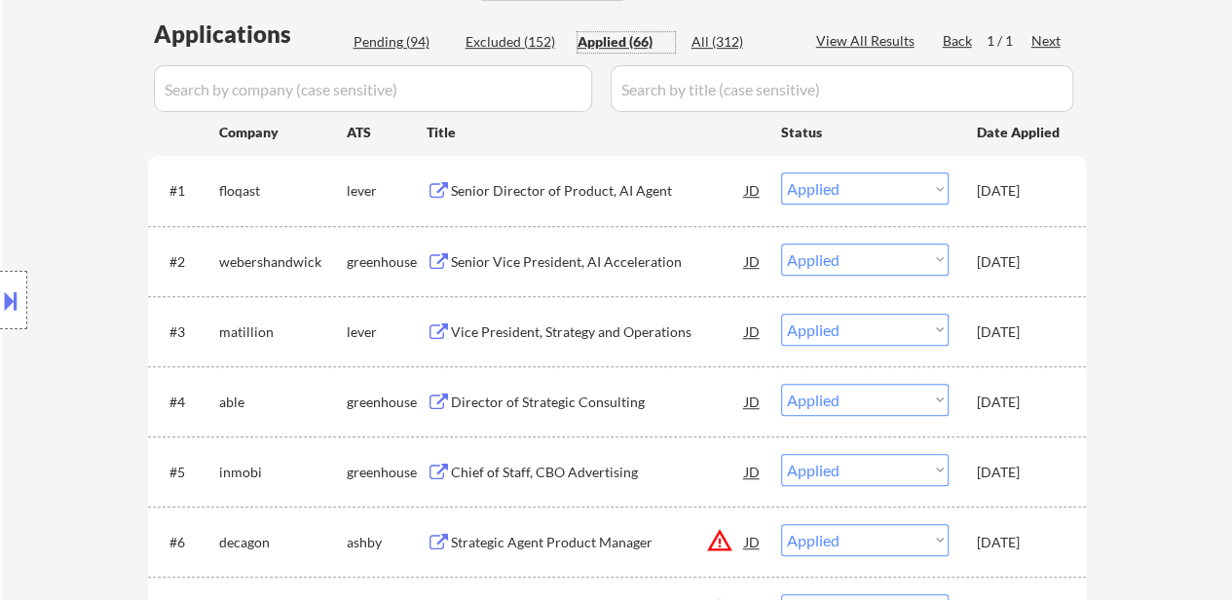
select select ""applied""
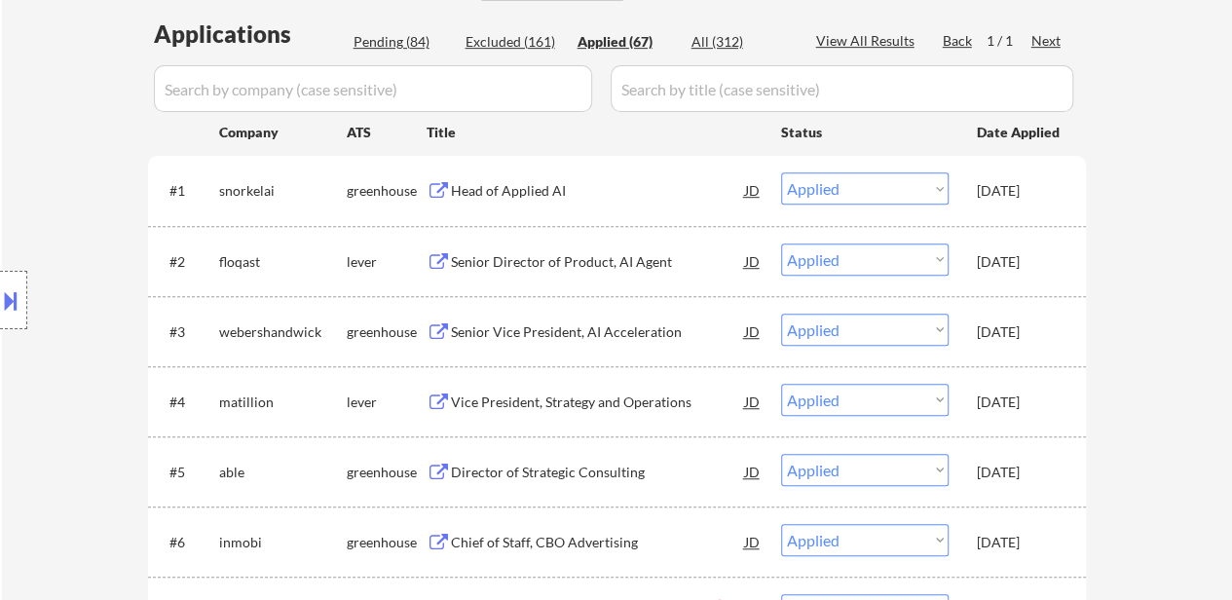
select select ""applied""
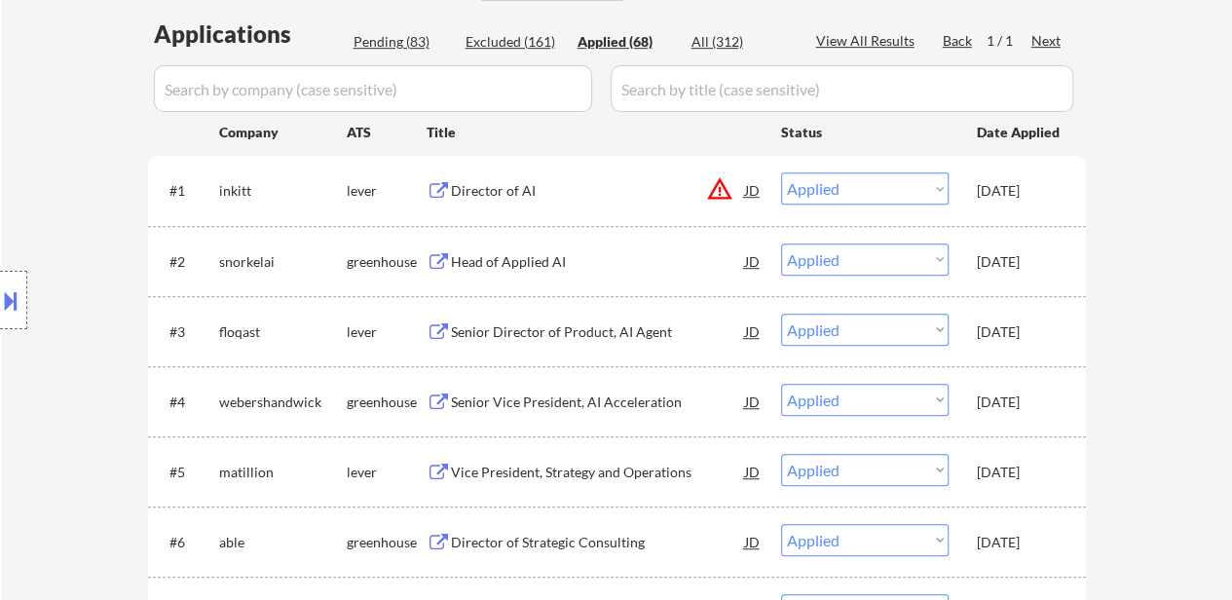
select select ""applied""
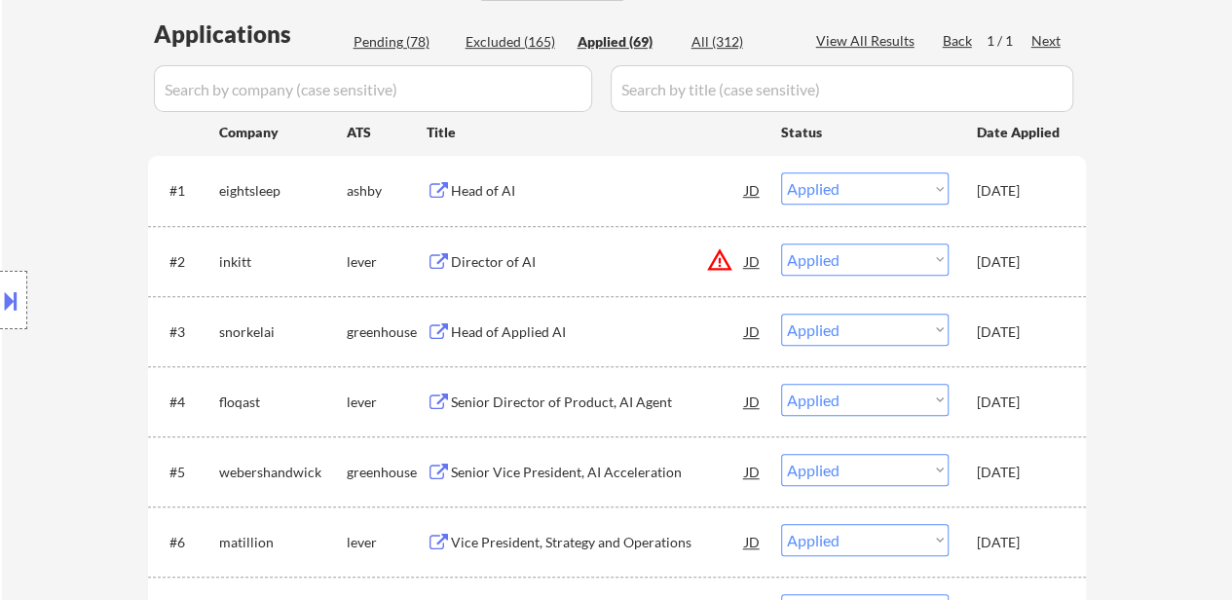
select select ""applied""
